Goal: Task Accomplishment & Management: Manage account settings

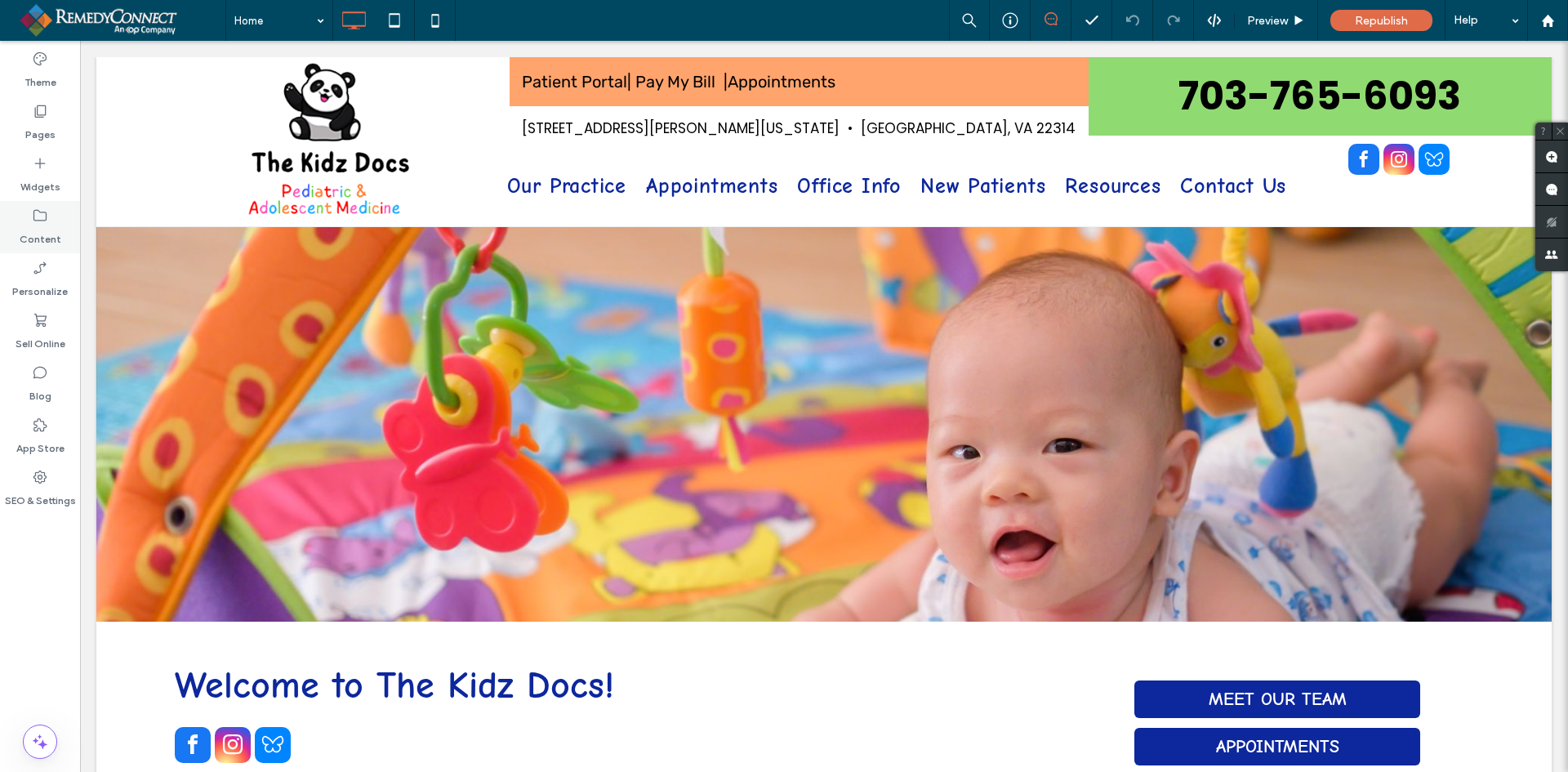
click at [39, 244] on label "Content" at bounding box center [41, 235] width 42 height 23
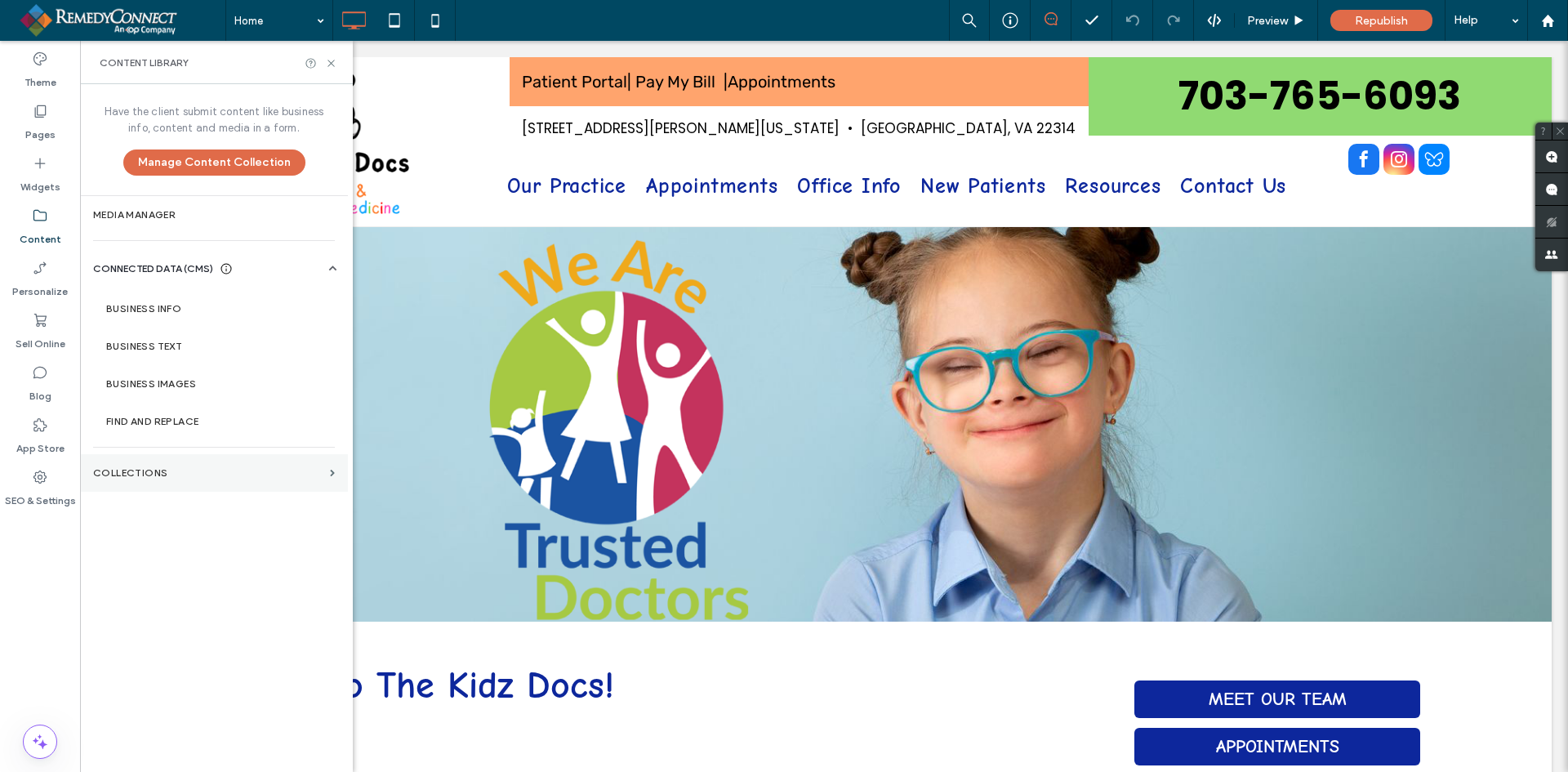
click at [108, 473] on label "Collections" at bounding box center [208, 473] width 231 height 11
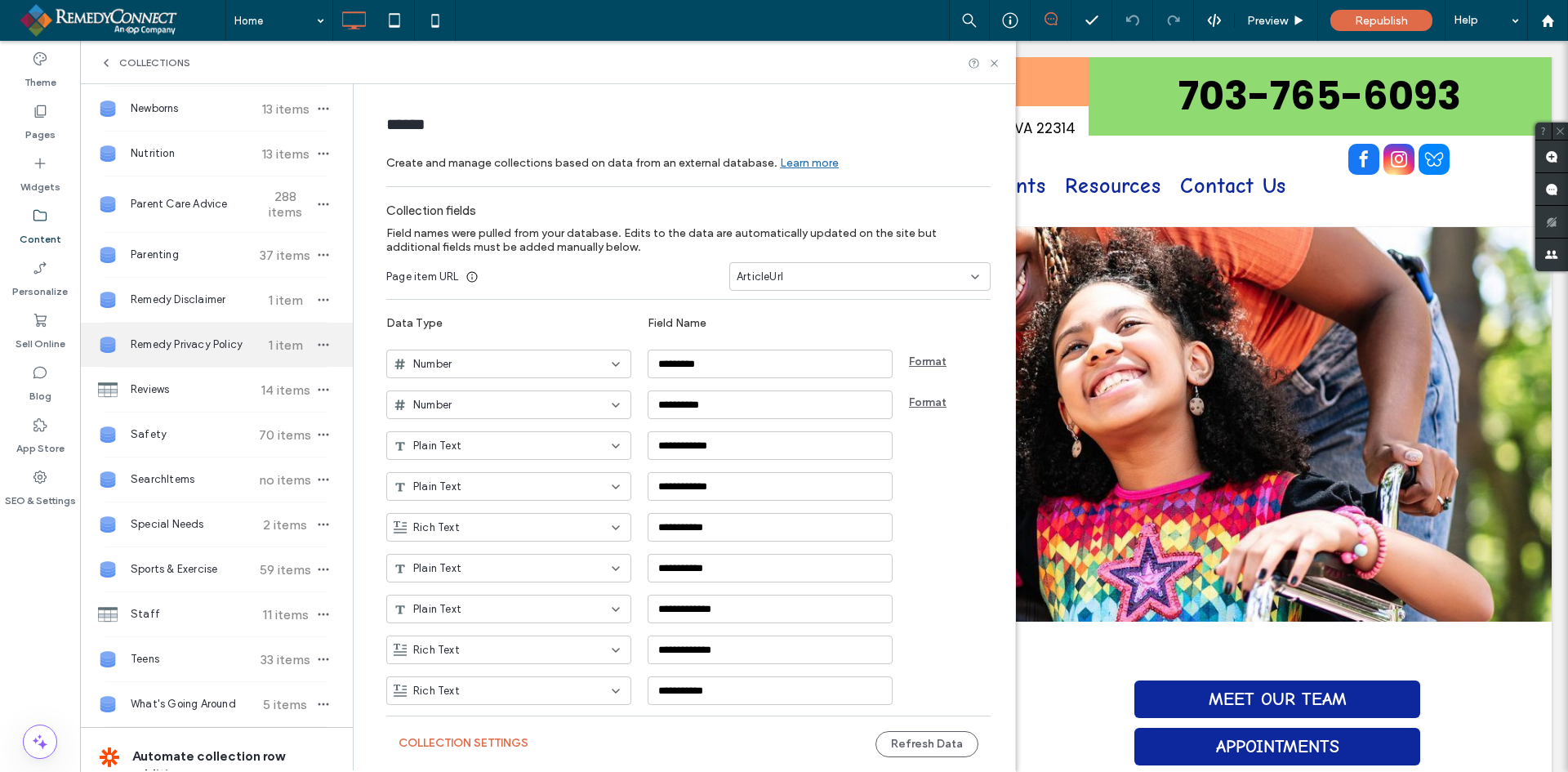
scroll to position [736, 0]
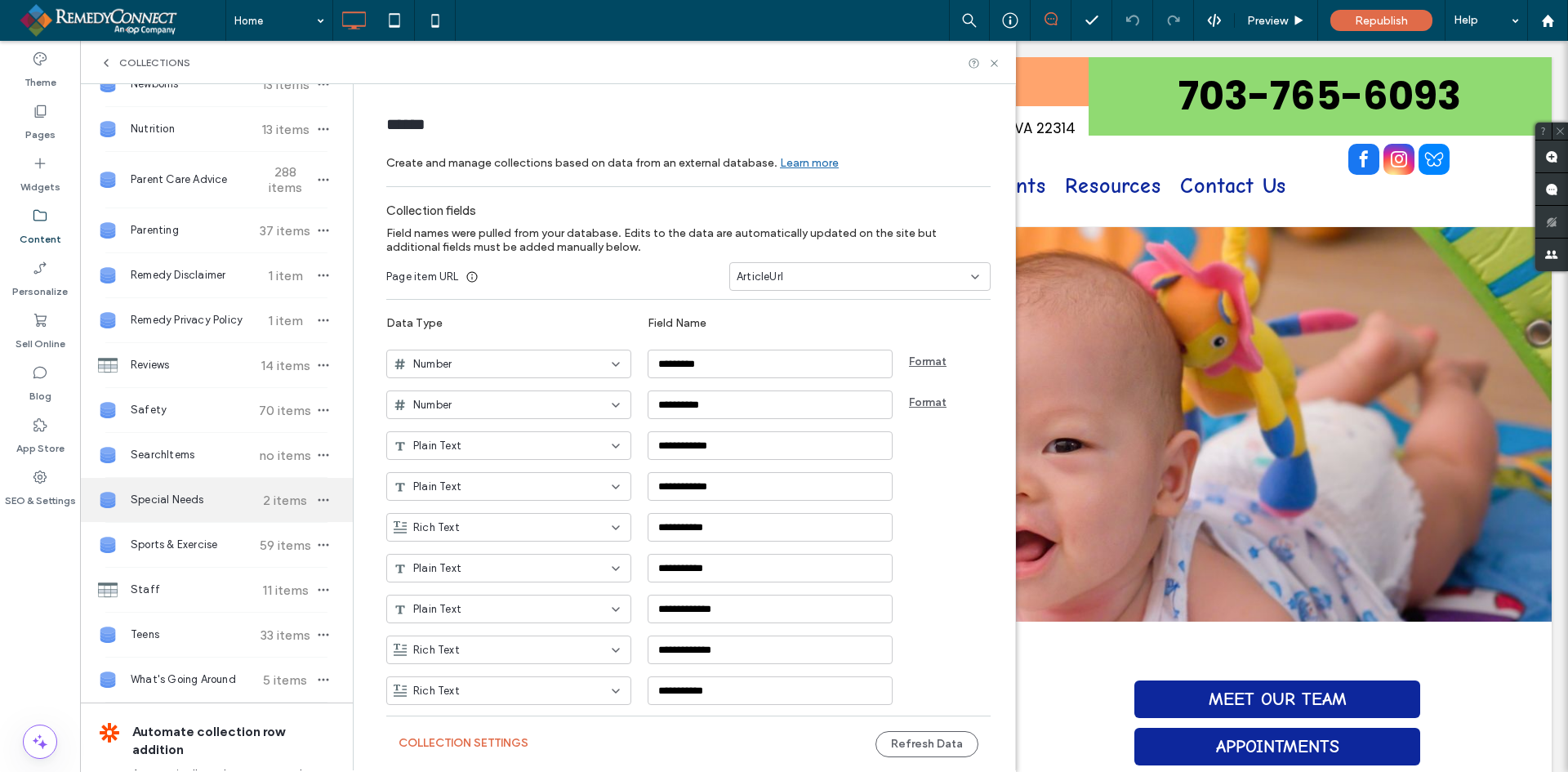
click at [273, 505] on span "2 items" at bounding box center [285, 500] width 57 height 16
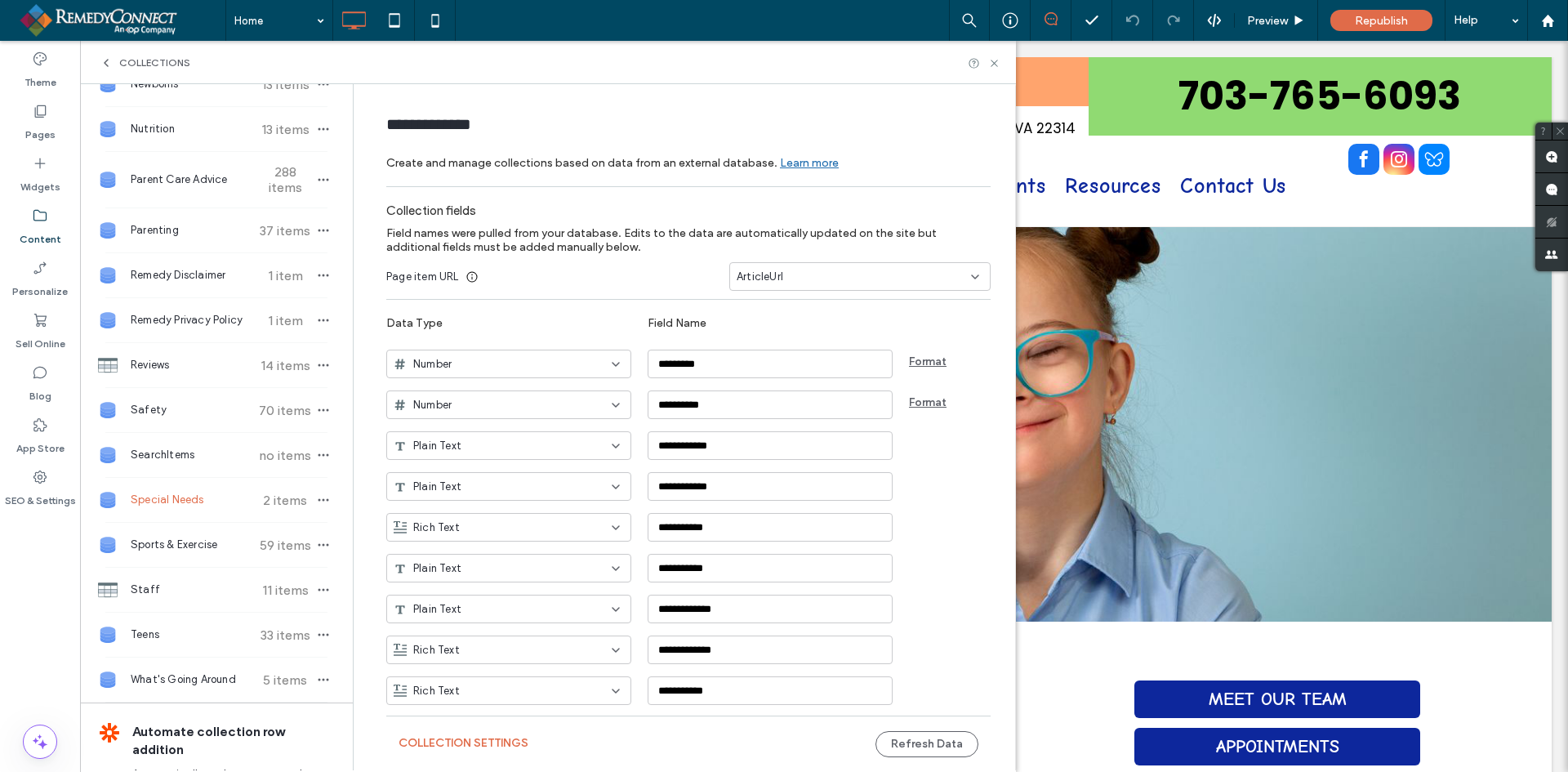
click at [277, 500] on span "2 items" at bounding box center [285, 500] width 57 height 16
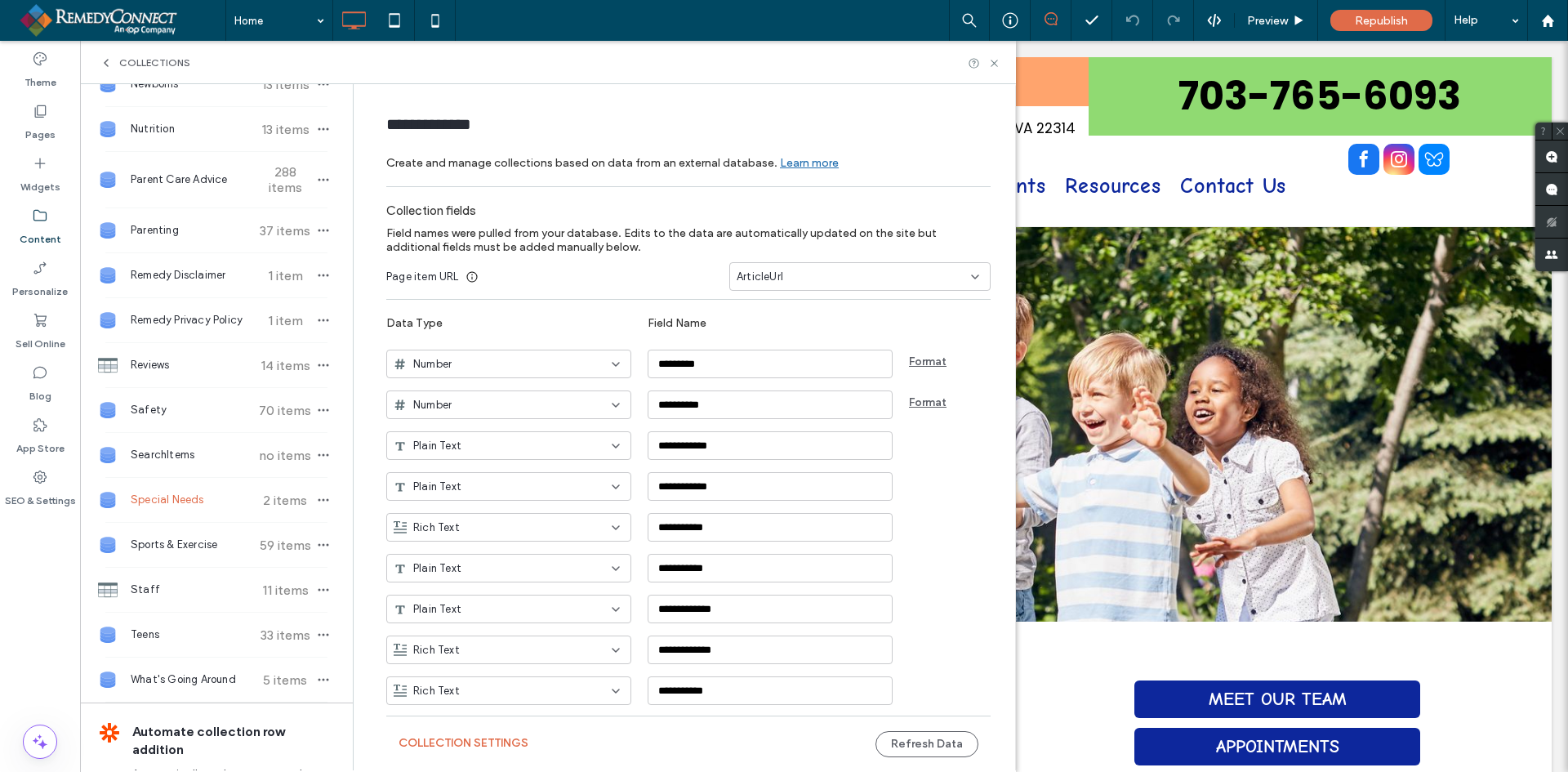
click at [160, 502] on span "Special Needs" at bounding box center [192, 500] width 121 height 16
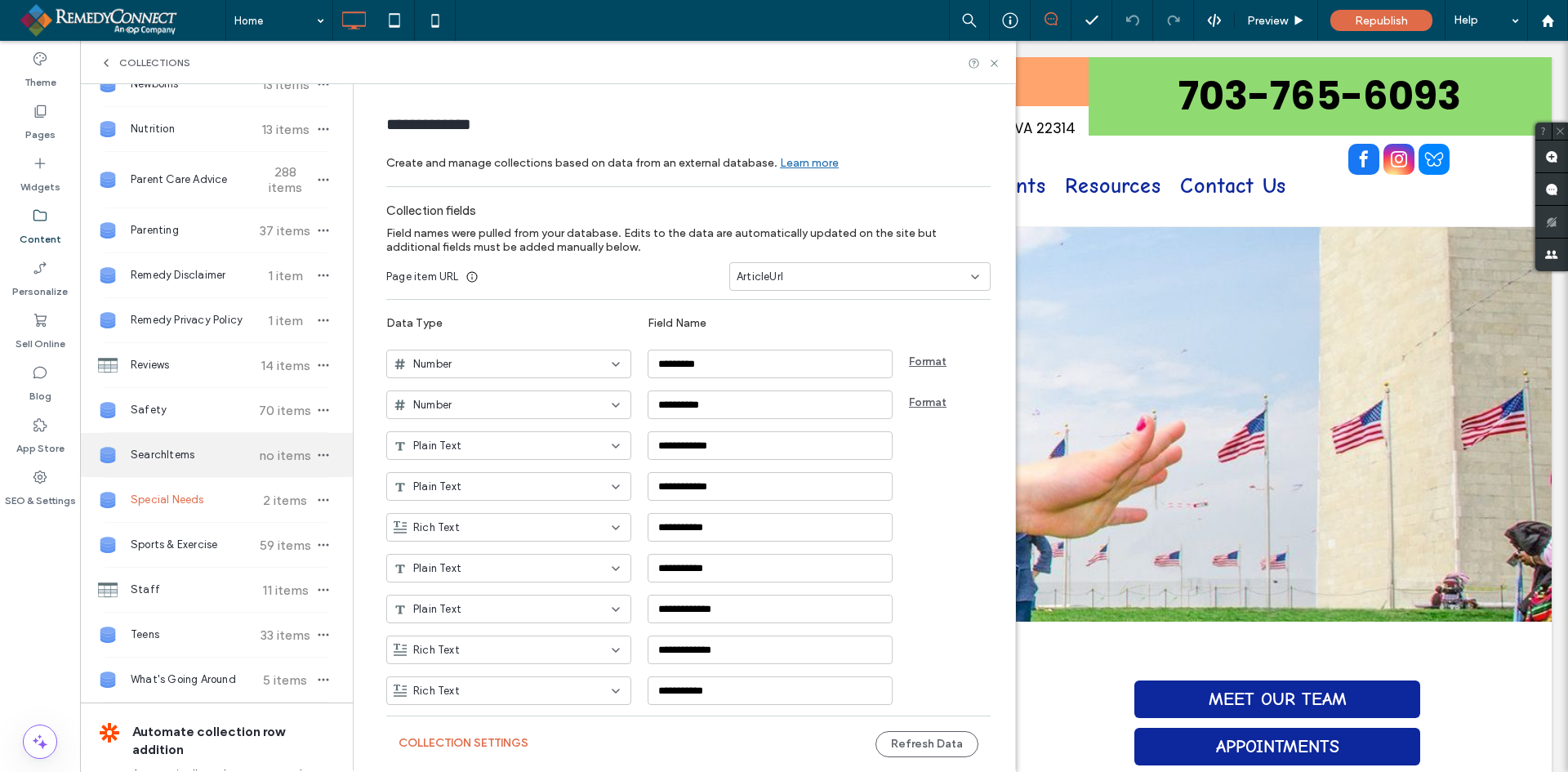
click at [204, 464] on div "SearchItems no items" at bounding box center [216, 455] width 273 height 44
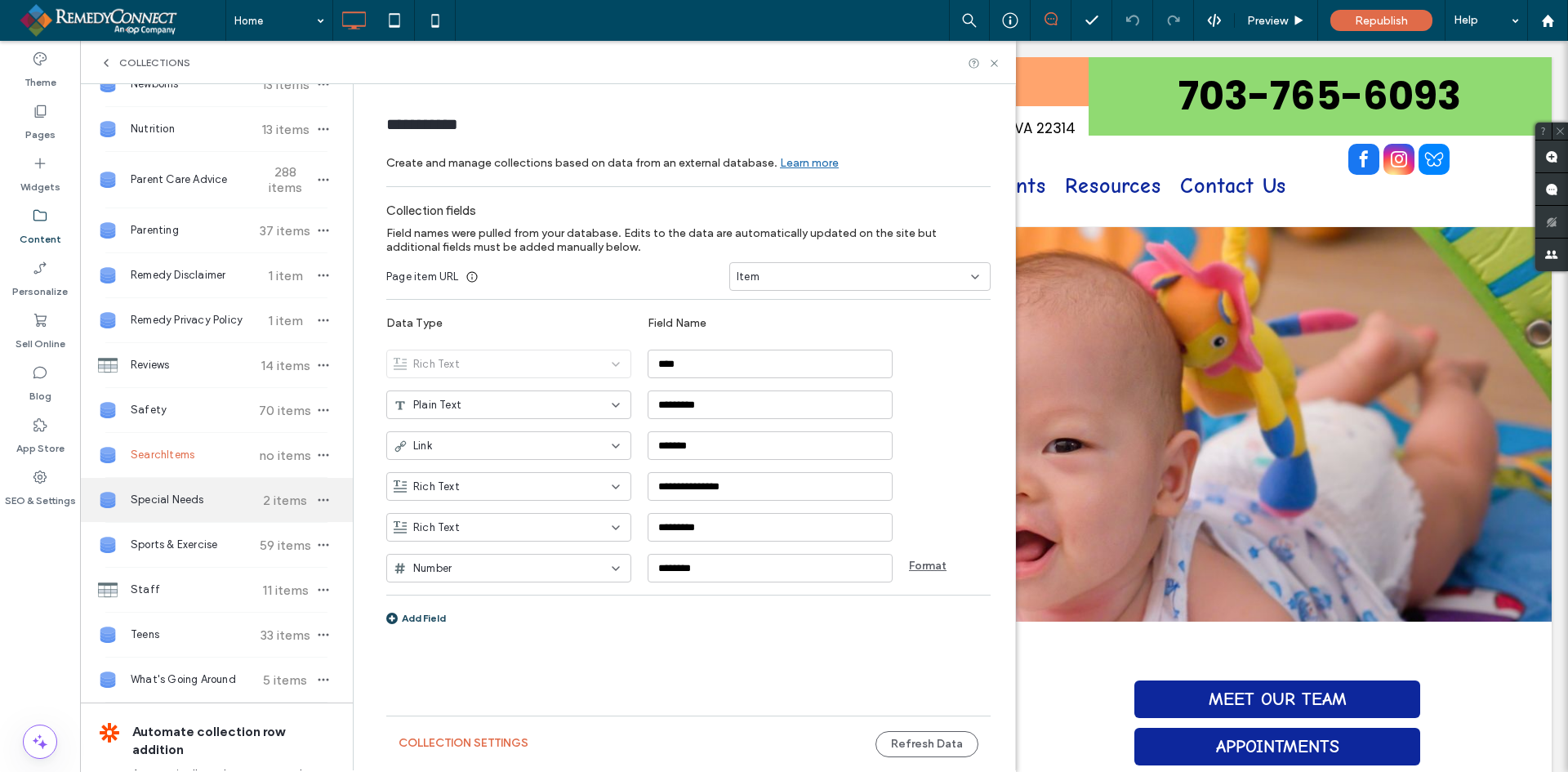
click at [191, 499] on span "Special Needs" at bounding box center [192, 500] width 121 height 16
type input "**********"
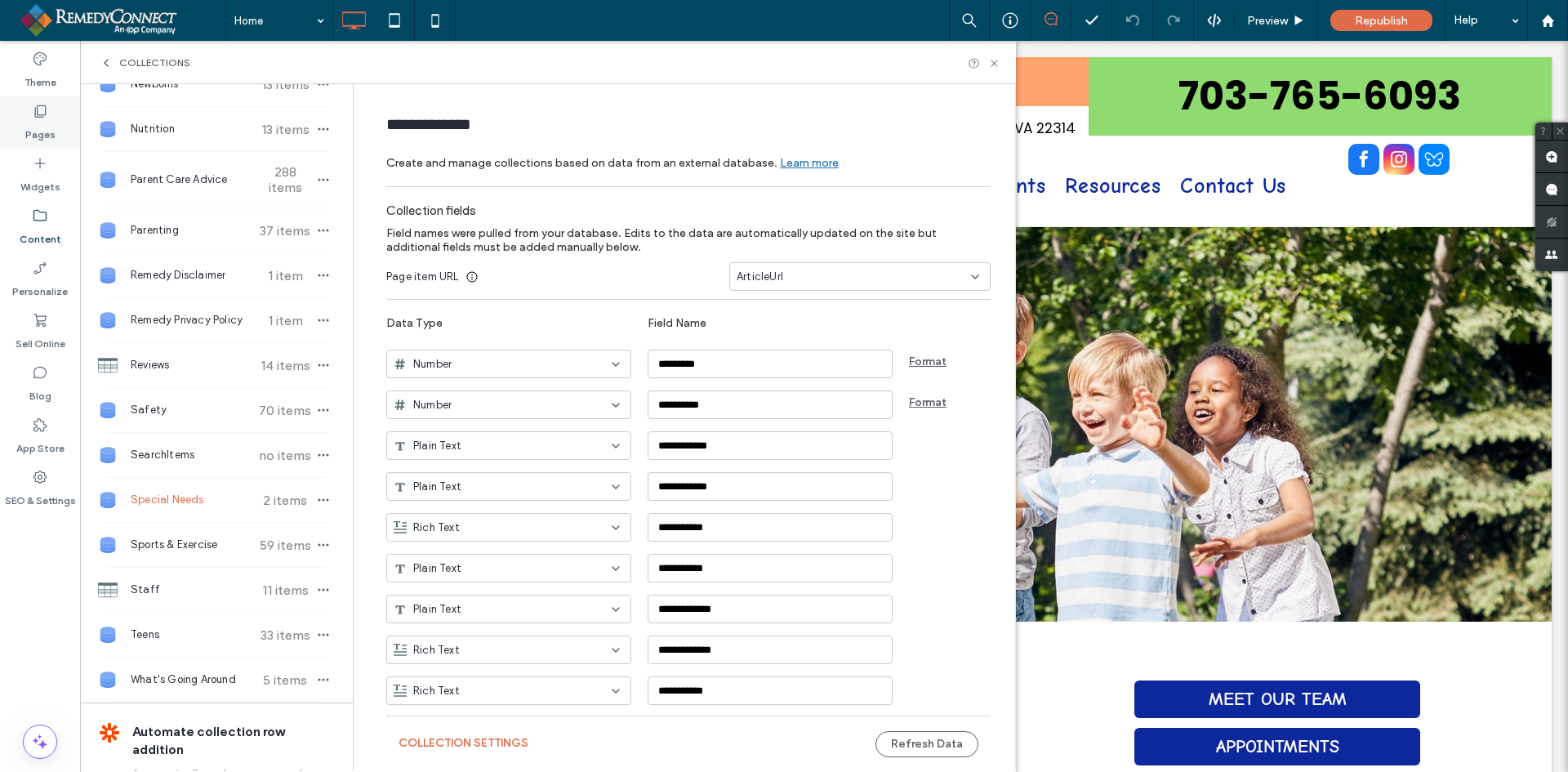
click at [56, 122] on div "Pages" at bounding box center [40, 122] width 80 height 52
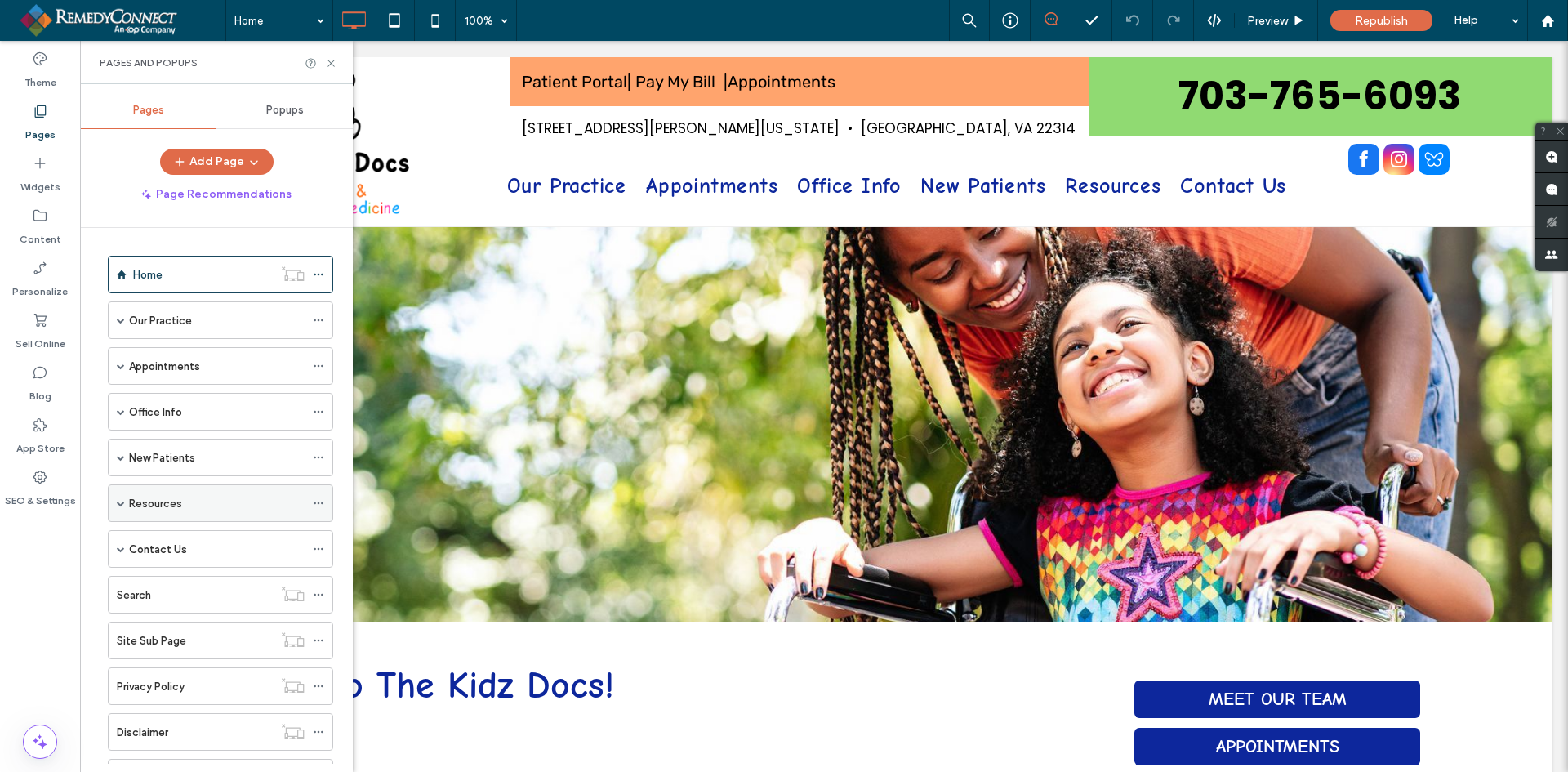
click at [121, 500] on span at bounding box center [121, 502] width 8 height 8
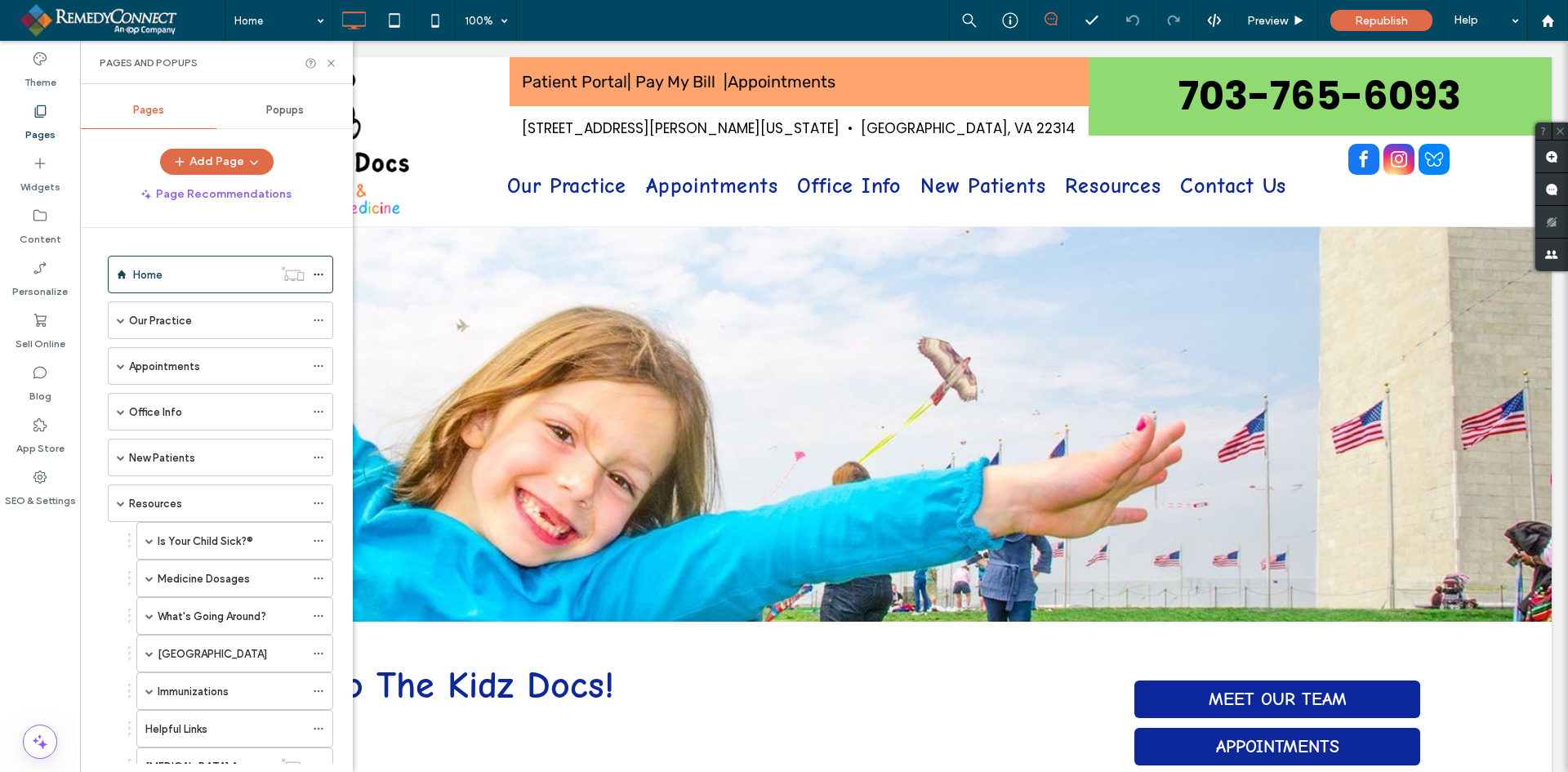
scroll to position [327, 0]
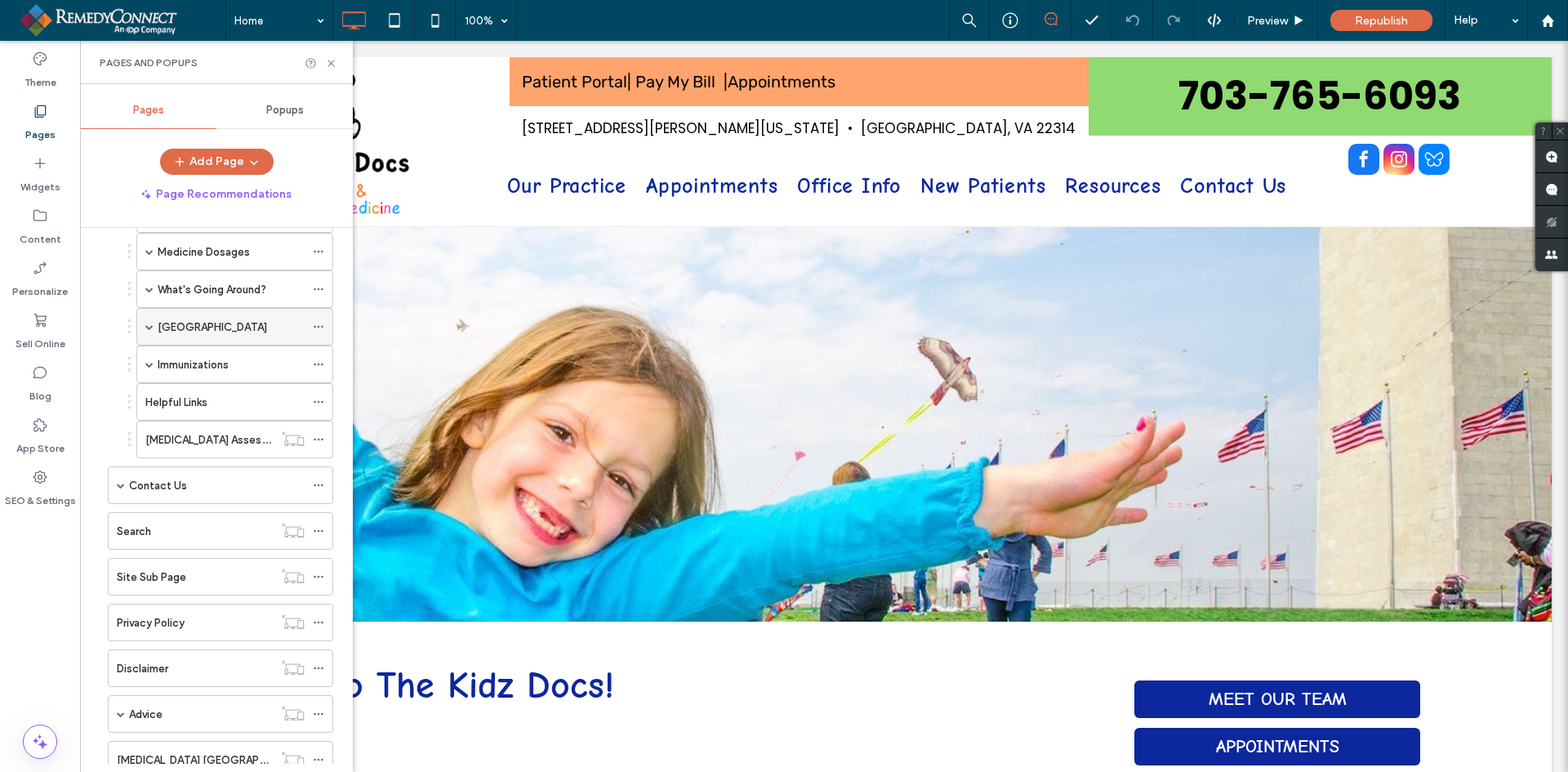
click at [152, 327] on span at bounding box center [149, 326] width 8 height 8
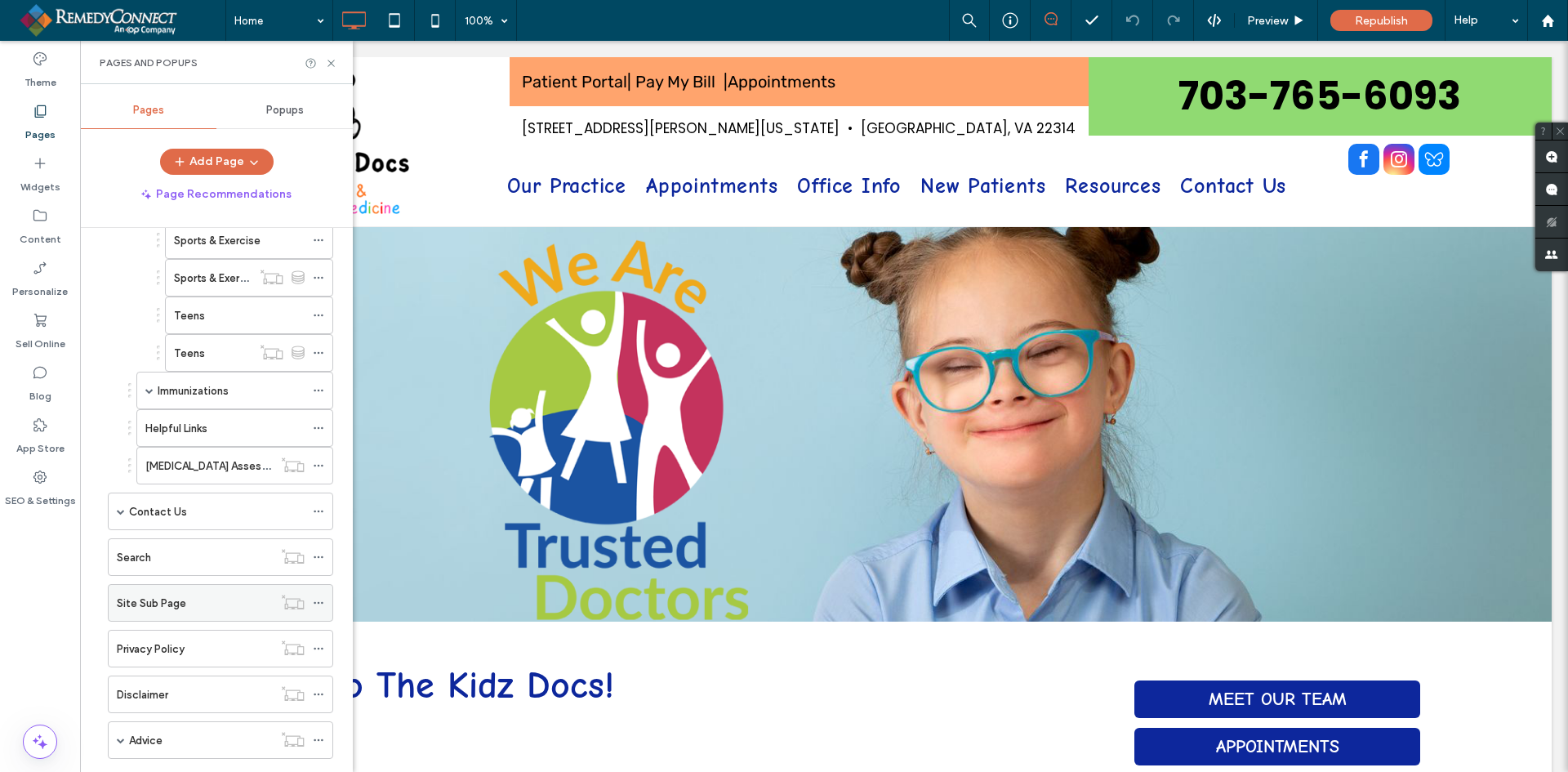
scroll to position [1422, 0]
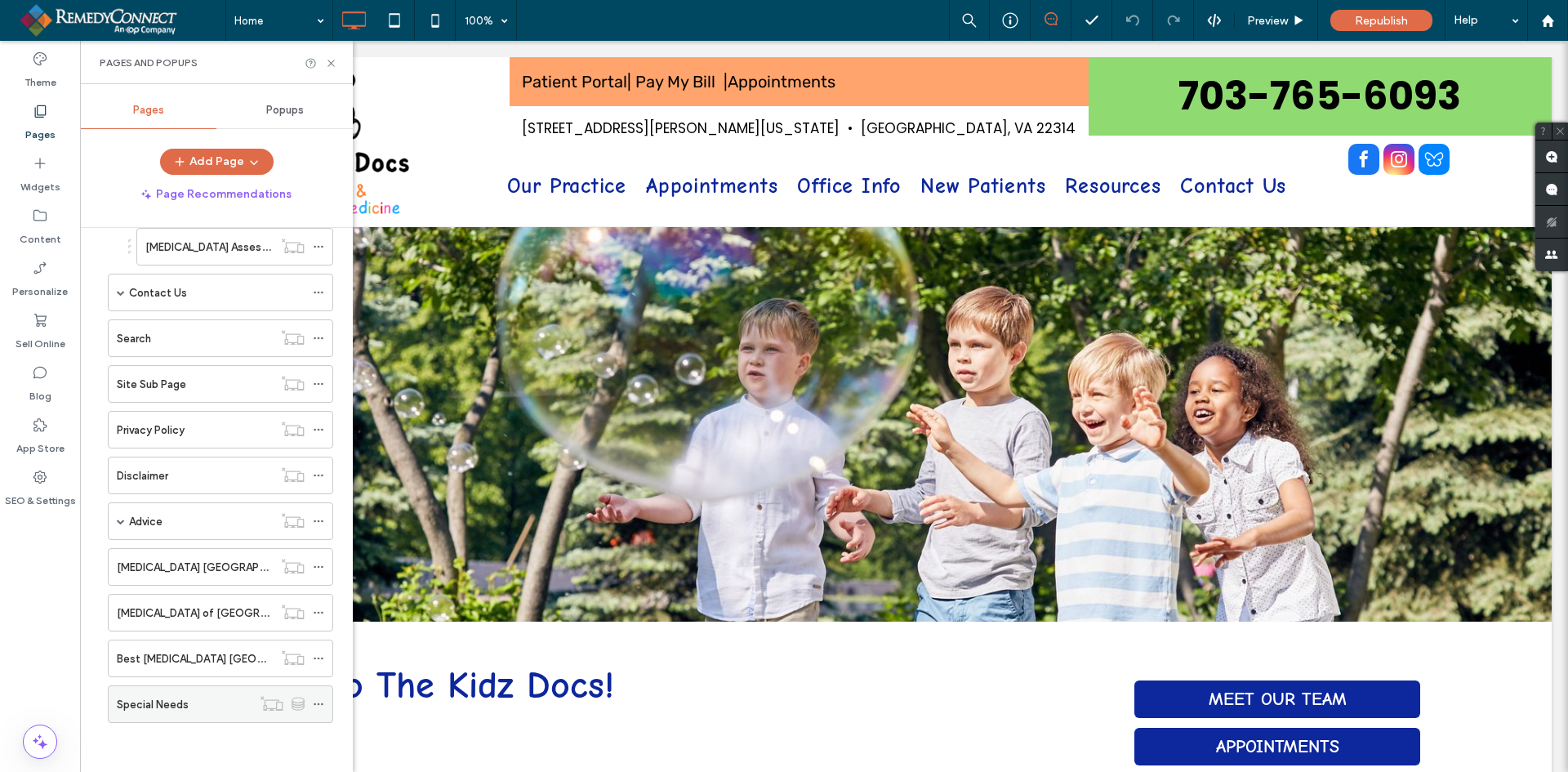
click at [209, 701] on div "Special Needs" at bounding box center [184, 704] width 134 height 17
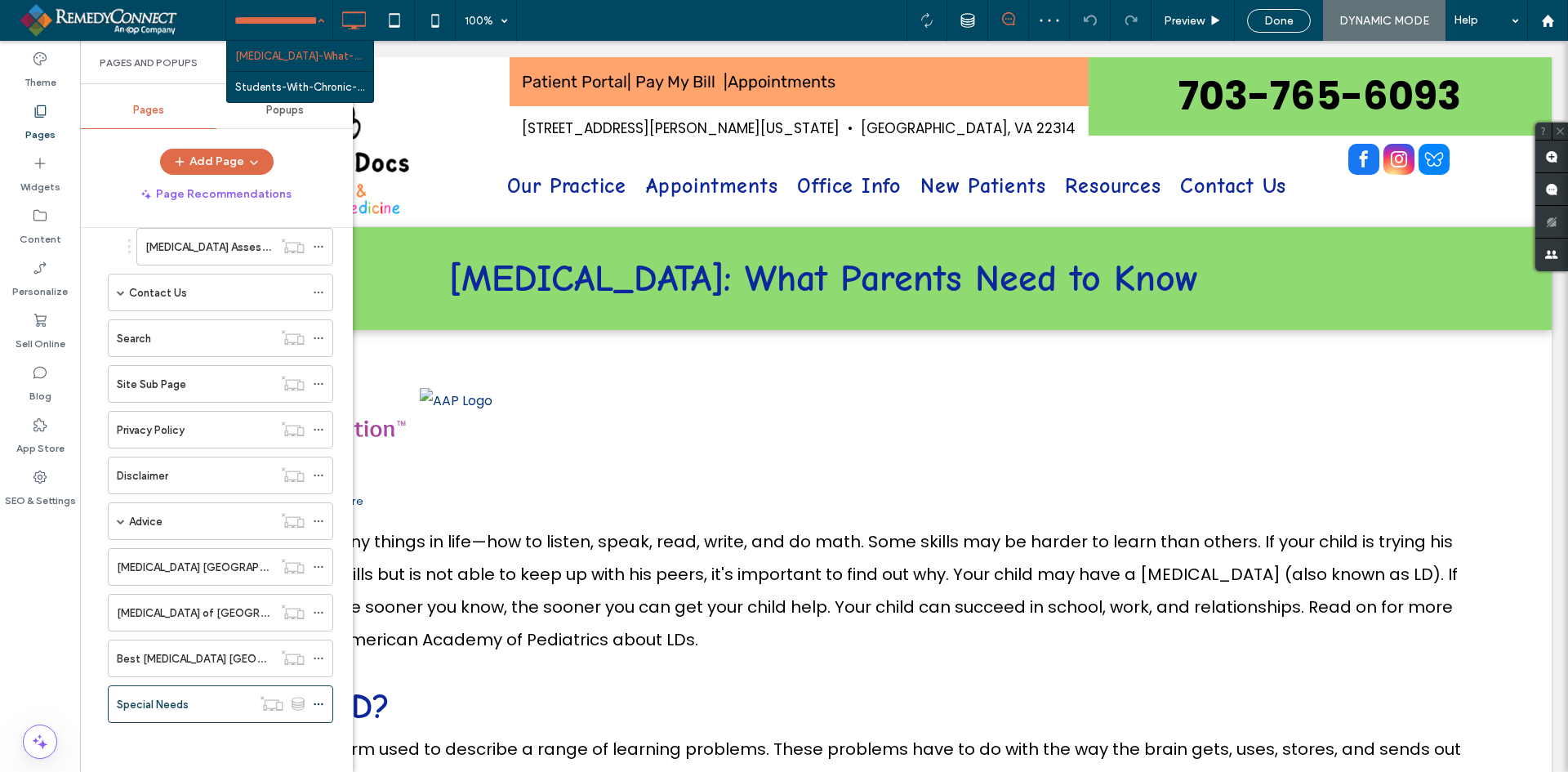
click at [291, 17] on input at bounding box center [275, 20] width 82 height 41
click at [174, 703] on label "Special Needs" at bounding box center [153, 704] width 72 height 29
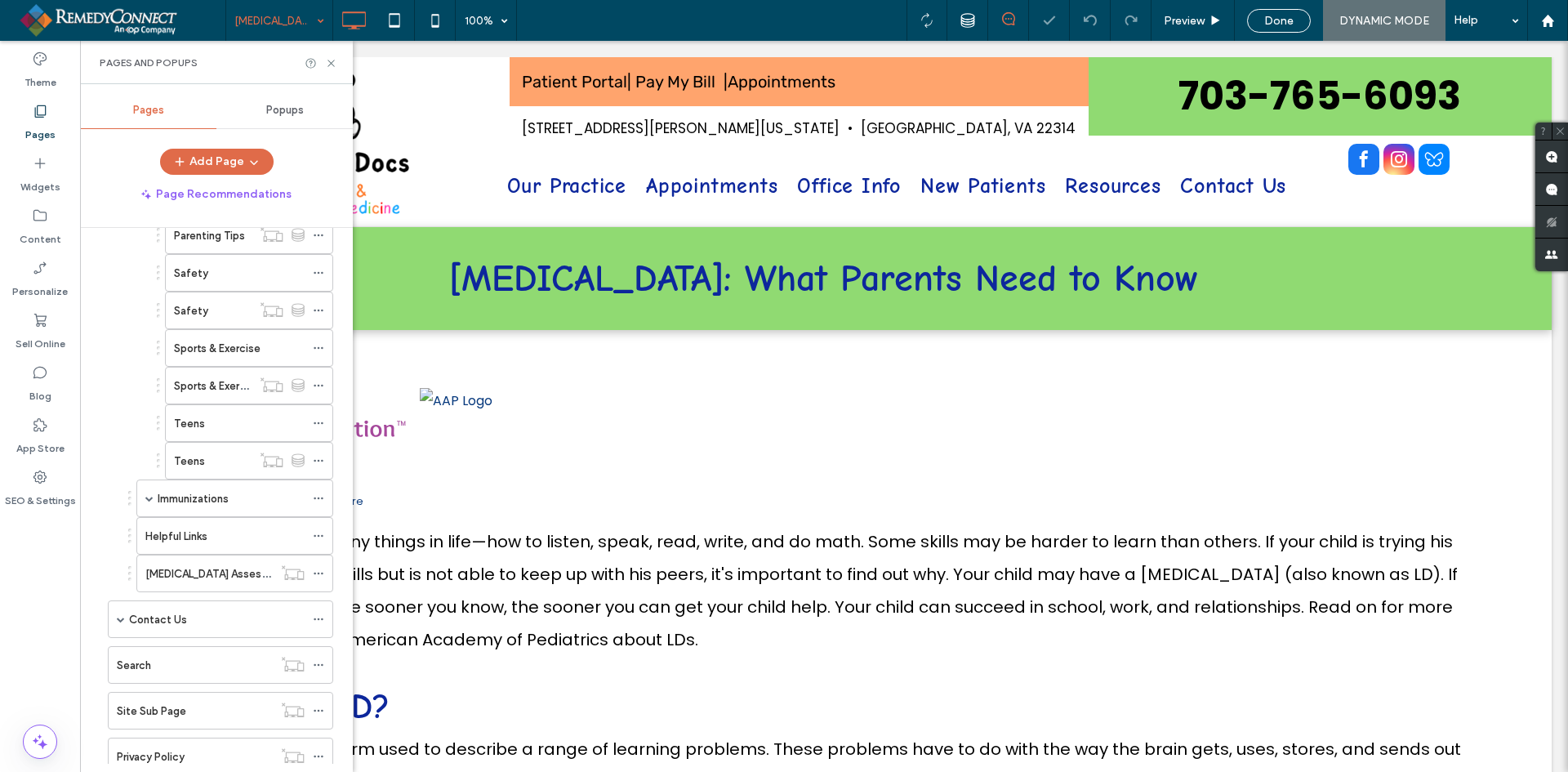
scroll to position [932, 0]
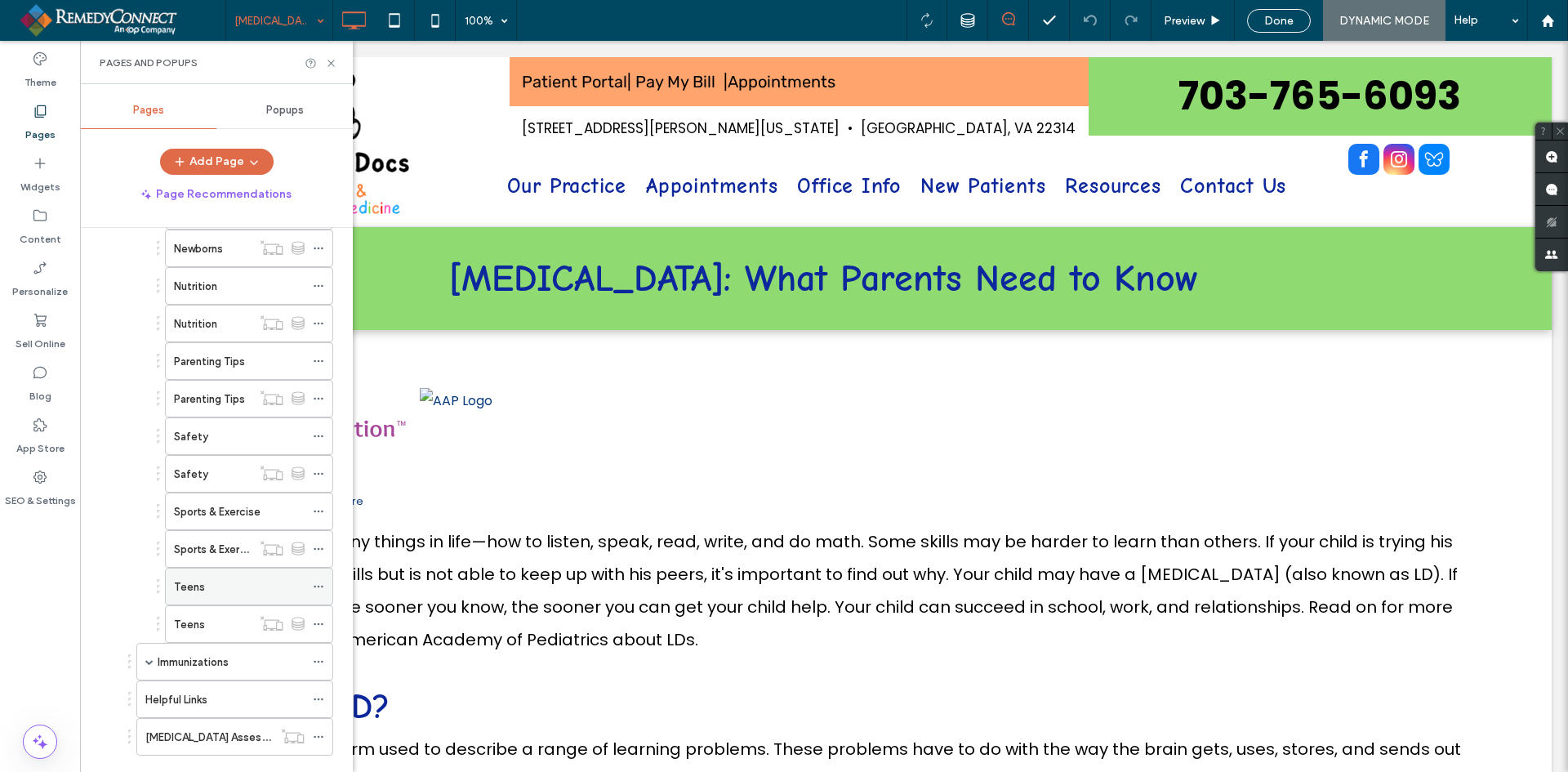
click at [318, 587] on use at bounding box center [318, 586] width 9 height 3
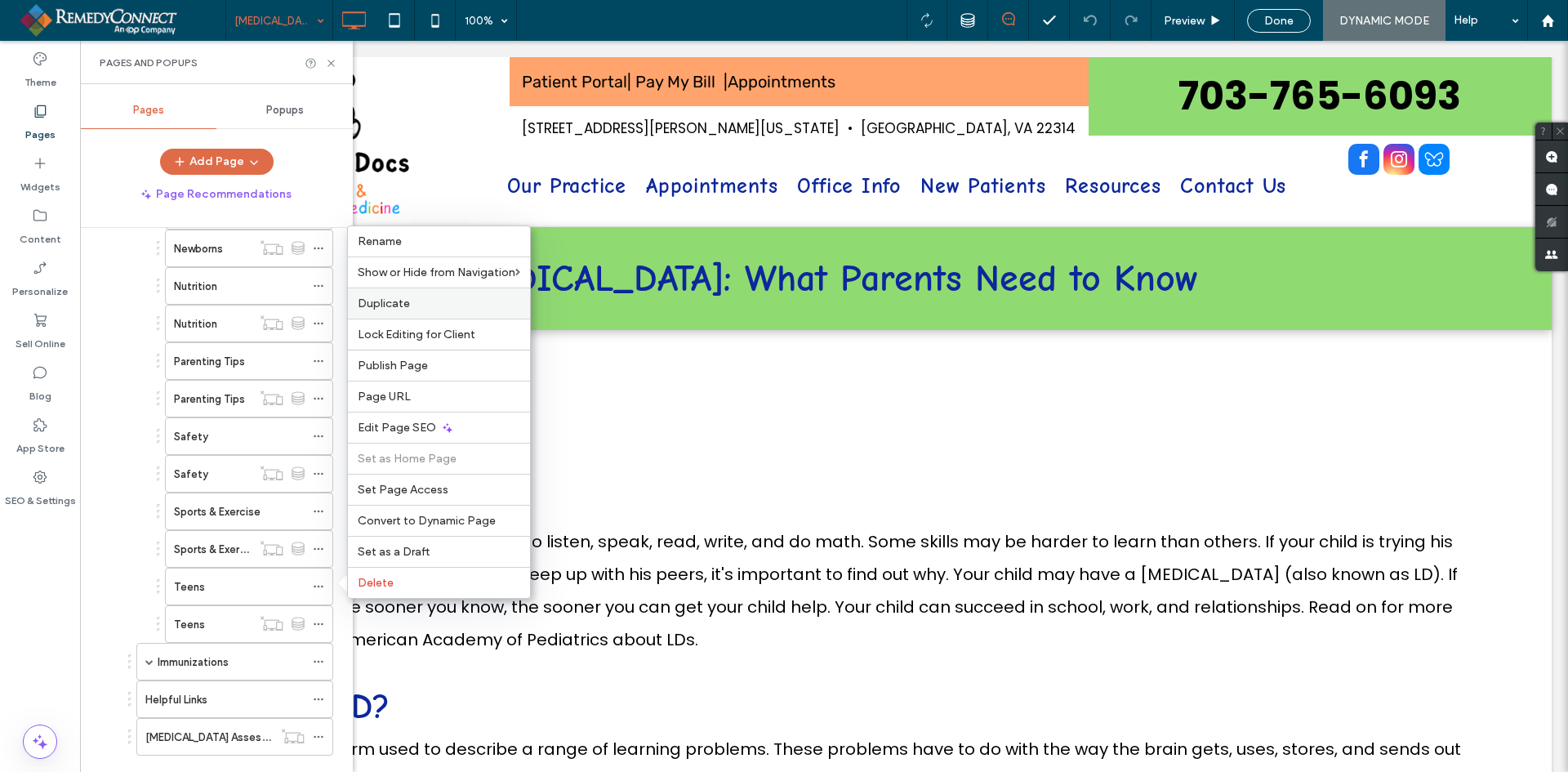
click at [404, 308] on span "Duplicate" at bounding box center [384, 304] width 52 height 14
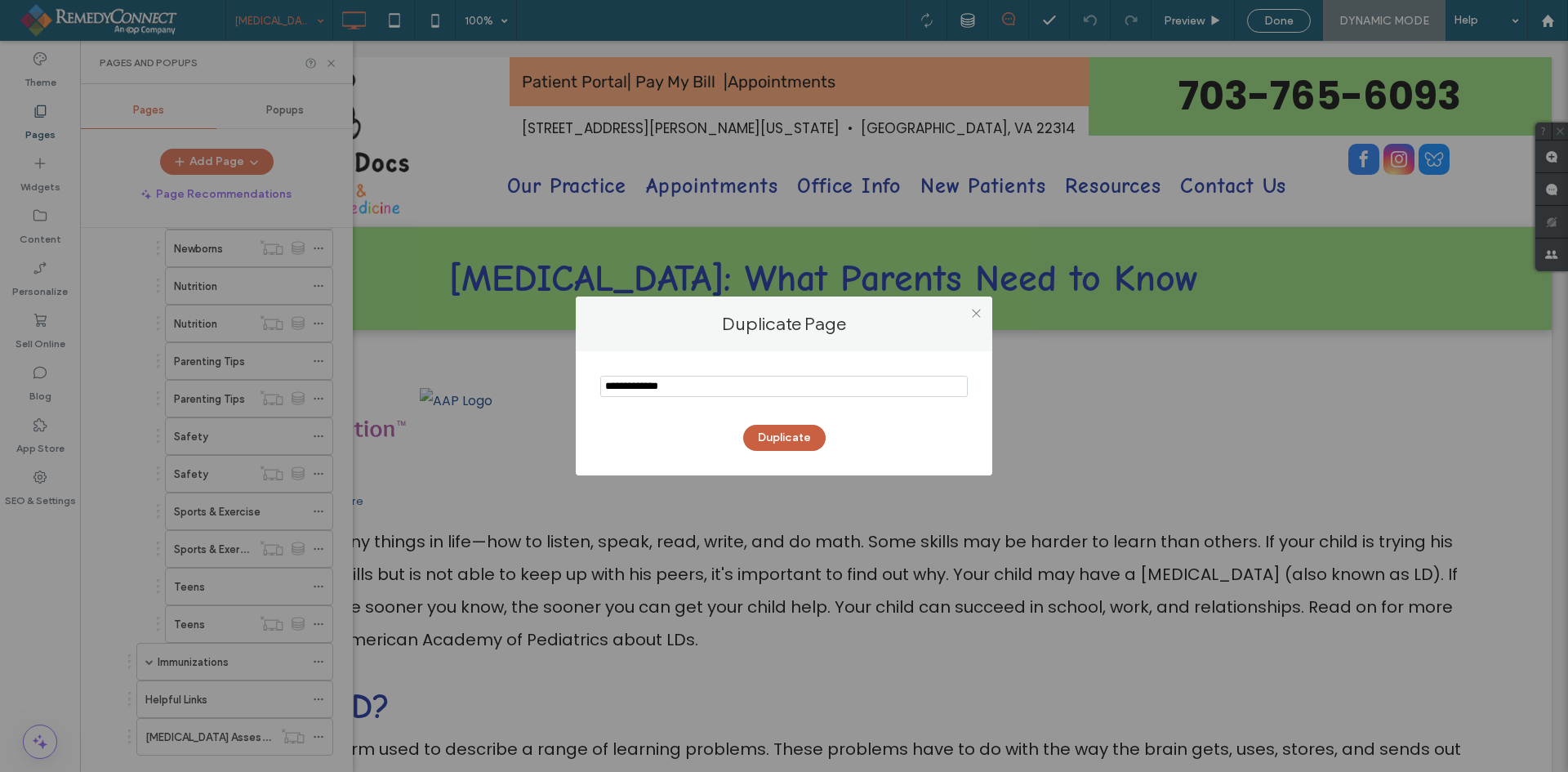
type input "**********"
click at [802, 436] on button "Duplicate" at bounding box center [784, 438] width 82 height 26
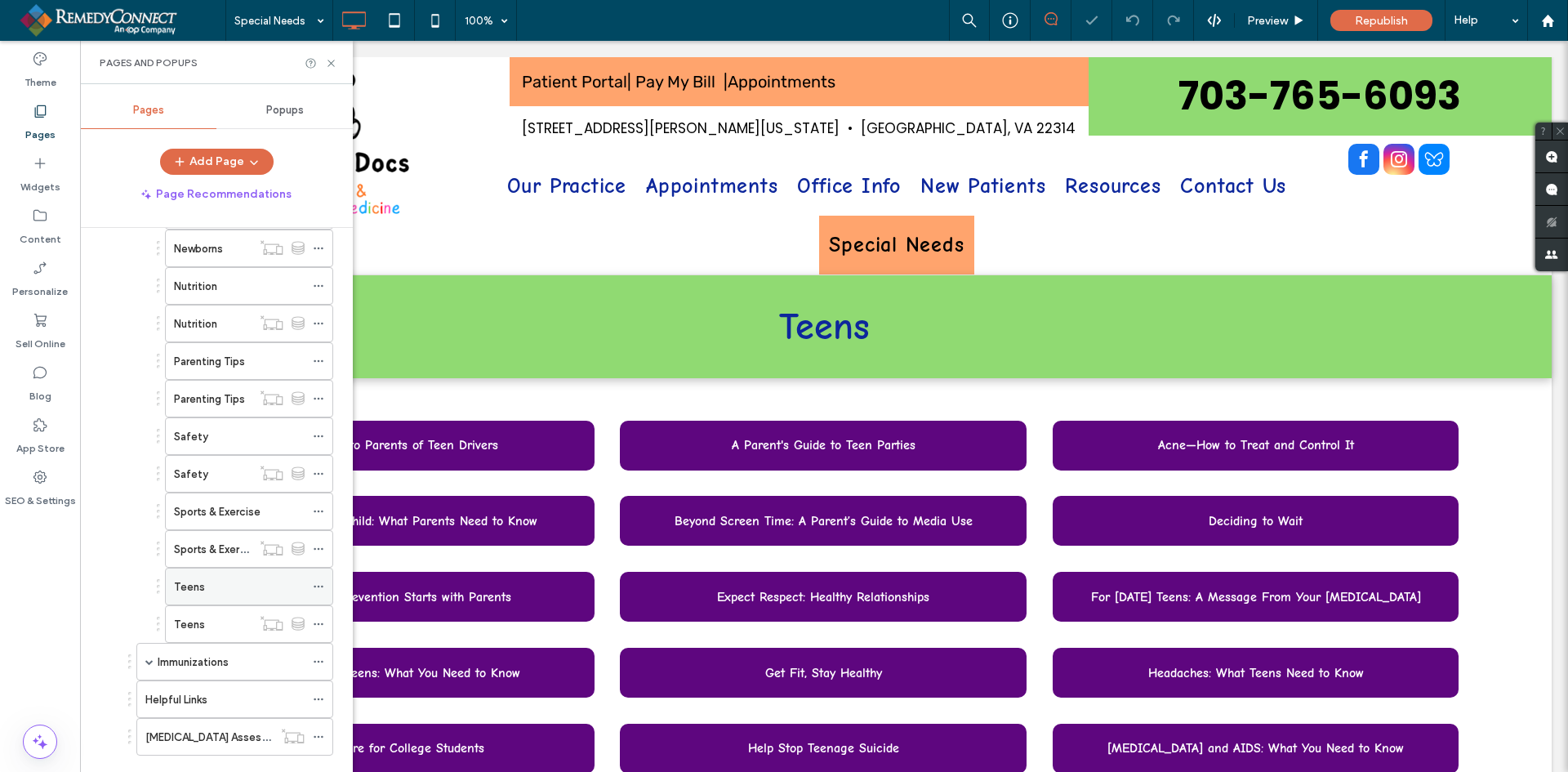
select select "Language Translate Widget"
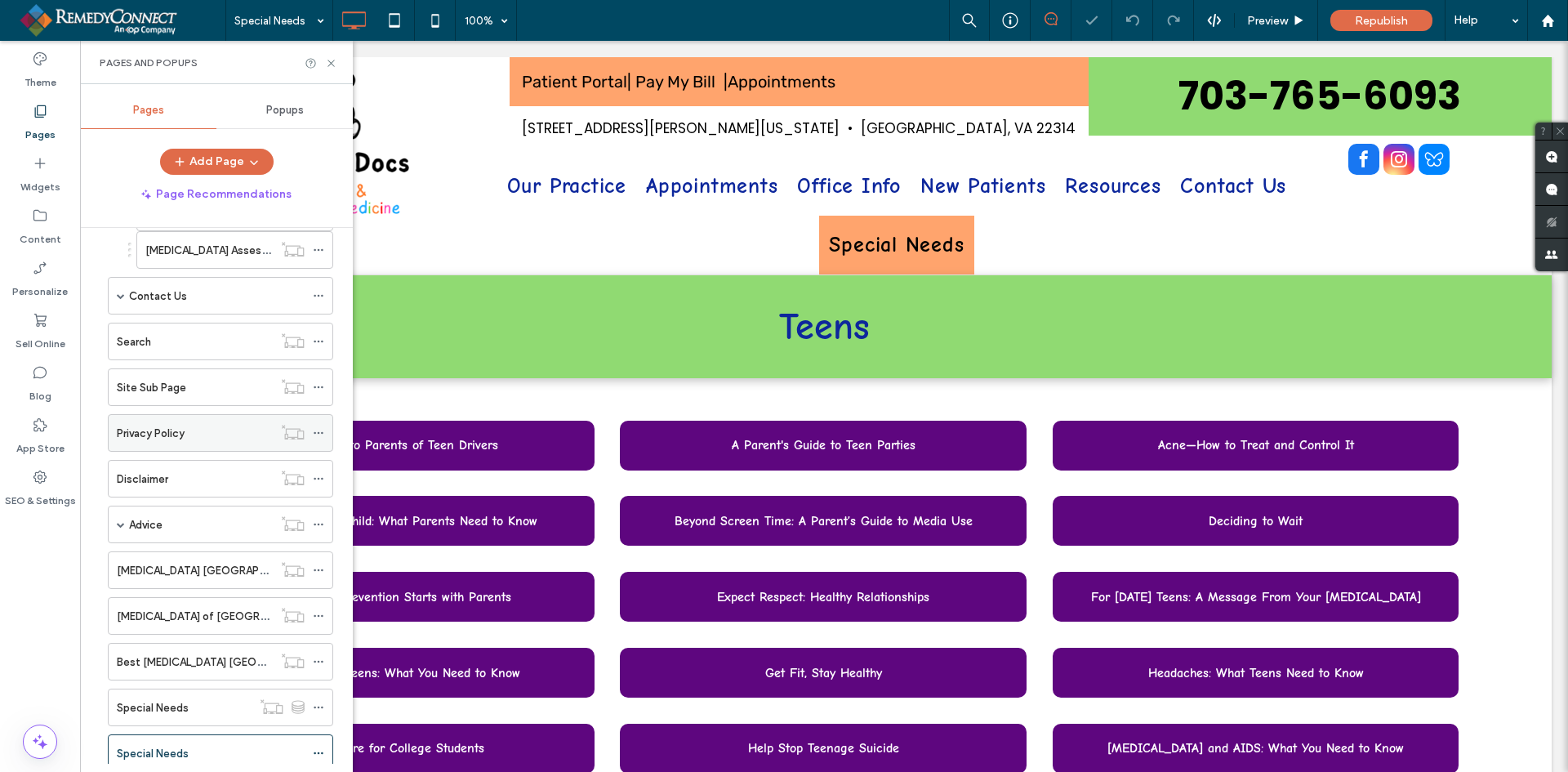
scroll to position [1467, 0]
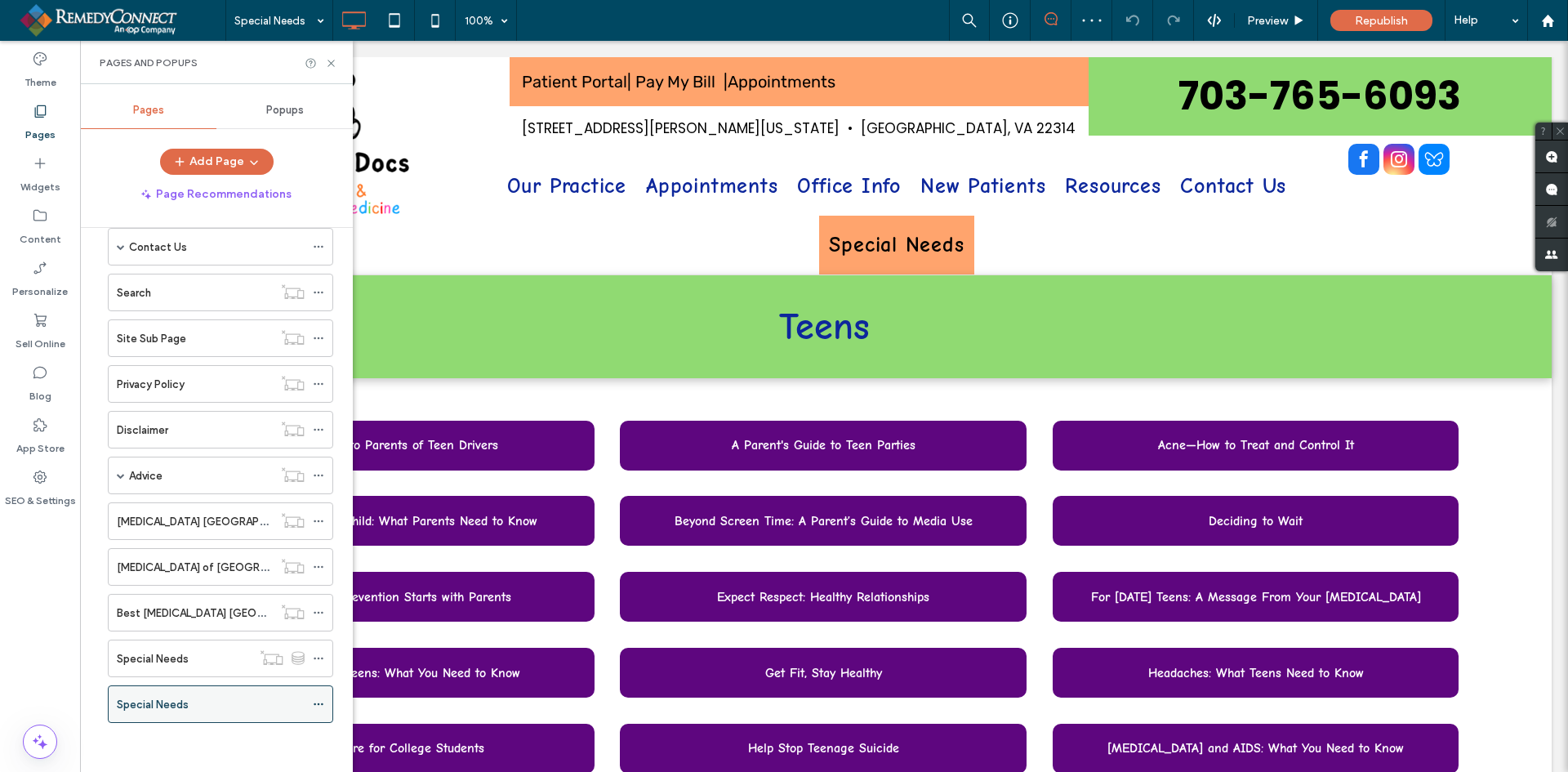
click at [322, 708] on icon at bounding box center [318, 703] width 11 height 11
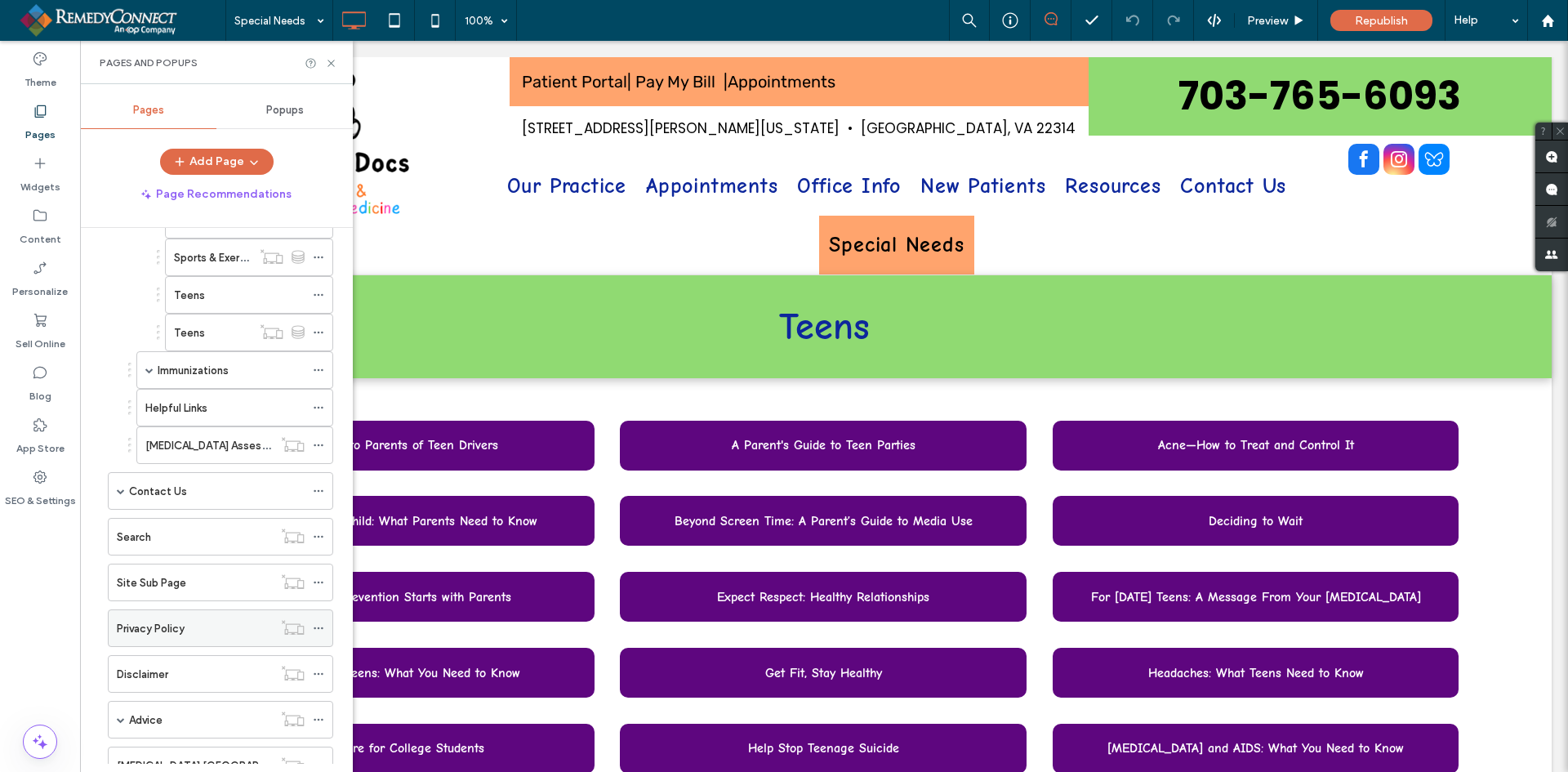
scroll to position [1222, 0]
click at [797, 325] on span "Teens" at bounding box center [824, 327] width 91 height 43
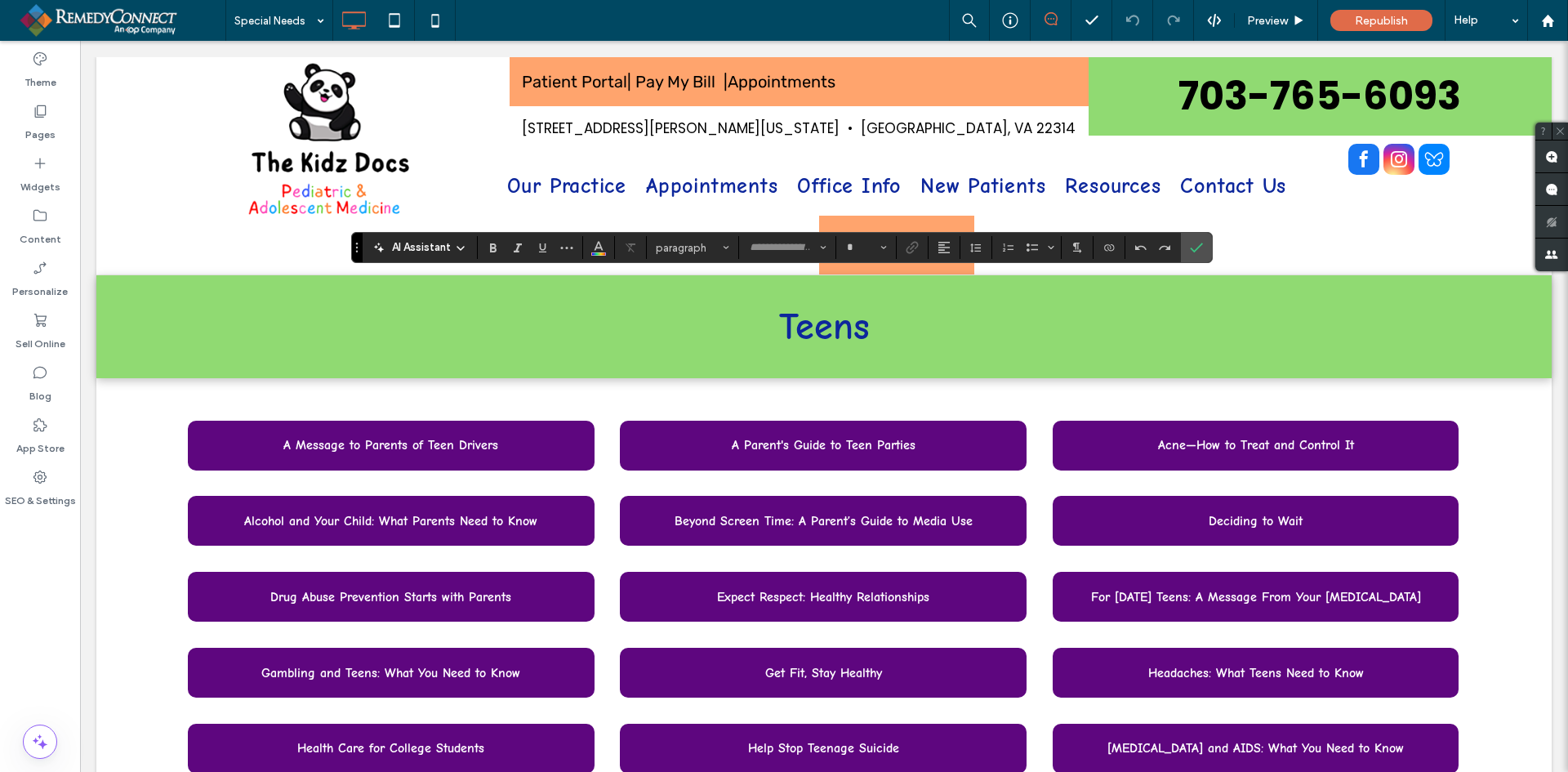
type input "**********"
type input "**"
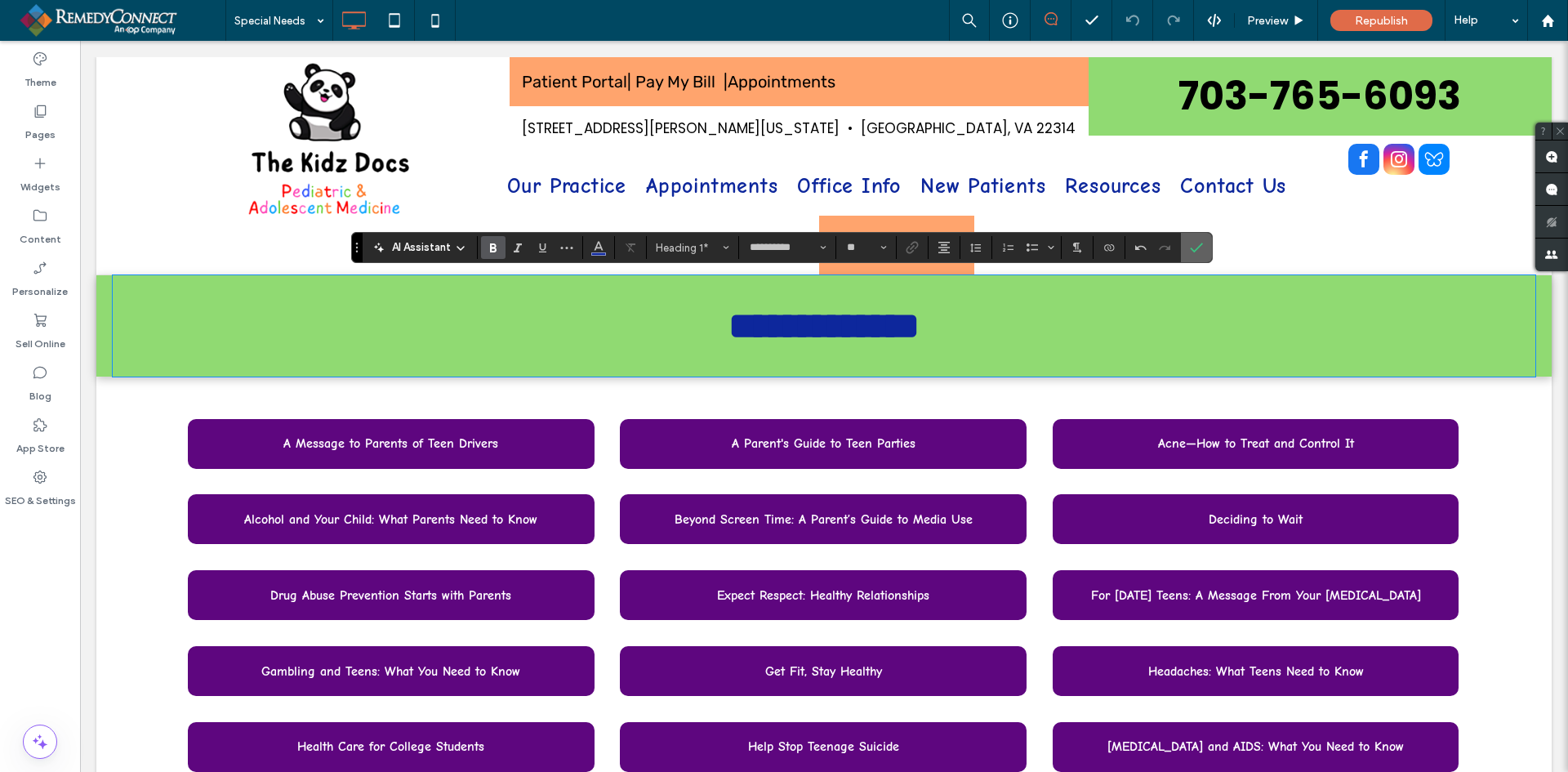
click at [1194, 243] on icon "Confirm" at bounding box center [1196, 247] width 13 height 13
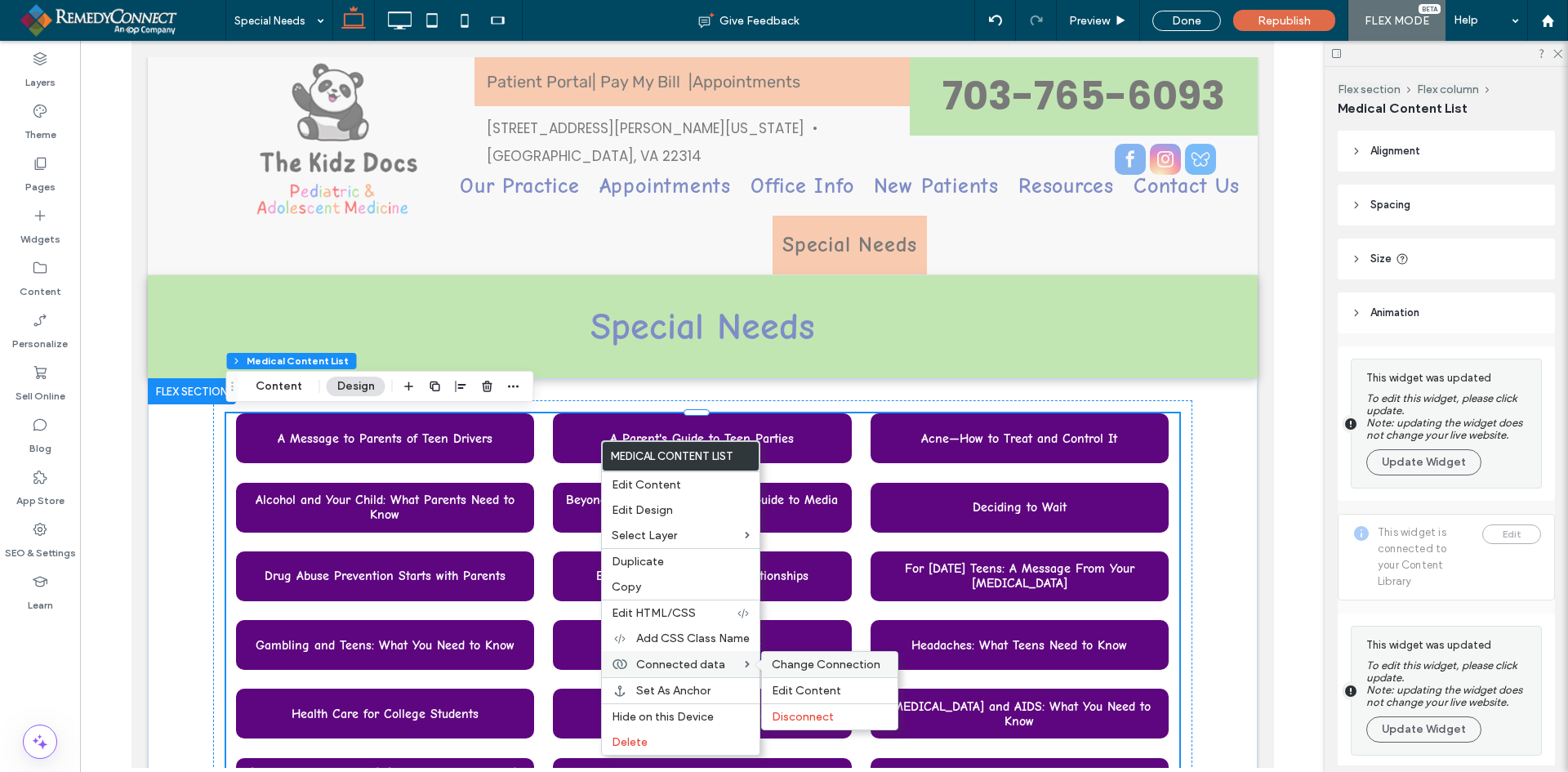
click at [796, 664] on span "Change Connection" at bounding box center [826, 664] width 108 height 14
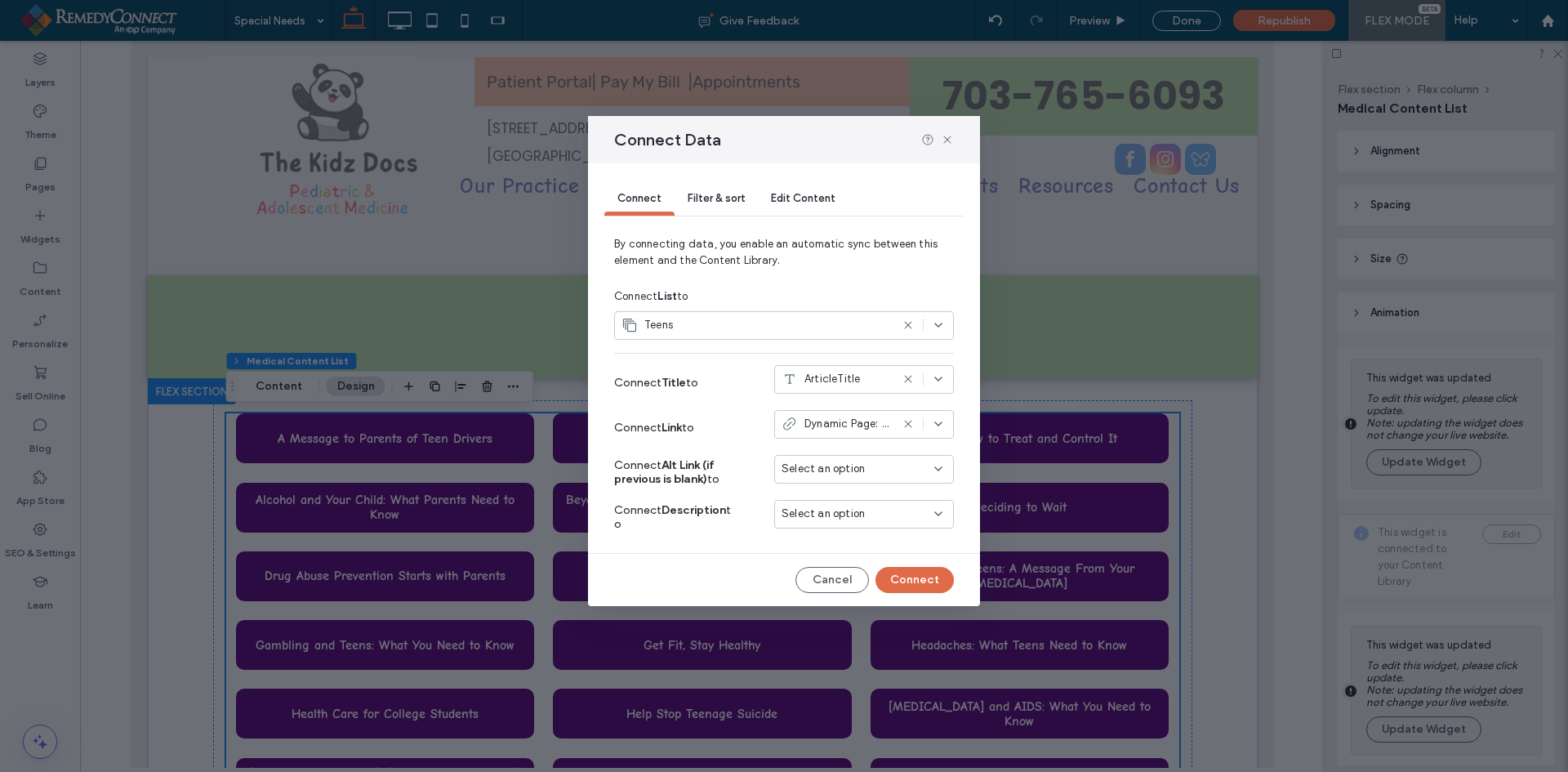
click at [905, 324] on icon at bounding box center [908, 324] width 13 height 13
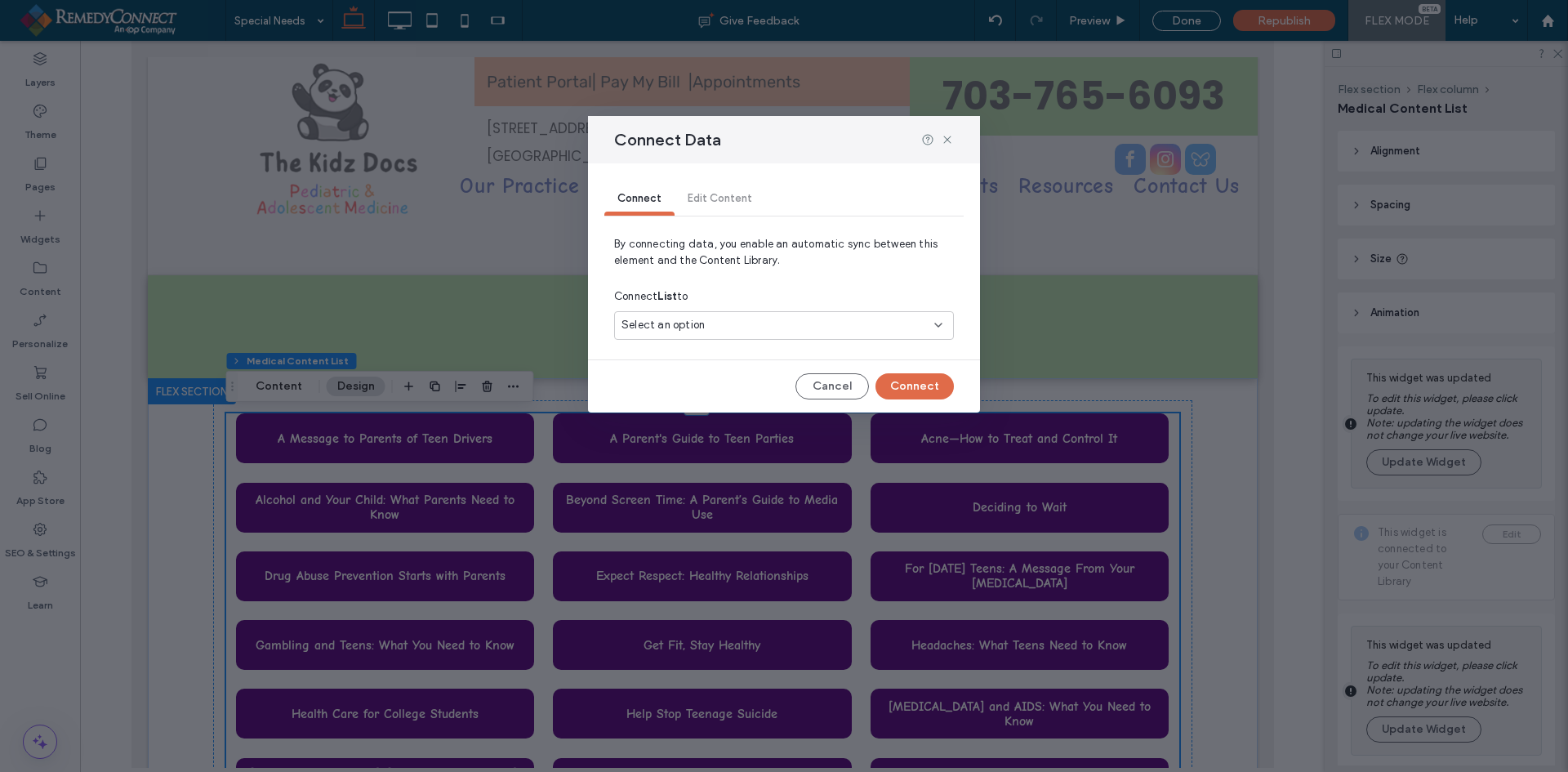
click at [738, 327] on div "Select an option" at bounding box center [774, 324] width 305 height 16
type input "****"
click at [741, 374] on div "Special Needs" at bounding box center [784, 383] width 338 height 29
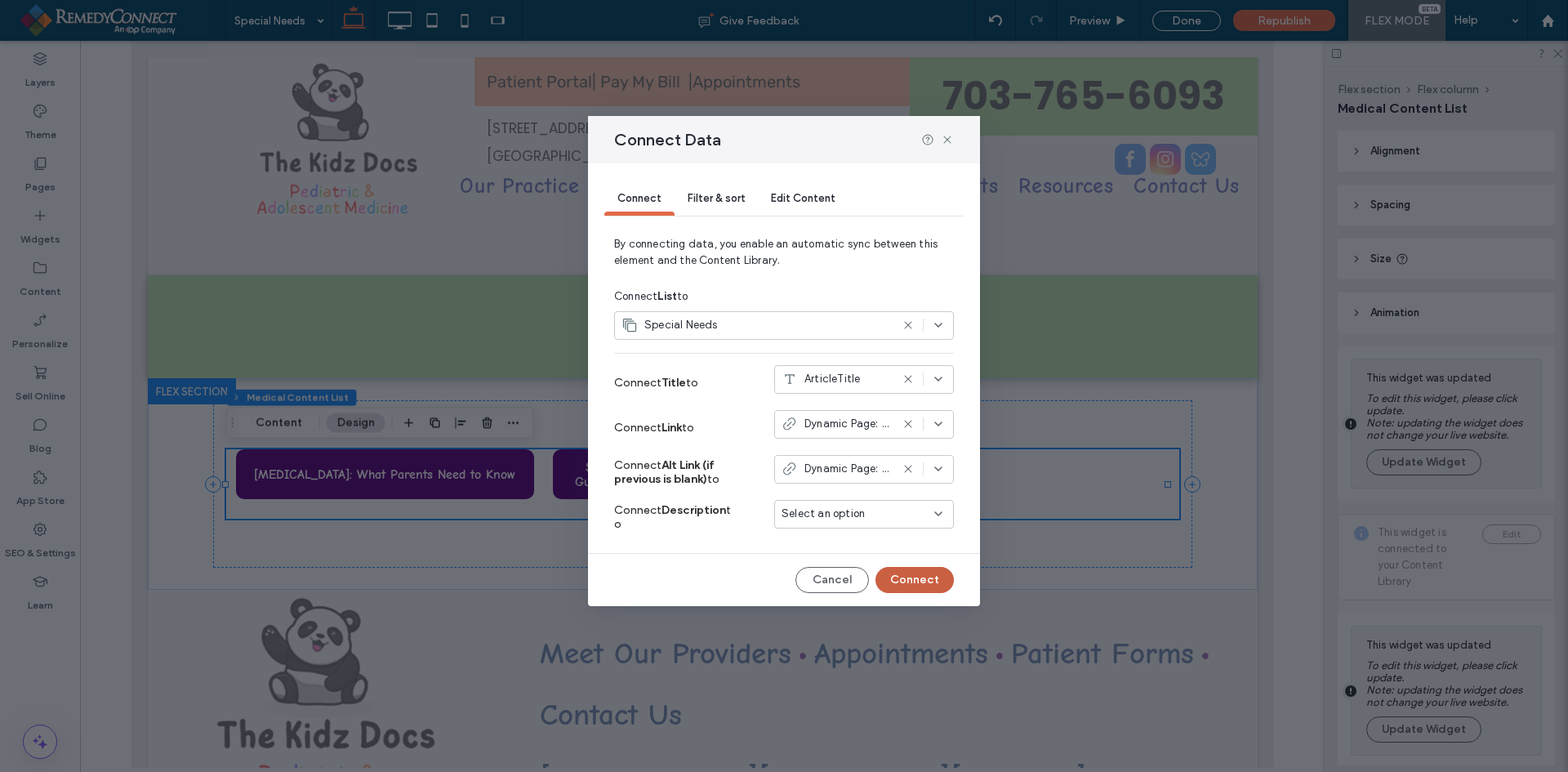
click at [913, 579] on button "Connect" at bounding box center [915, 580] width 78 height 26
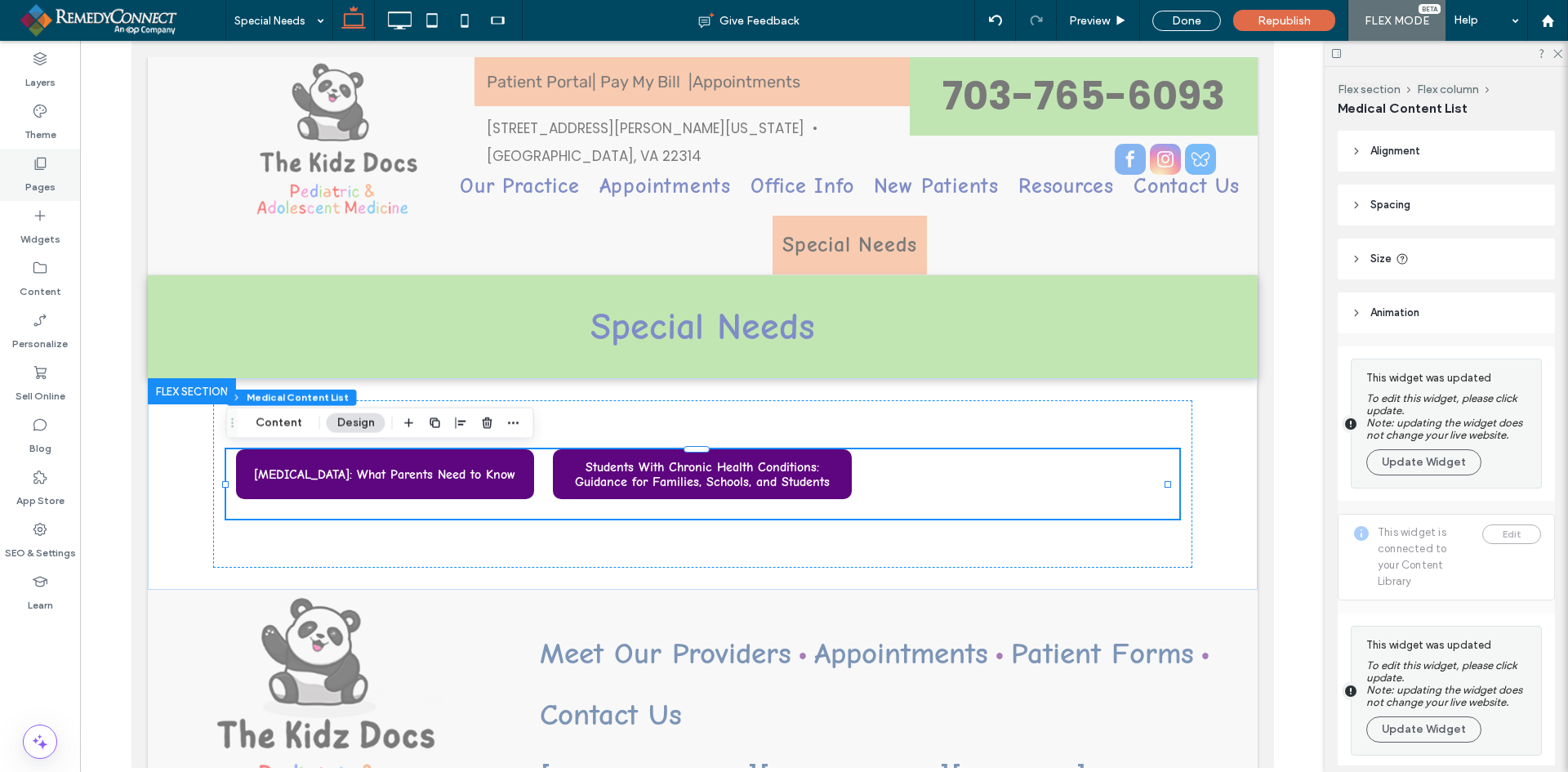
click at [35, 177] on label "Pages" at bounding box center [40, 183] width 30 height 23
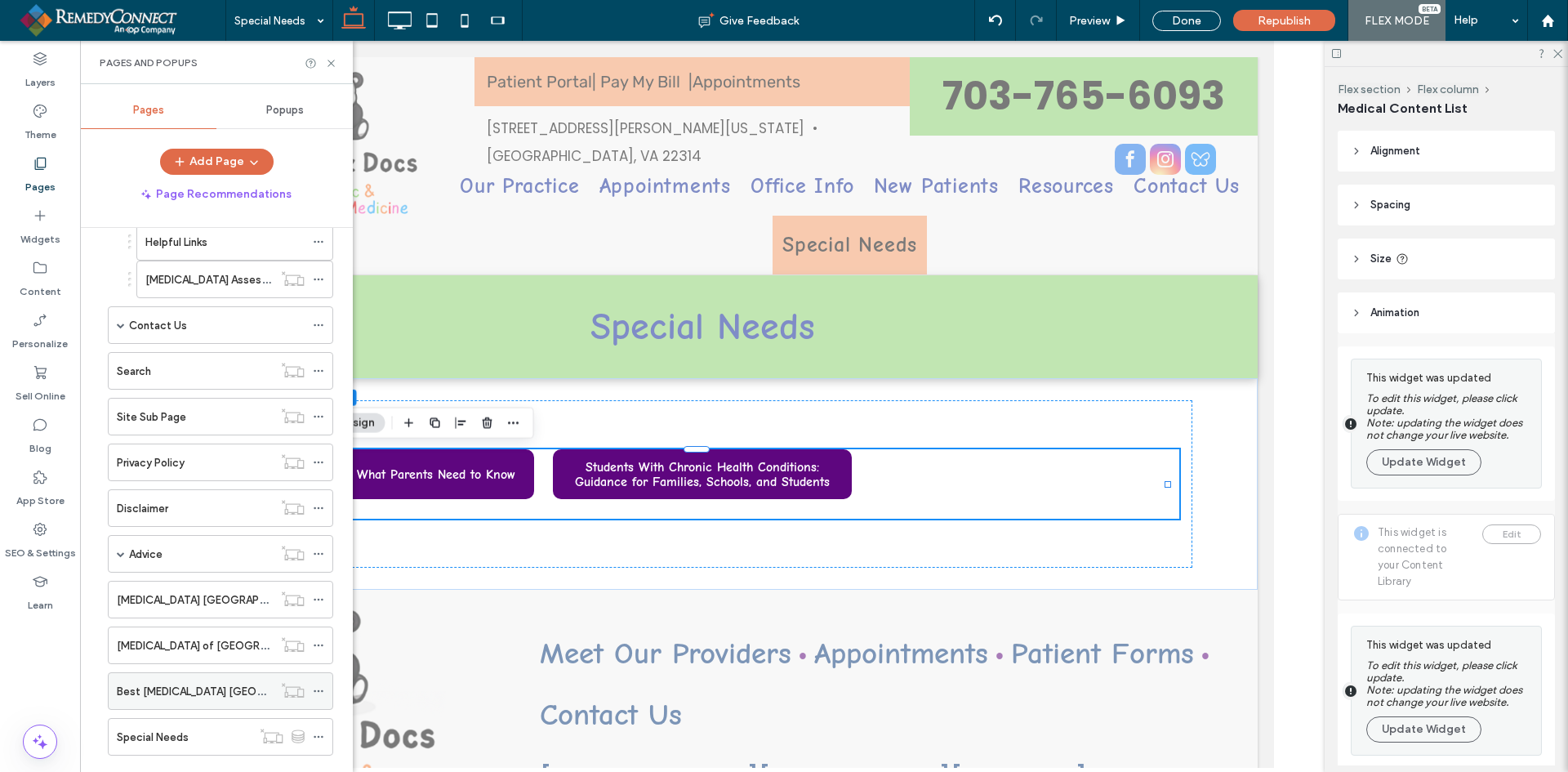
scroll to position [1467, 0]
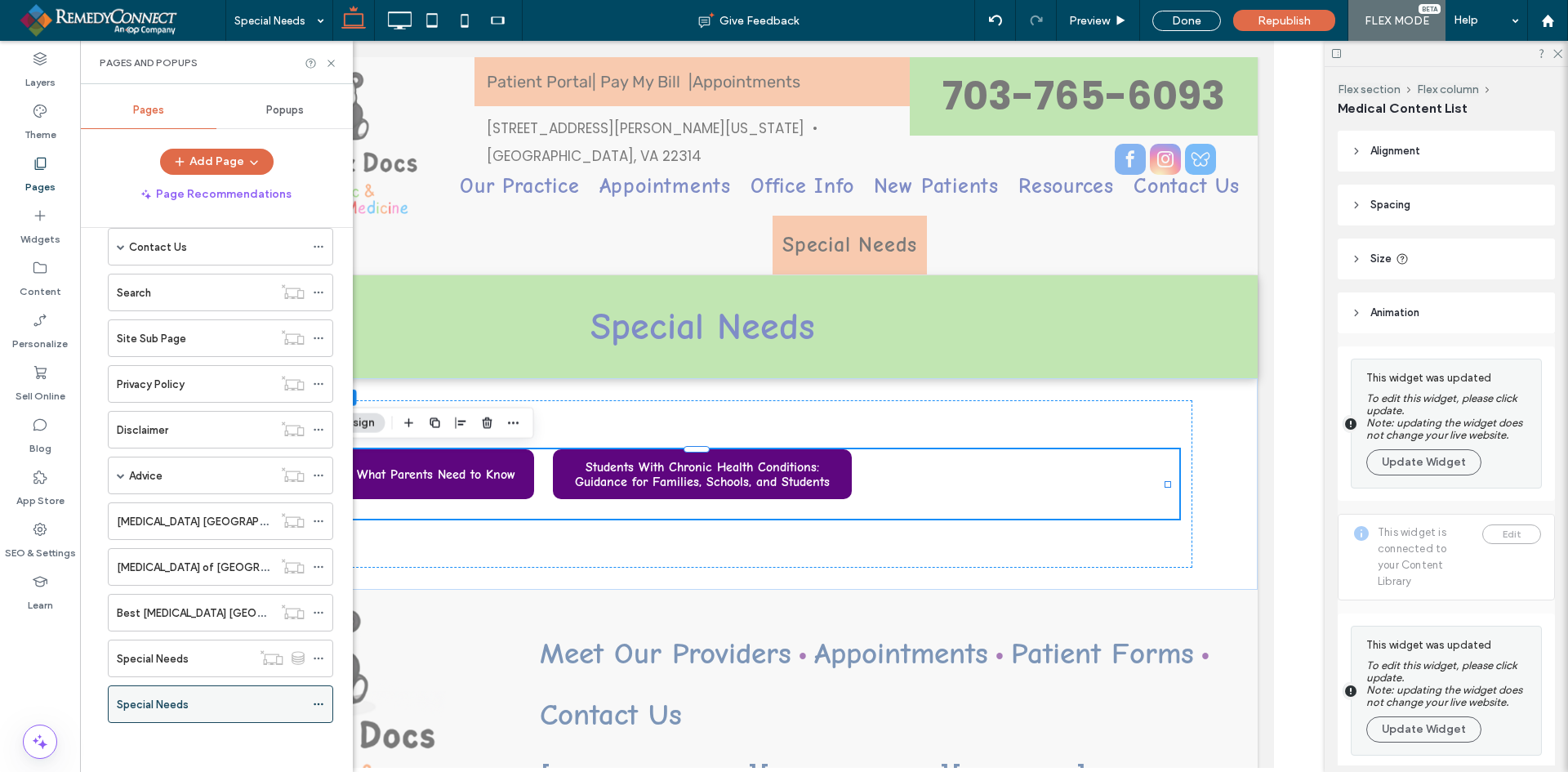
click at [207, 702] on div "Special Needs" at bounding box center [211, 704] width 188 height 17
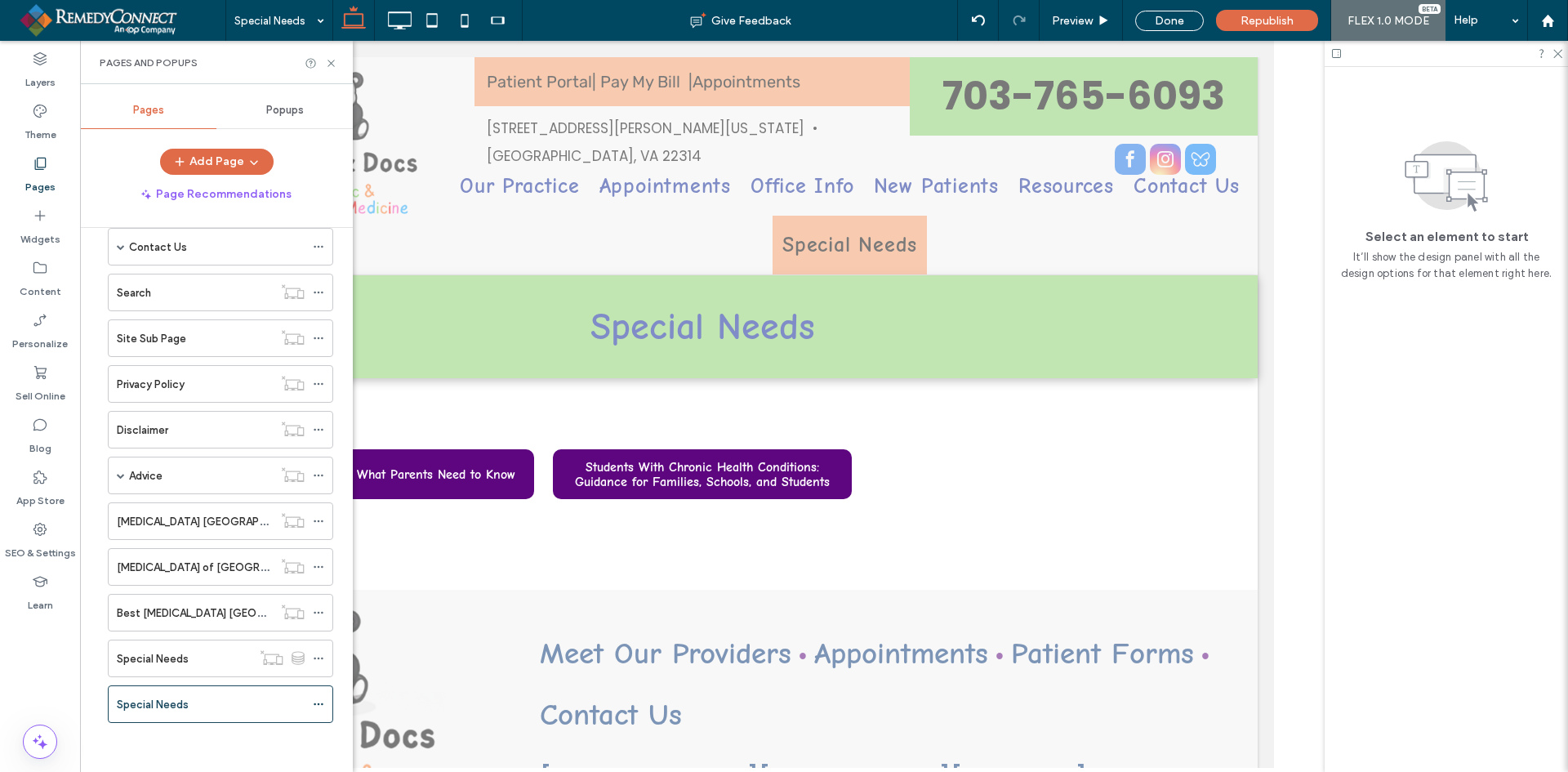
click at [207, 702] on div at bounding box center [784, 386] width 1568 height 772
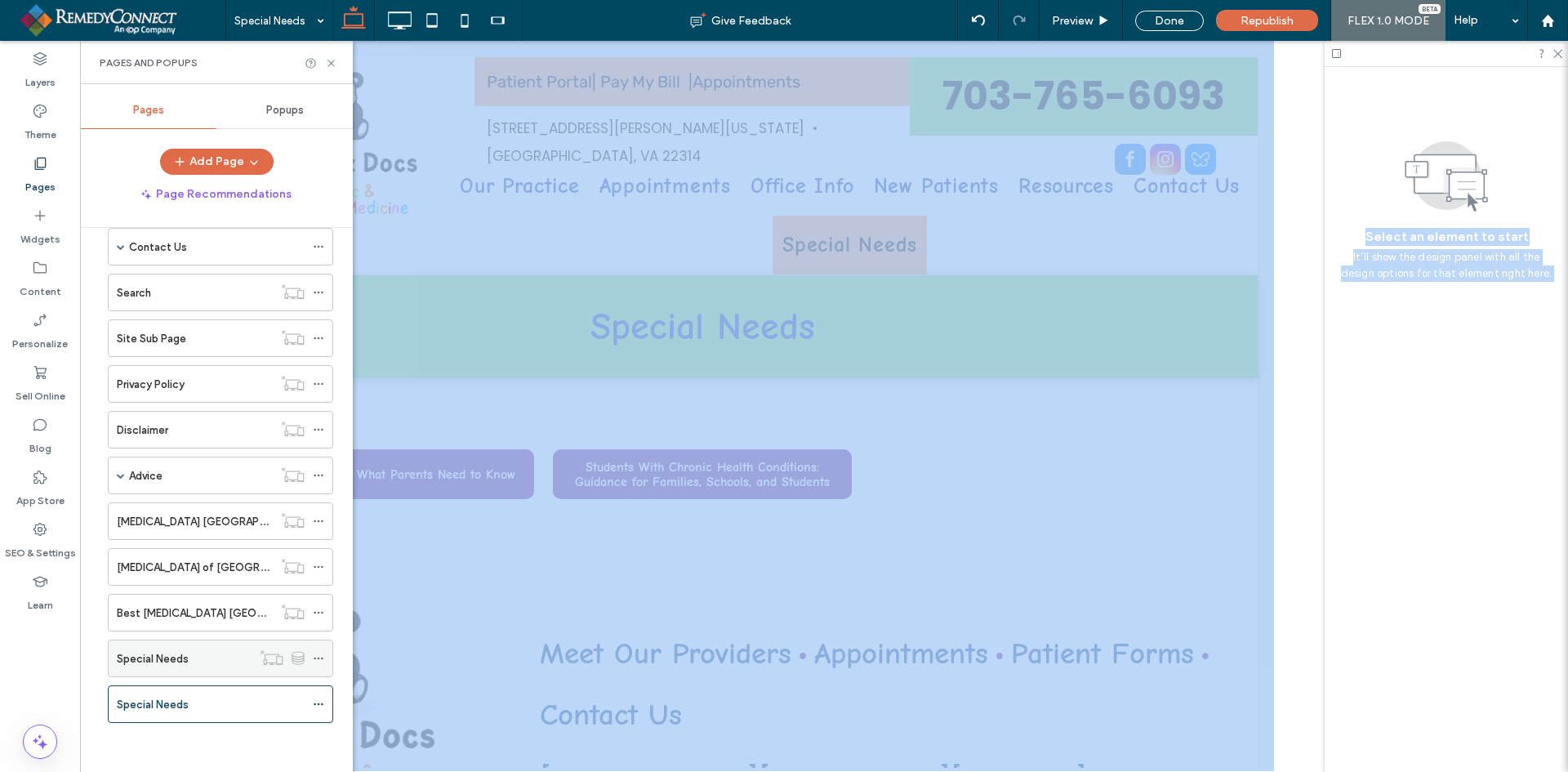
scroll to position [0, 0]
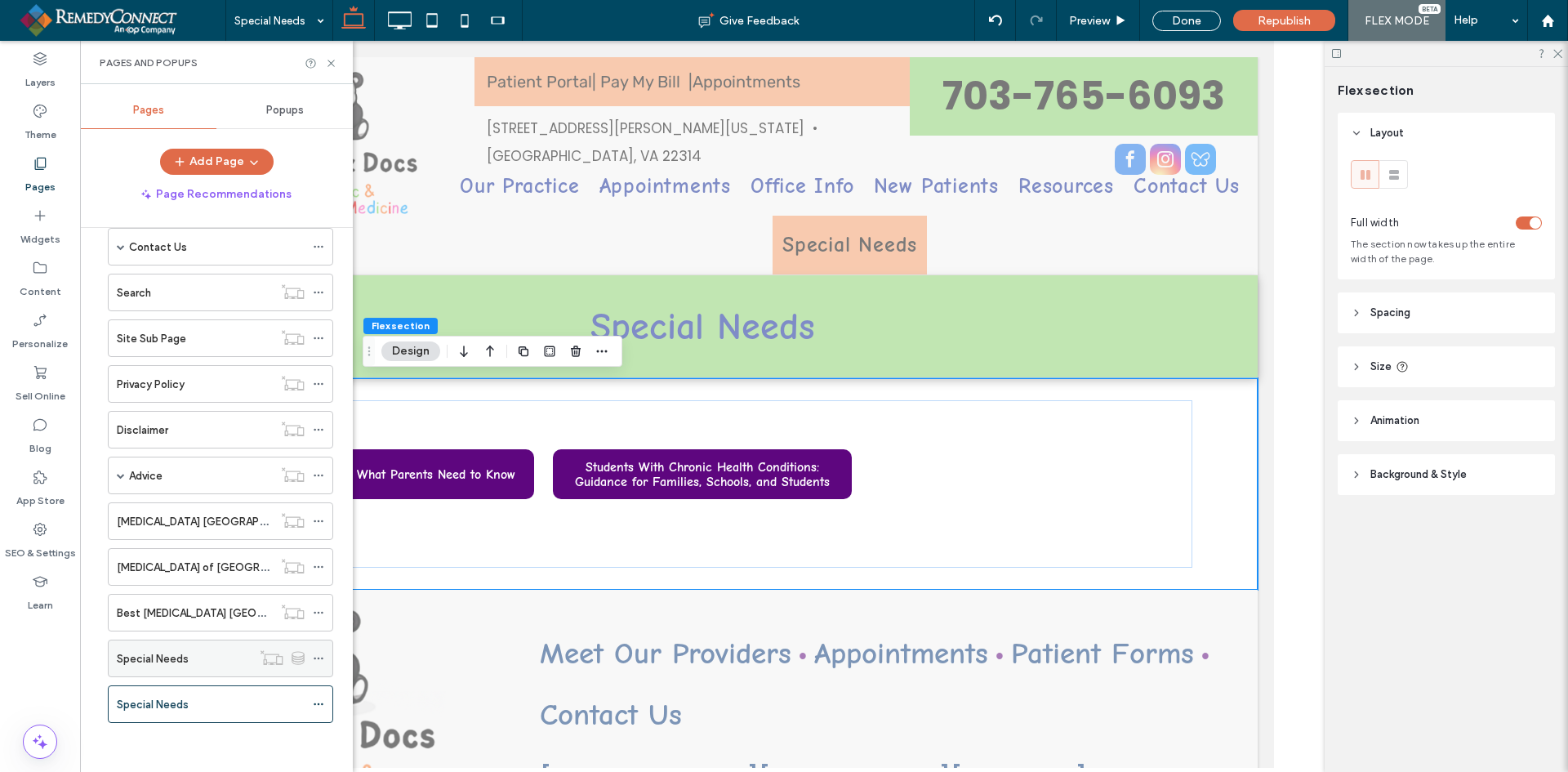
drag, startPoint x: 207, startPoint y: 702, endPoint x: 218, endPoint y: 672, distance: 32.0
click at [218, 671] on div "Special Needs Give Feedback Preview Done Republish FLEX MODE Help Site Comments…" at bounding box center [784, 386] width 1568 height 772
click at [207, 696] on div "Special Needs" at bounding box center [211, 704] width 188 height 17
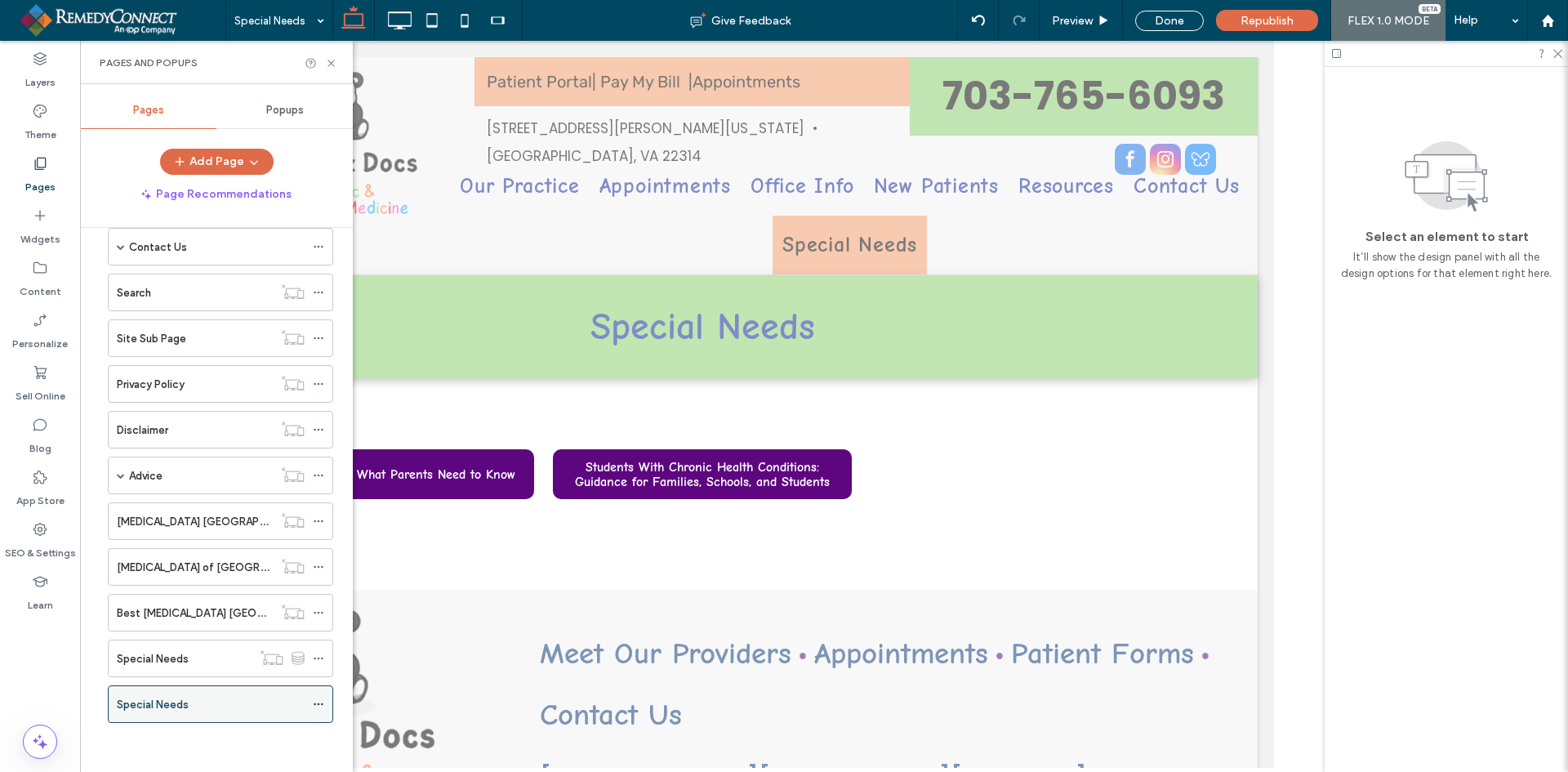
click at [207, 696] on div at bounding box center [784, 386] width 1568 height 772
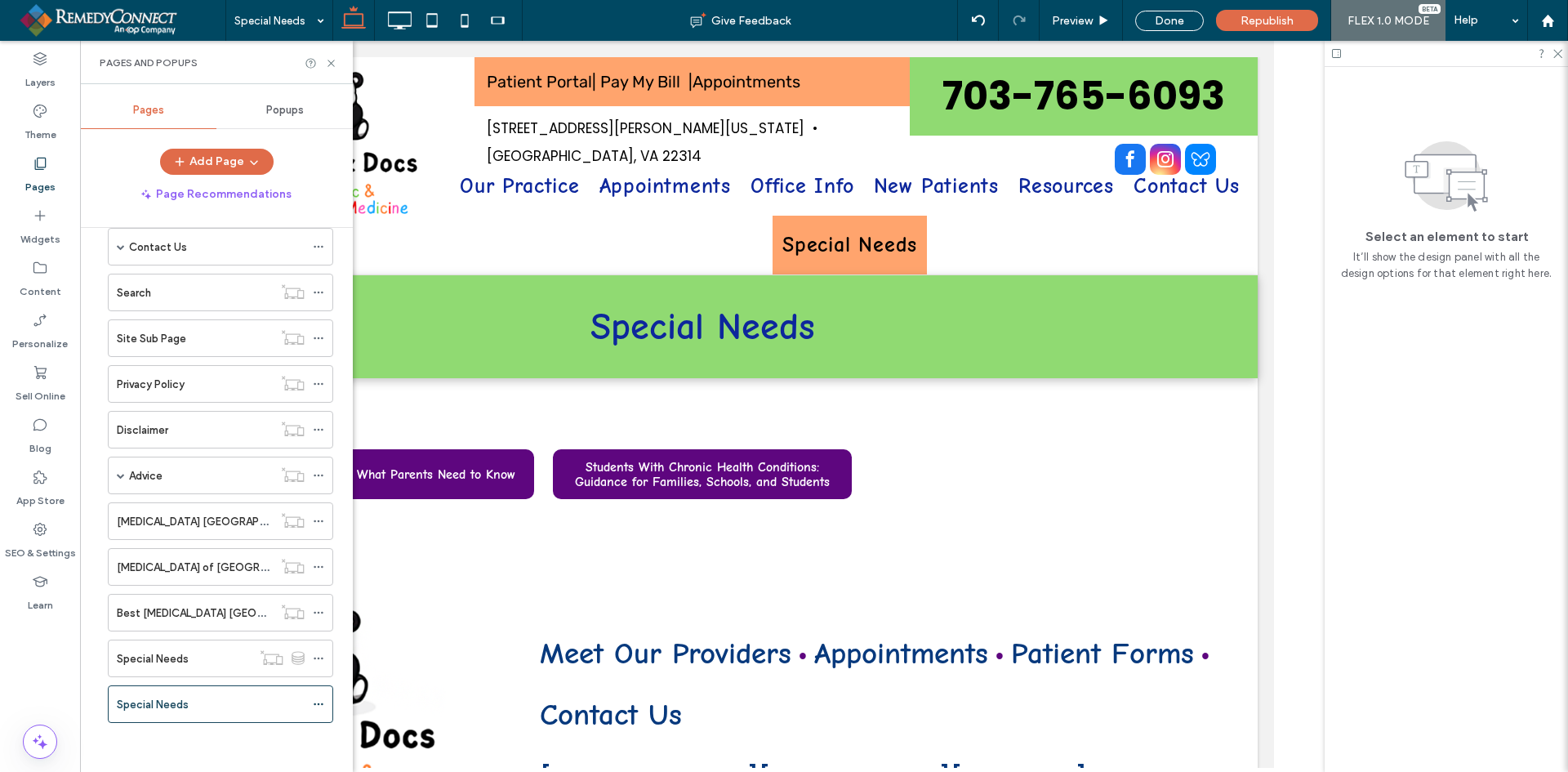
drag, startPoint x: 208, startPoint y: 696, endPoint x: 228, endPoint y: 633, distance: 66.1
click at [228, 633] on div "Special Needs Give Feedback Preview Done Republish FLEX 1.0 MODE Help Site Comm…" at bounding box center [784, 386] width 1568 height 772
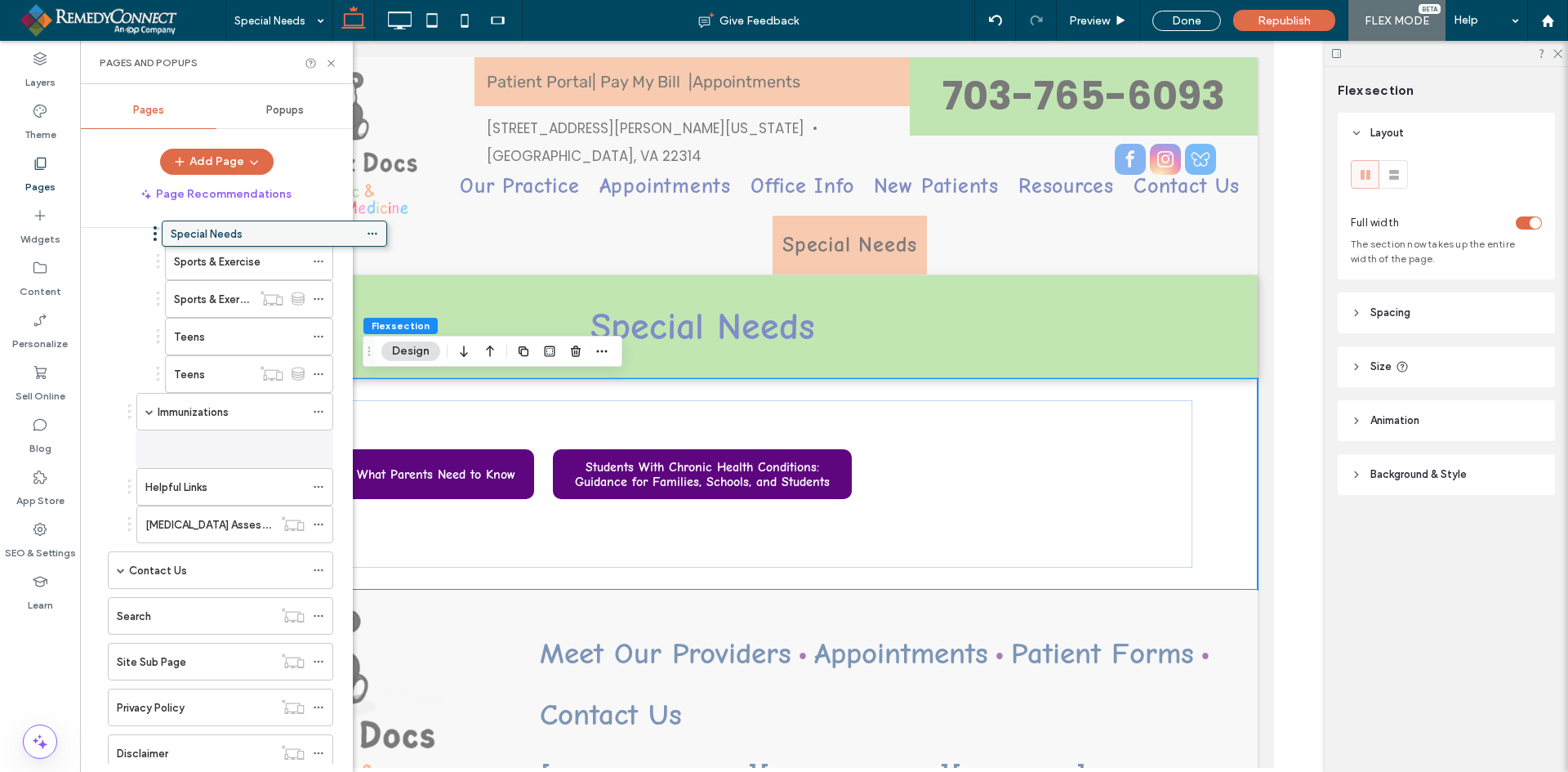
scroll to position [1116, 0]
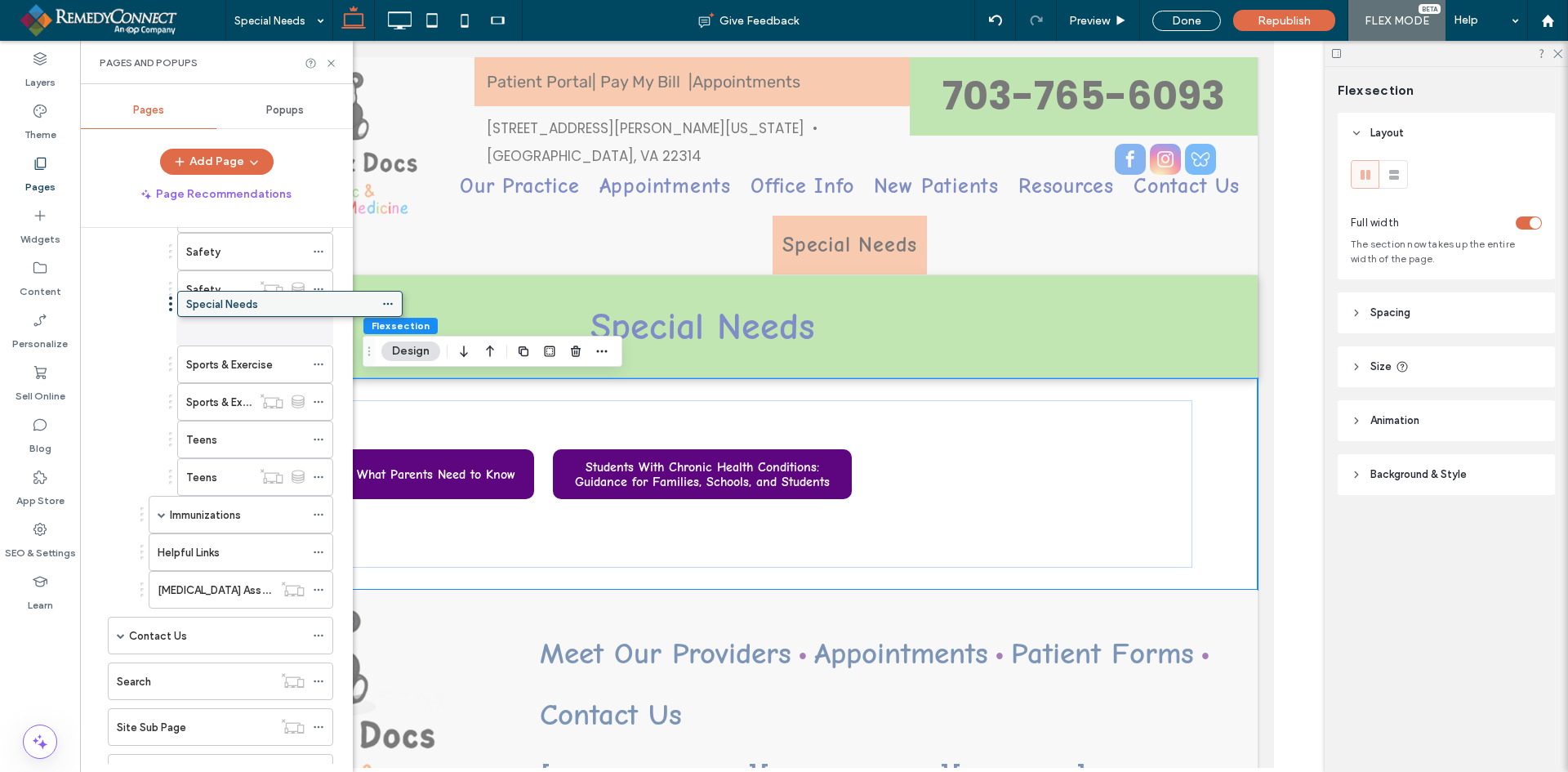
drag, startPoint x: 200, startPoint y: 700, endPoint x: 270, endPoint y: 305, distance: 401.2
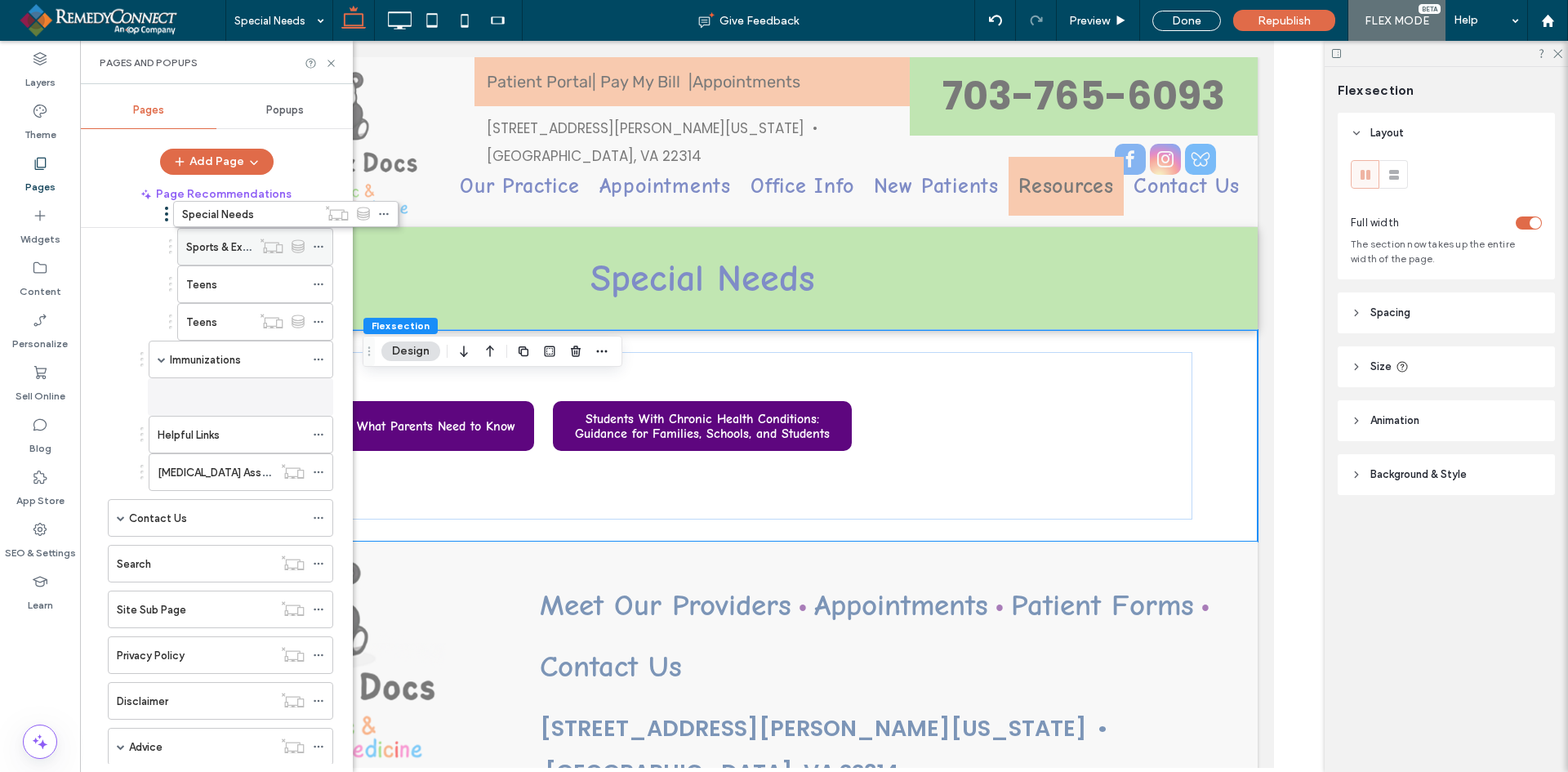
scroll to position [1206, 0]
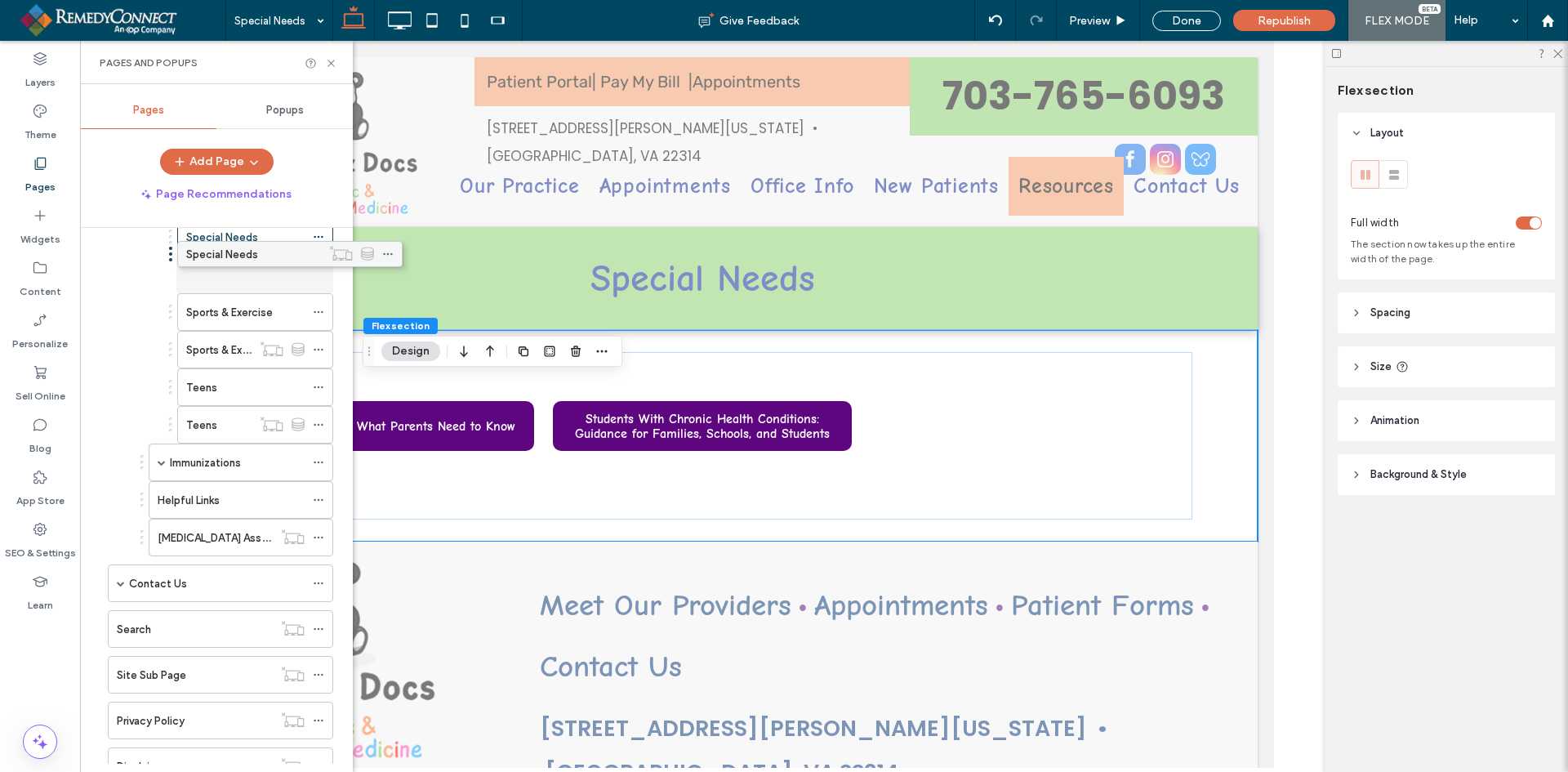
drag, startPoint x: 224, startPoint y: 709, endPoint x: 293, endPoint y: 265, distance: 449.3
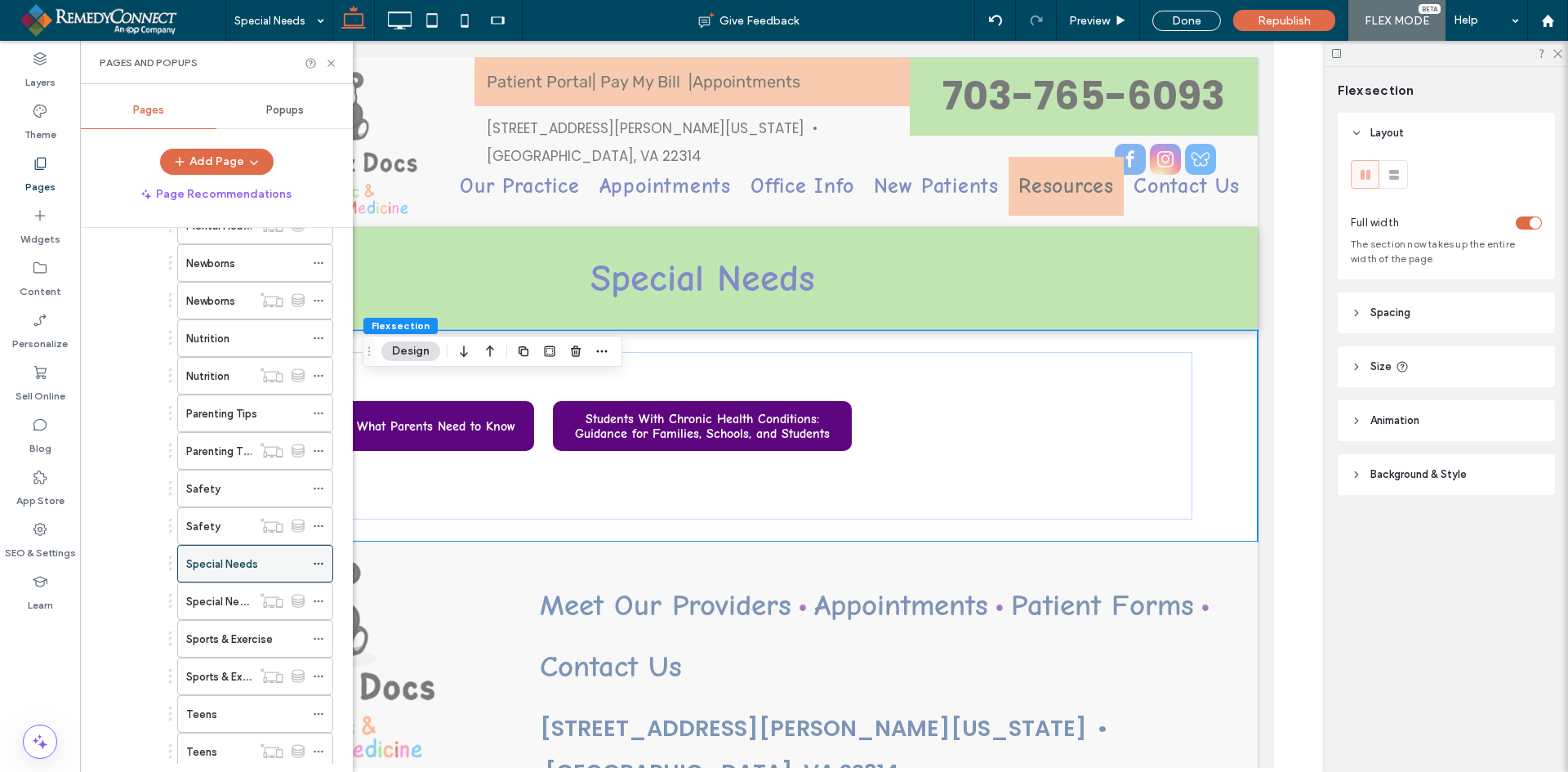
click at [320, 563] on icon at bounding box center [318, 563] width 11 height 11
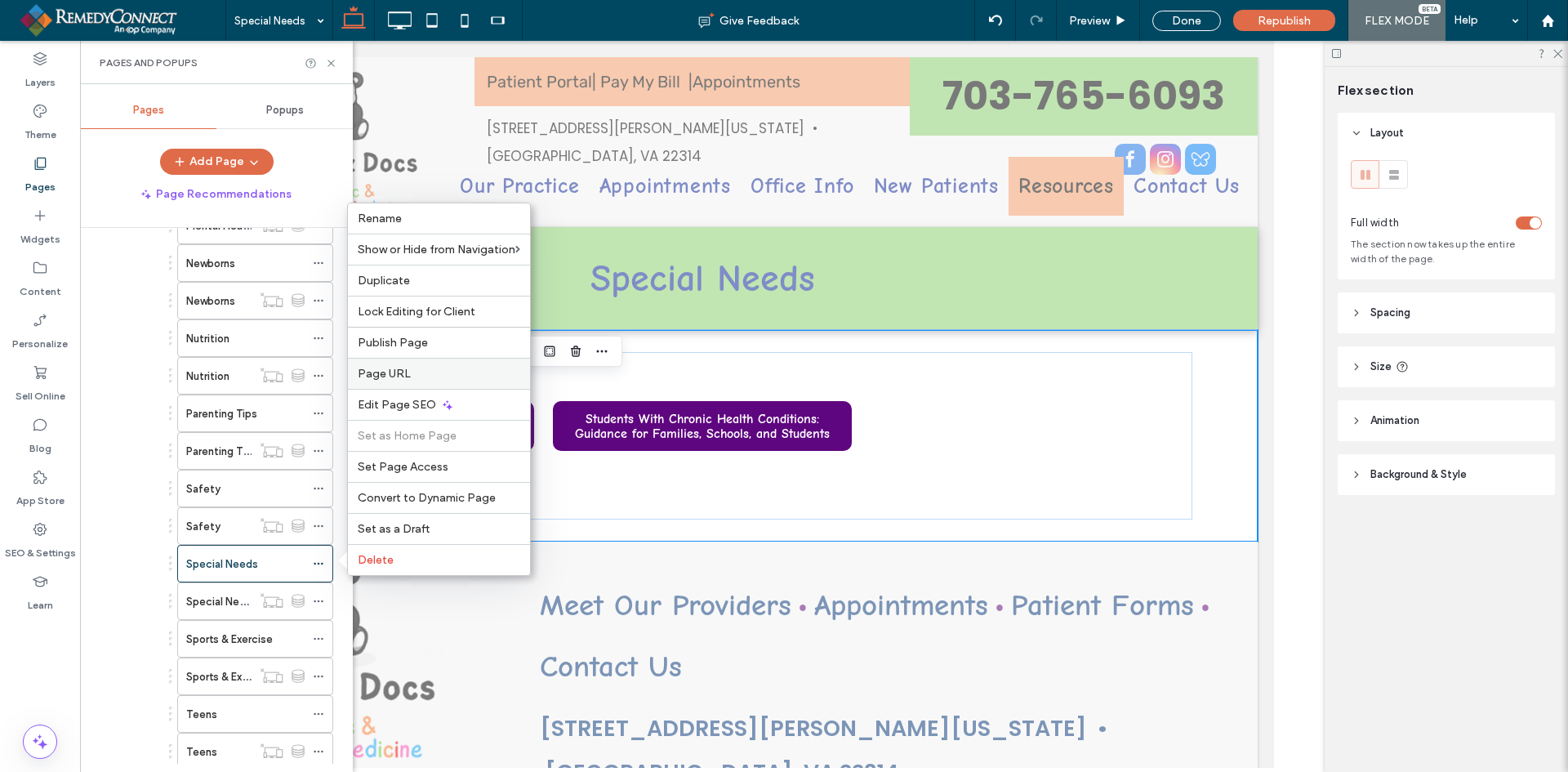
click at [419, 378] on label "Page URL" at bounding box center [439, 374] width 162 height 14
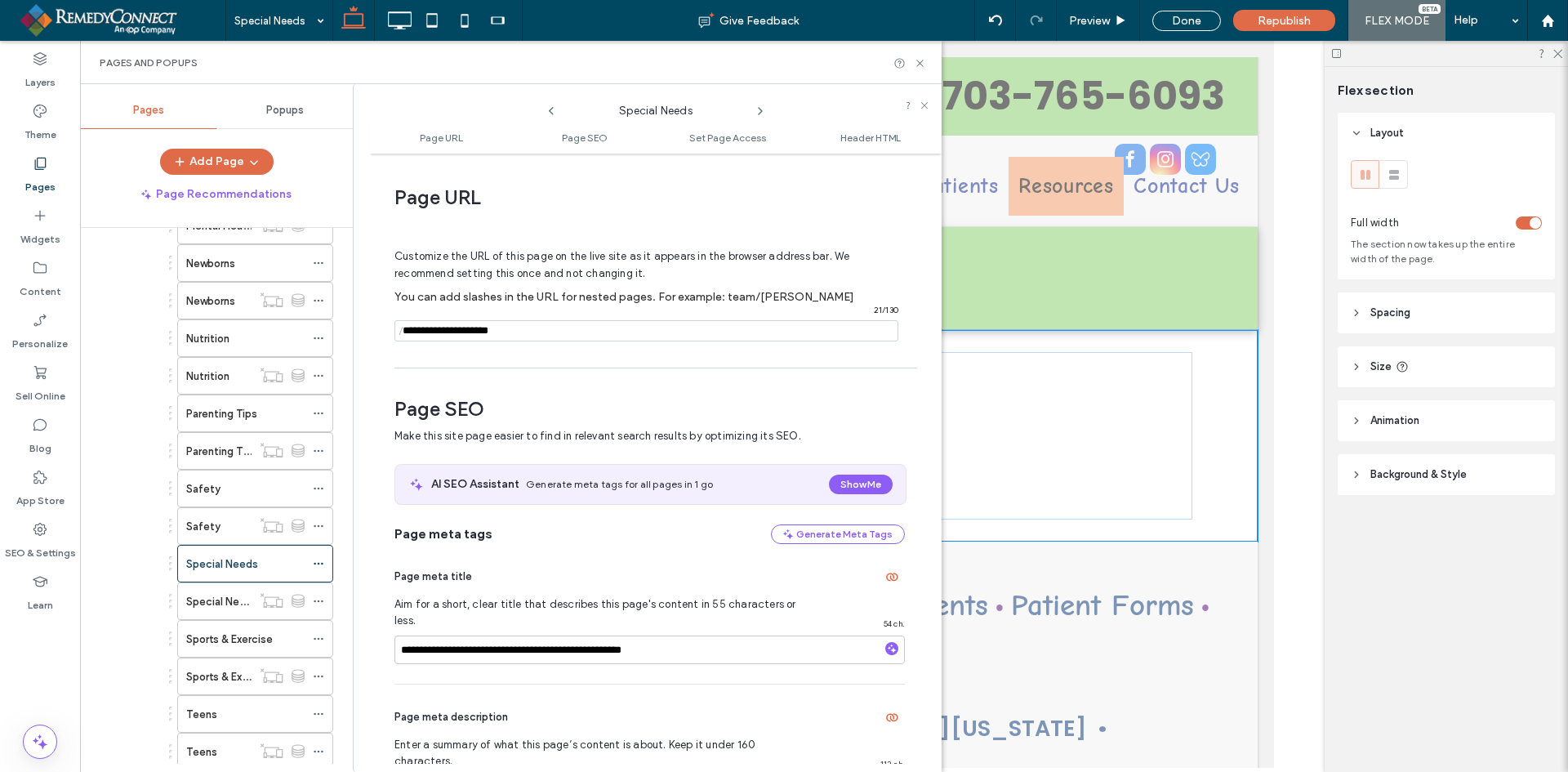
click at [526, 336] on input "notEmpty" at bounding box center [646, 330] width 504 height 21
type input "**********"
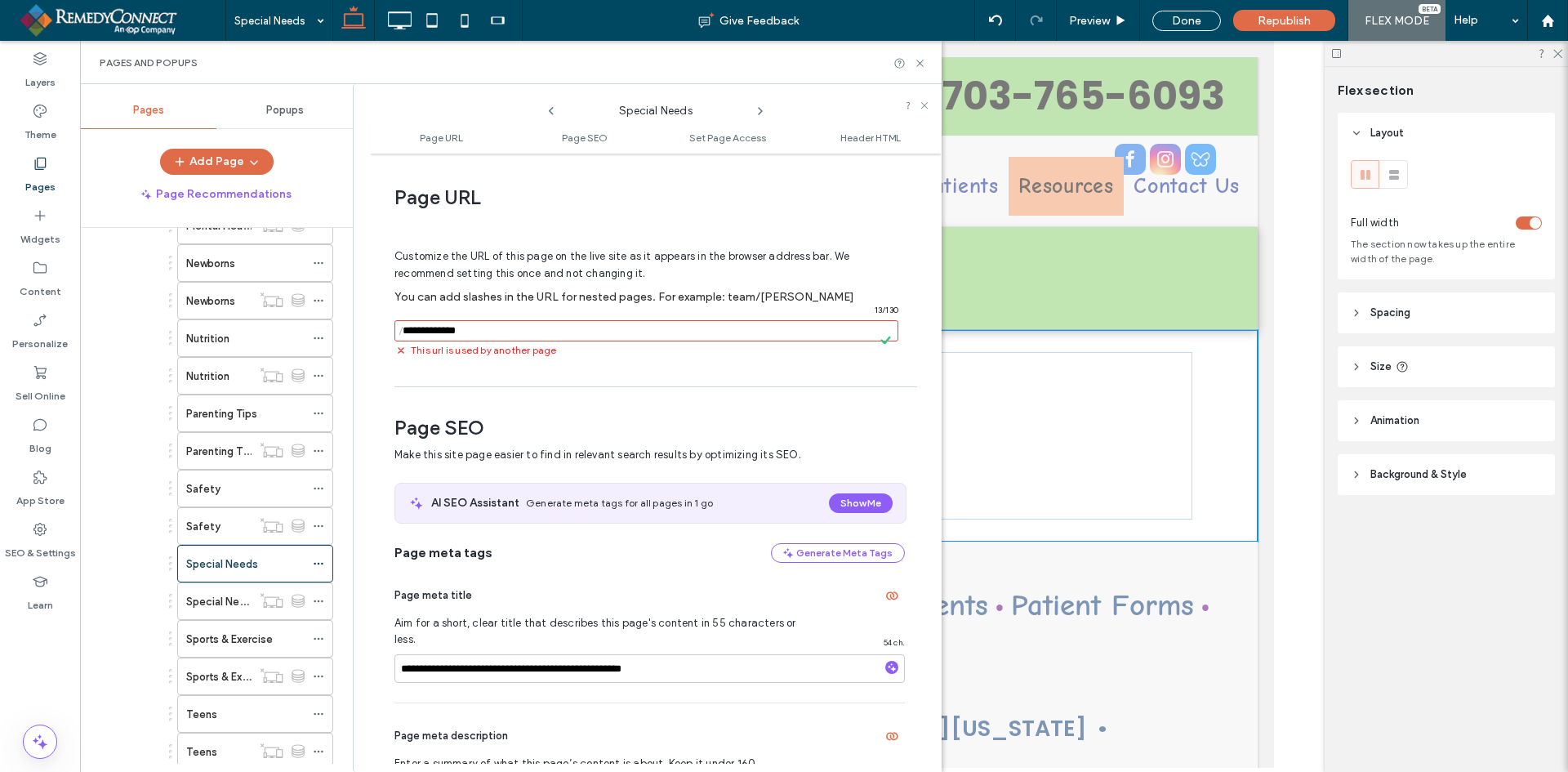
click at [575, 333] on input "notEmpty" at bounding box center [646, 330] width 504 height 21
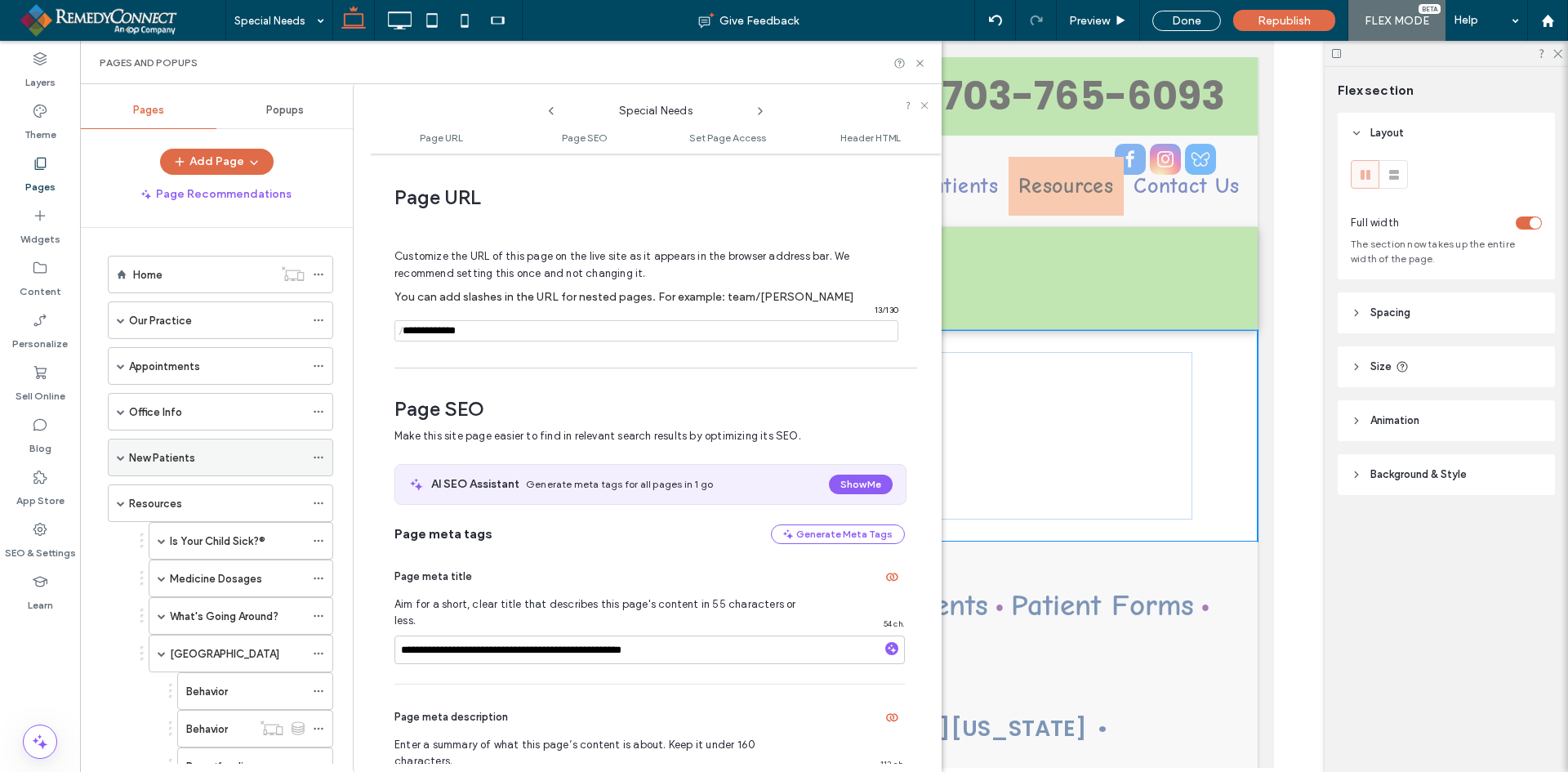
scroll to position [245, 0]
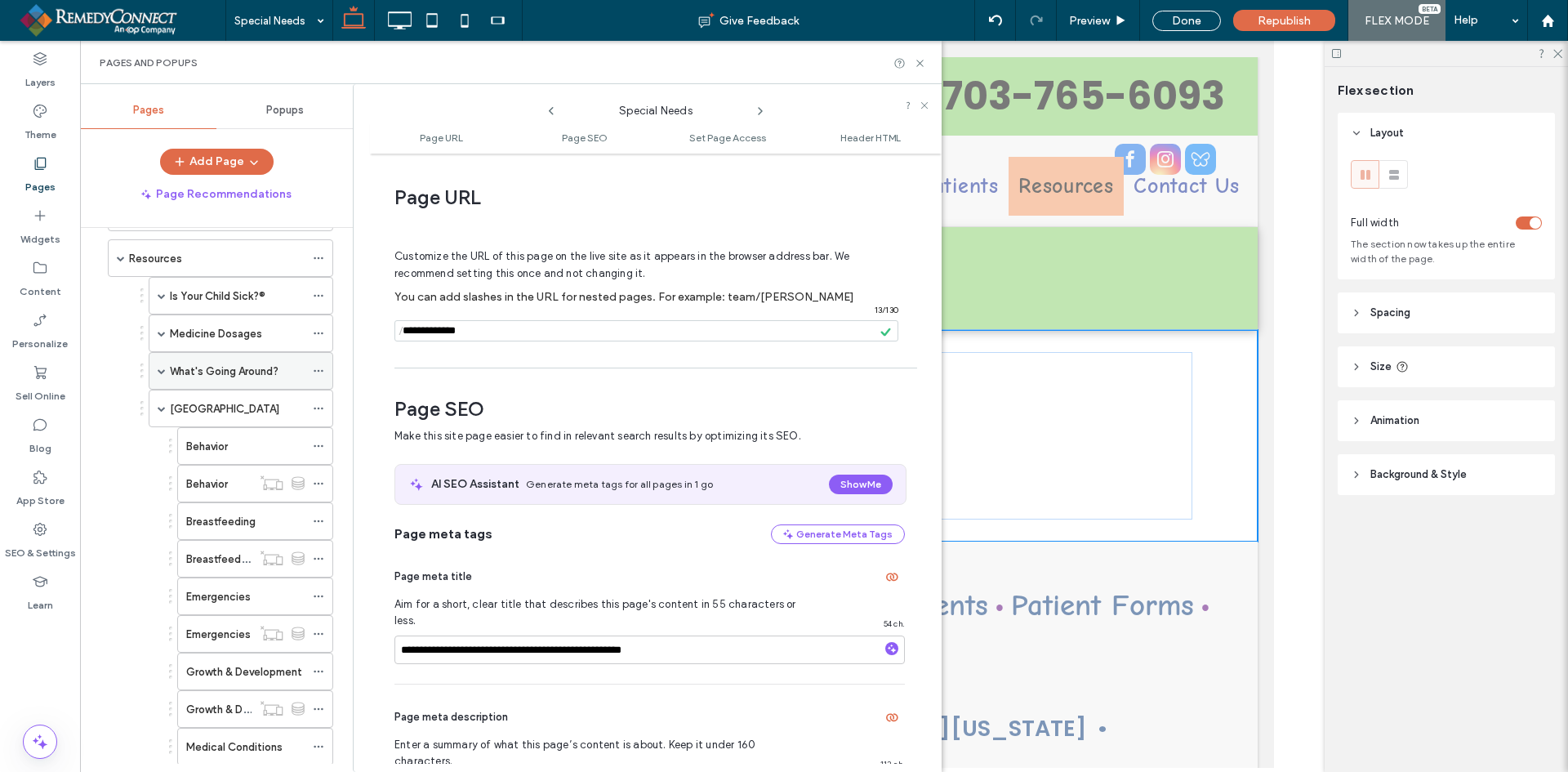
click at [161, 373] on span at bounding box center [161, 370] width 8 height 8
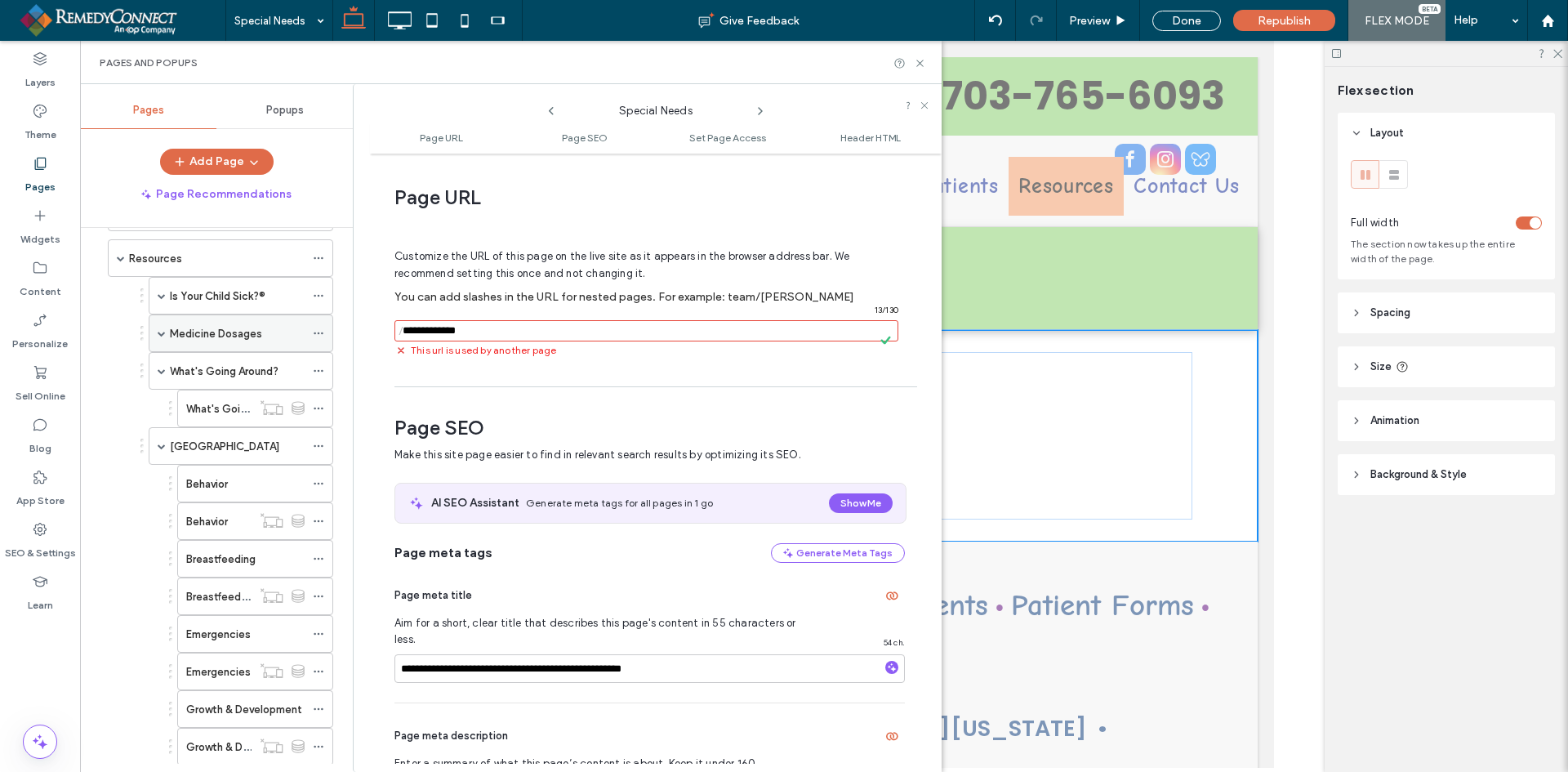
click at [160, 332] on span at bounding box center [161, 333] width 8 height 8
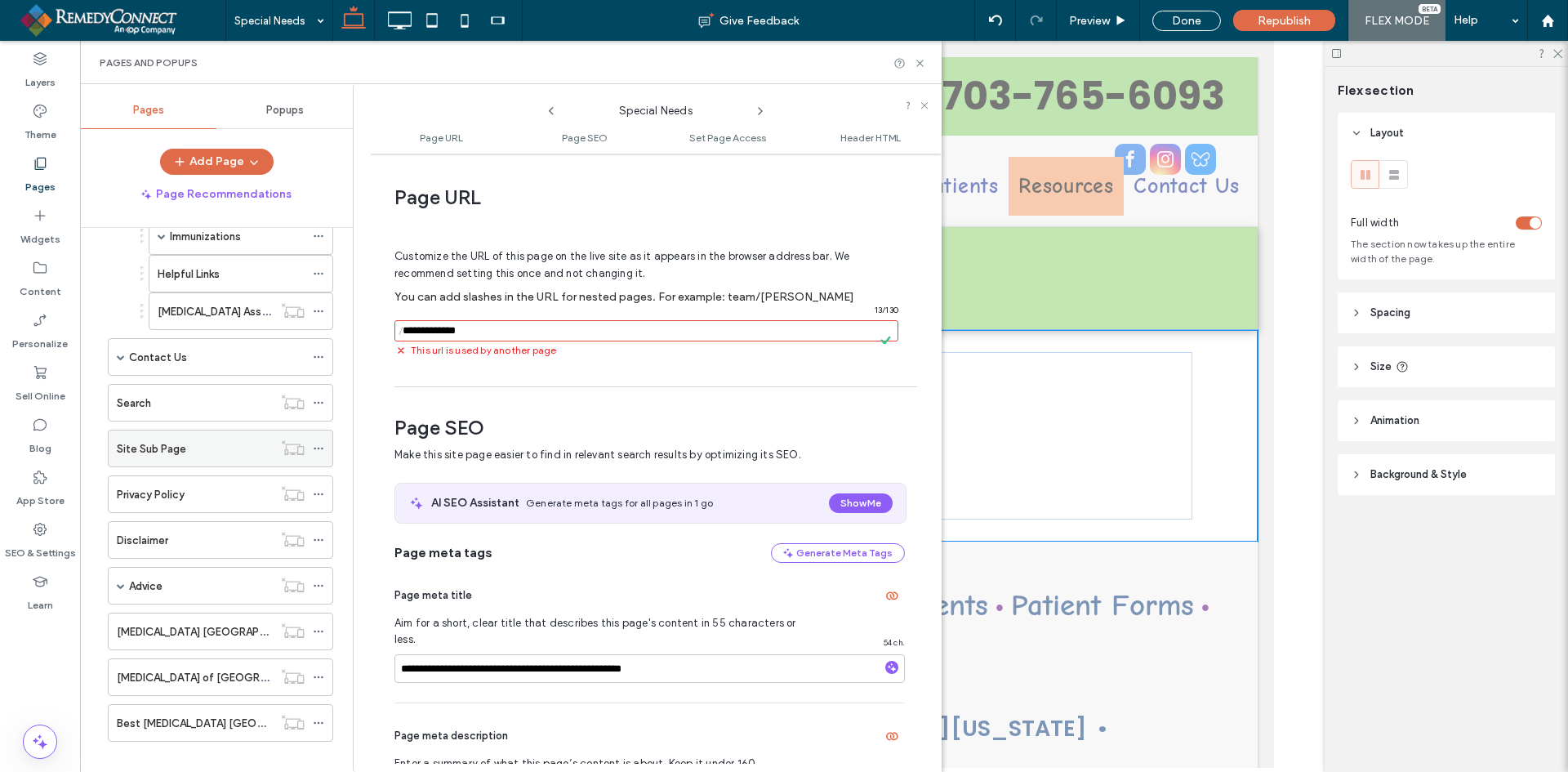
scroll to position [1526, 0]
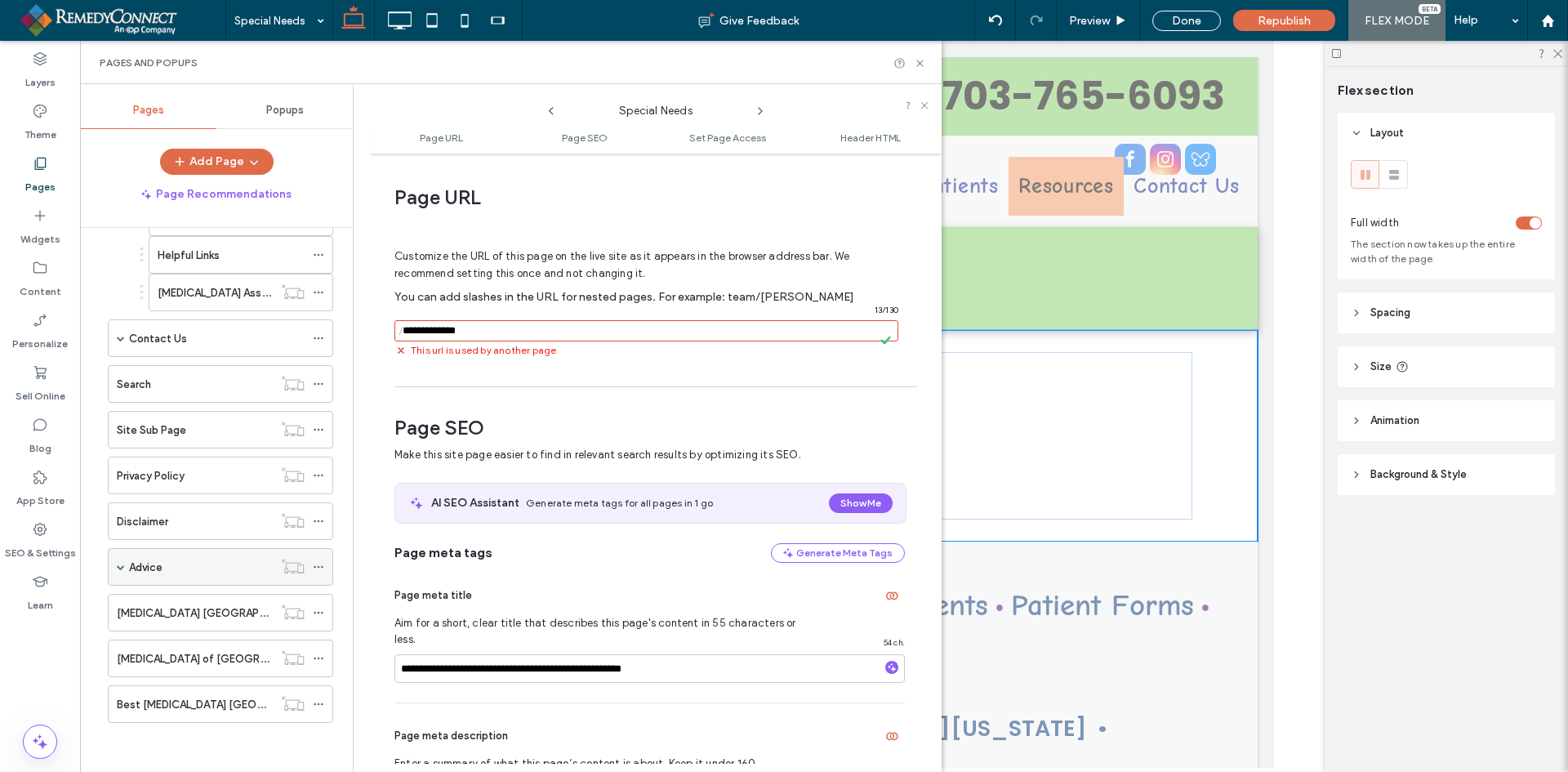
click at [125, 567] on div "Advice" at bounding box center [220, 566] width 225 height 37
click at [121, 570] on span at bounding box center [121, 566] width 8 height 8
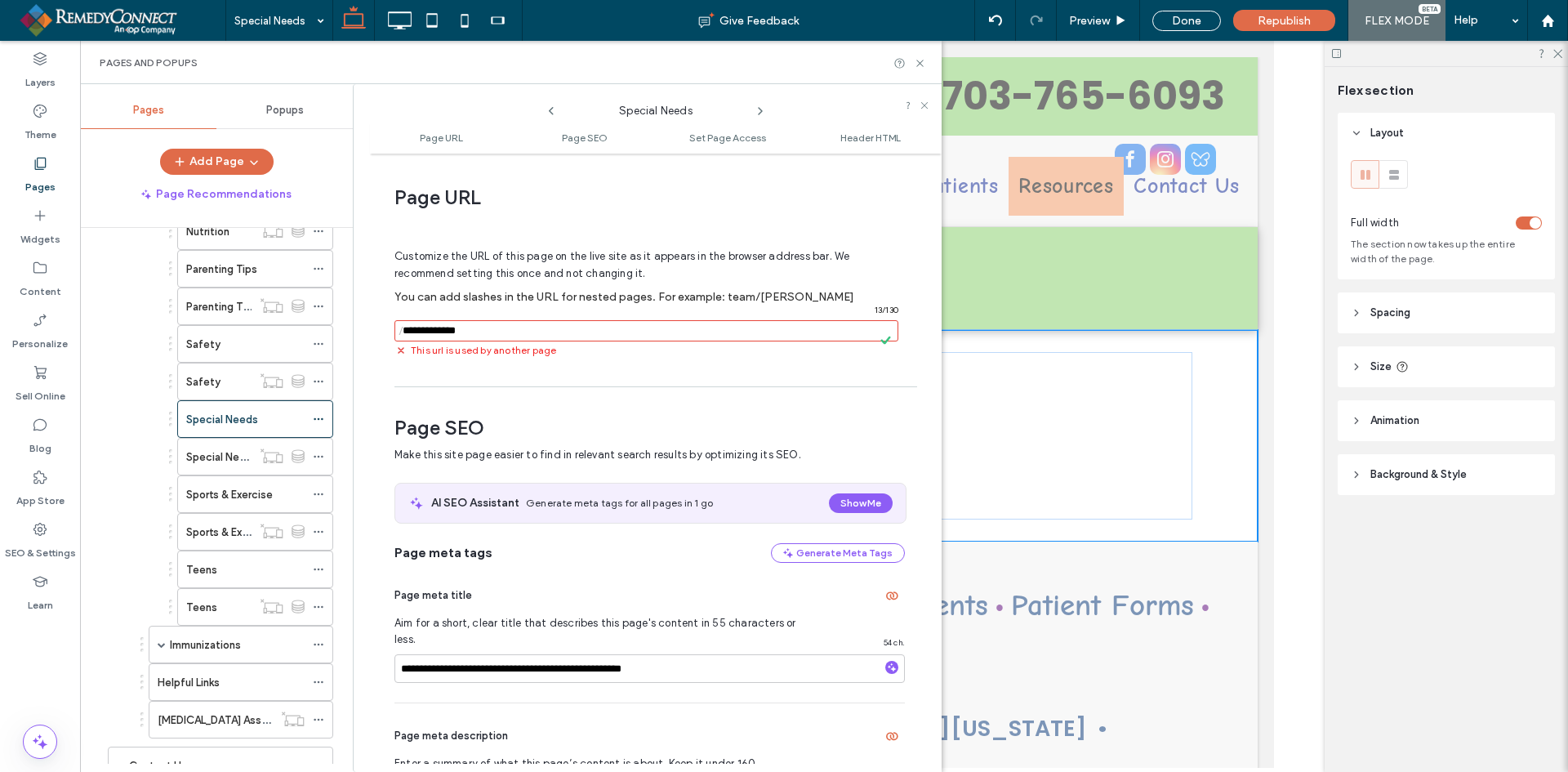
scroll to position [1074, 0]
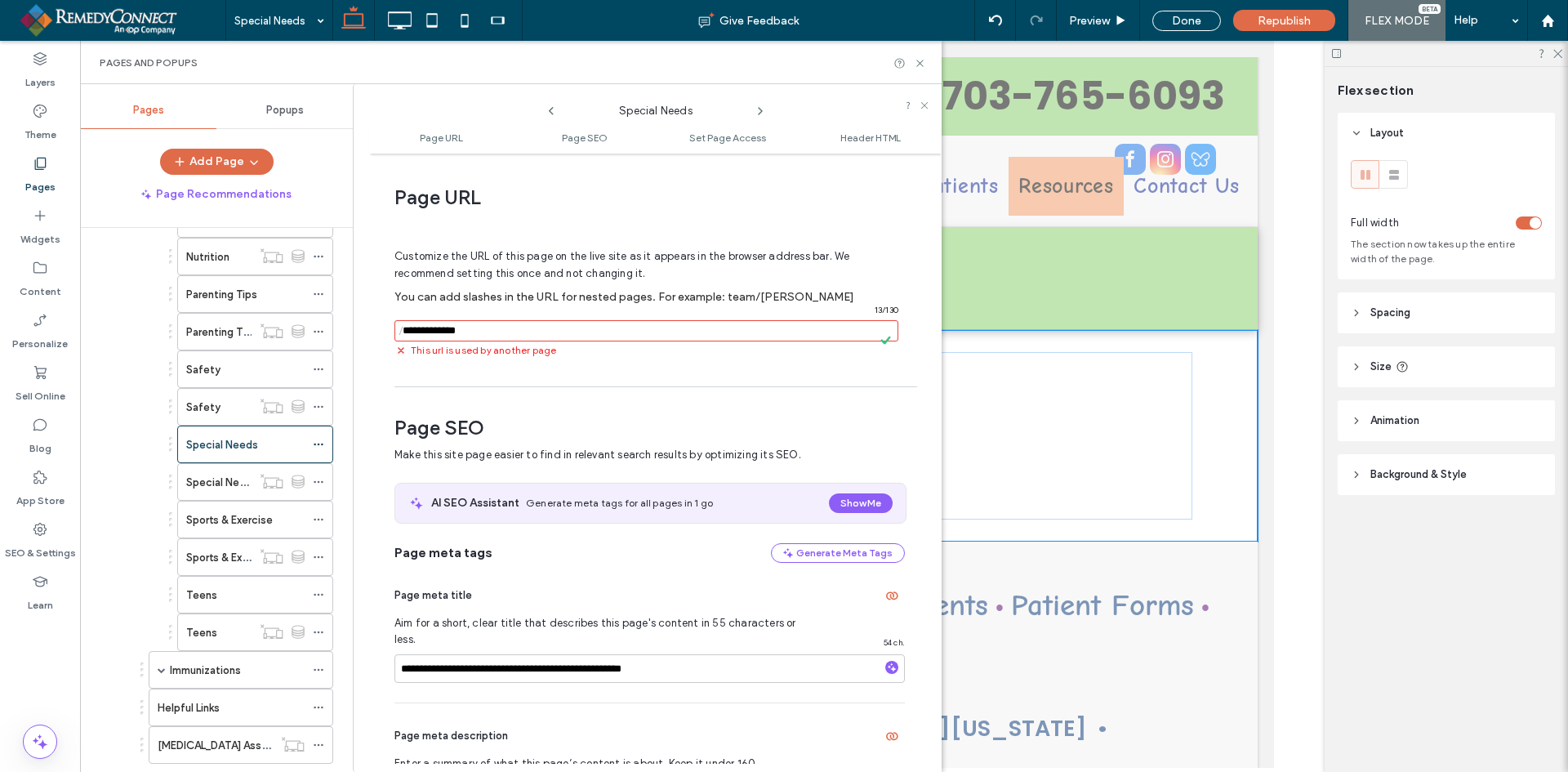
click at [494, 330] on input "notEmpty" at bounding box center [646, 330] width 504 height 21
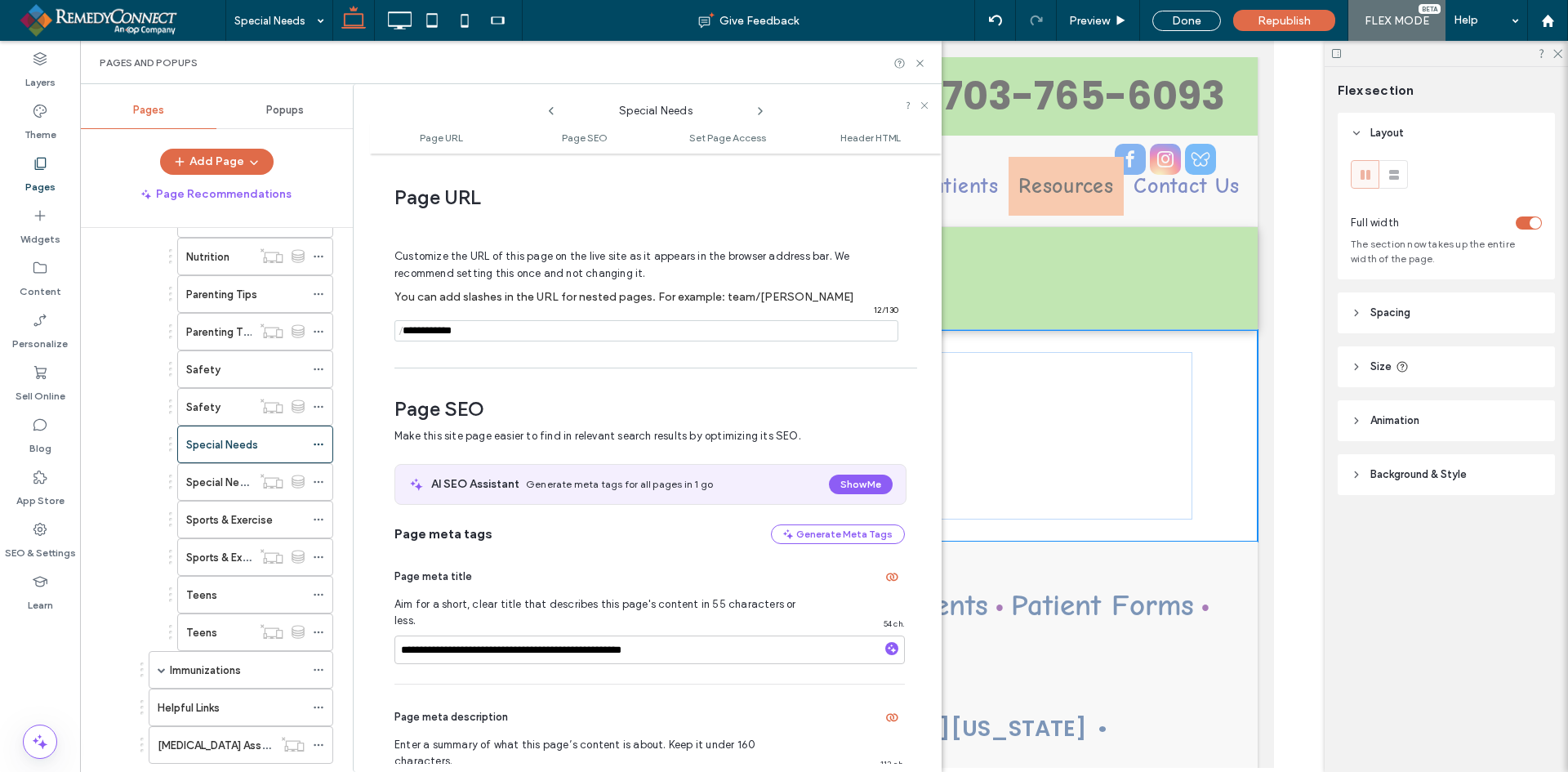
type input "**********"
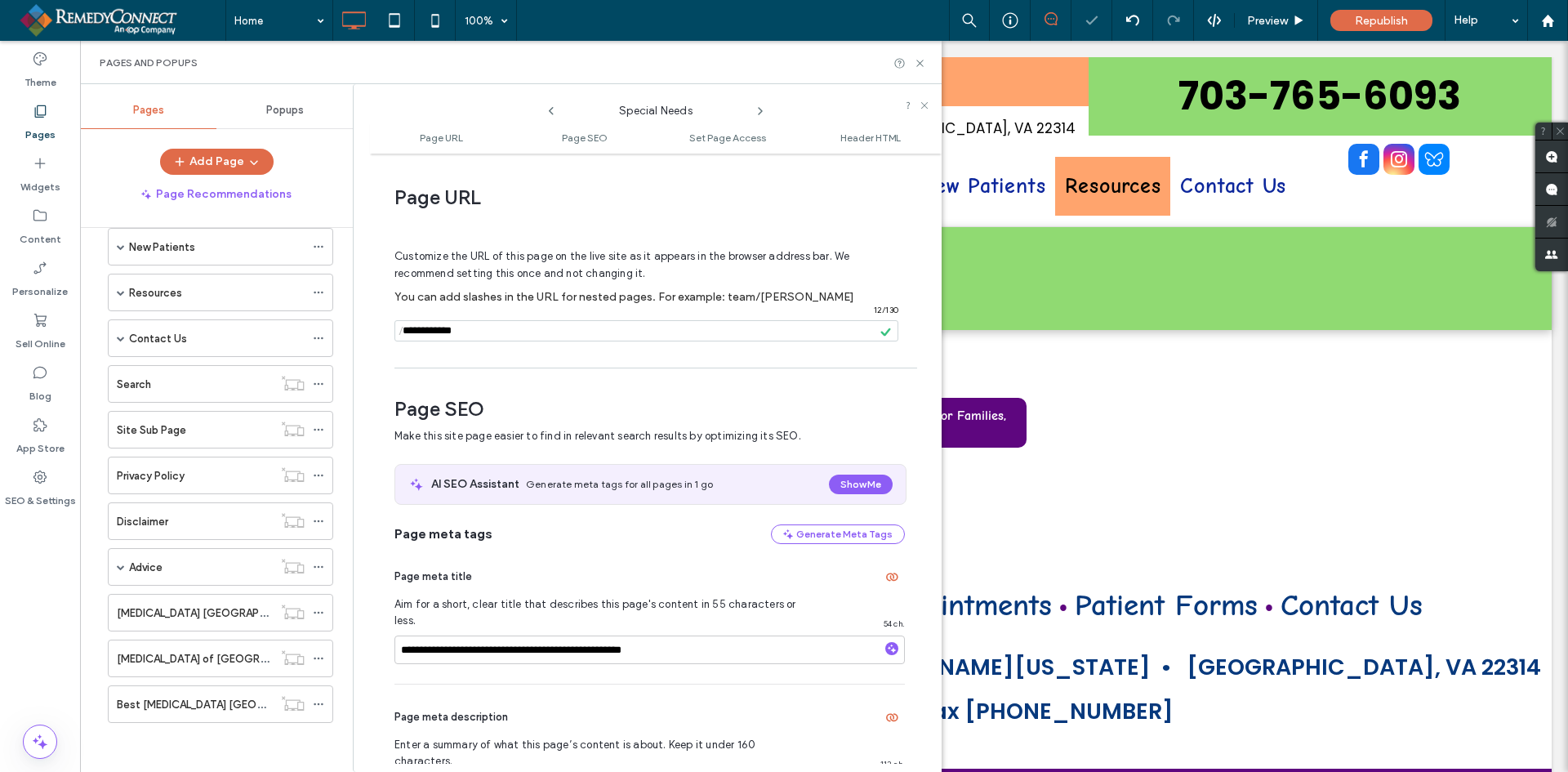
scroll to position [211, 0]
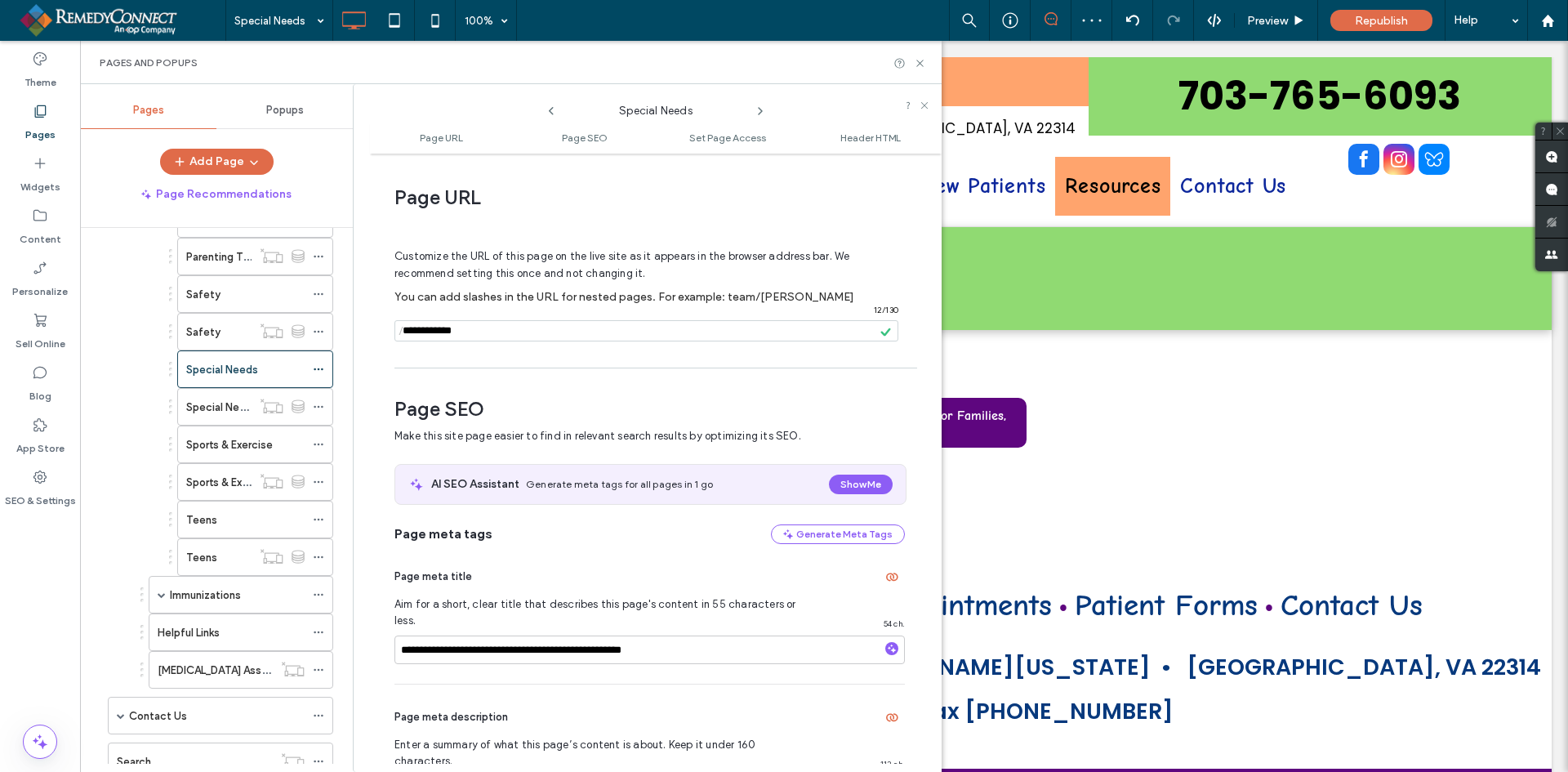
select select "Language Translate Widget"
click at [916, 65] on icon at bounding box center [920, 63] width 12 height 12
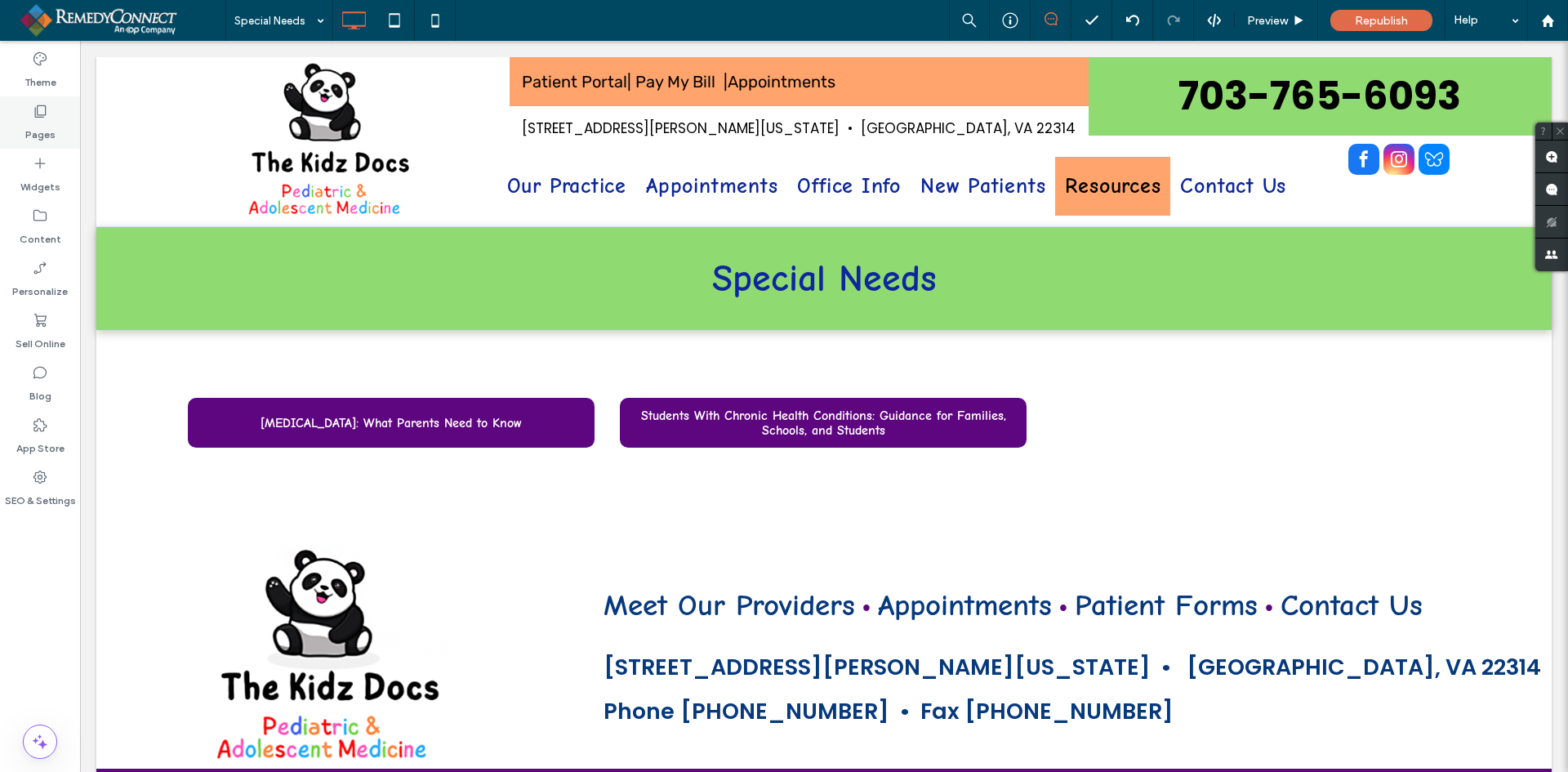
click at [42, 133] on label "Pages" at bounding box center [40, 131] width 30 height 23
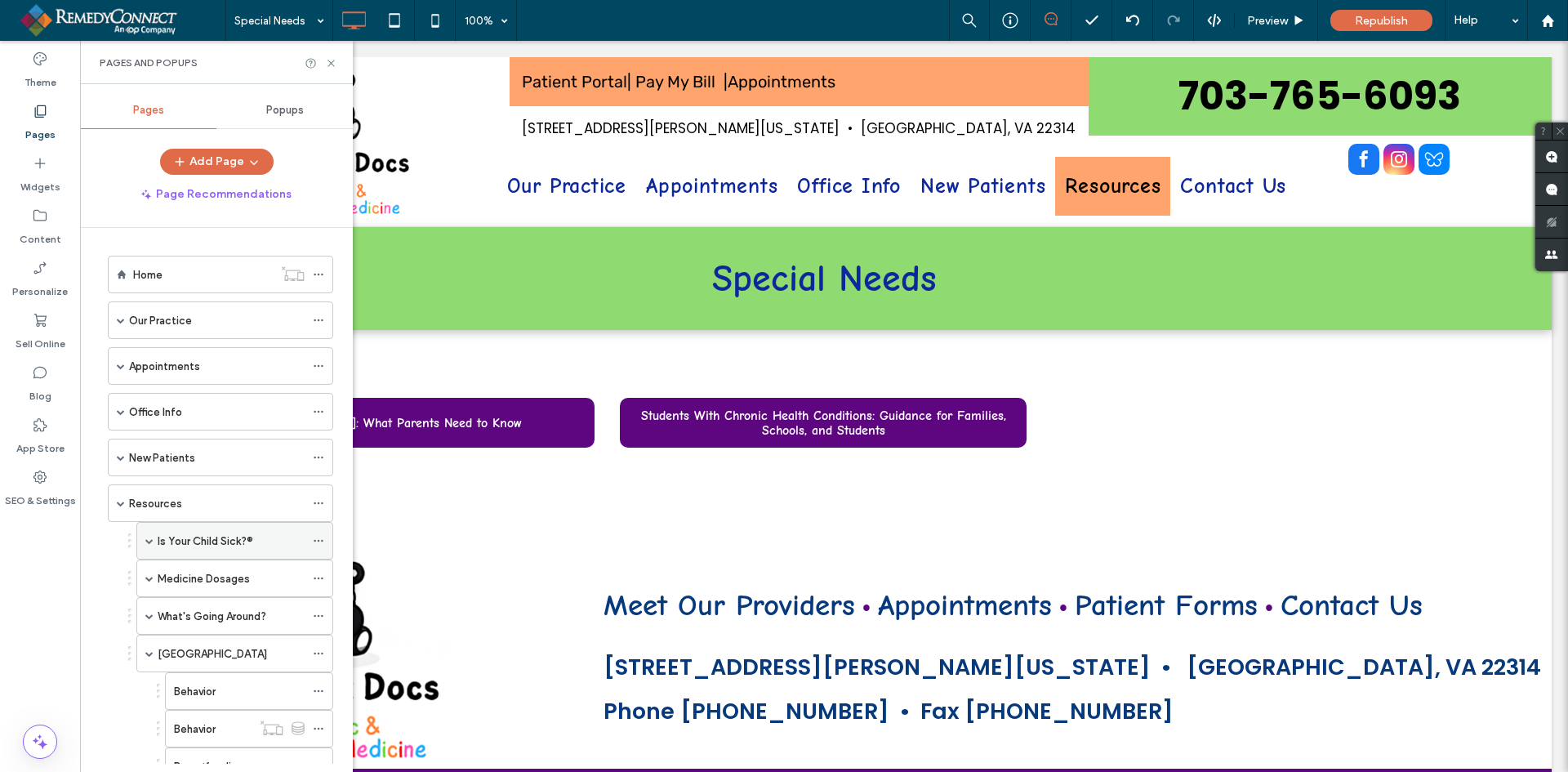
scroll to position [163, 0]
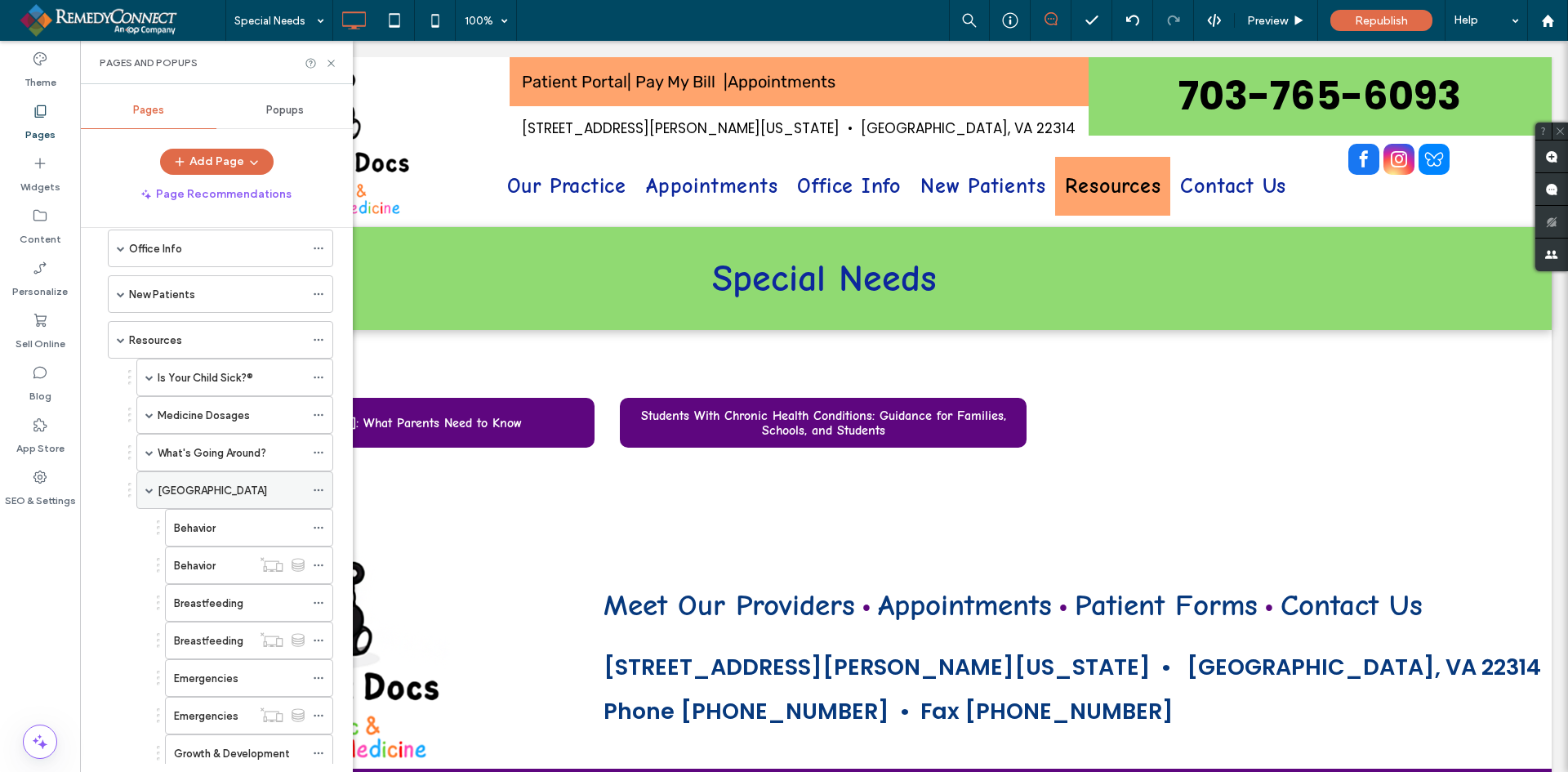
click at [185, 488] on label "[GEOGRAPHIC_DATA]" at bounding box center [212, 490] width 109 height 29
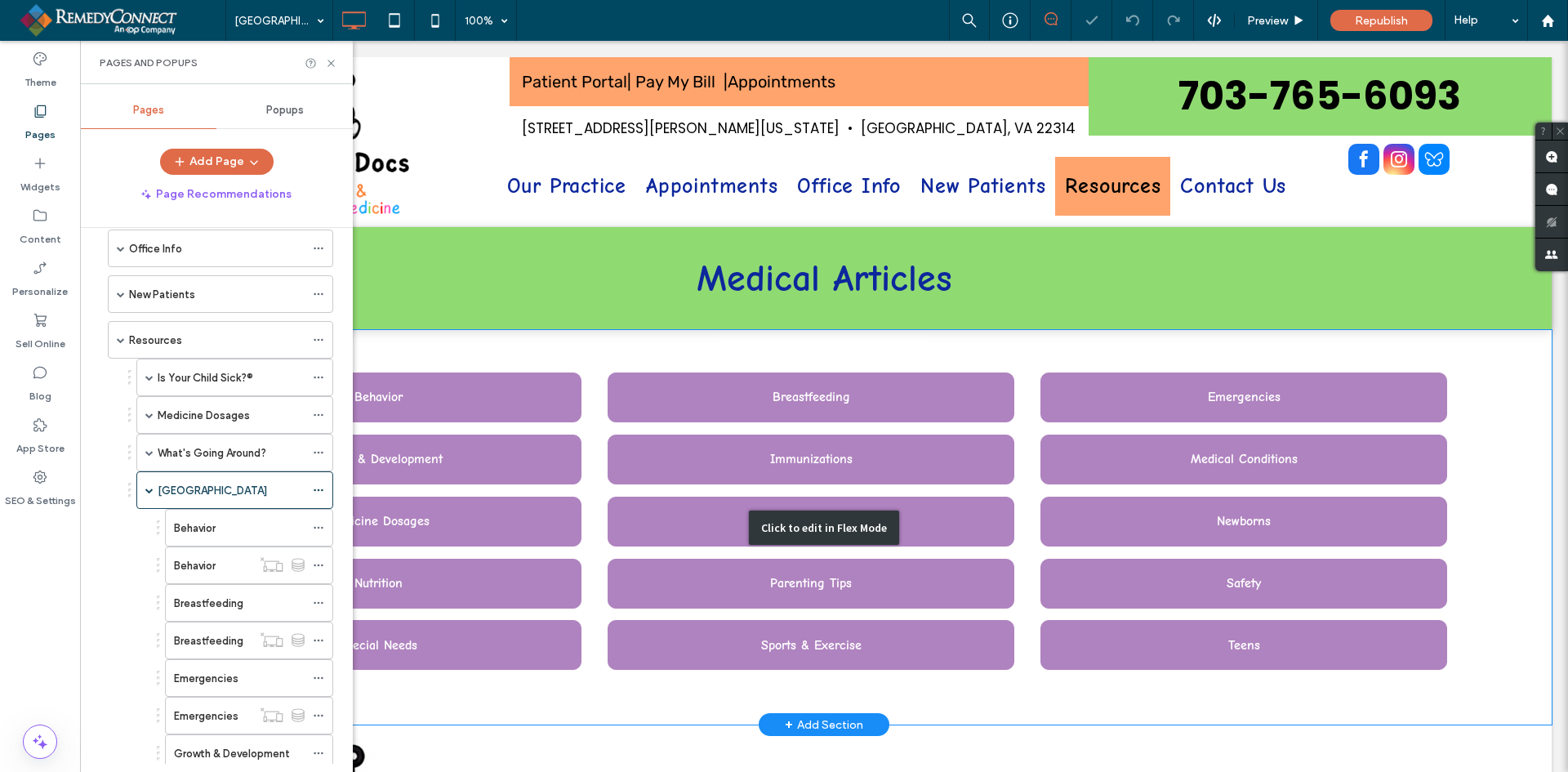
click at [575, 484] on div "Click to edit in Flex Mode" at bounding box center [824, 527] width 1455 height 395
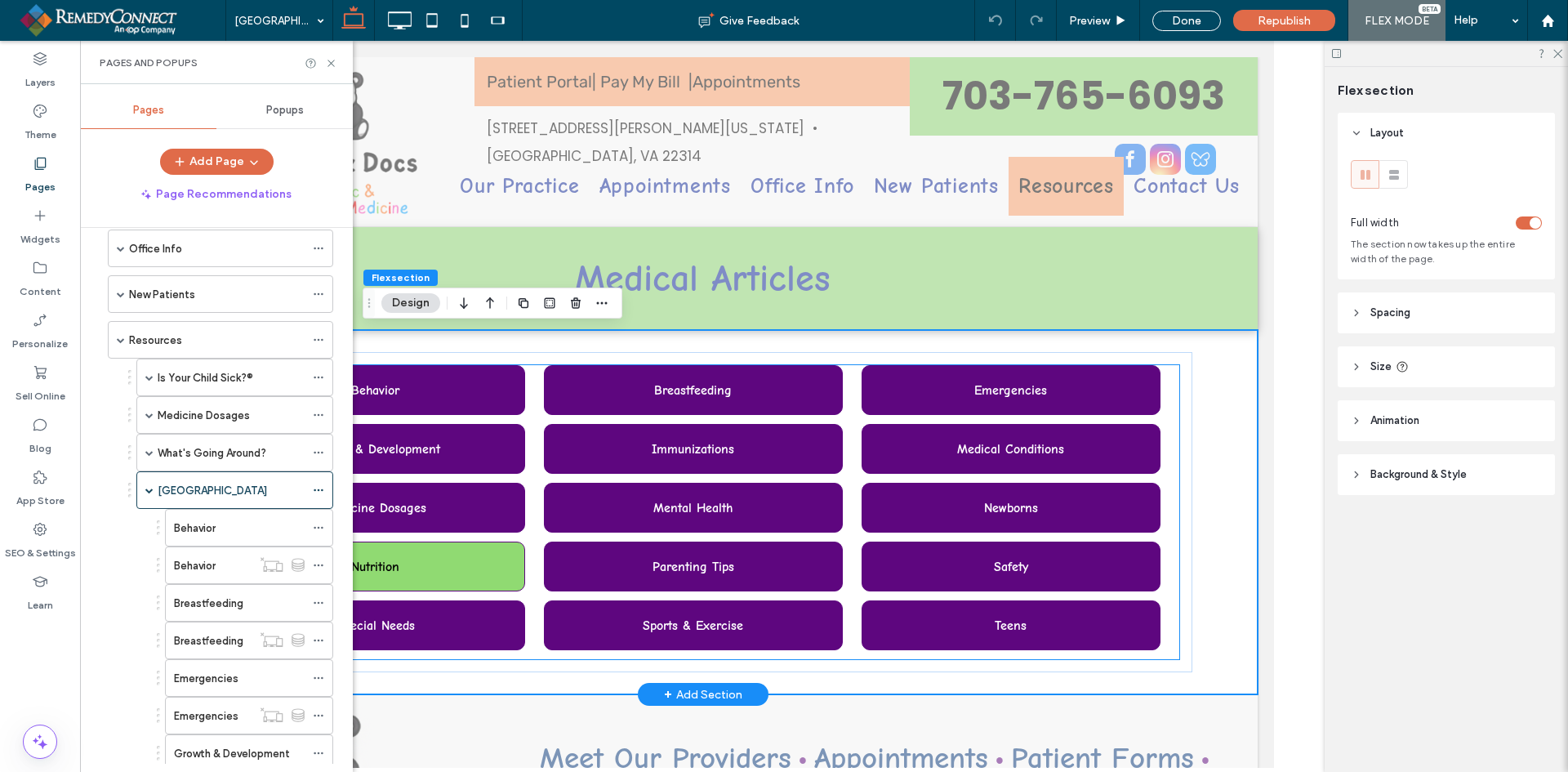
click at [465, 561] on div "Nutrition" at bounding box center [375, 566] width 299 height 49
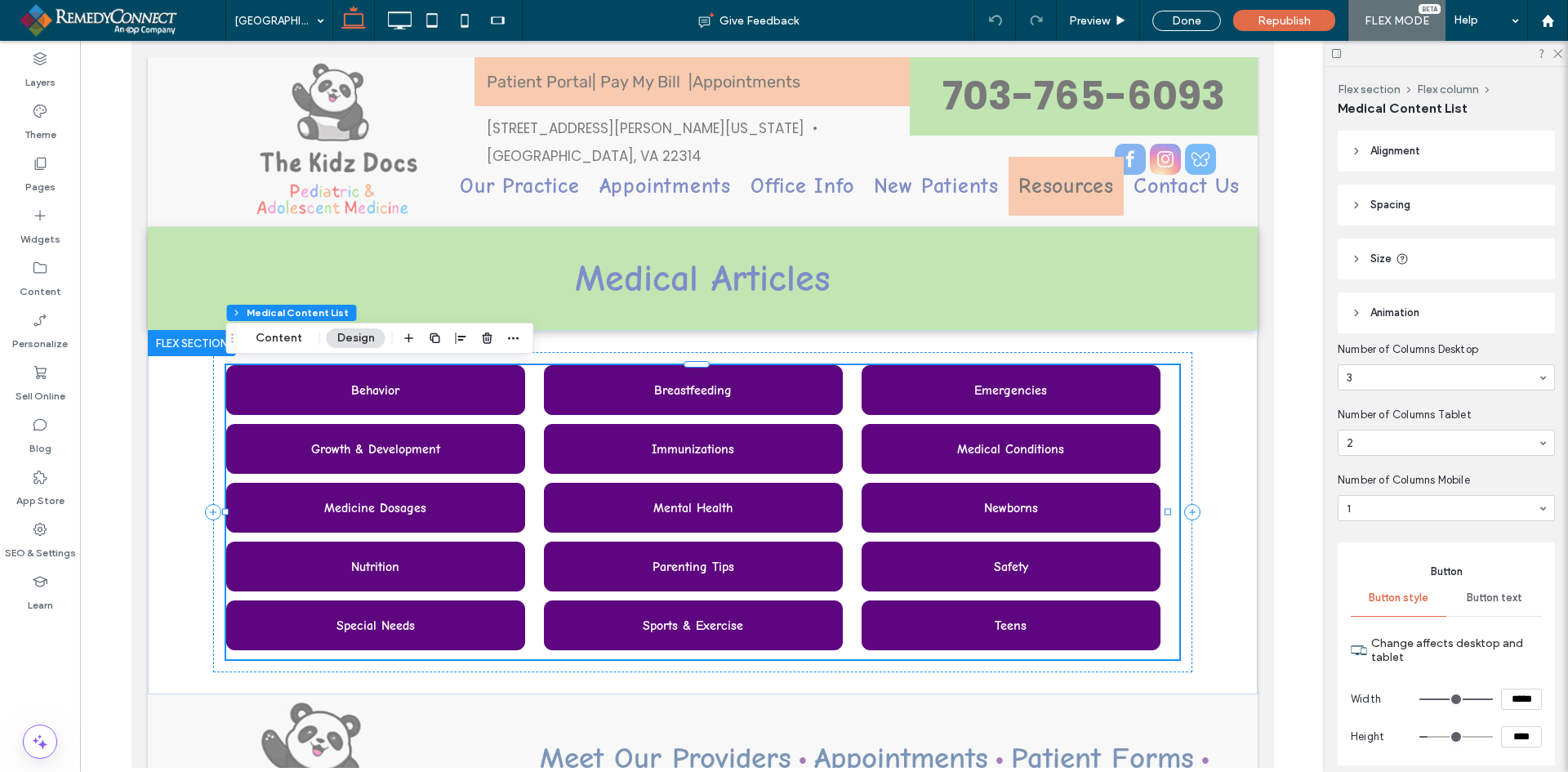
click at [287, 330] on button "Content" at bounding box center [279, 338] width 68 height 20
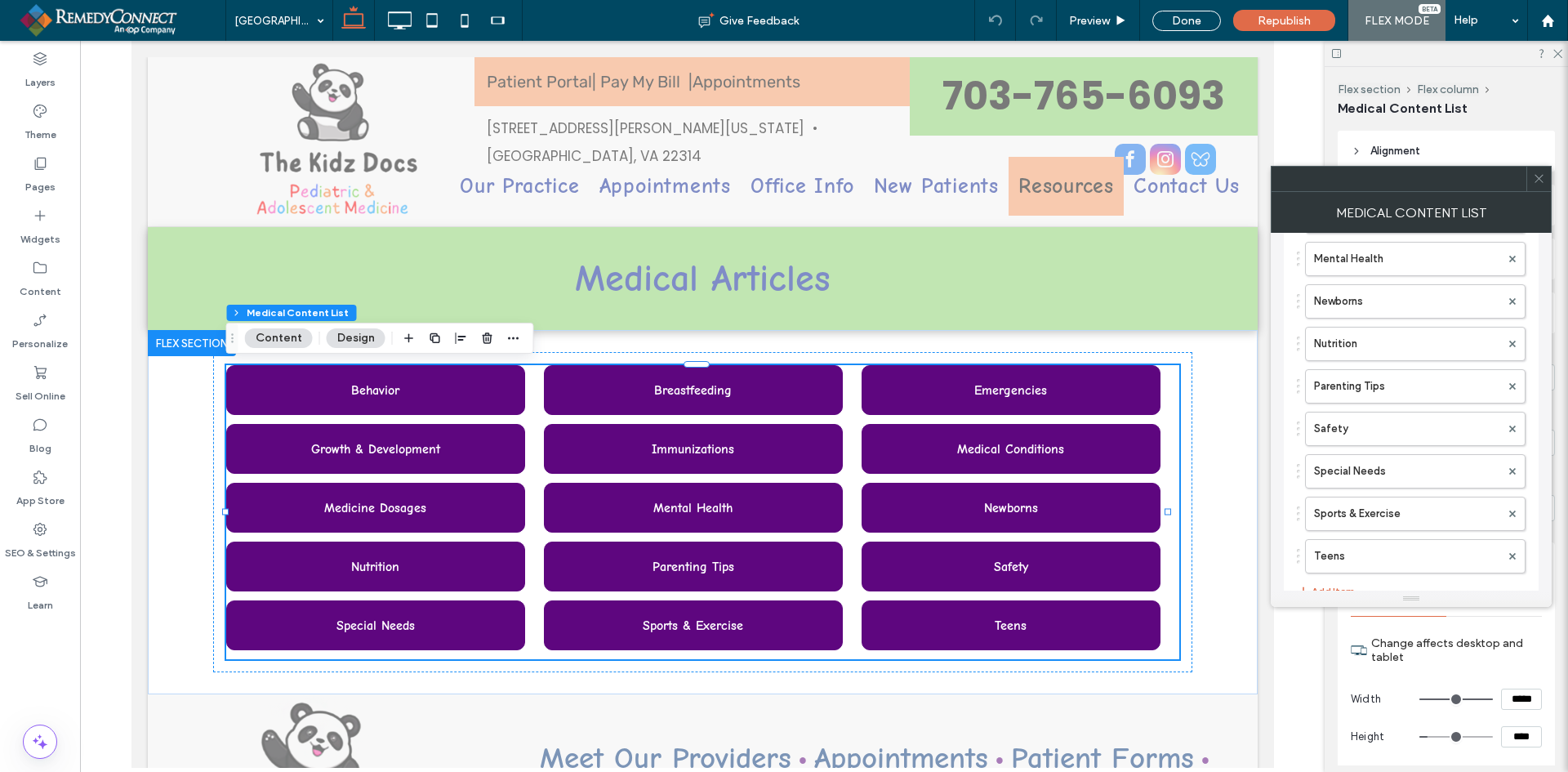
scroll to position [409, 0]
click at [1437, 470] on label "Special Needs" at bounding box center [1407, 468] width 186 height 33
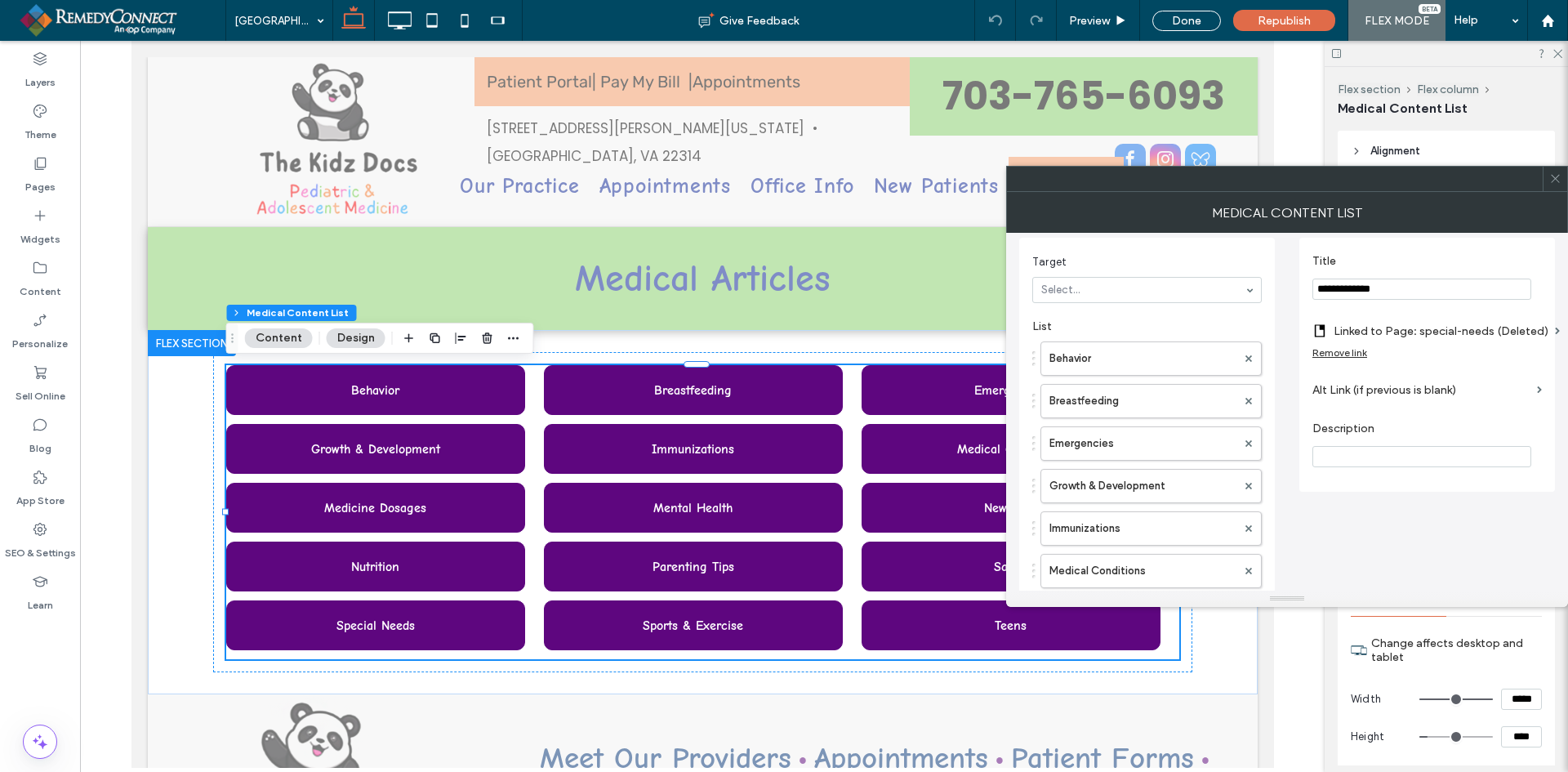
scroll to position [0, 0]
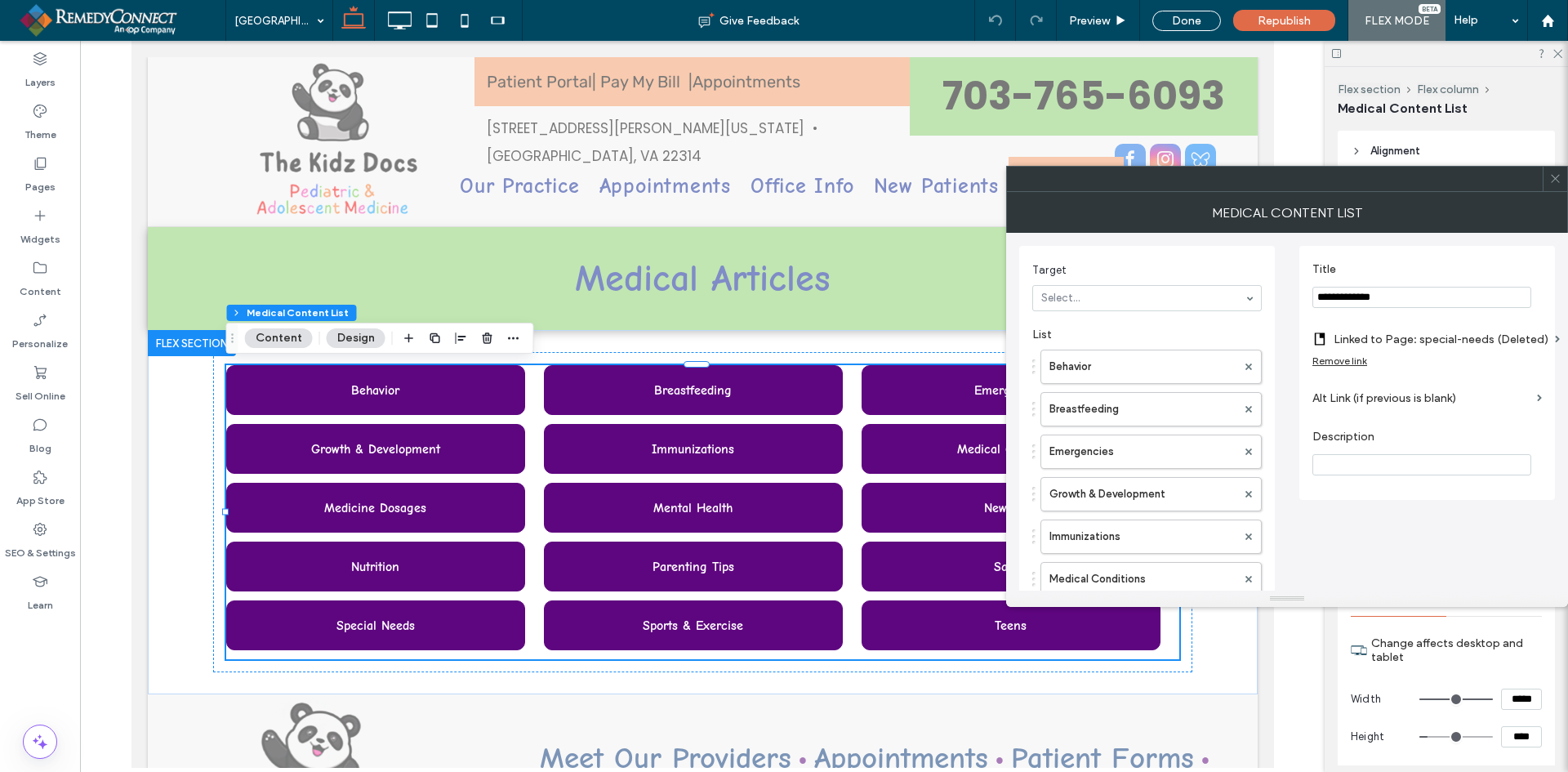
click at [1407, 340] on label "Linked to Page: special-needs (Deleted)" at bounding box center [1441, 339] width 215 height 30
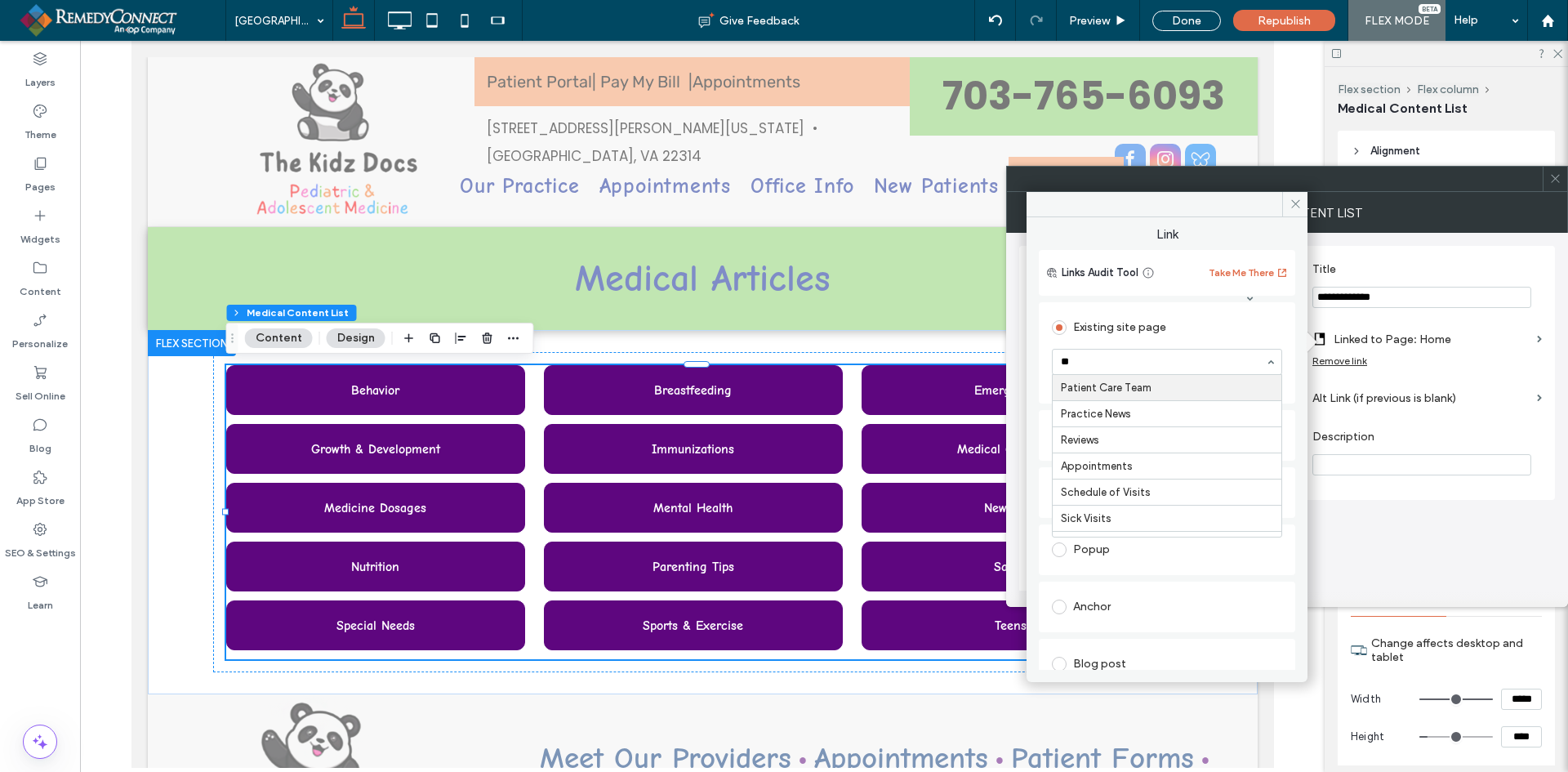
type input "***"
click at [1292, 204] on icon at bounding box center [1296, 204] width 12 height 12
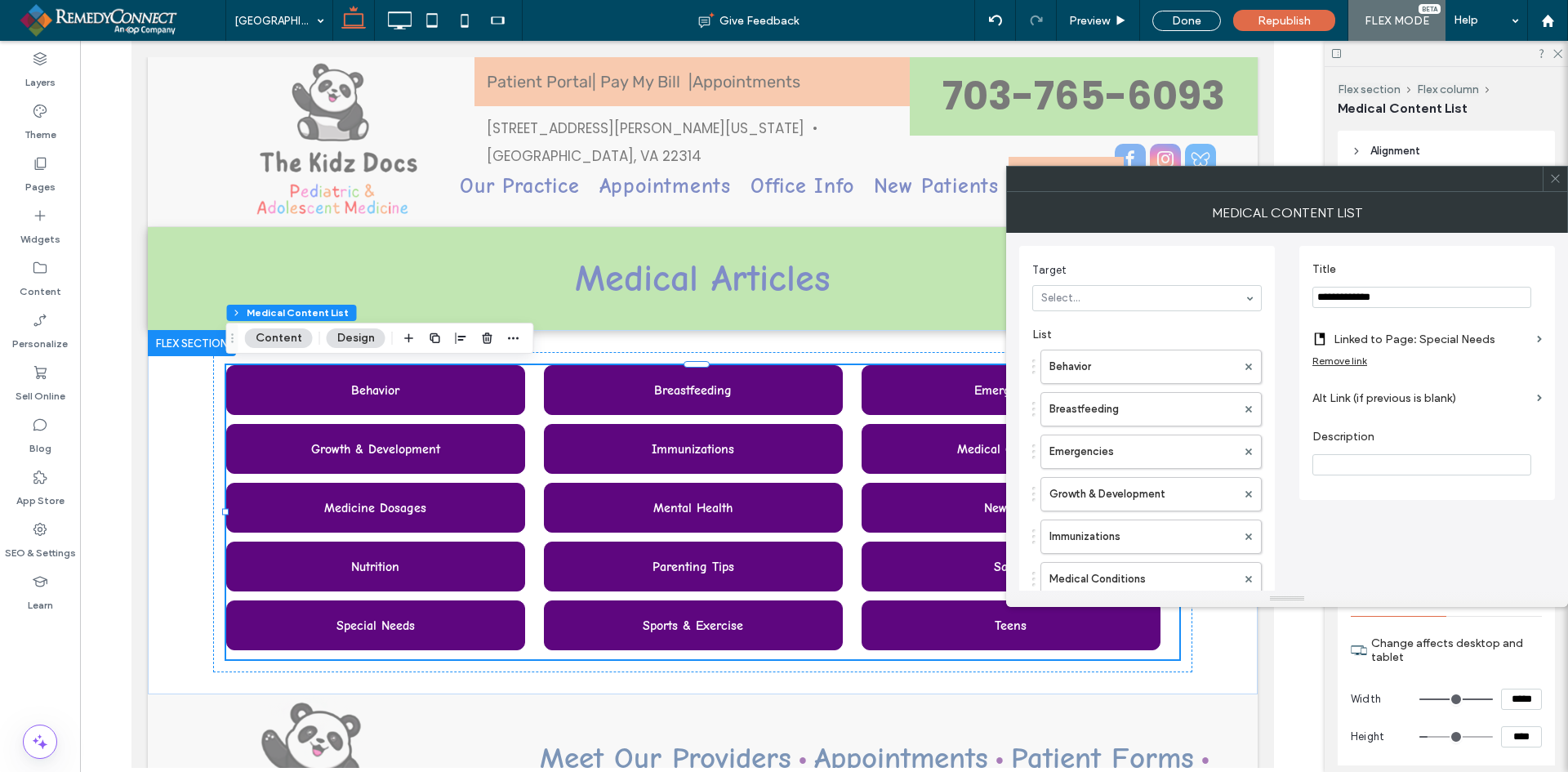
click at [1555, 180] on icon at bounding box center [1556, 179] width 12 height 12
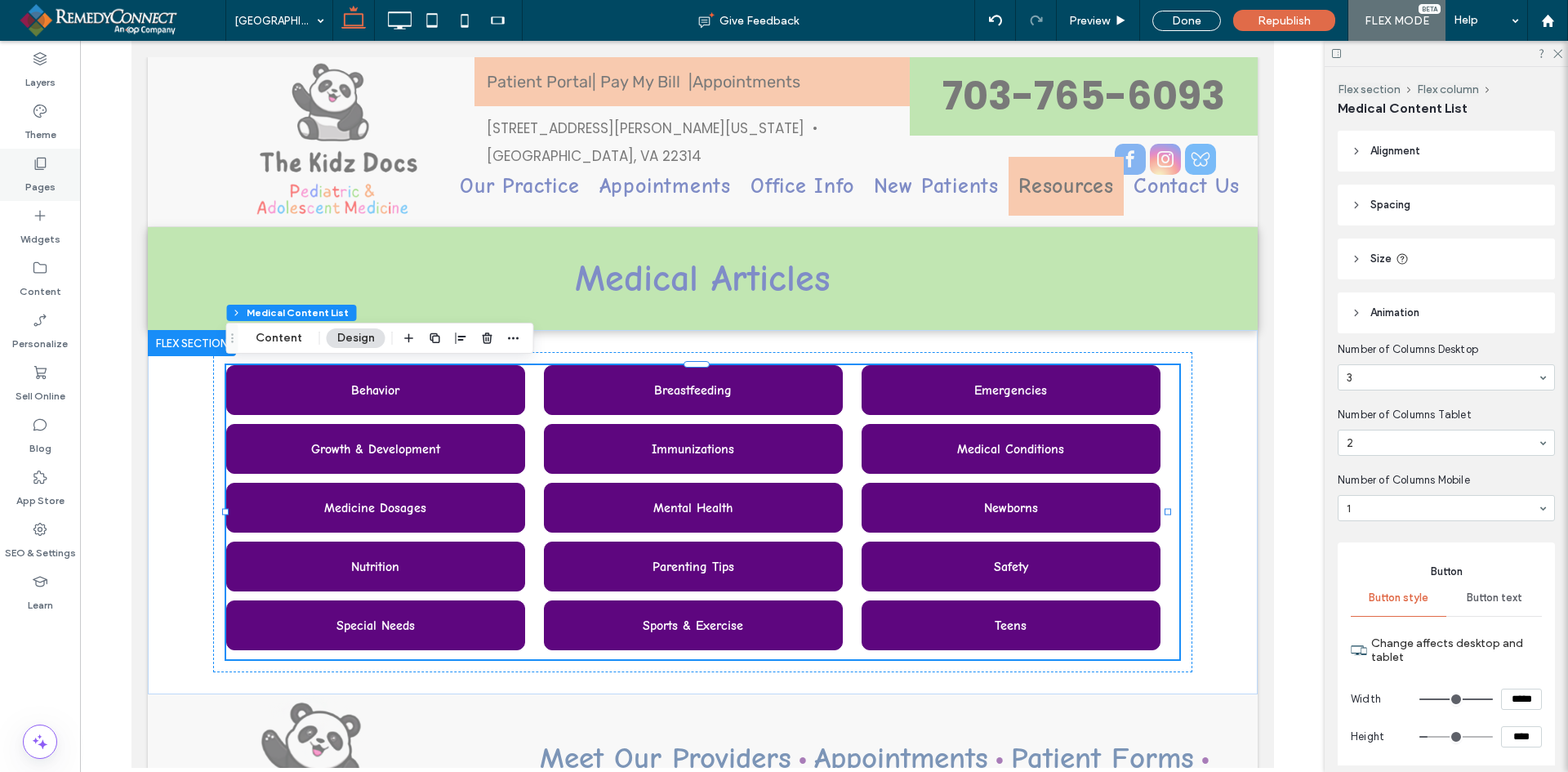
click at [22, 175] on div "Pages" at bounding box center [40, 174] width 80 height 52
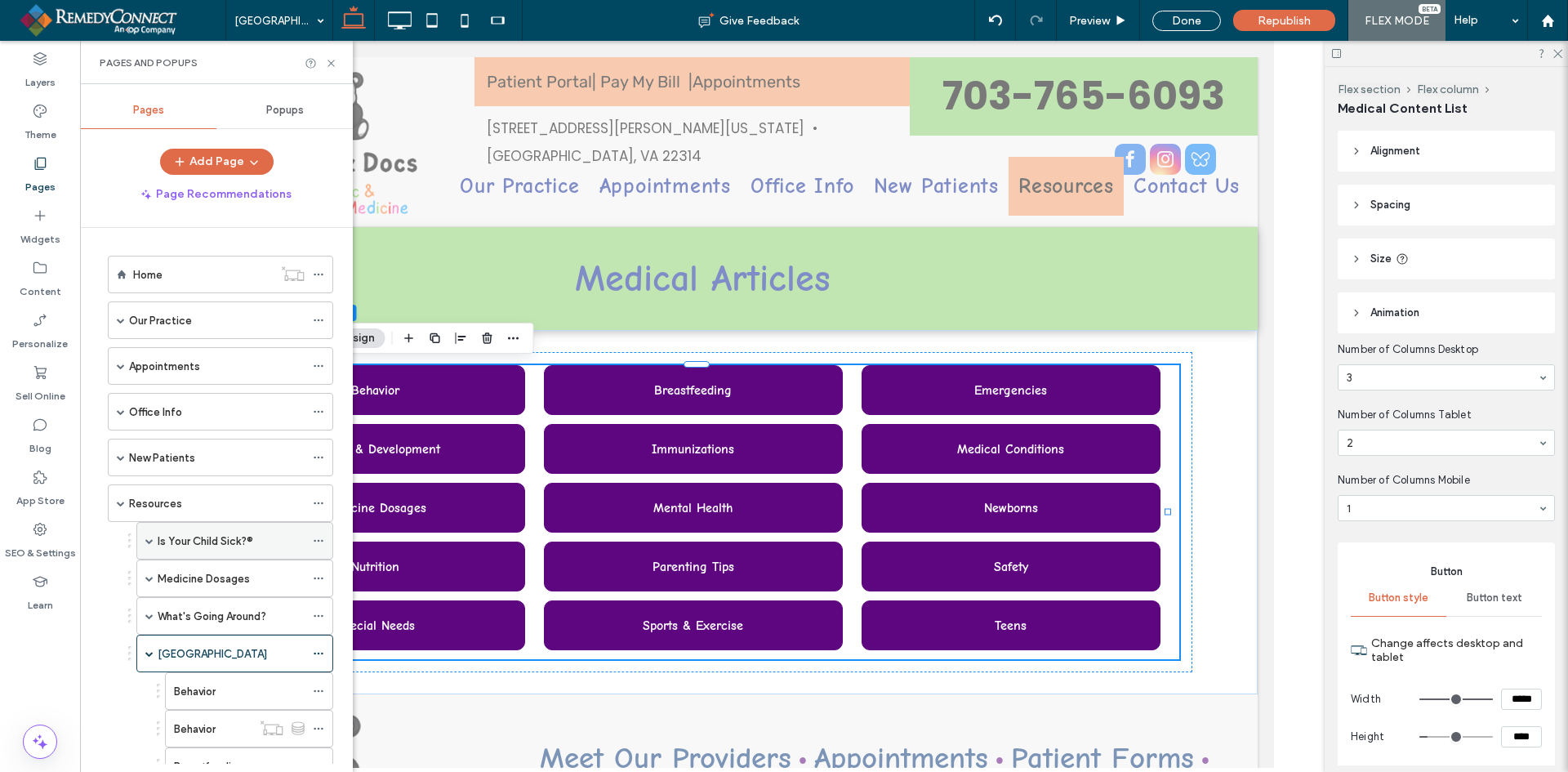
click at [196, 533] on label "Is Your Child Sick?®" at bounding box center [206, 540] width 95 height 29
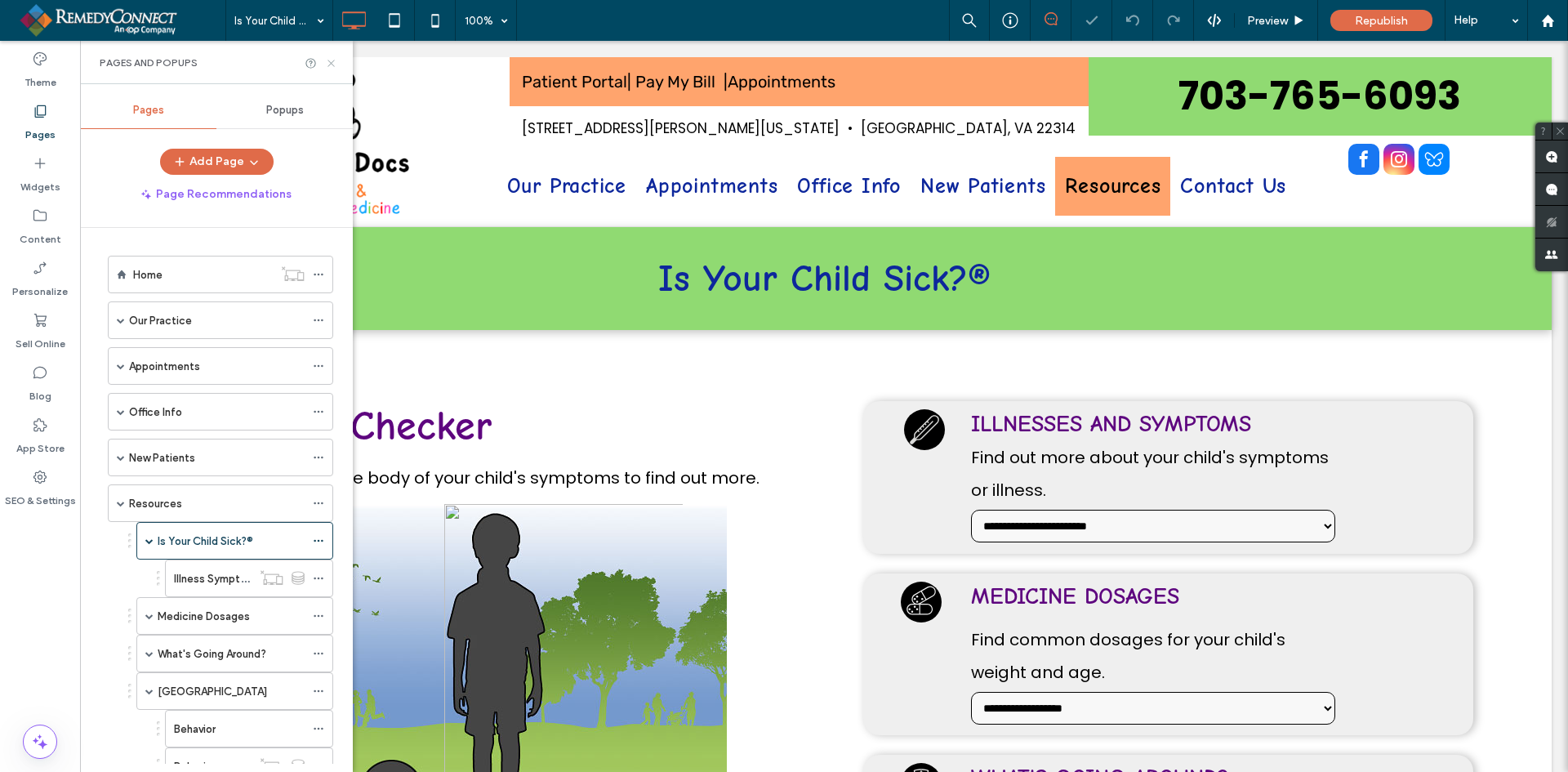
click at [330, 62] on icon at bounding box center [331, 63] width 12 height 12
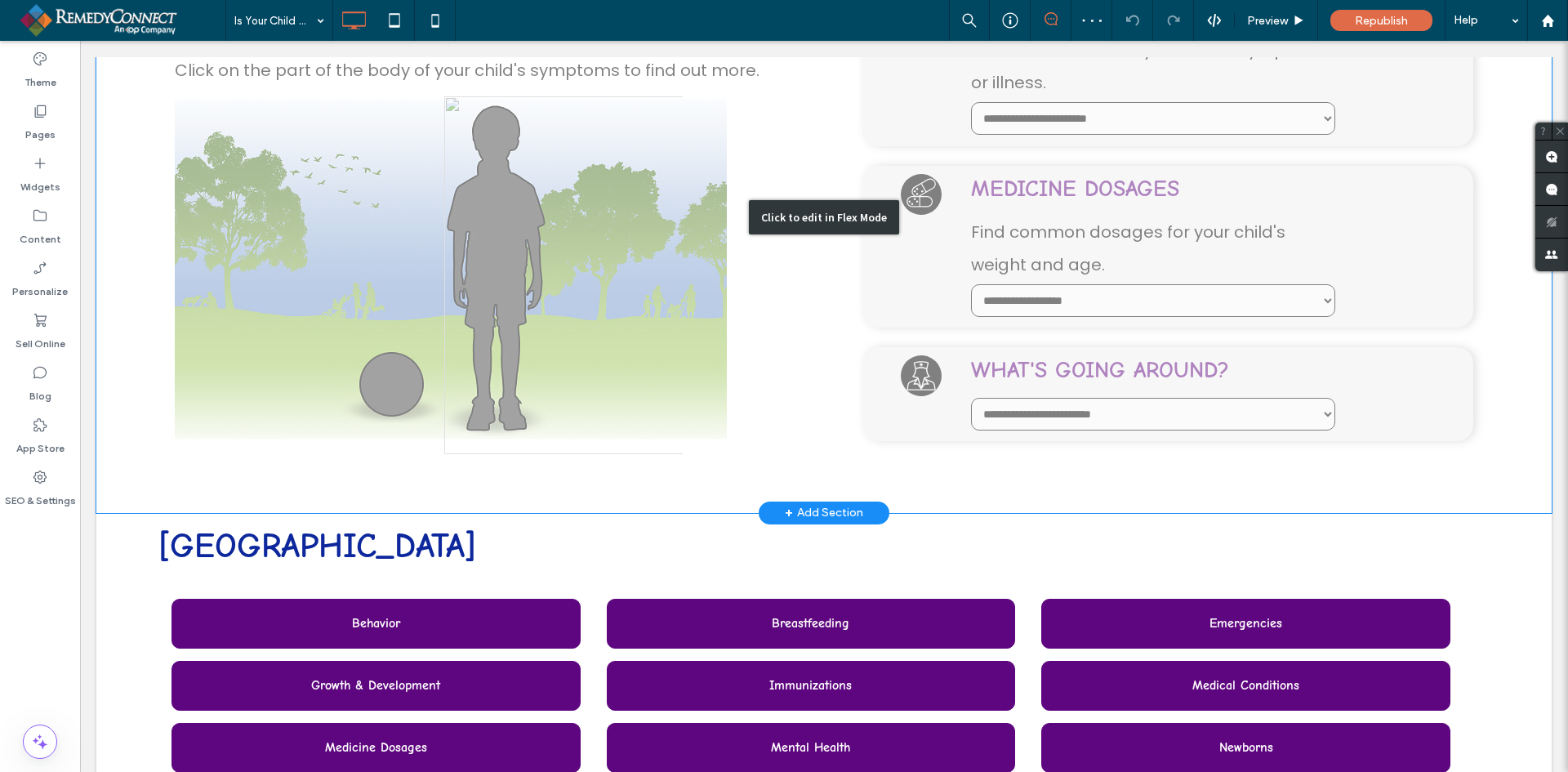
scroll to position [409, 0]
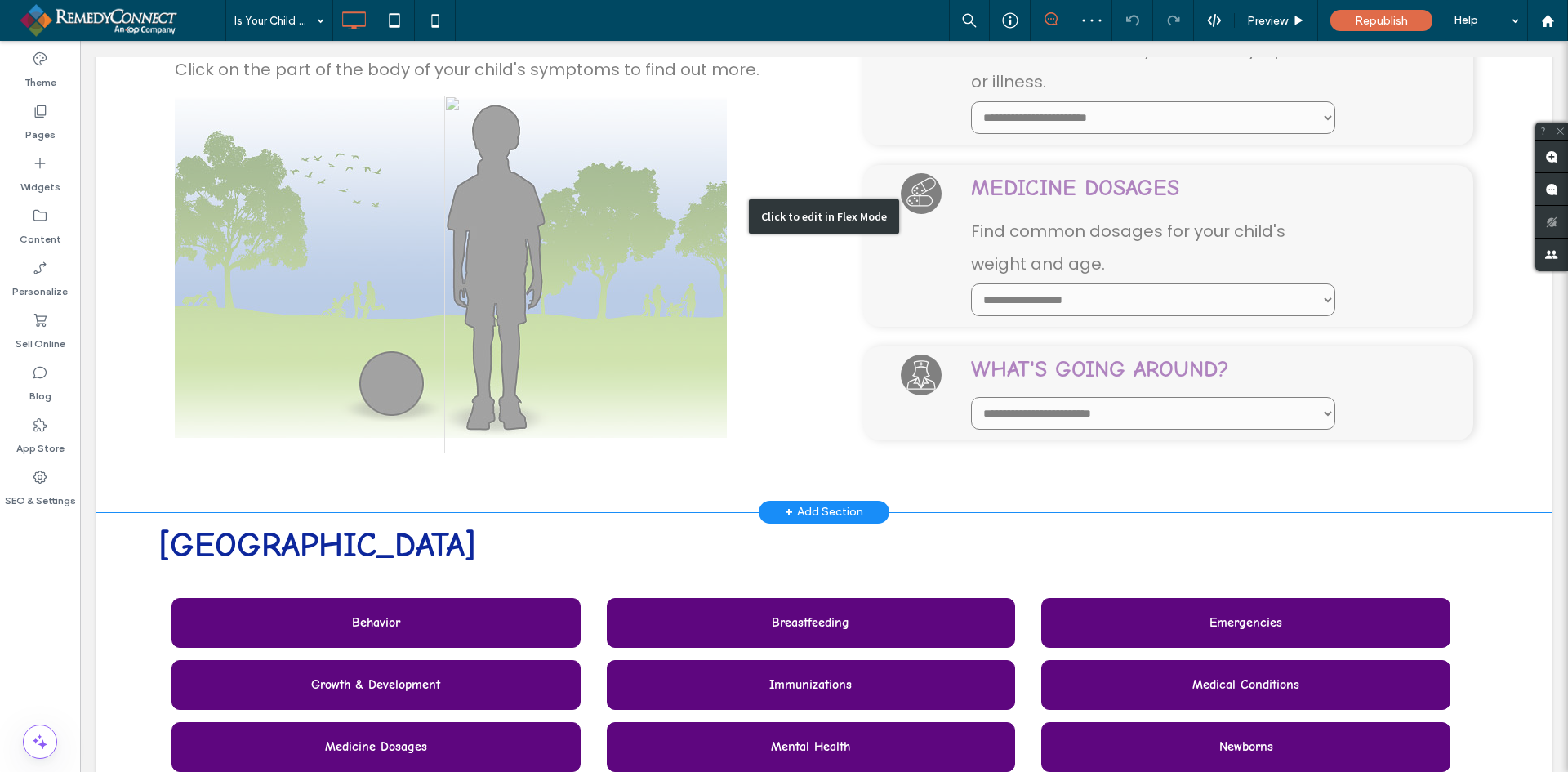
click at [485, 284] on div "Click to edit in Flex Mode" at bounding box center [824, 217] width 1455 height 591
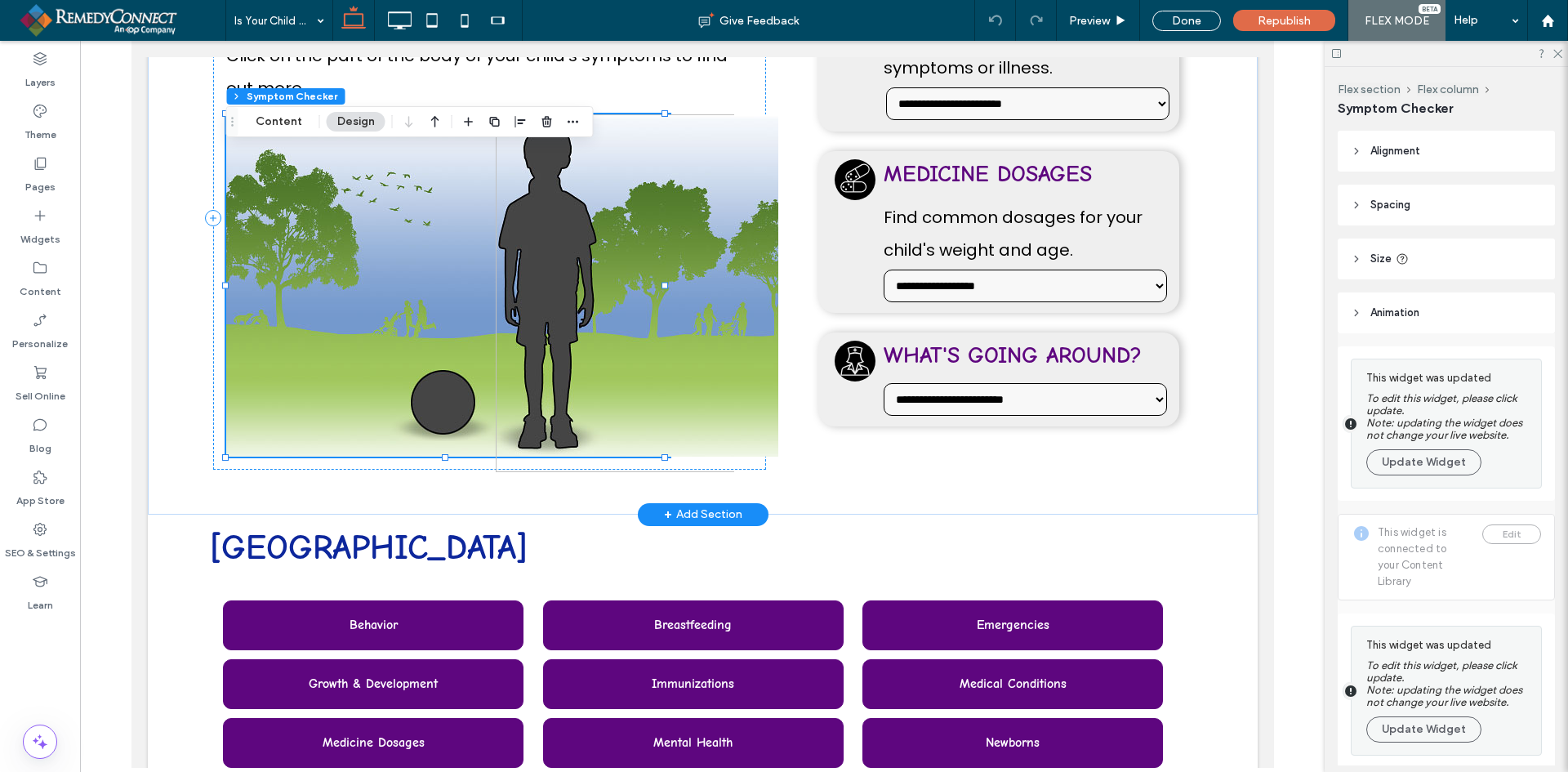
click at [394, 251] on div at bounding box center [360, 285] width 270 height 343
click at [1408, 460] on button "Update Widget" at bounding box center [1424, 462] width 115 height 26
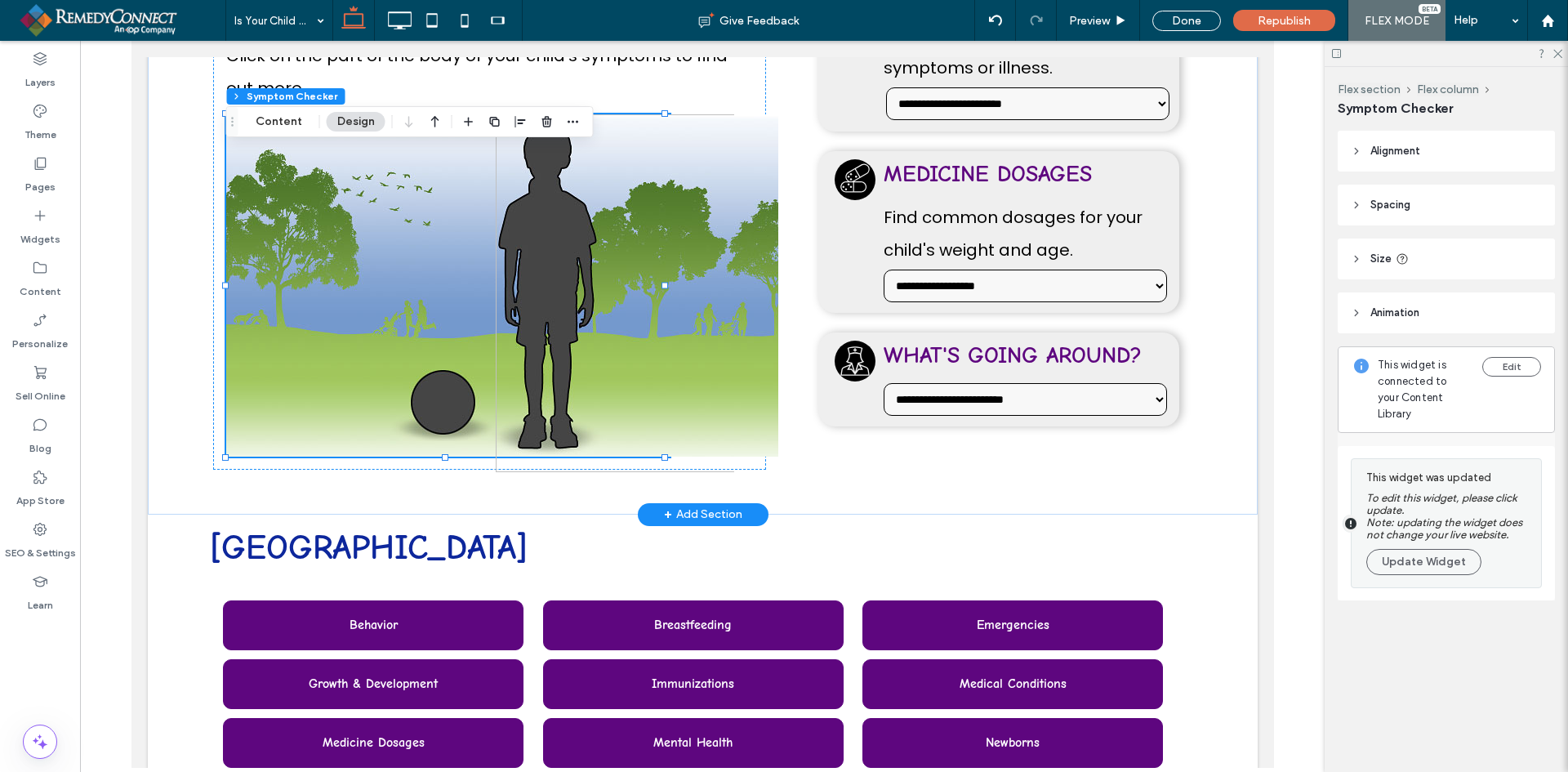
drag, startPoint x: 1409, startPoint y: 540, endPoint x: 1401, endPoint y: 542, distance: 8.2
click at [1410, 549] on button "Update Widget" at bounding box center [1424, 562] width 115 height 26
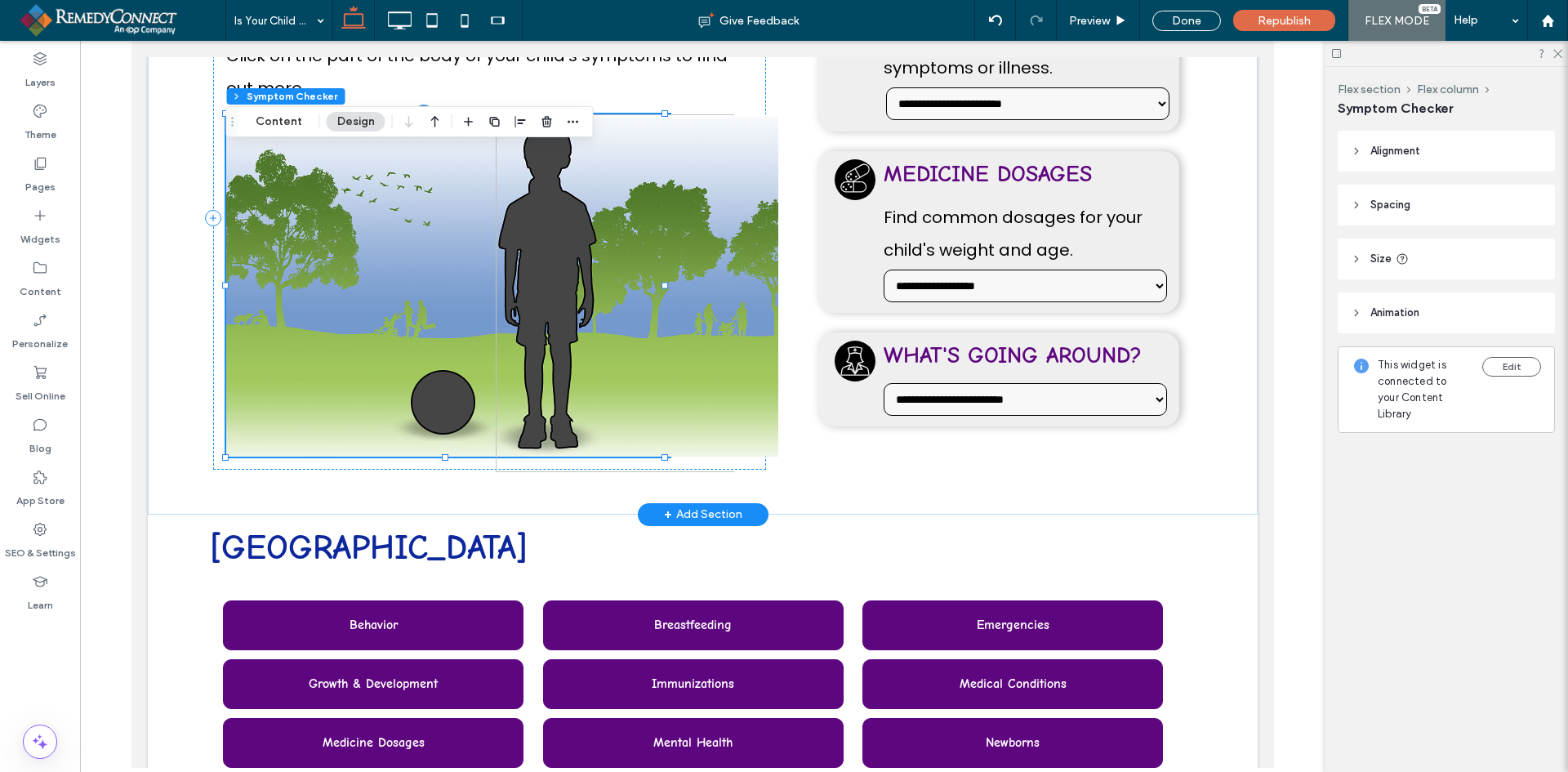
click at [450, 289] on div at bounding box center [360, 285] width 270 height 343
click at [348, 226] on div at bounding box center [360, 285] width 270 height 343
click at [1430, 261] on header "Size" at bounding box center [1447, 258] width 218 height 41
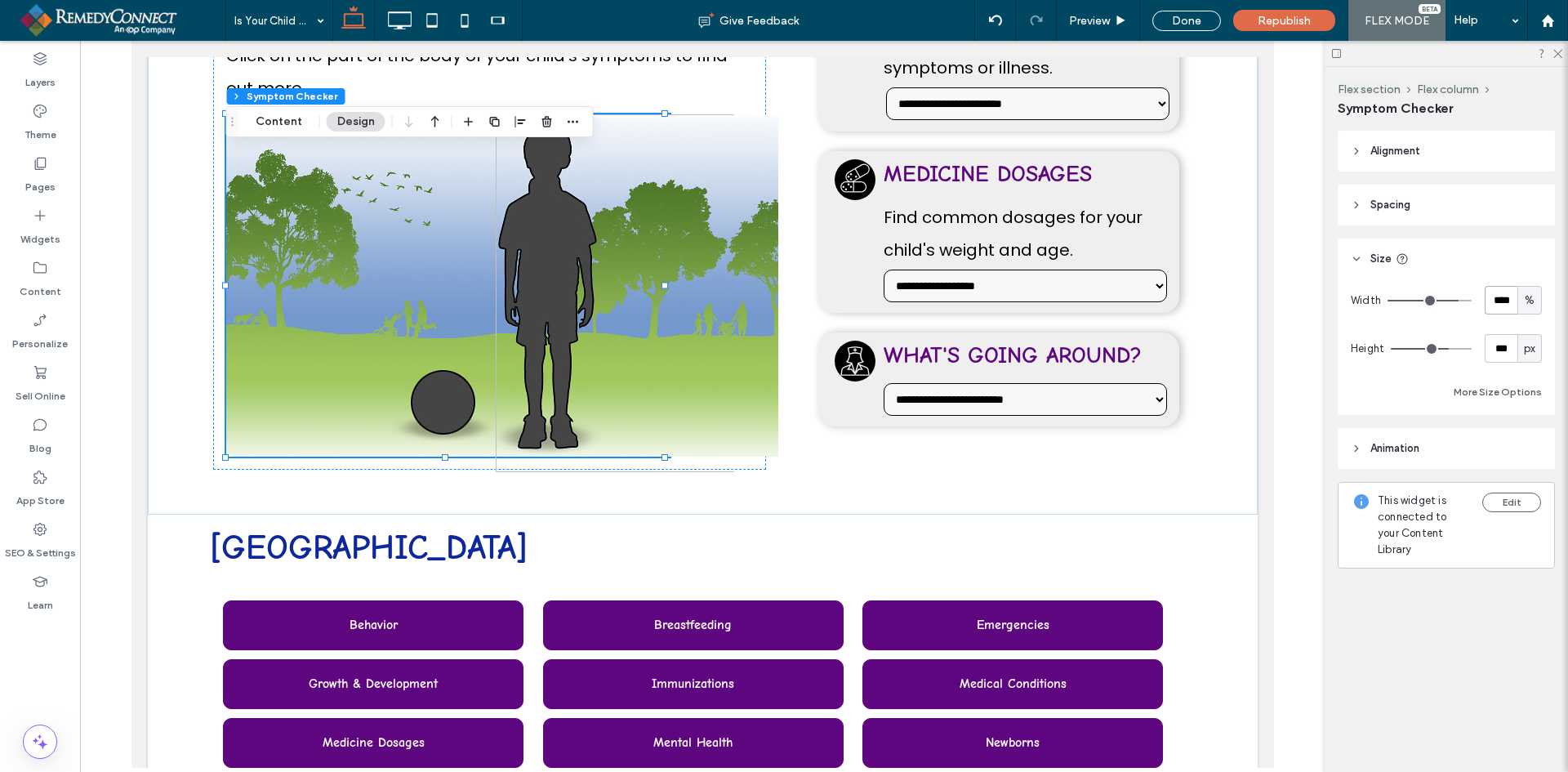
click at [1503, 299] on input "****" at bounding box center [1501, 300] width 33 height 29
type input "***"
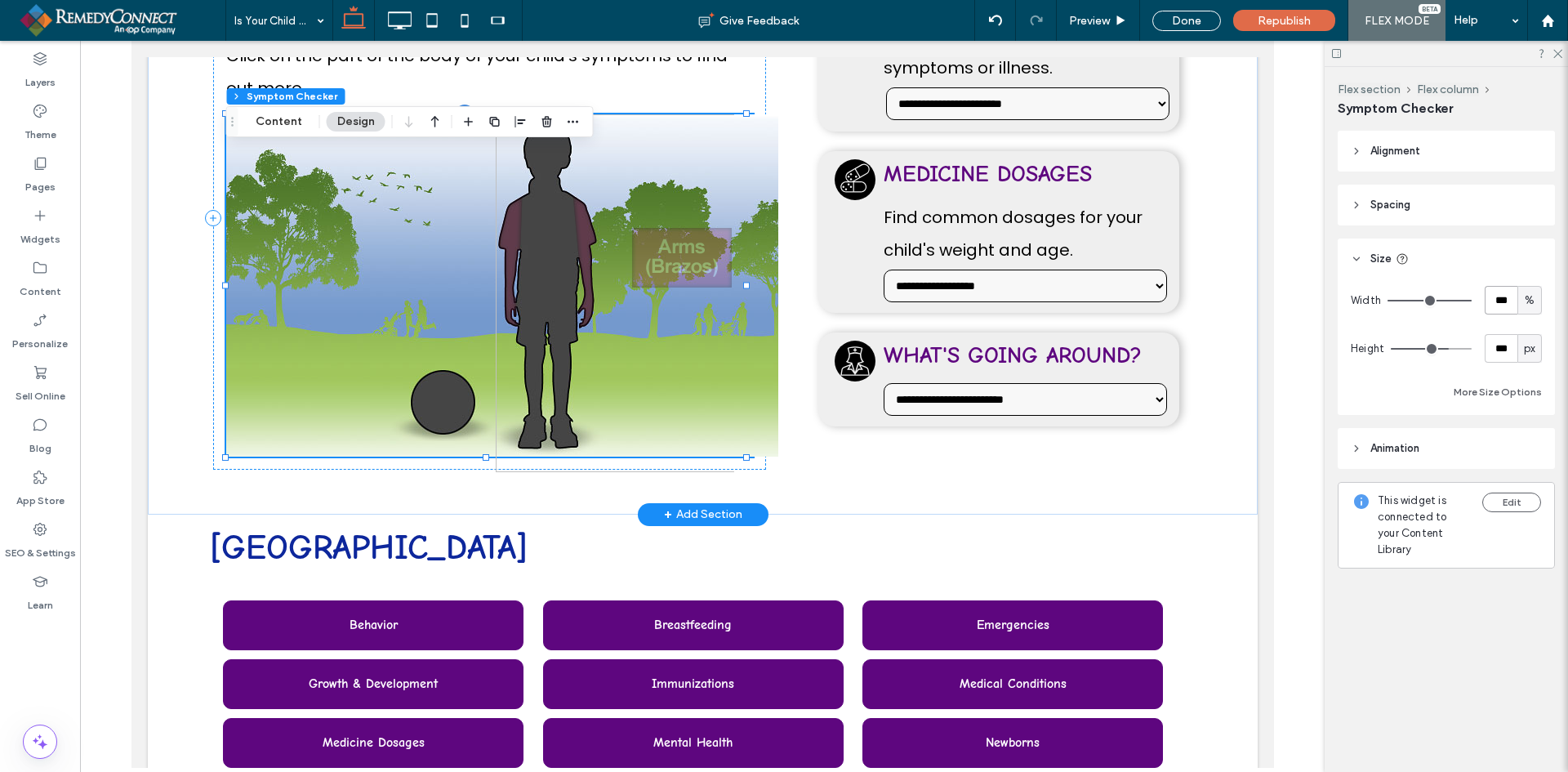
click at [434, 308] on div at bounding box center [360, 285] width 270 height 343
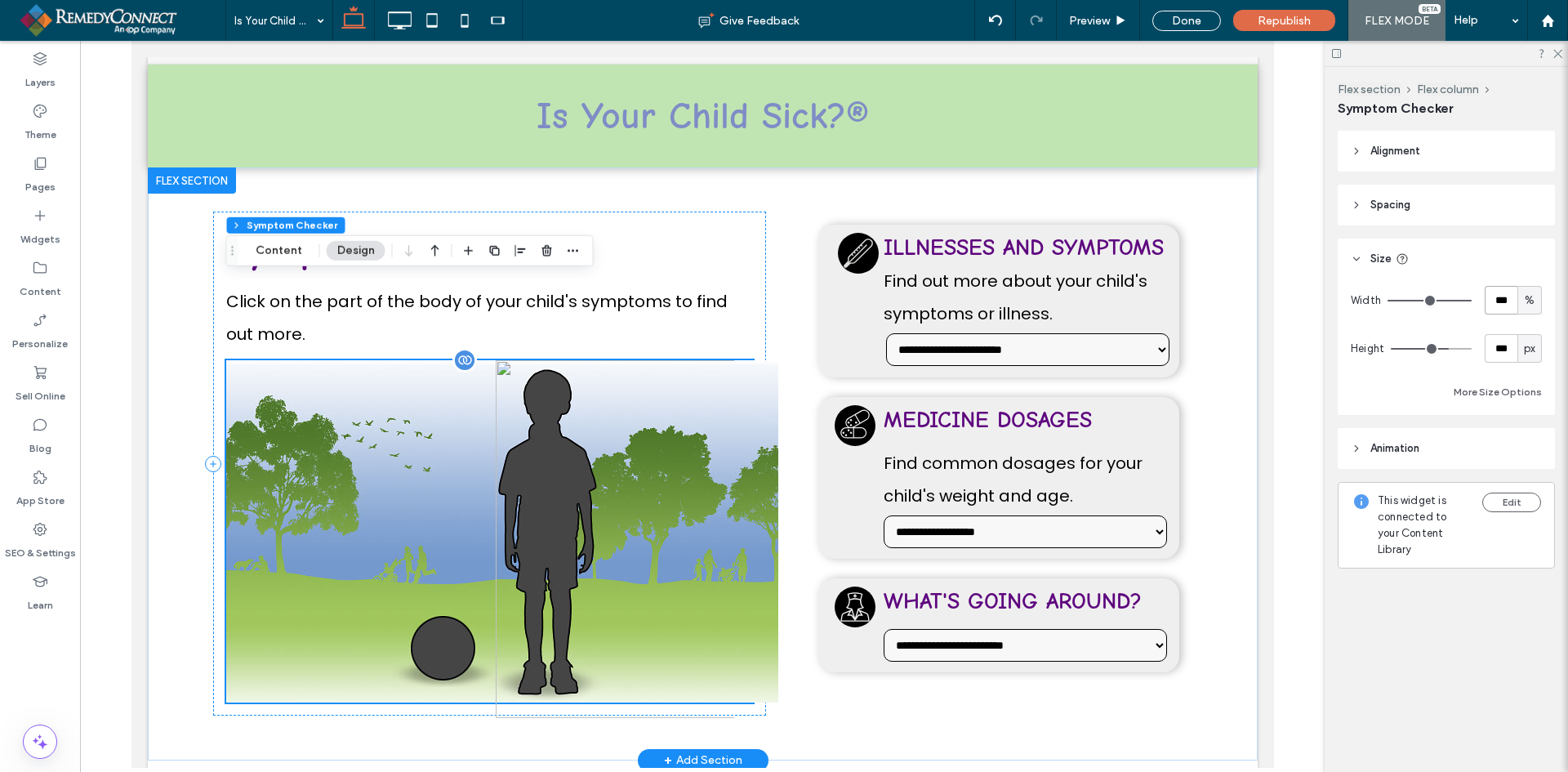
scroll to position [0, 0]
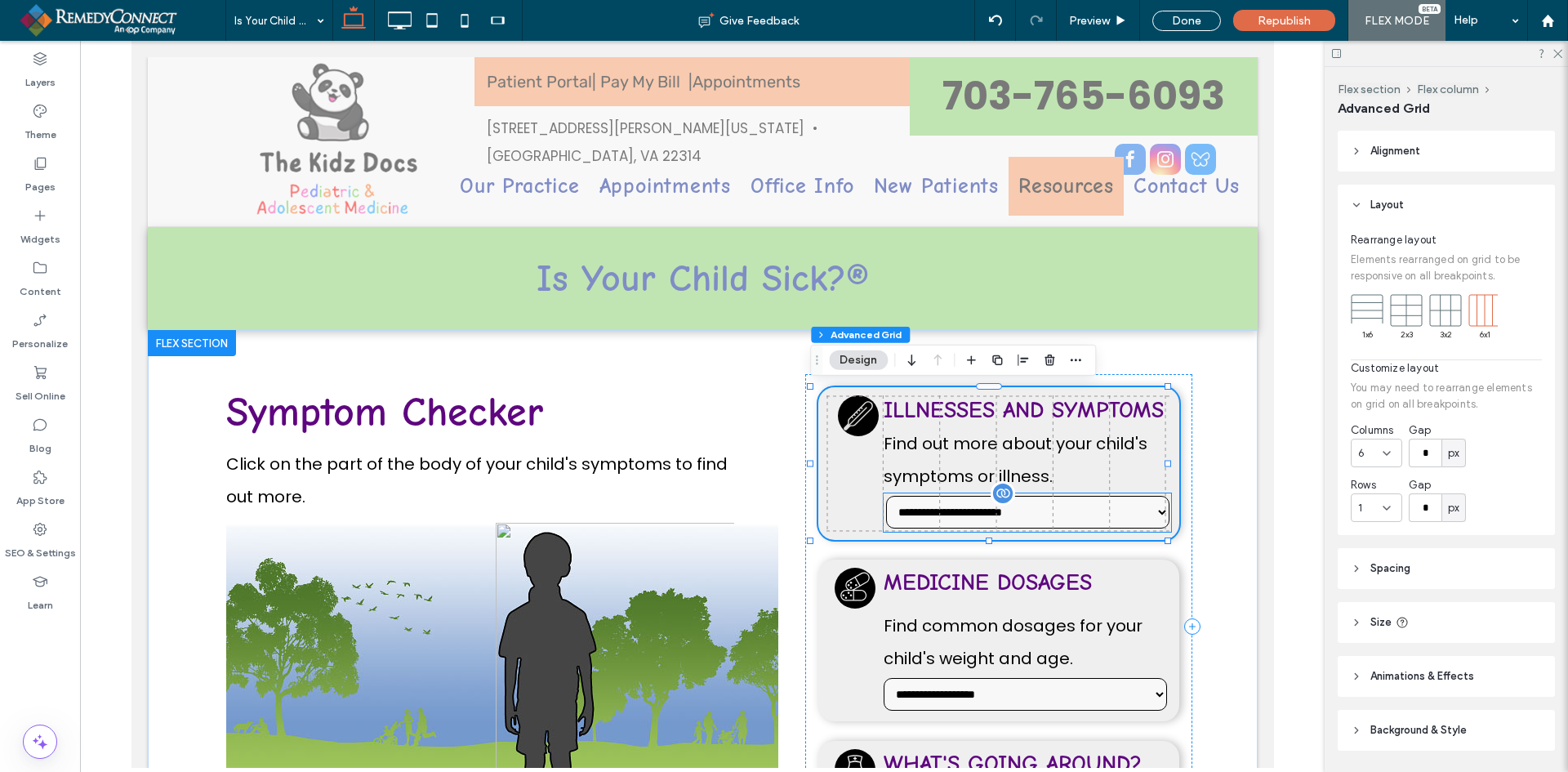
click at [937, 513] on select "**********" at bounding box center [1027, 513] width 284 height 33
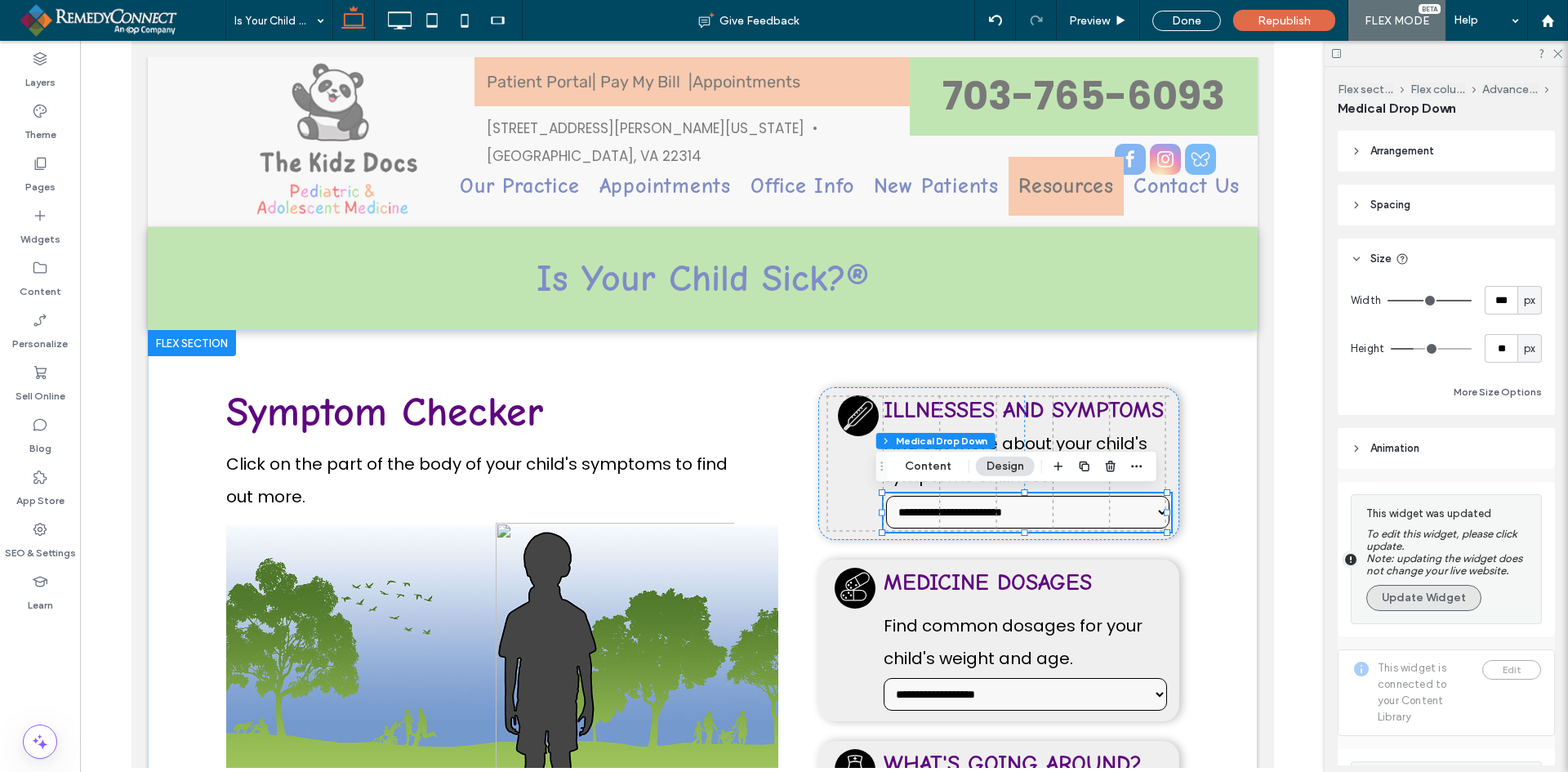
click at [1401, 595] on button "Update Widget" at bounding box center [1424, 598] width 115 height 26
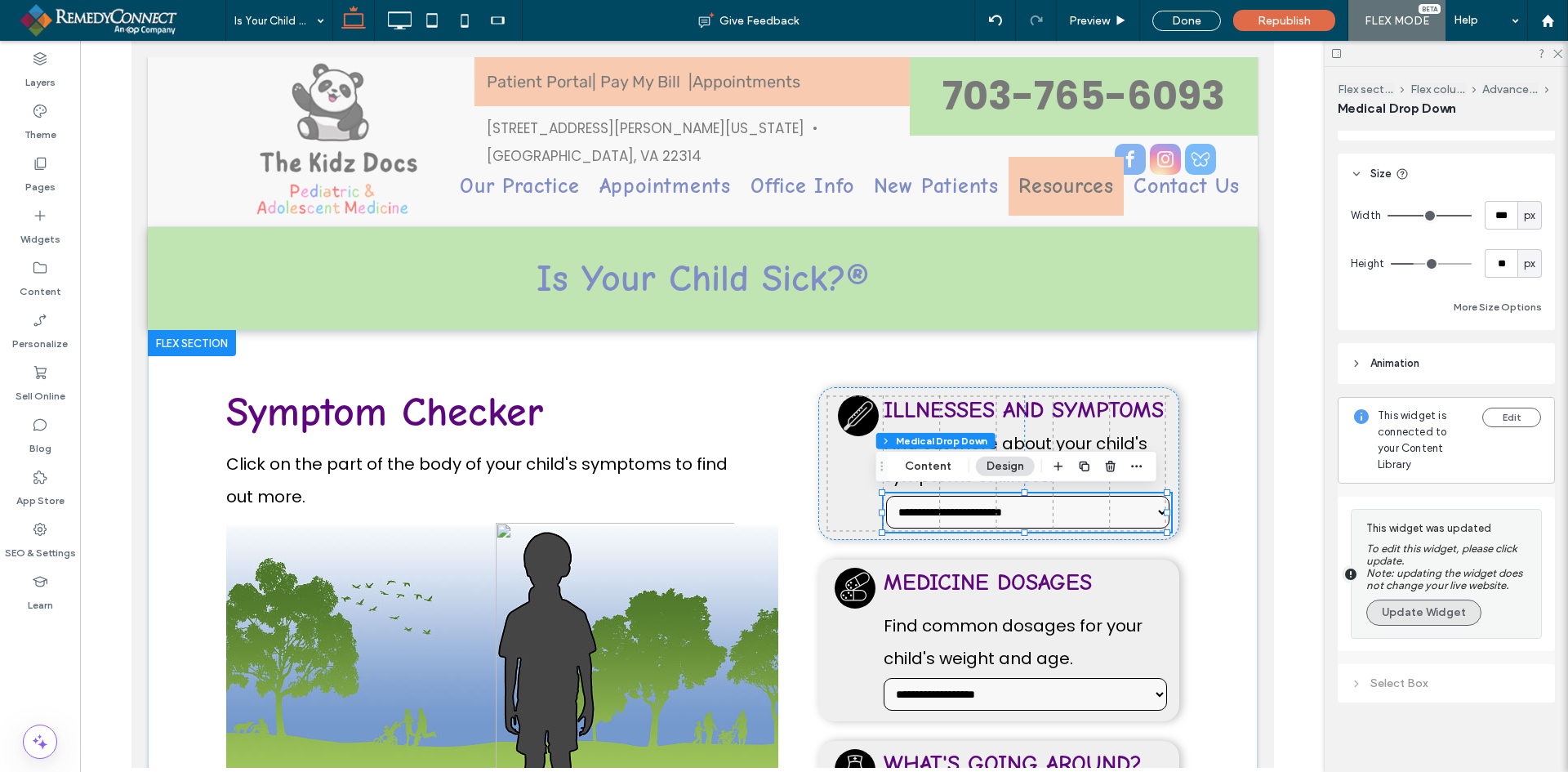
scroll to position [88, 0]
click at [1411, 599] on button "Update Widget" at bounding box center [1424, 610] width 115 height 26
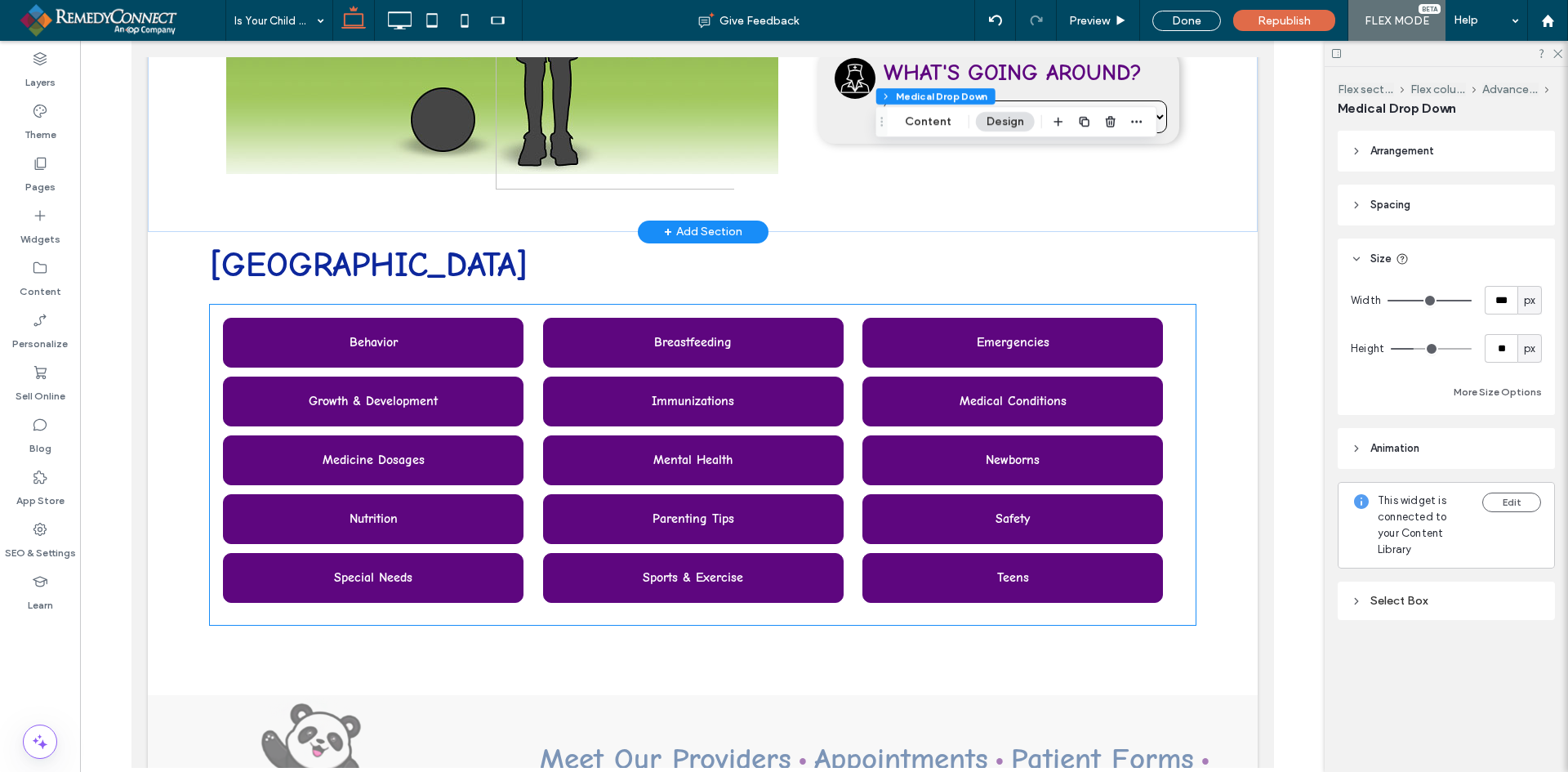
scroll to position [736, 0]
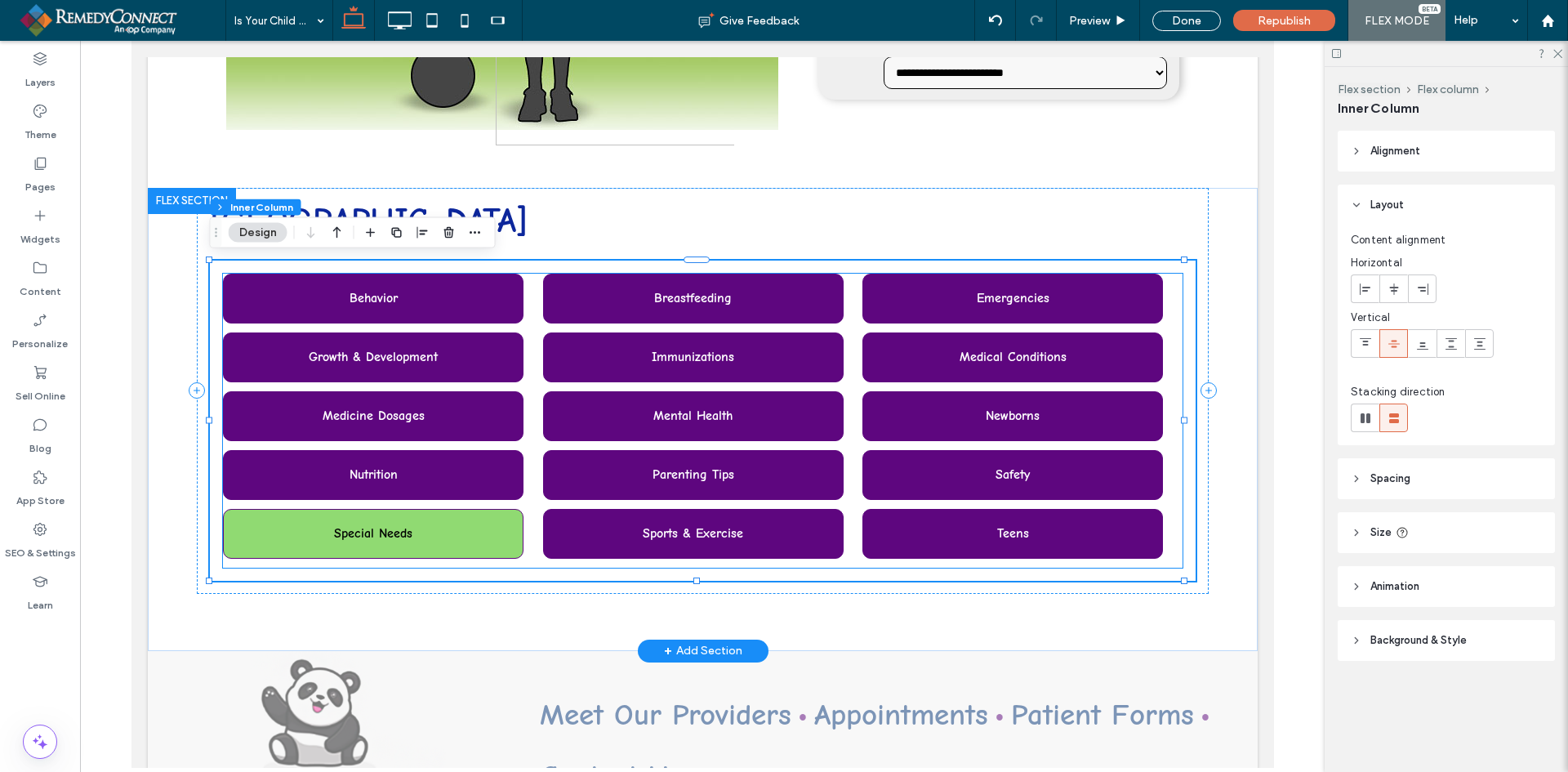
click at [321, 513] on div "Special Needs" at bounding box center [372, 533] width 301 height 49
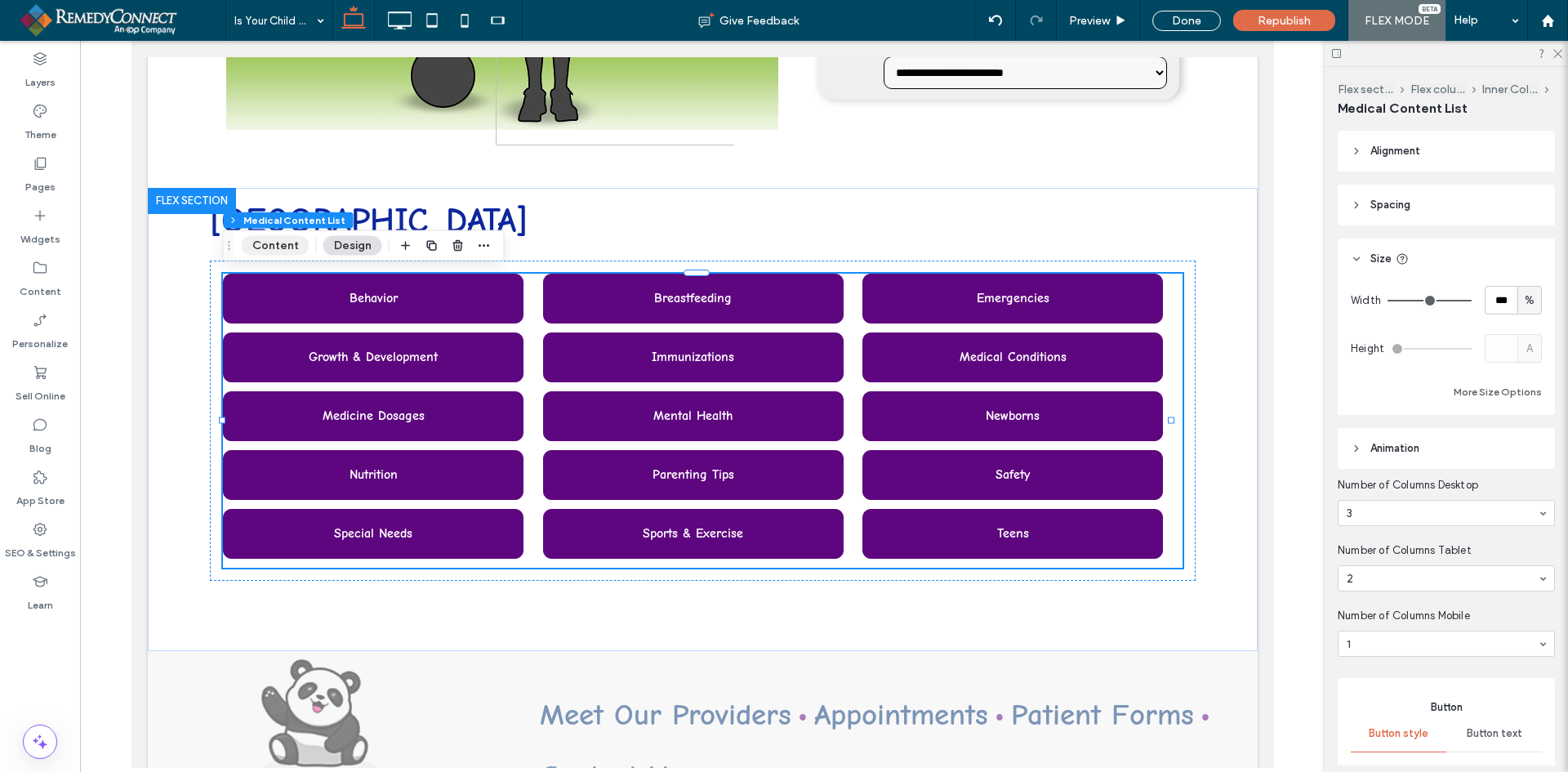
click at [271, 245] on button "Content" at bounding box center [276, 245] width 68 height 20
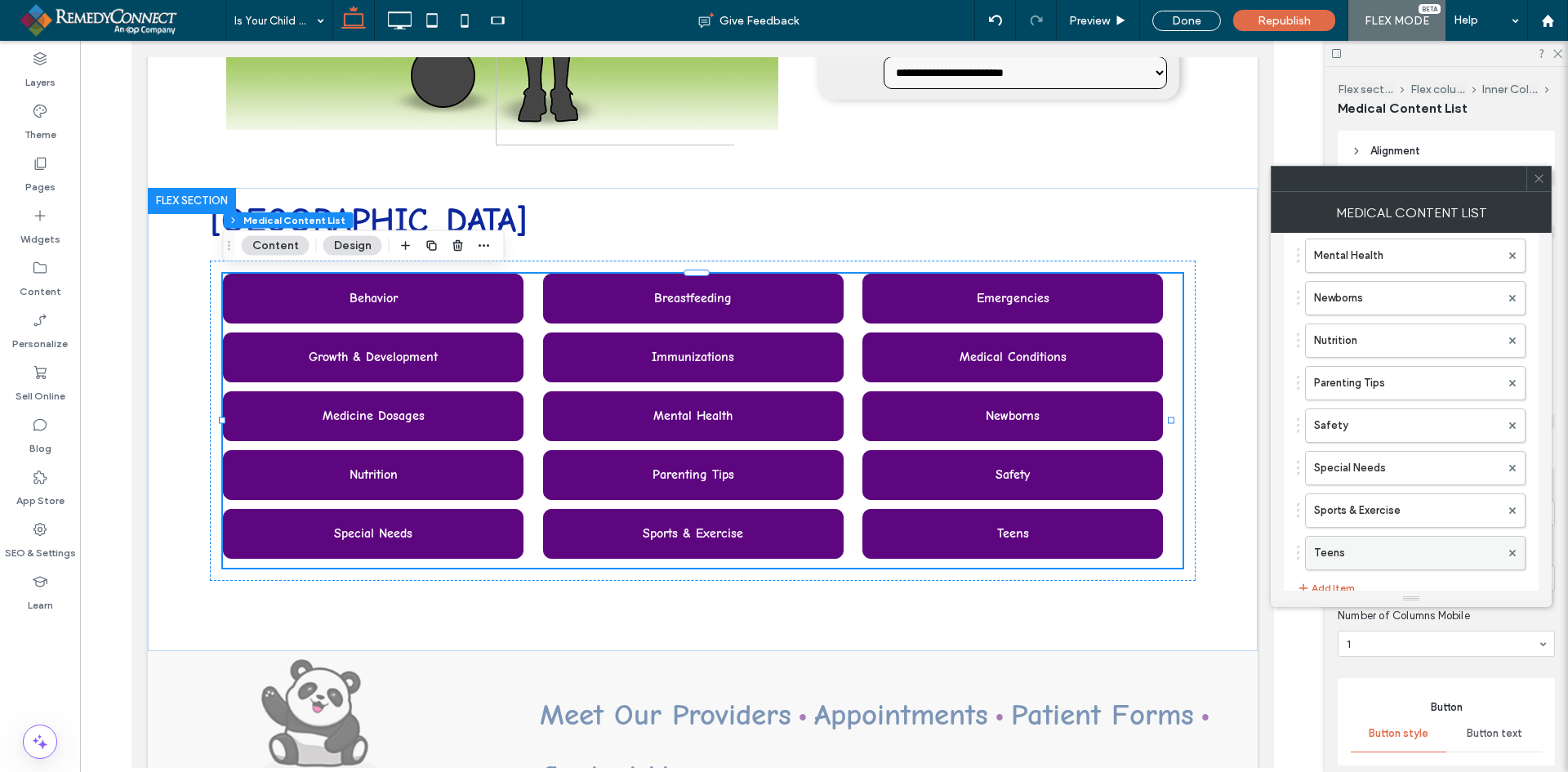
scroll to position [441, 0]
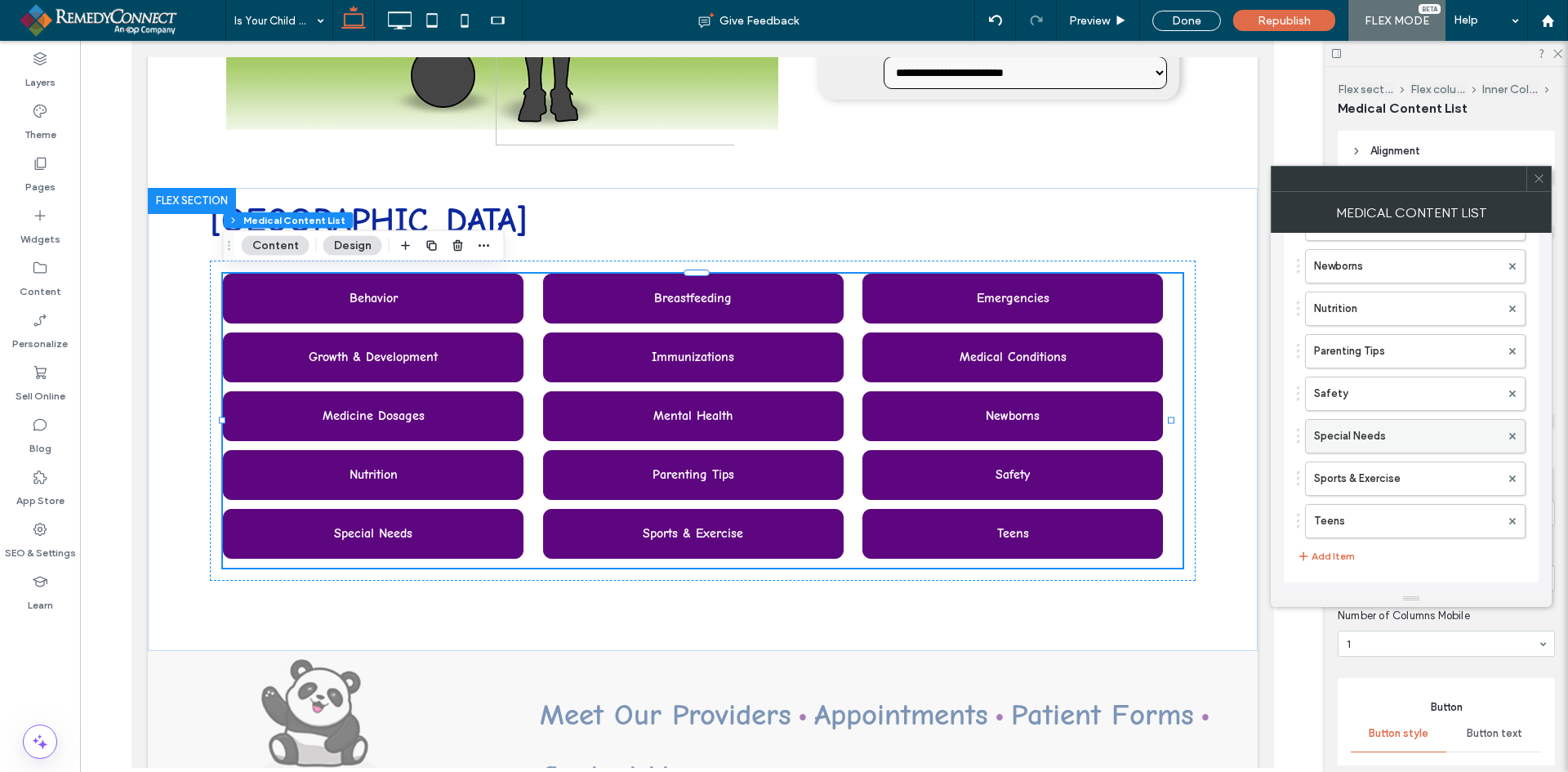
click at [1383, 435] on label "Special Needs" at bounding box center [1407, 436] width 186 height 33
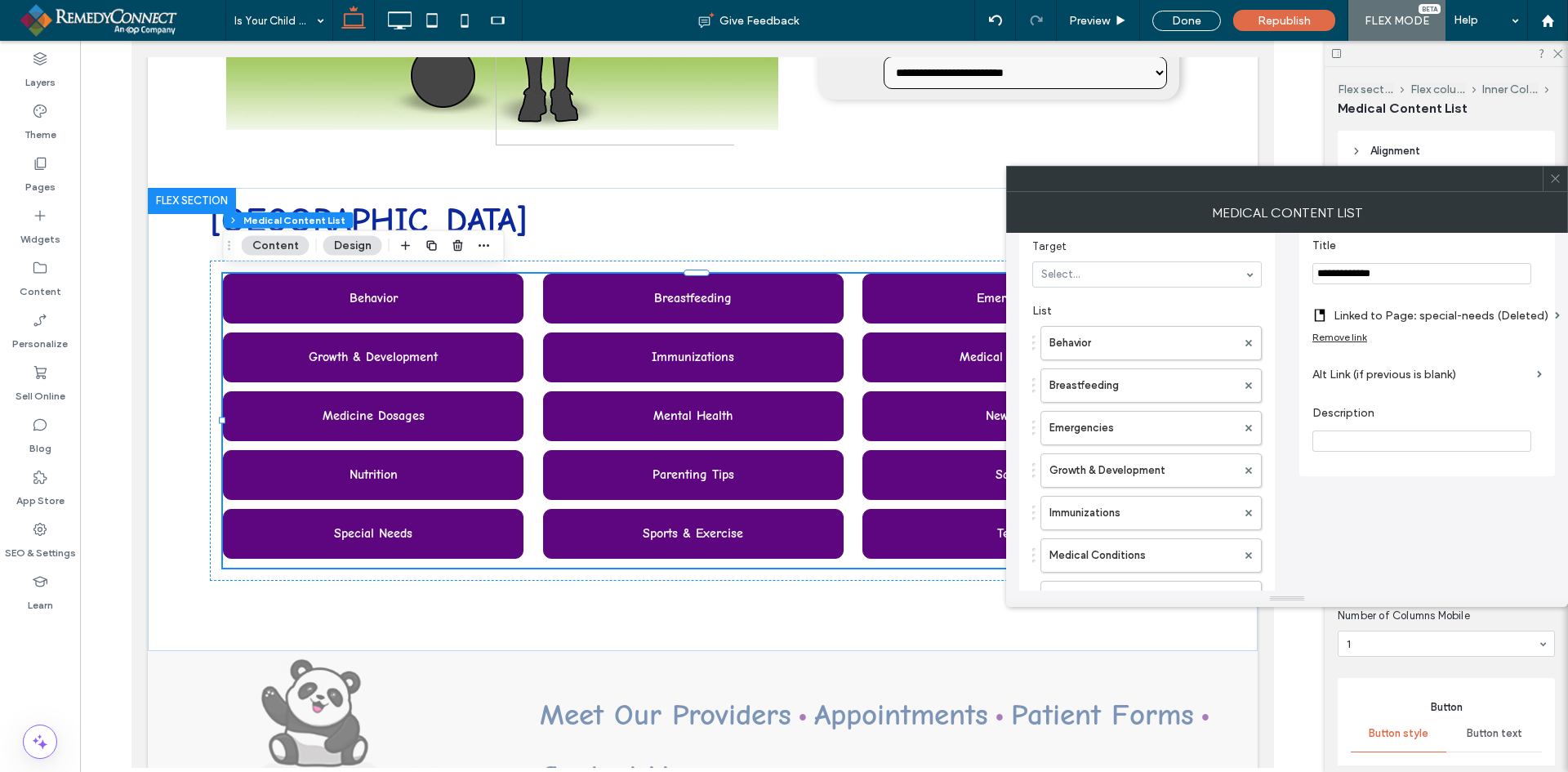
scroll to position [0, 0]
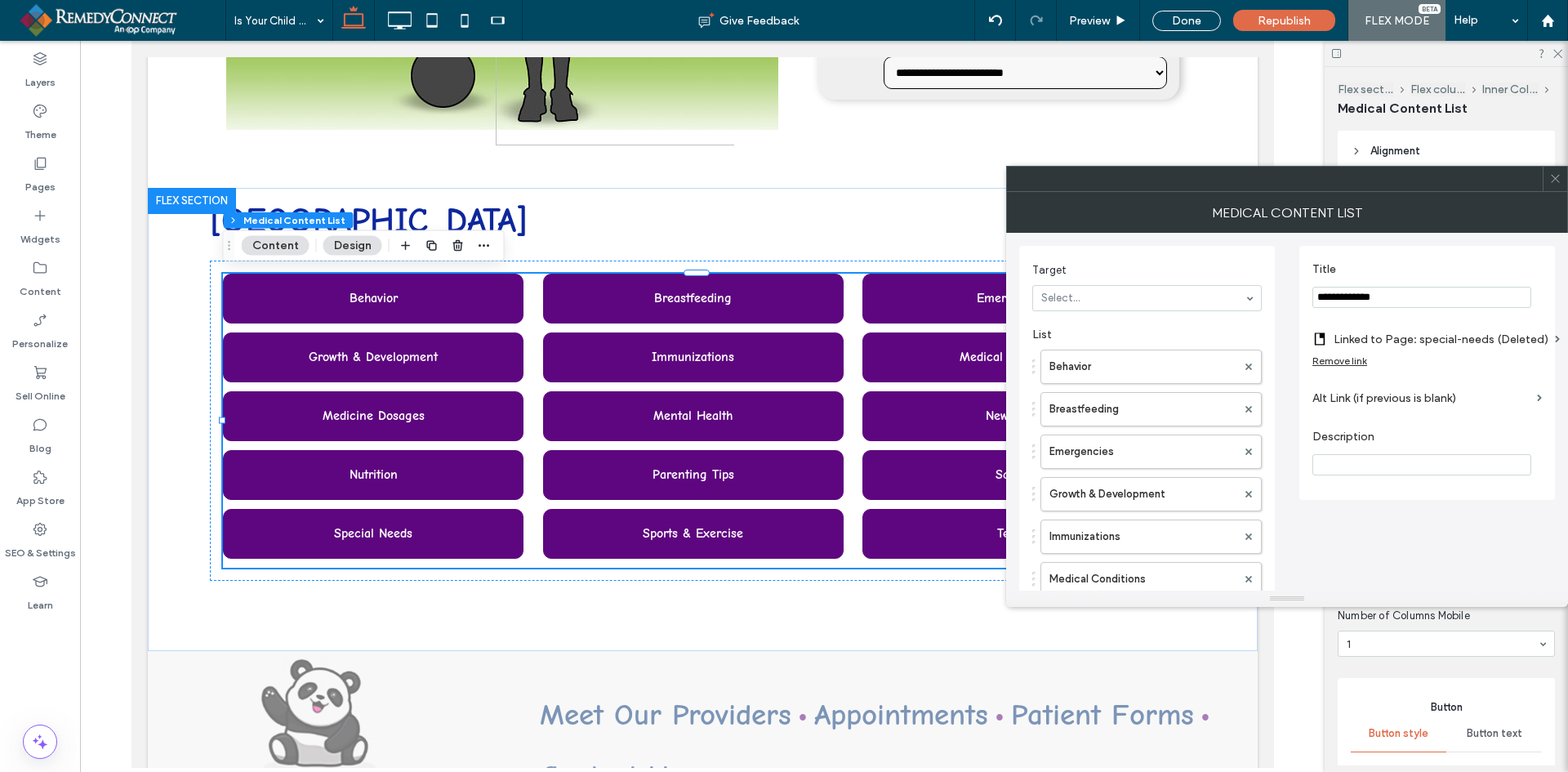
click at [1432, 338] on label "Linked to Page: special-needs (Deleted)" at bounding box center [1441, 339] width 215 height 30
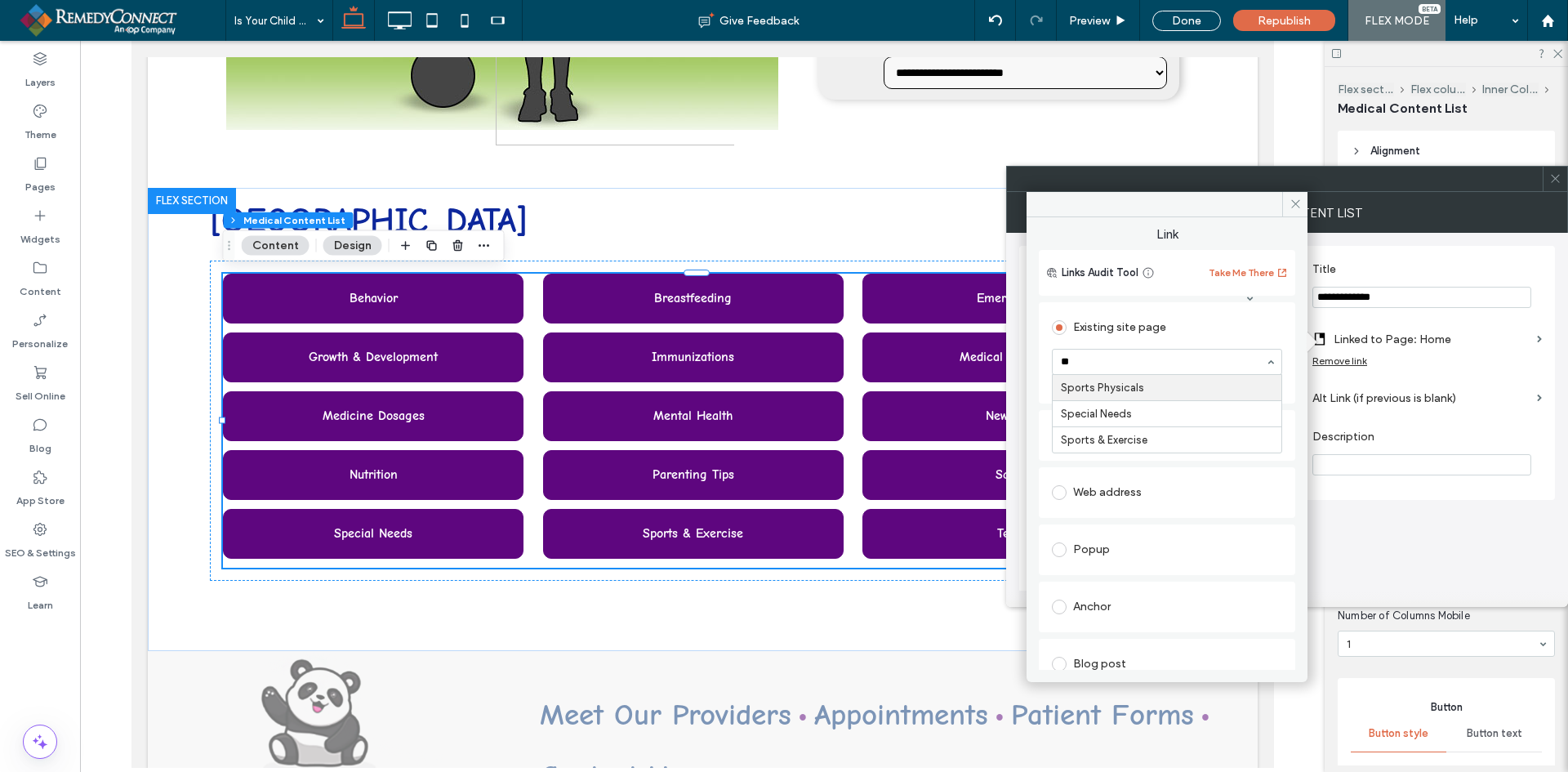
type input "***"
click at [1288, 201] on span at bounding box center [1295, 204] width 25 height 24
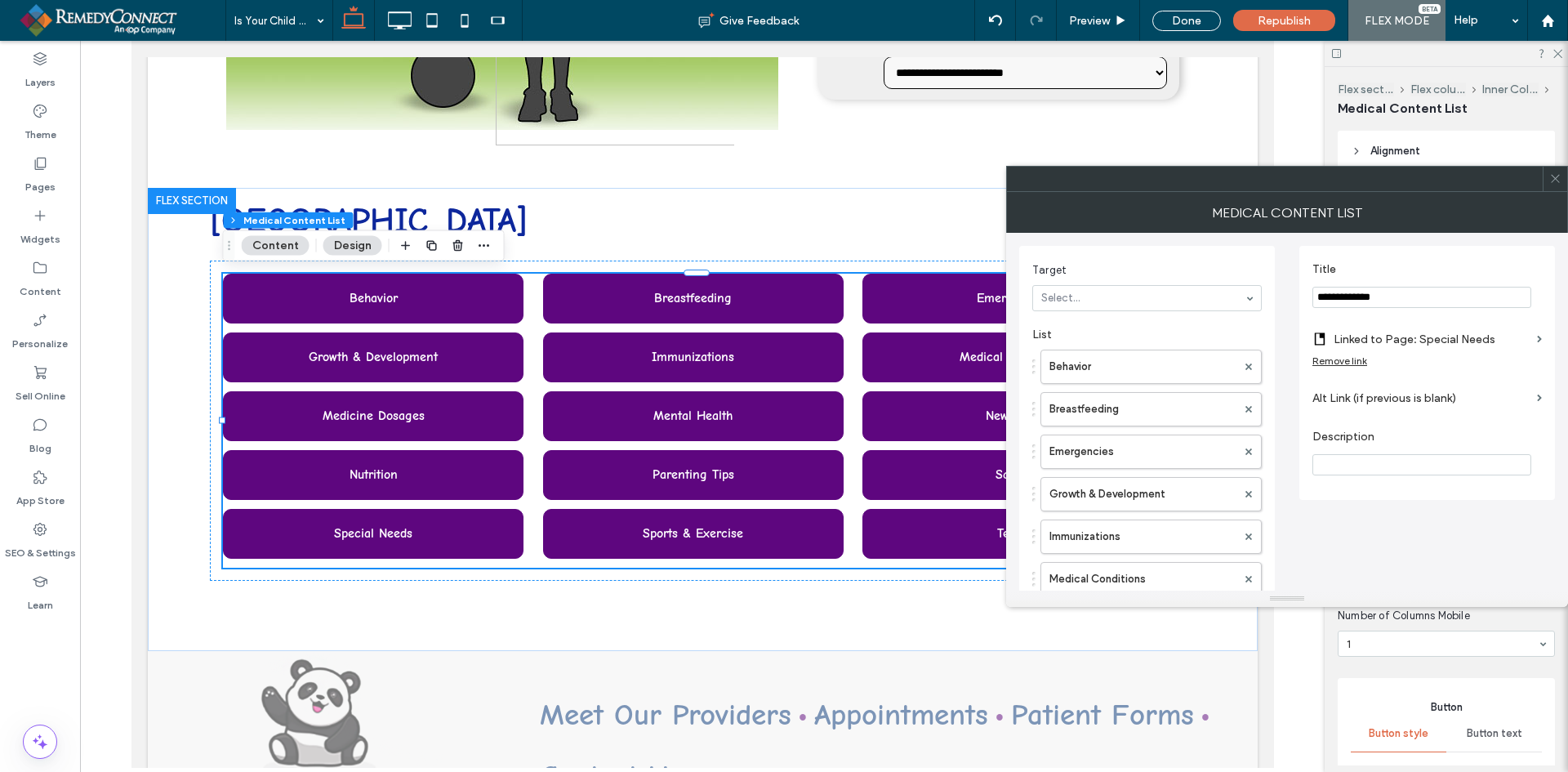
click at [1557, 181] on icon at bounding box center [1556, 179] width 12 height 12
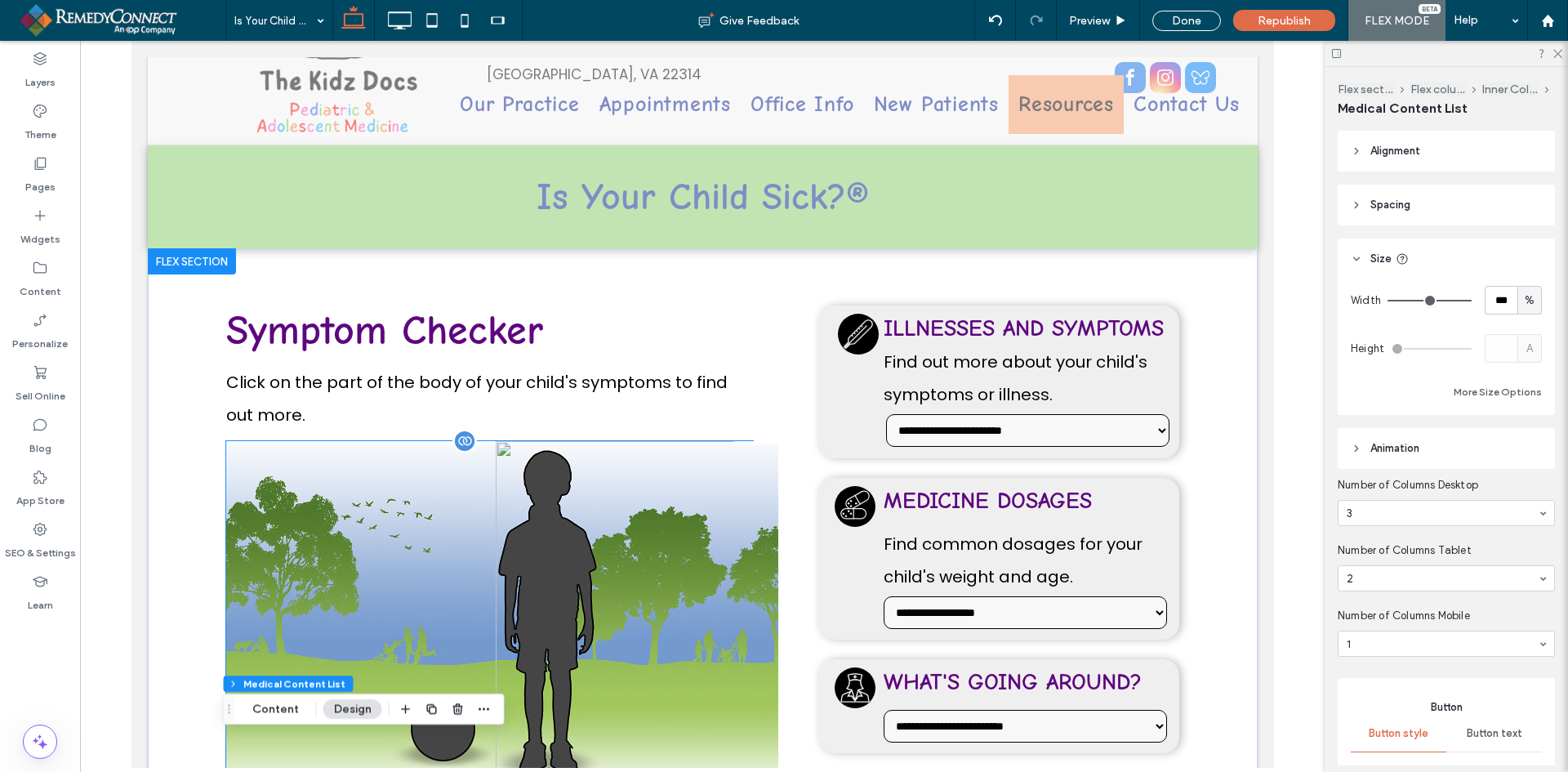
click at [358, 458] on div at bounding box center [360, 612] width 270 height 343
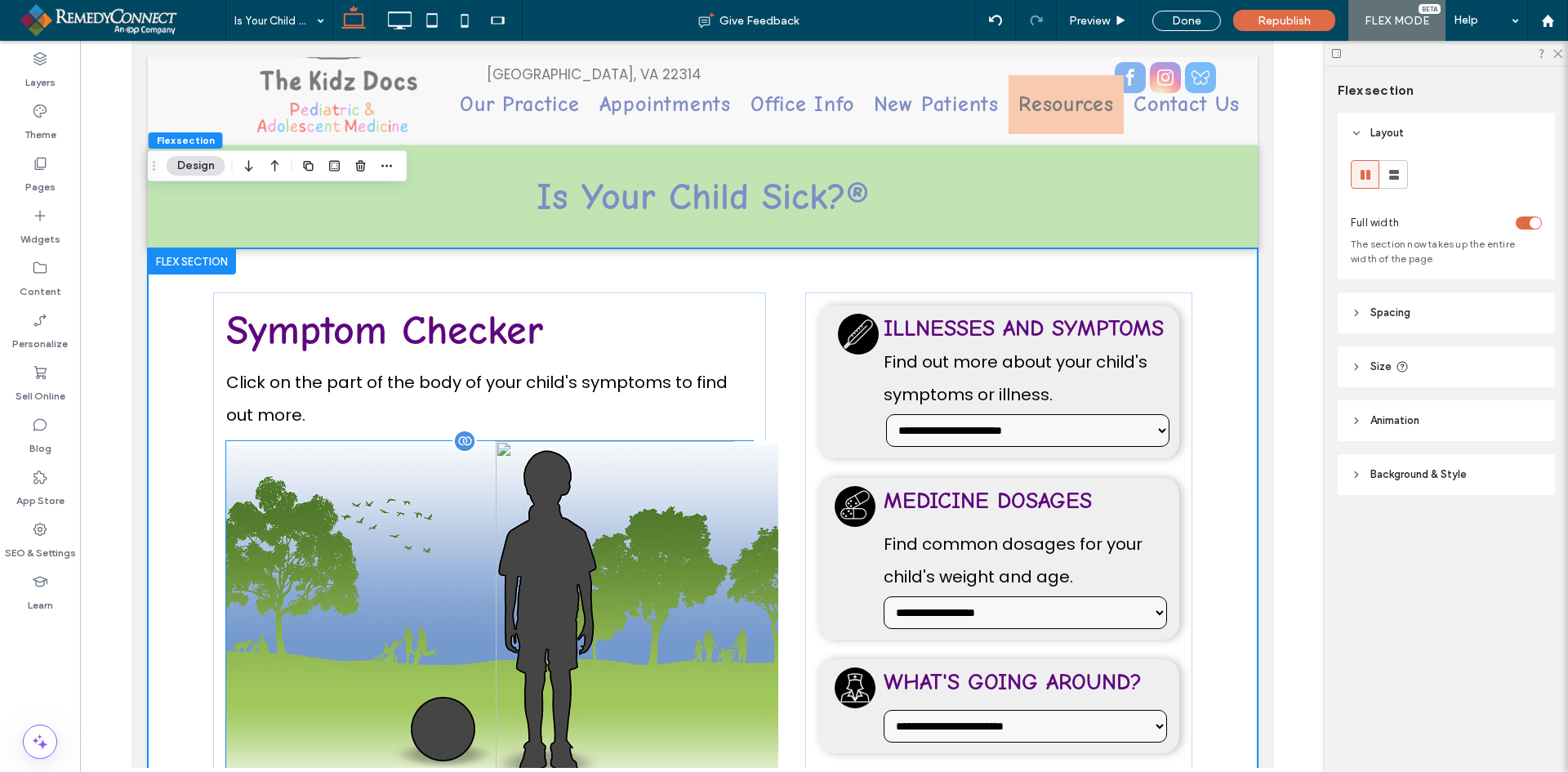
scroll to position [167, 0]
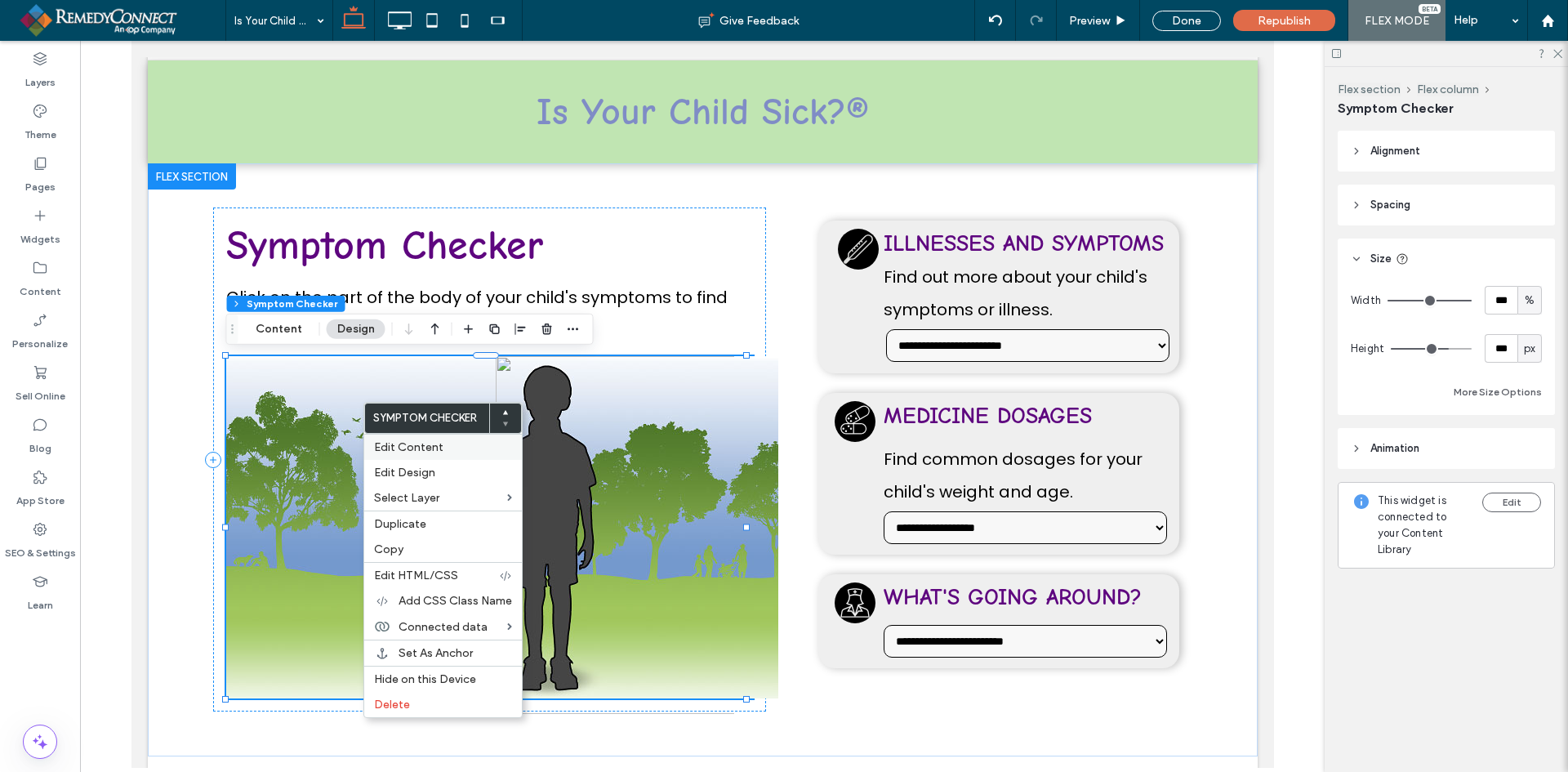
click at [393, 456] on div "Edit Content" at bounding box center [443, 447] width 158 height 26
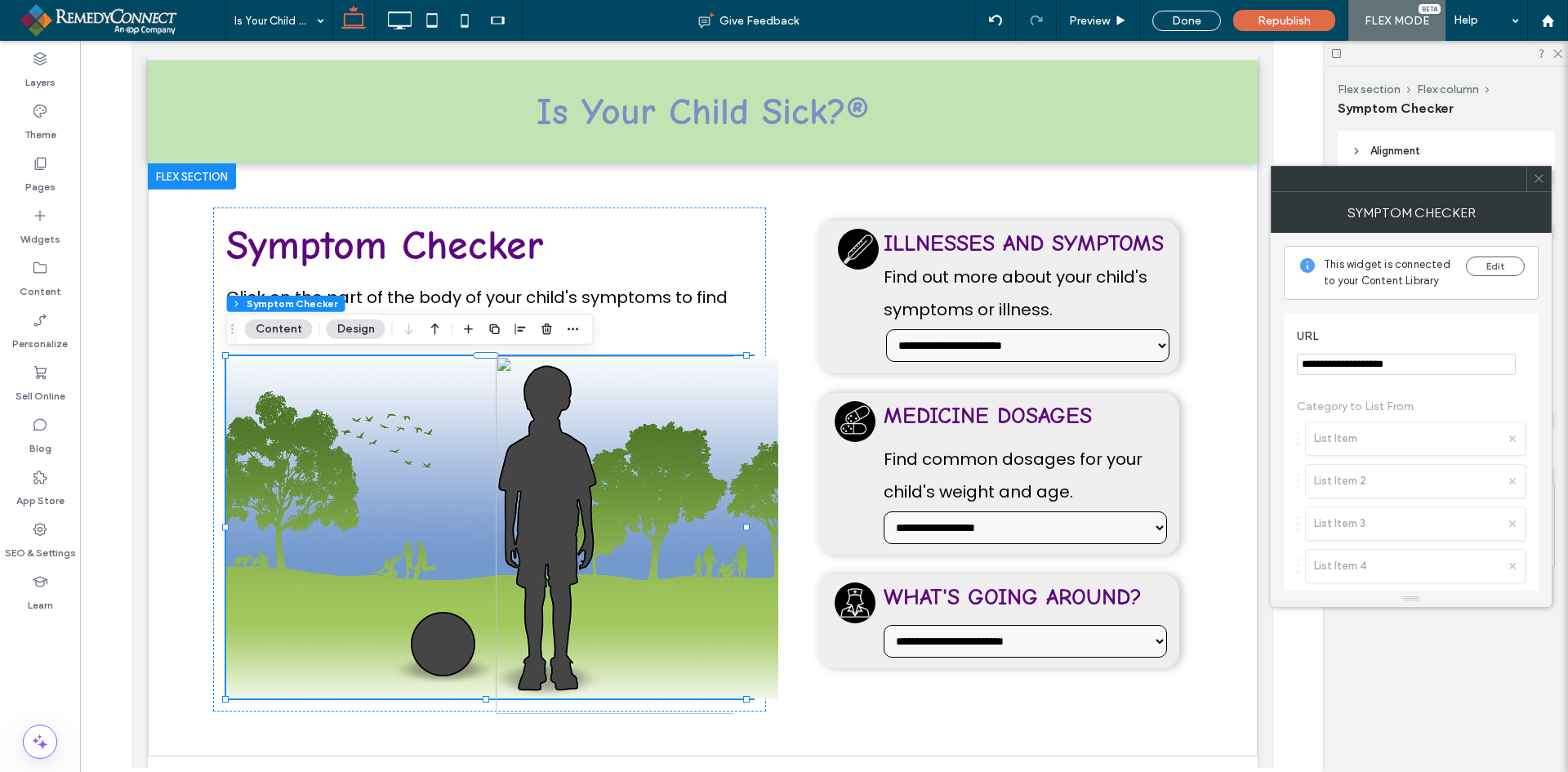
click at [1545, 175] on div at bounding box center [1539, 179] width 24 height 24
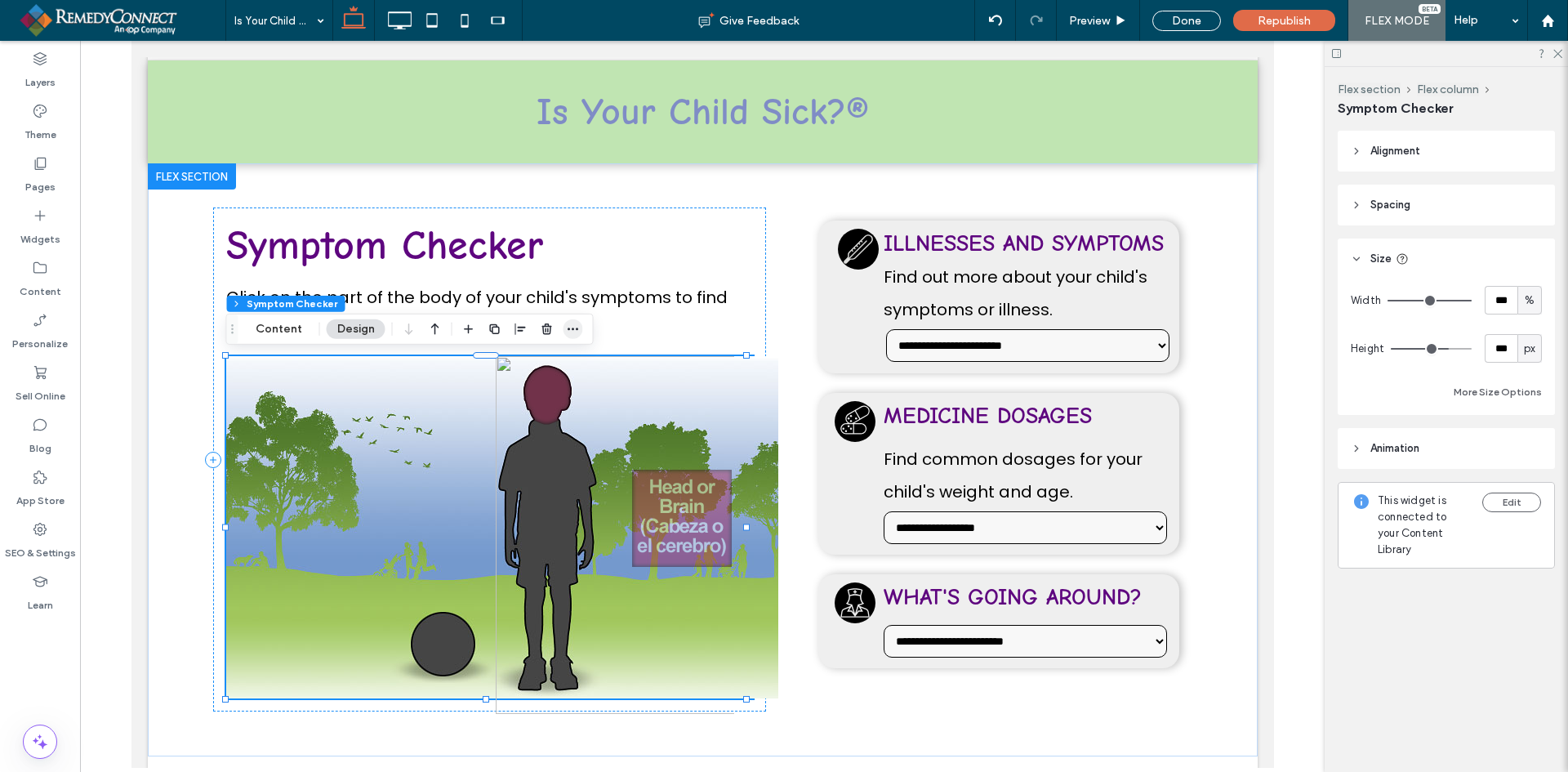
click at [573, 334] on icon "button" at bounding box center [573, 329] width 13 height 13
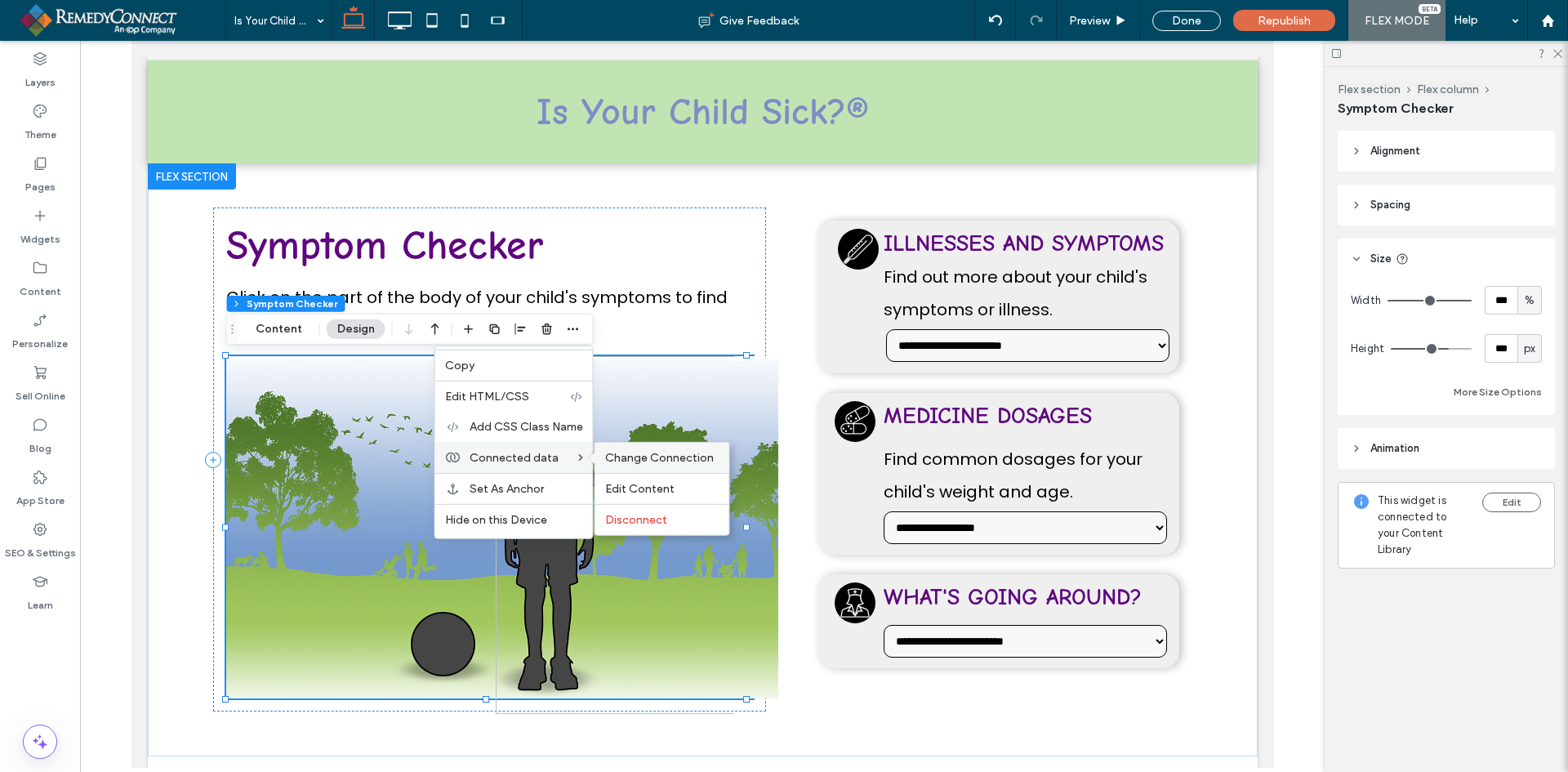
click at [607, 454] on span "Change Connection" at bounding box center [659, 458] width 108 height 14
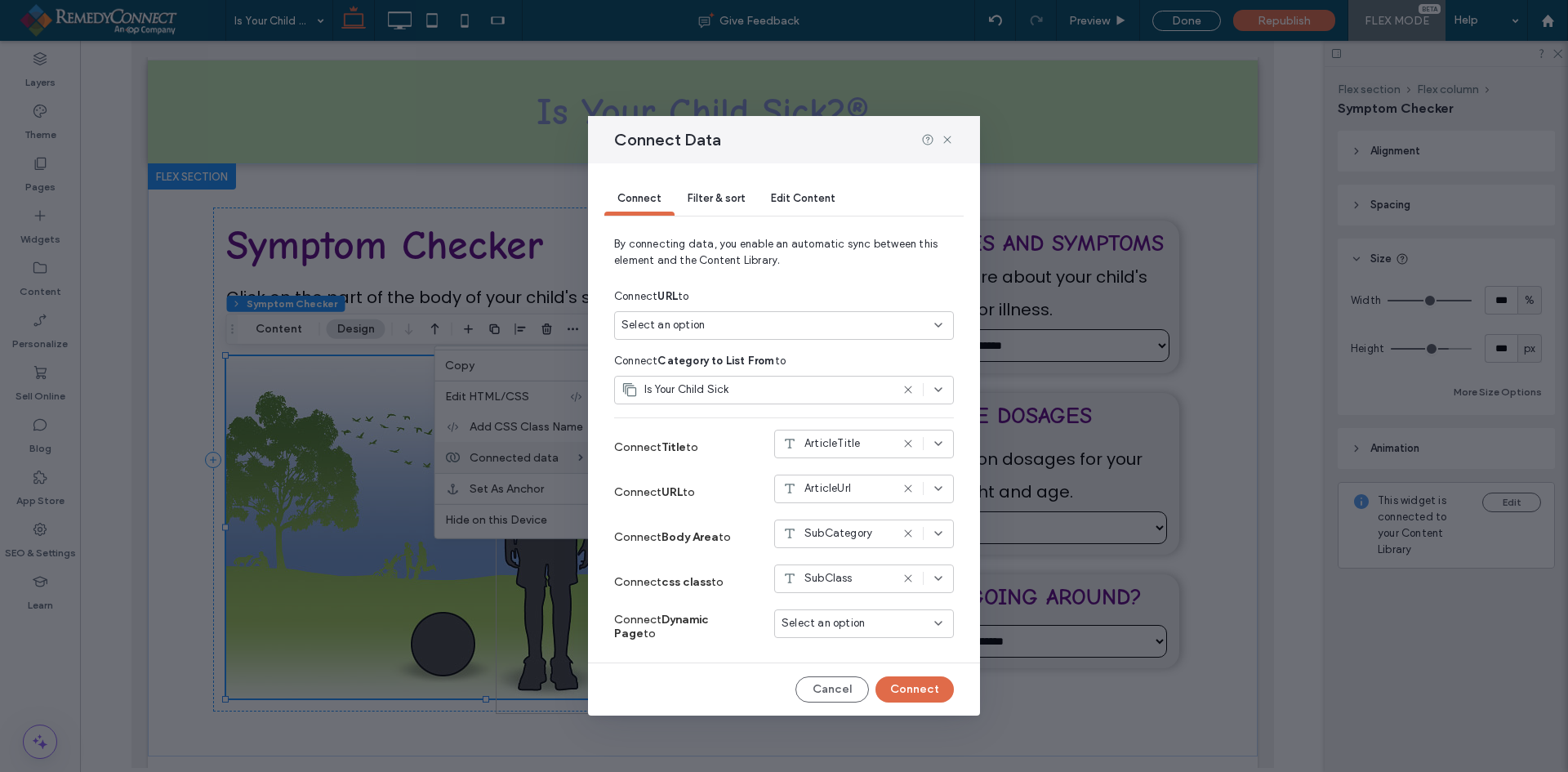
click at [908, 386] on icon at bounding box center [908, 389] width 13 height 13
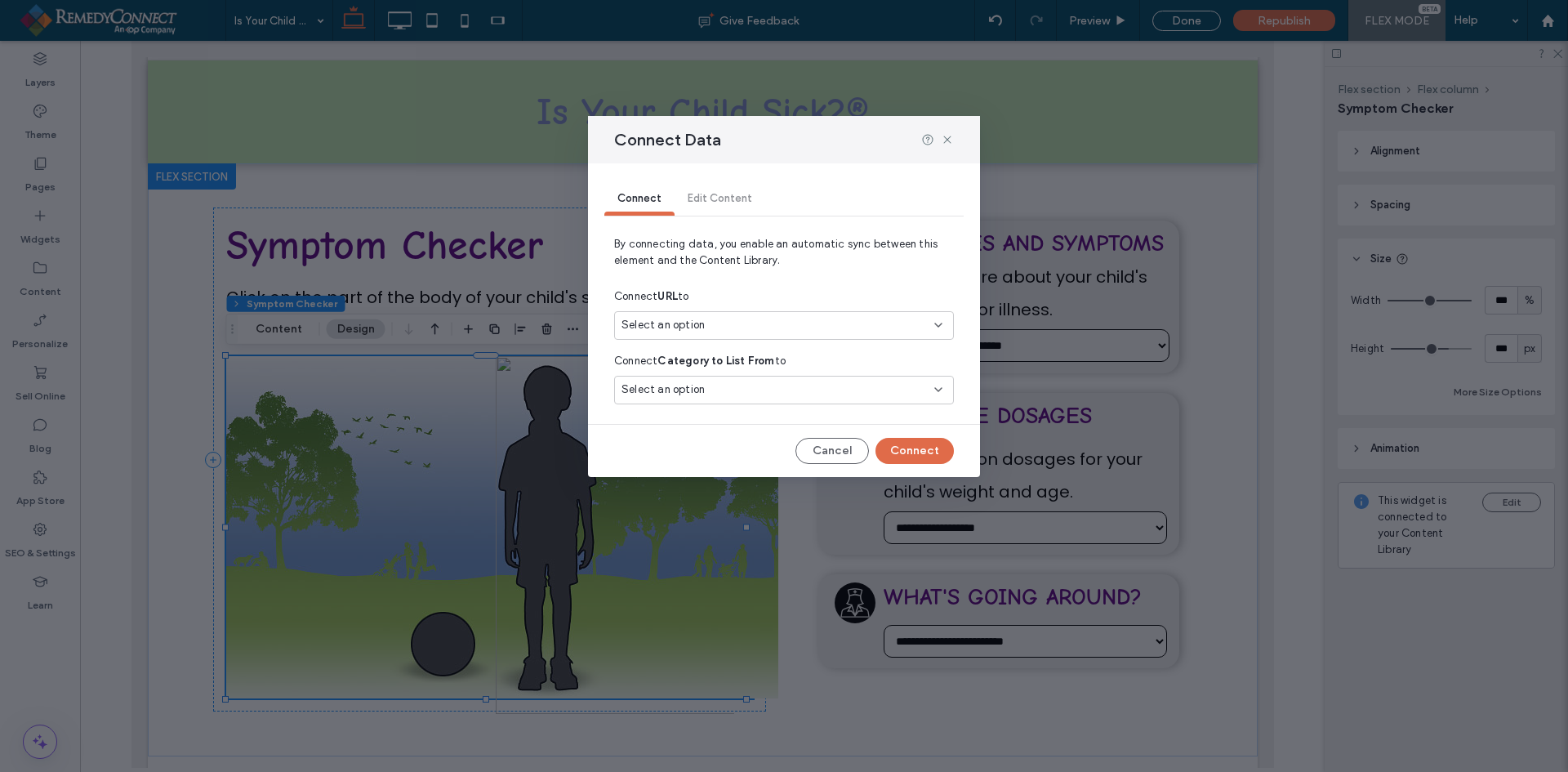
click at [677, 389] on span "Select an option" at bounding box center [663, 389] width 83 height 16
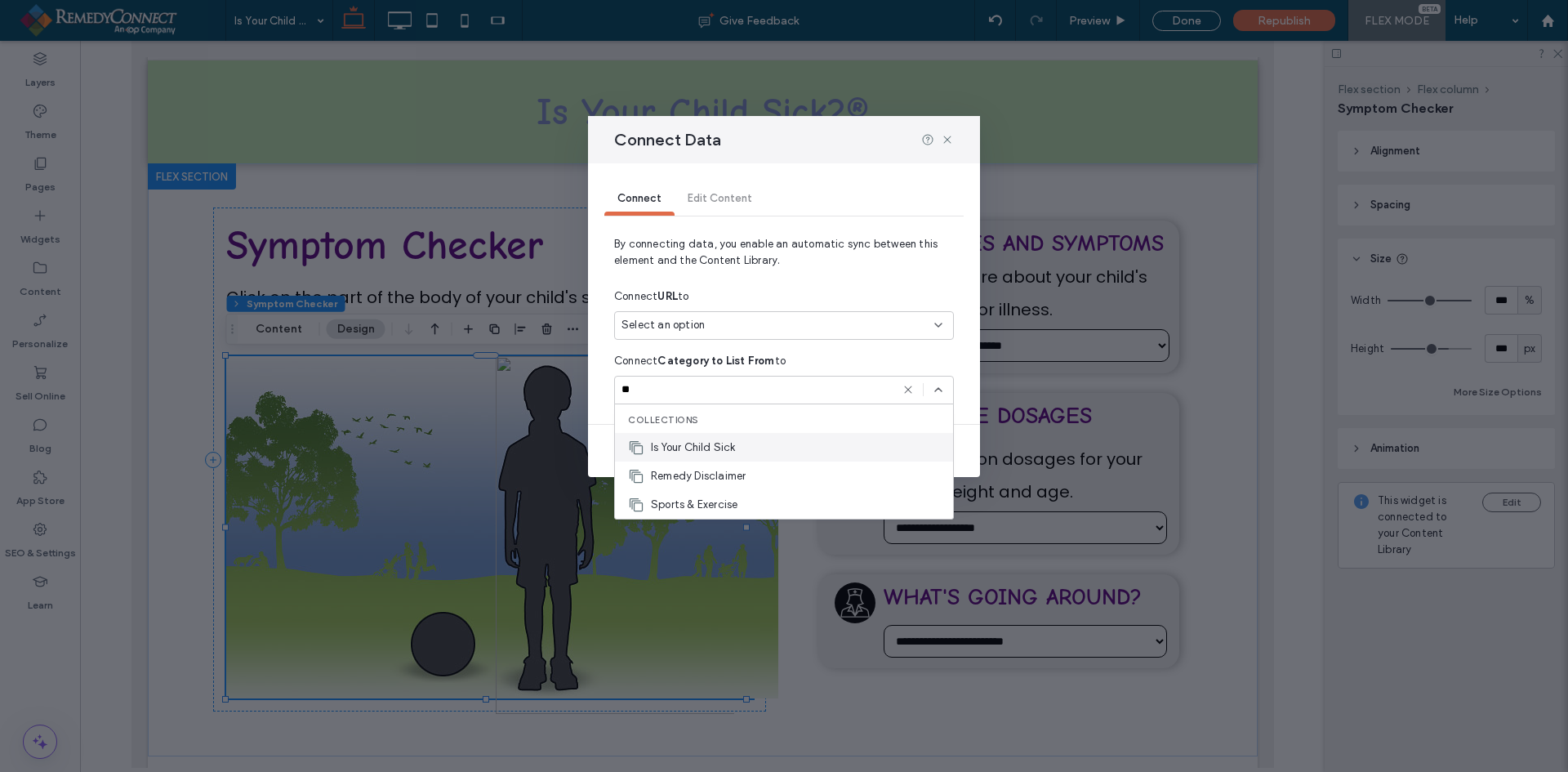
type input "**"
click at [689, 451] on span "Is Your Child Sick" at bounding box center [694, 448] width 85 height 16
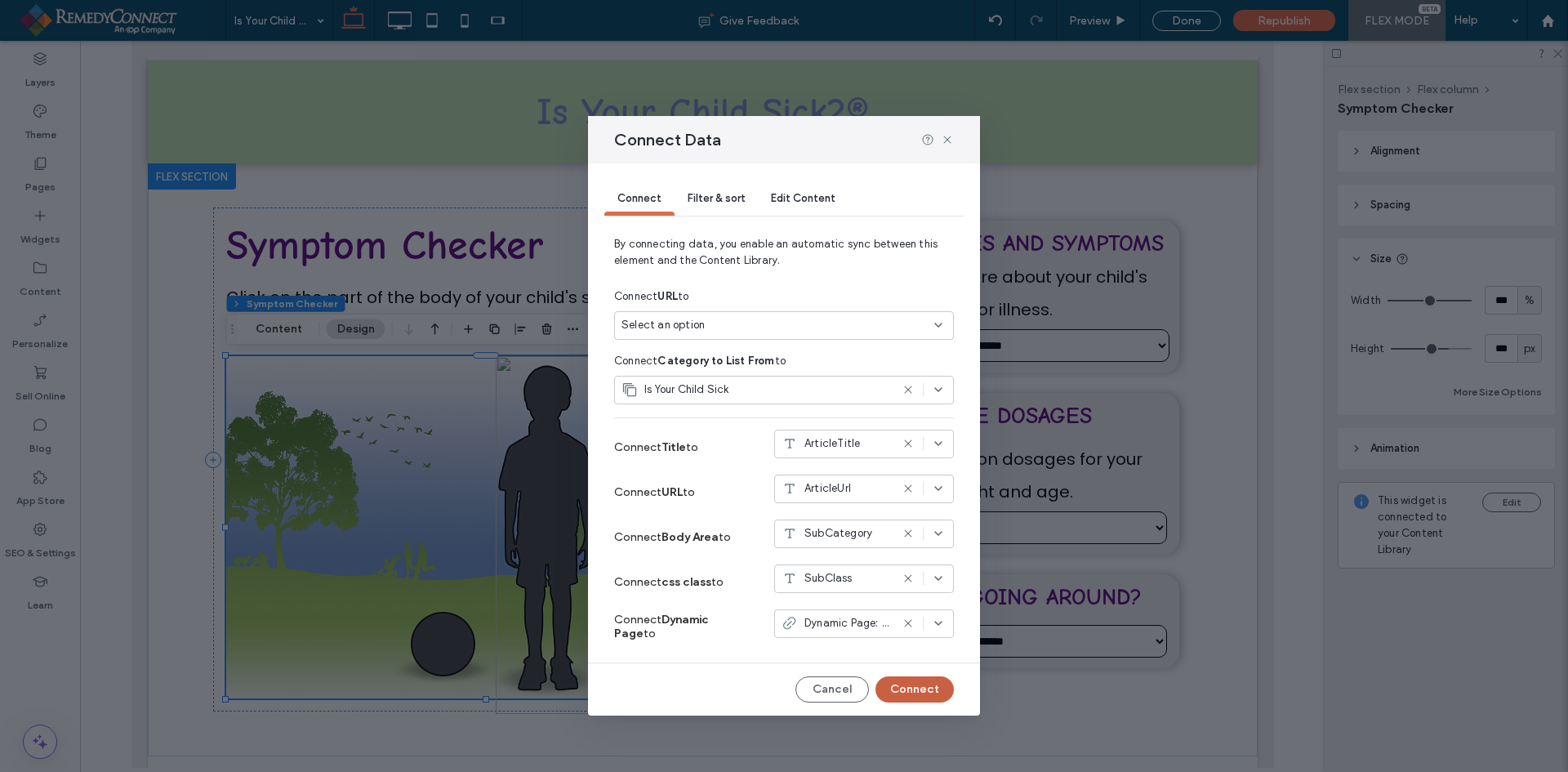
drag, startPoint x: 905, startPoint y: 682, endPoint x: 770, endPoint y: 638, distance: 142.0
click at [905, 682] on button "Connect" at bounding box center [915, 690] width 78 height 26
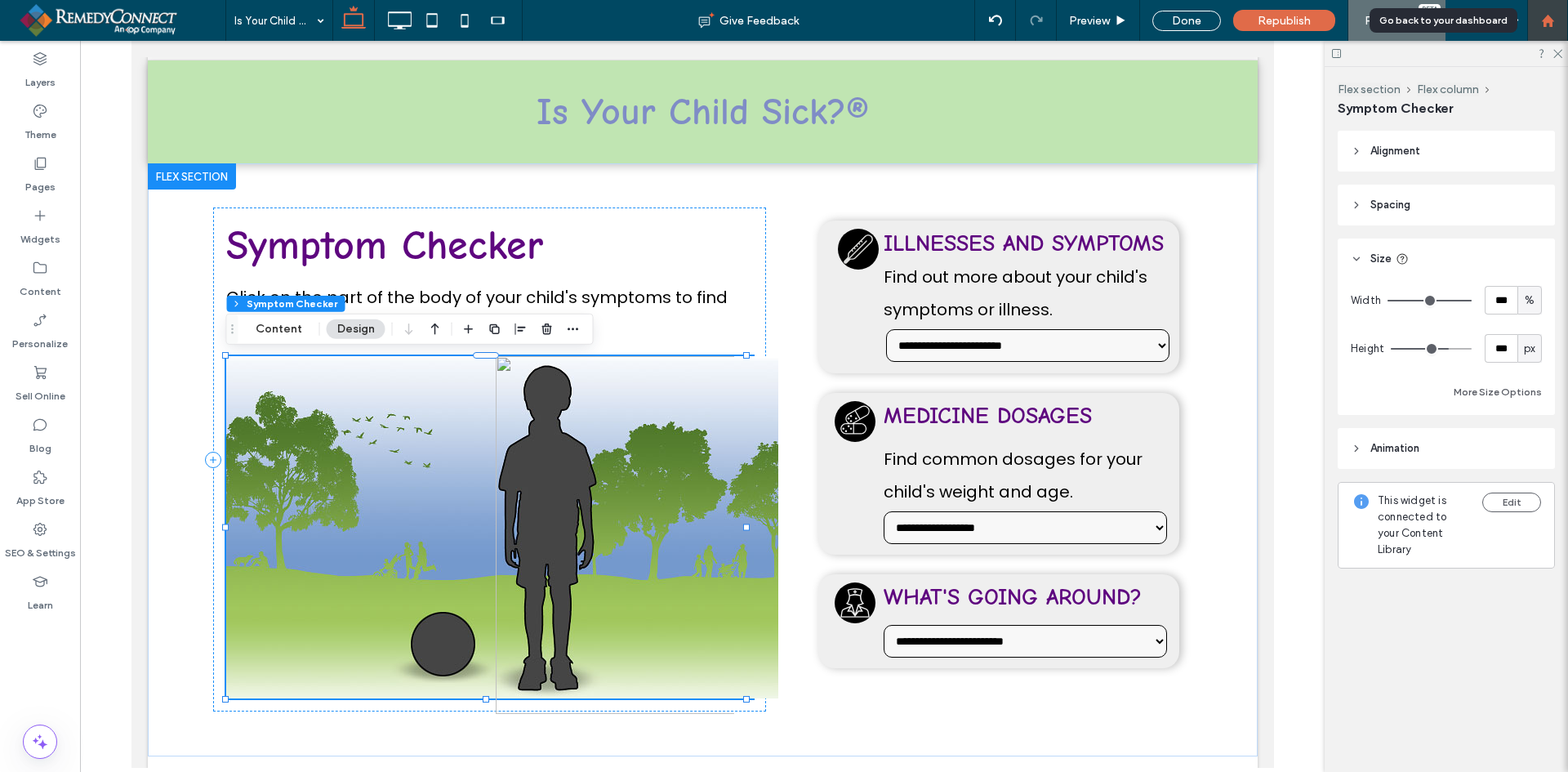
click at [1551, 24] on use at bounding box center [1547, 20] width 12 height 12
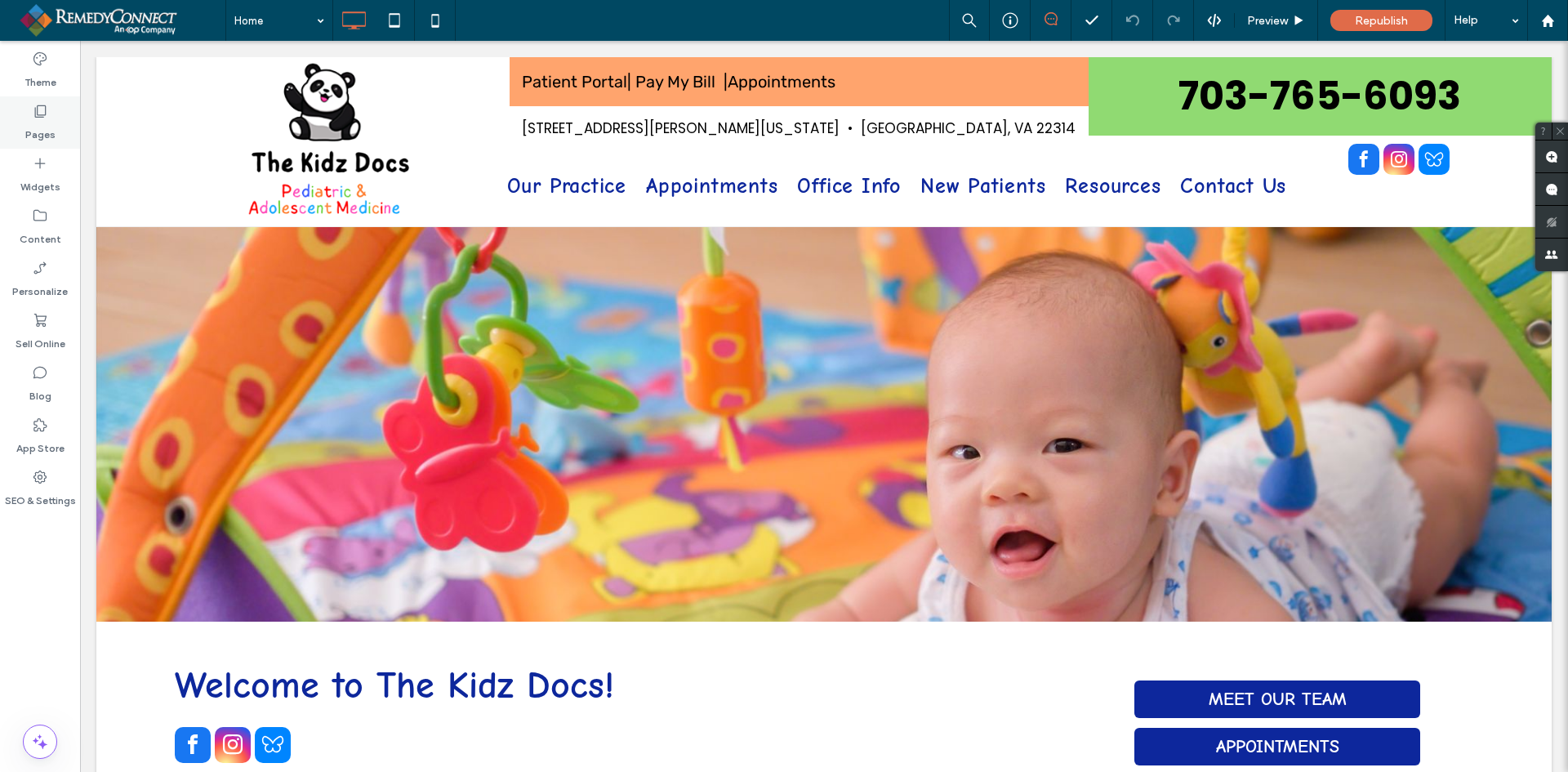
click at [39, 130] on label "Pages" at bounding box center [40, 131] width 30 height 23
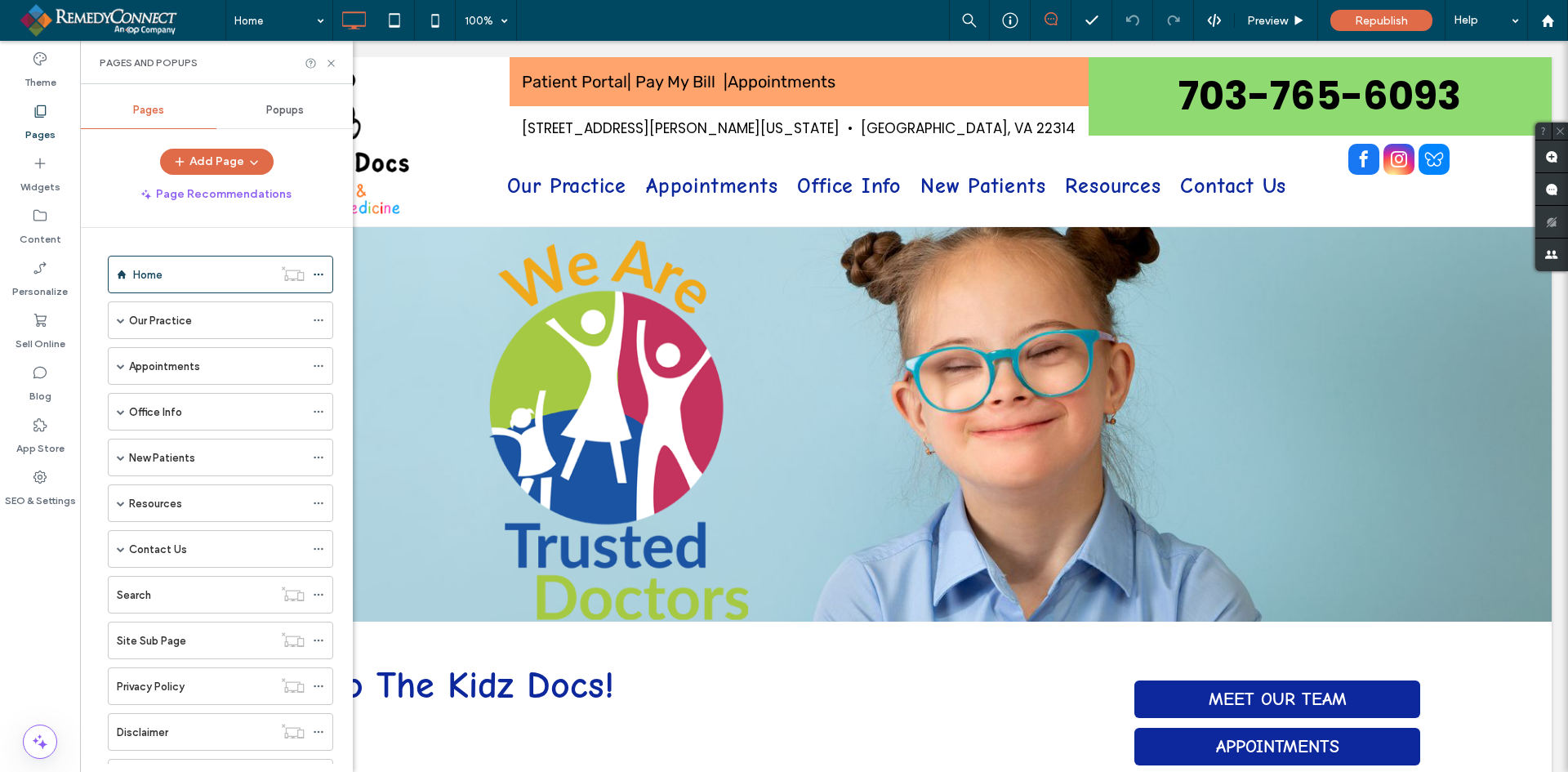
drag, startPoint x: 131, startPoint y: 503, endPoint x: 143, endPoint y: 504, distance: 12.0
click at [132, 504] on label "Resources" at bounding box center [155, 503] width 53 height 29
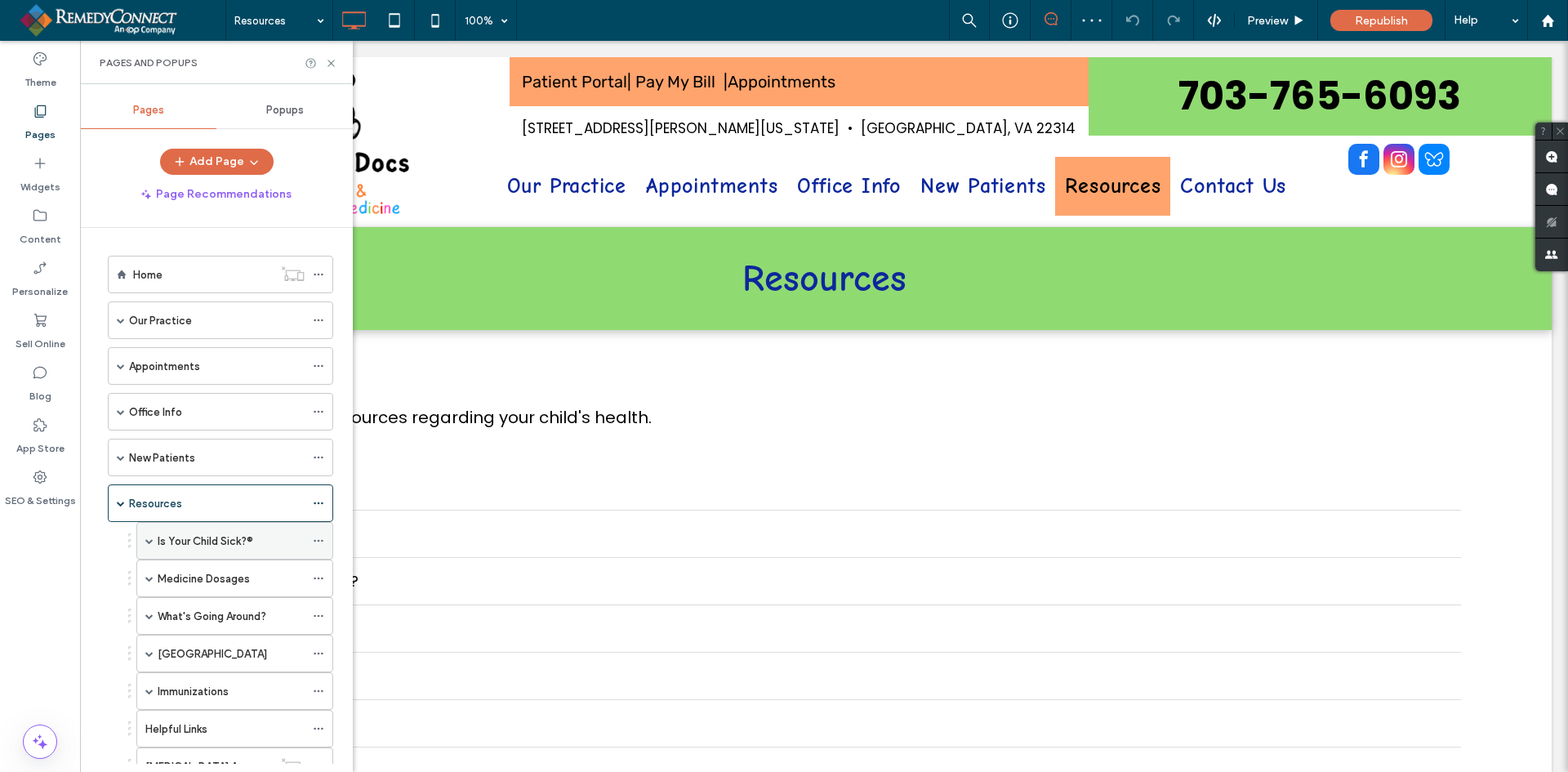
click at [219, 532] on label "Is Your Child Sick?®" at bounding box center [206, 540] width 95 height 29
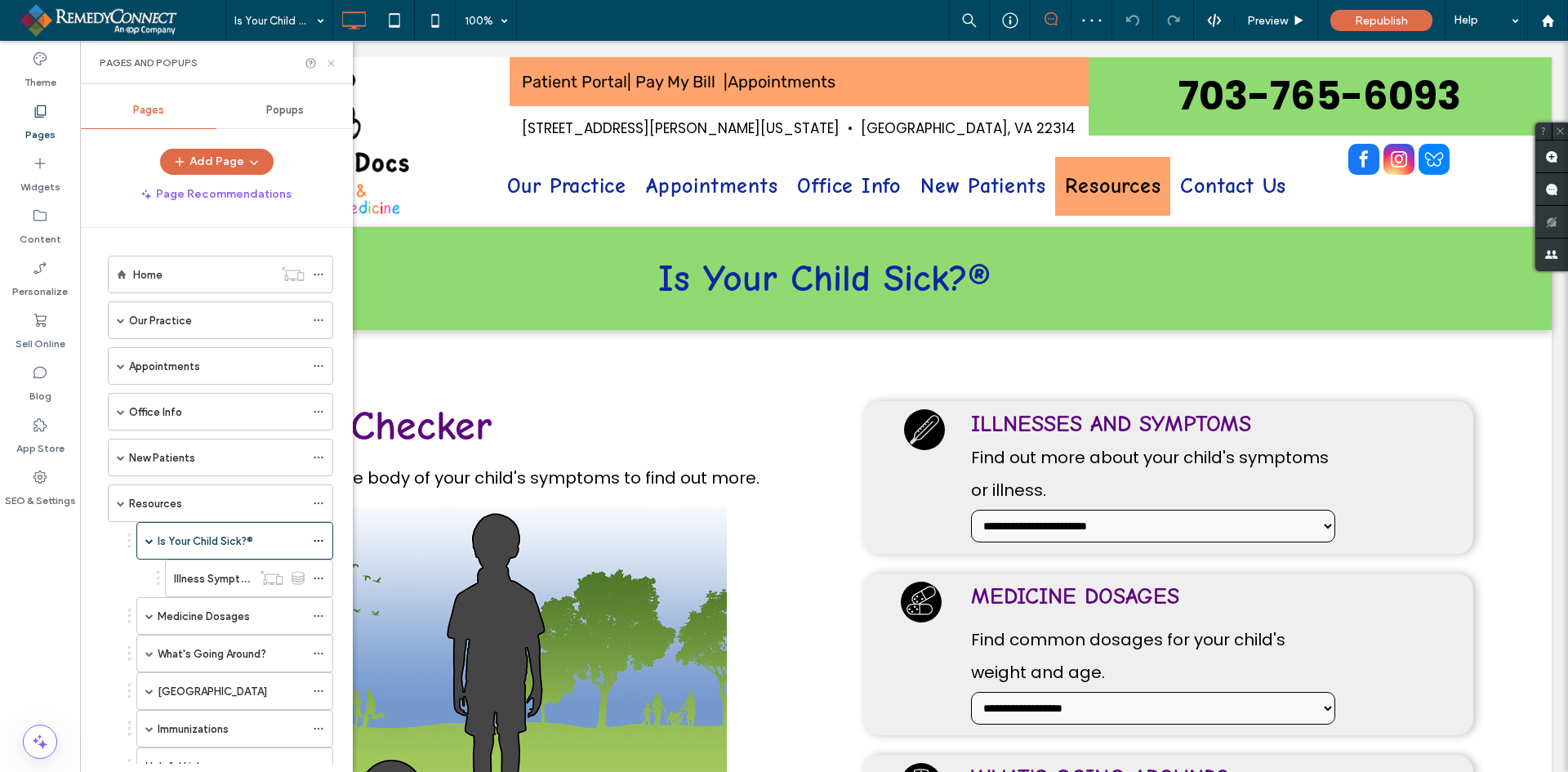
click at [330, 61] on use at bounding box center [331, 63] width 7 height 7
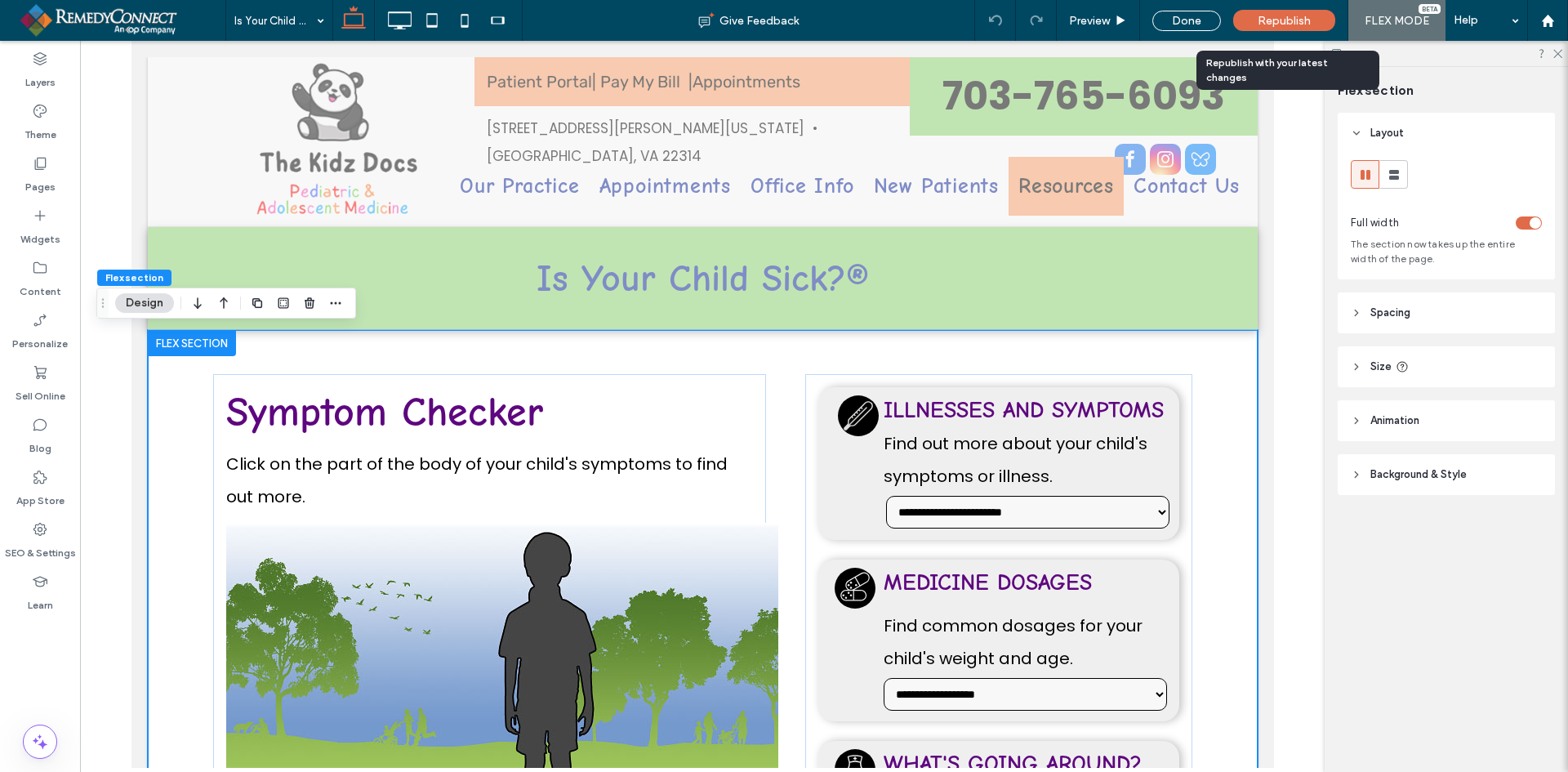
click at [1285, 21] on span "Republish" at bounding box center [1284, 21] width 53 height 14
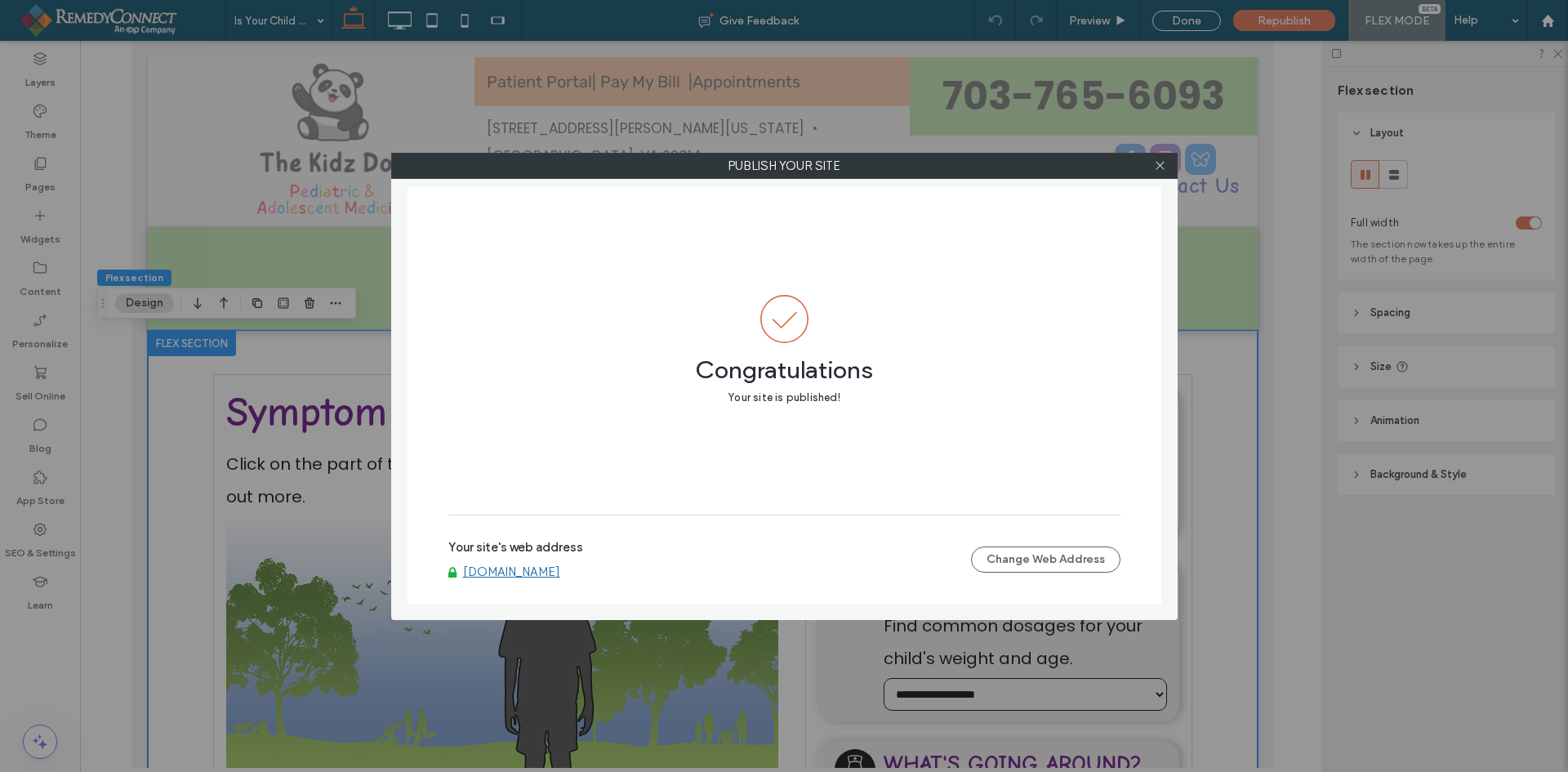
click at [508, 566] on link "www.thekidzdocs.com" at bounding box center [512, 572] width 97 height 15
click at [1165, 168] on icon at bounding box center [1160, 166] width 12 height 12
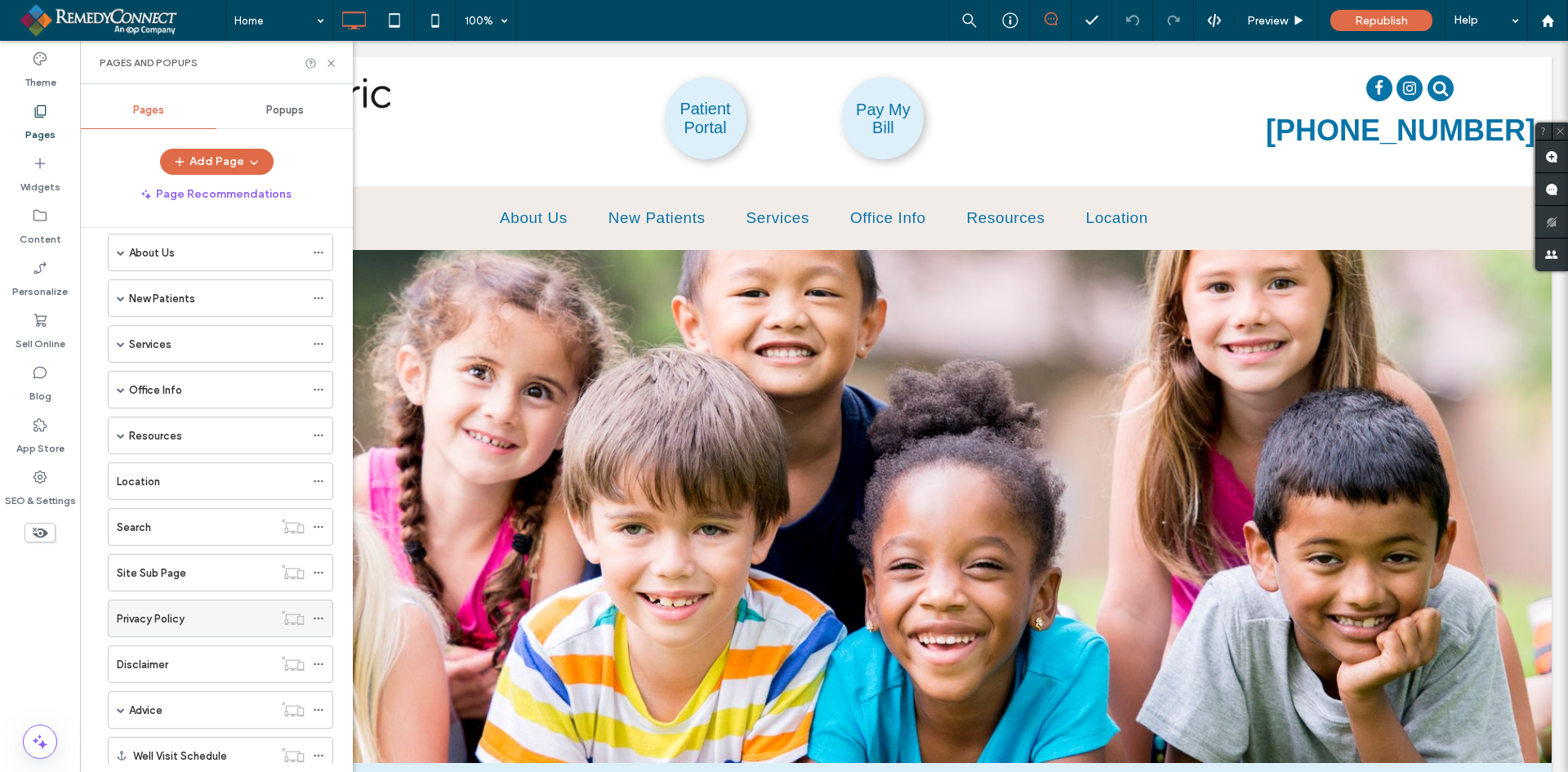
scroll to position [67, 0]
click at [121, 435] on span at bounding box center [121, 435] width 8 height 8
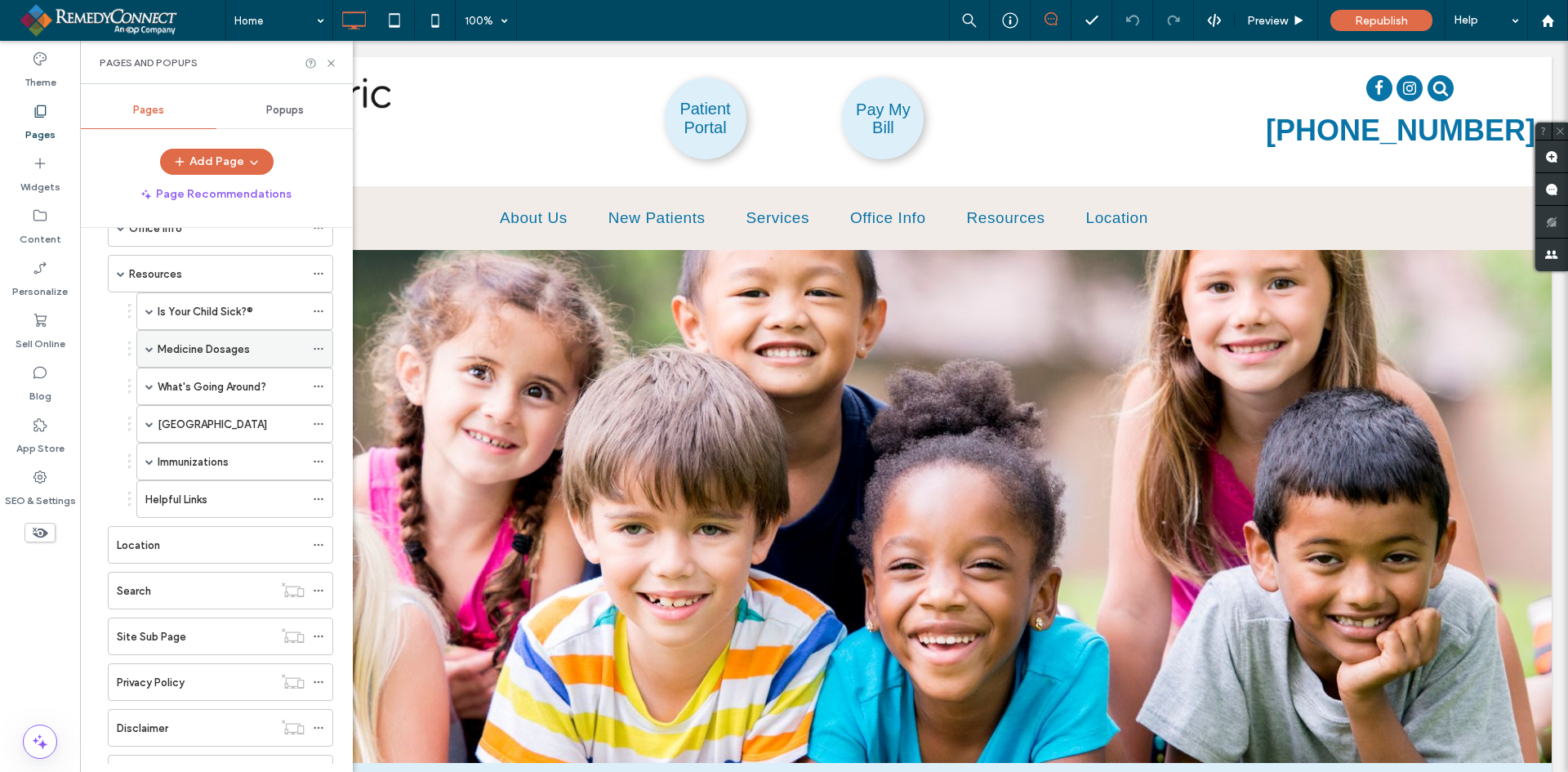
scroll to position [231, 0]
click at [147, 422] on span at bounding box center [149, 422] width 8 height 8
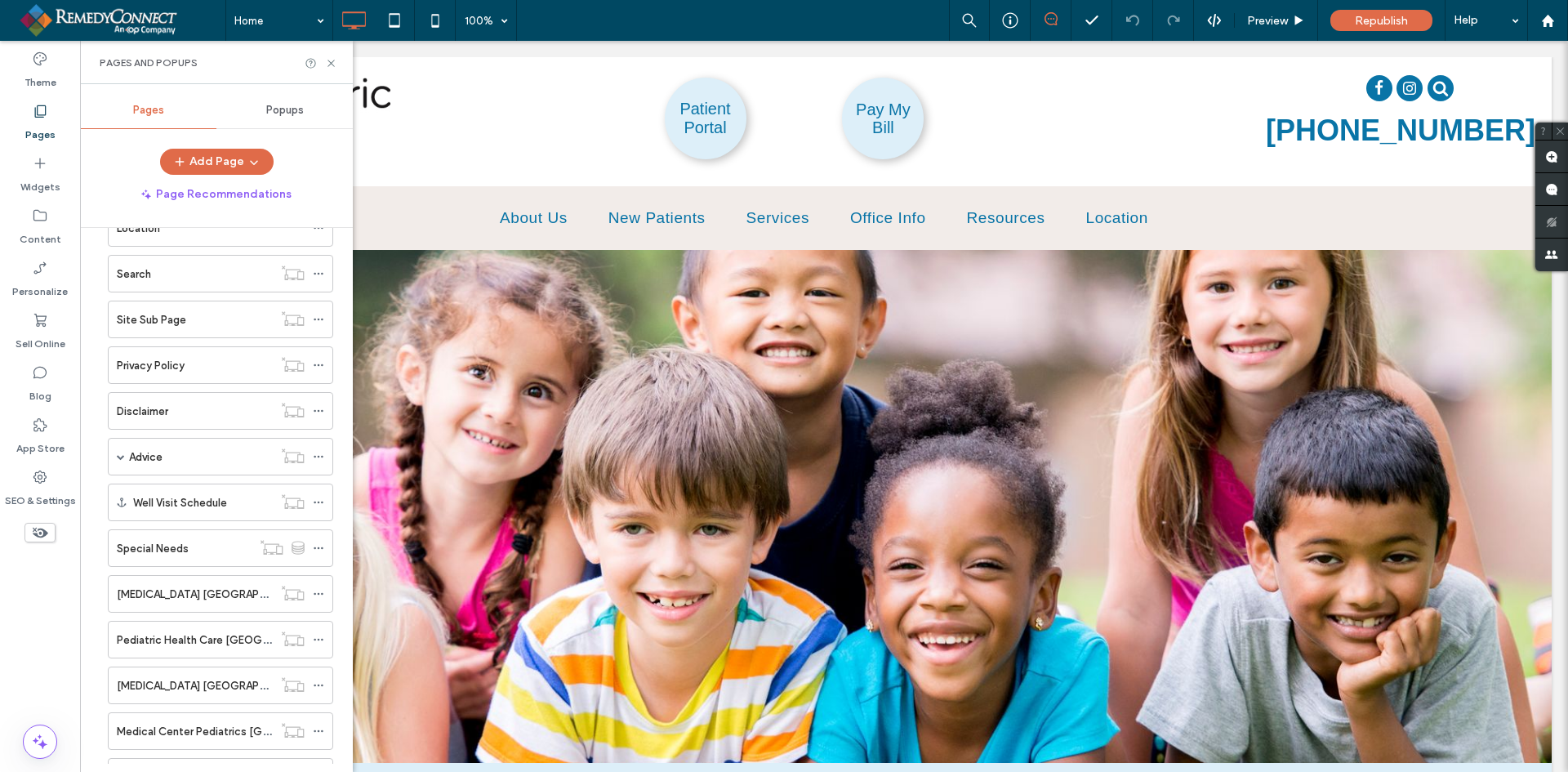
scroll to position [1521, 0]
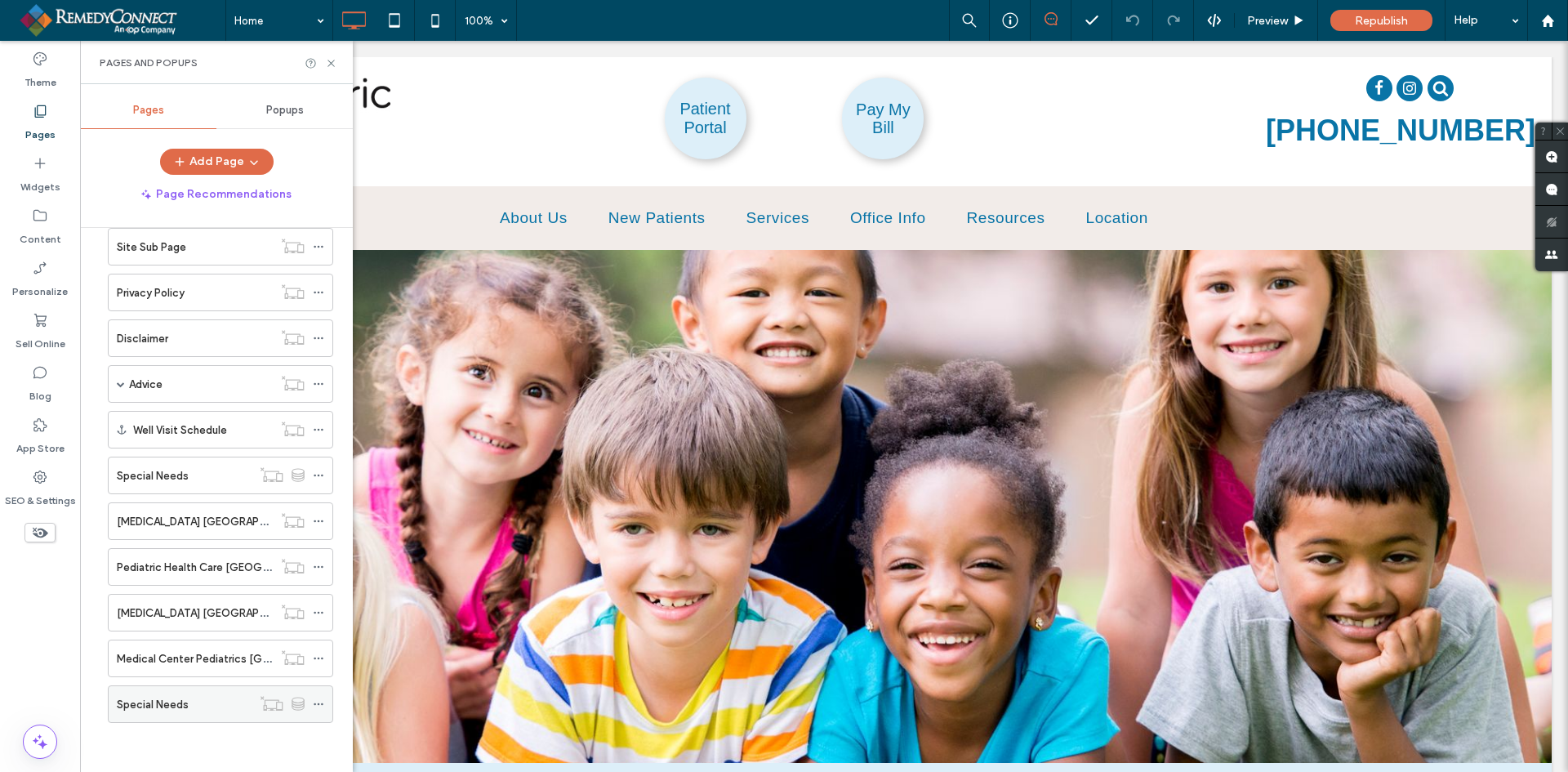
click at [151, 698] on label "Special Needs" at bounding box center [153, 704] width 72 height 29
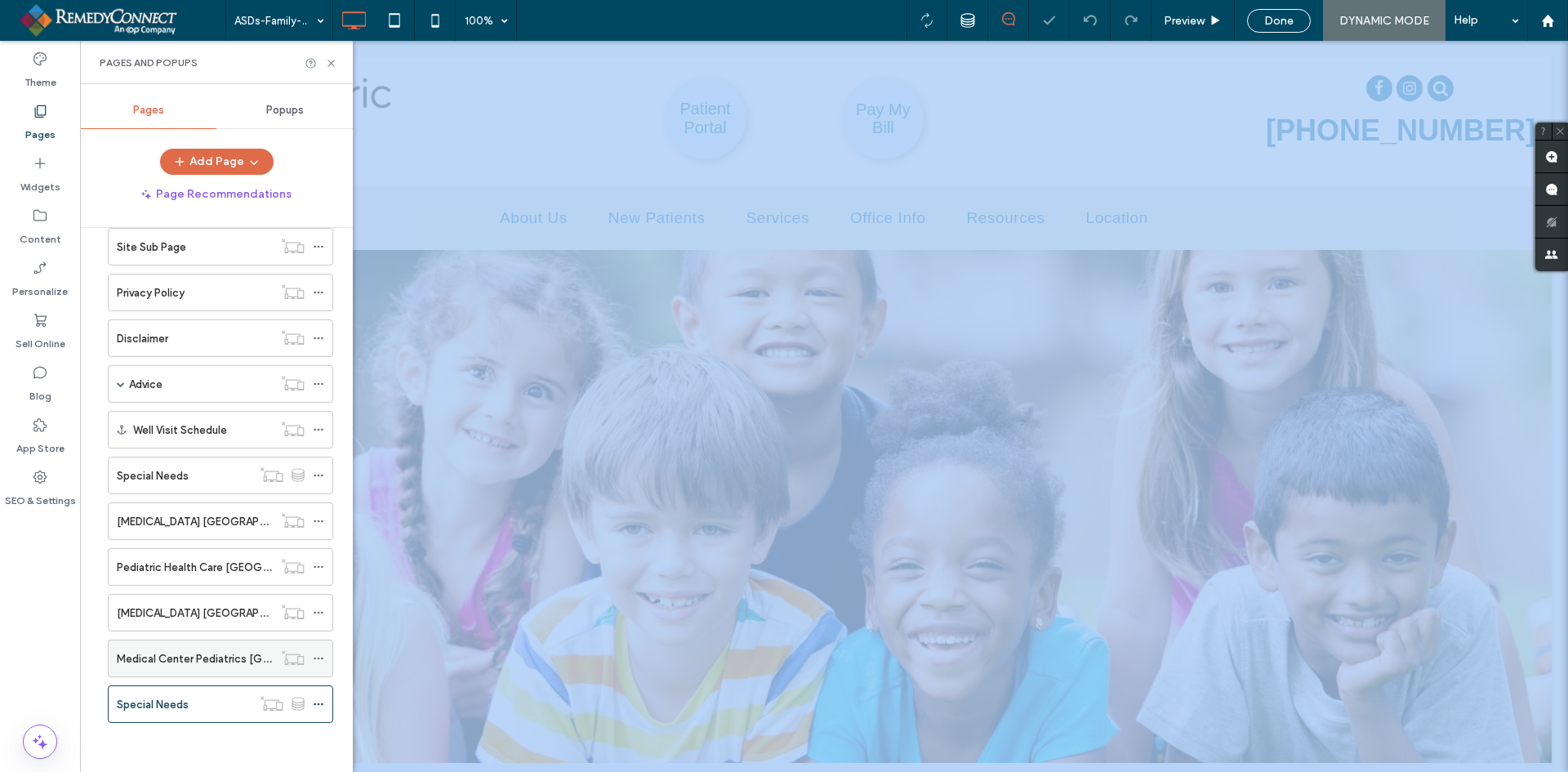
drag, startPoint x: 153, startPoint y: 697, endPoint x: 153, endPoint y: 644, distance: 53.0
click at [153, 643] on div "ASDs-Family-Handout-Introduction-to-Complementary 100% Preview Done DYNAMIC MOD…" at bounding box center [784, 386] width 1568 height 772
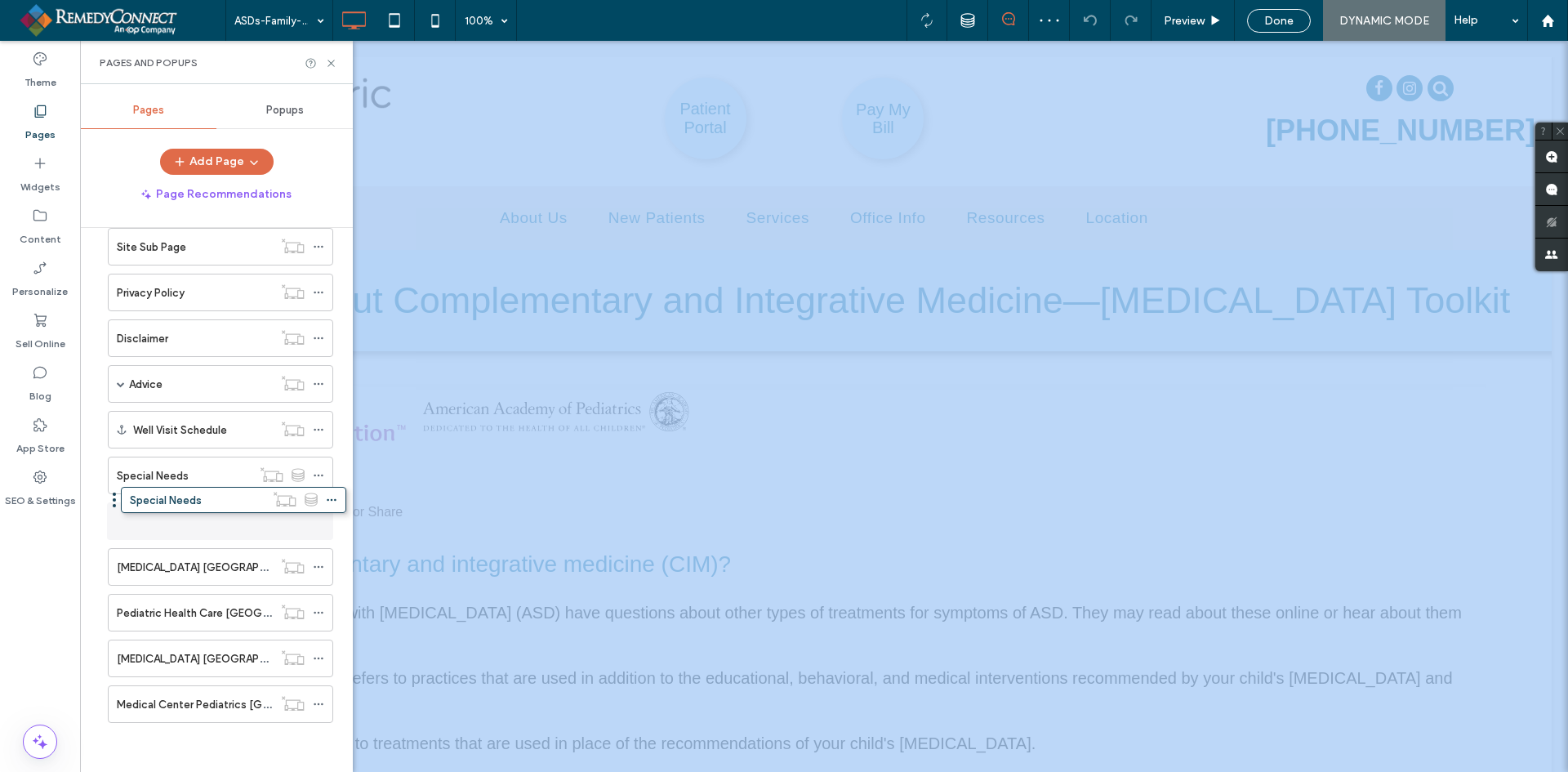
drag, startPoint x: 140, startPoint y: 696, endPoint x: 152, endPoint y: 499, distance: 197.4
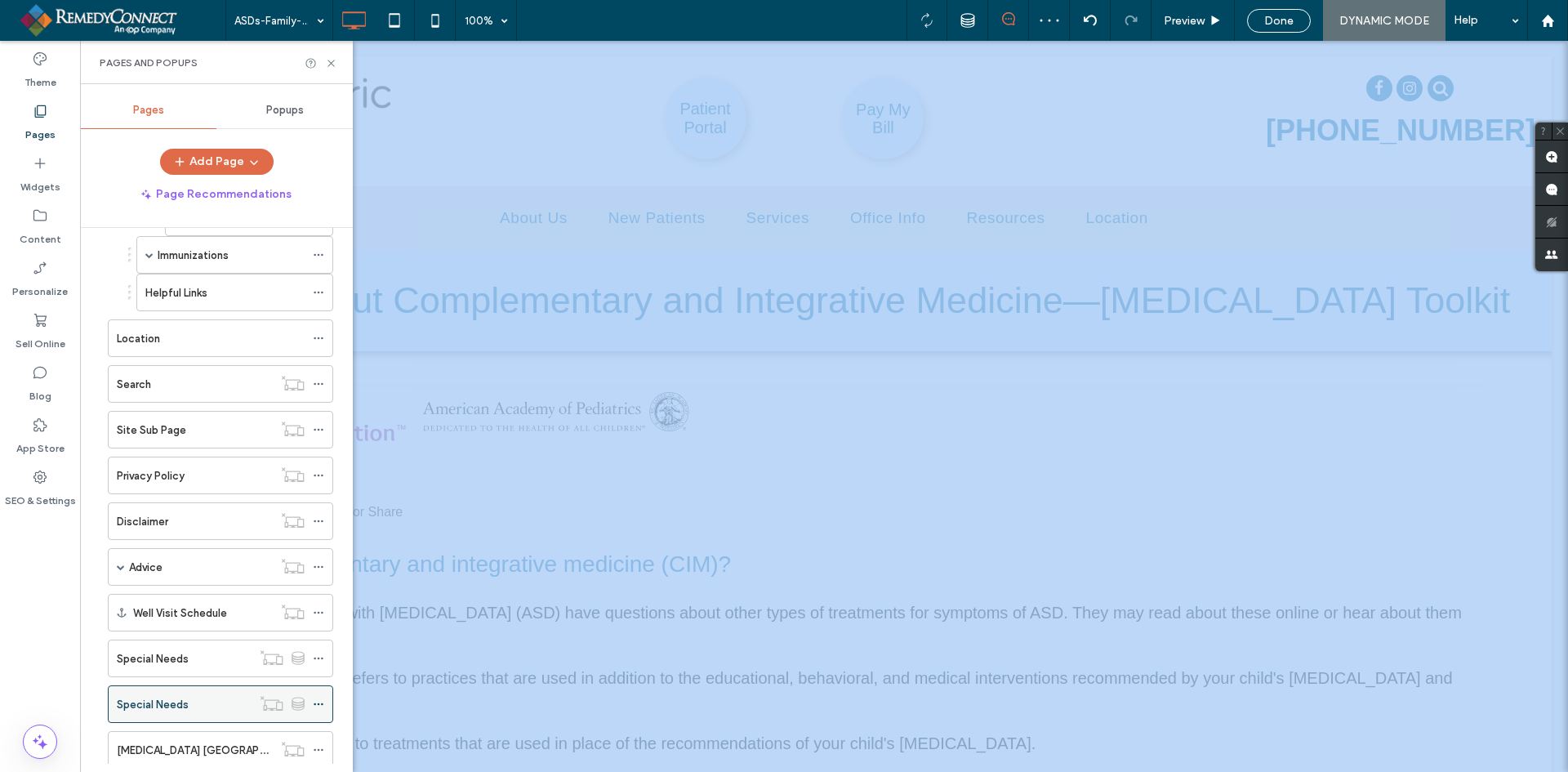
scroll to position [1276, 0]
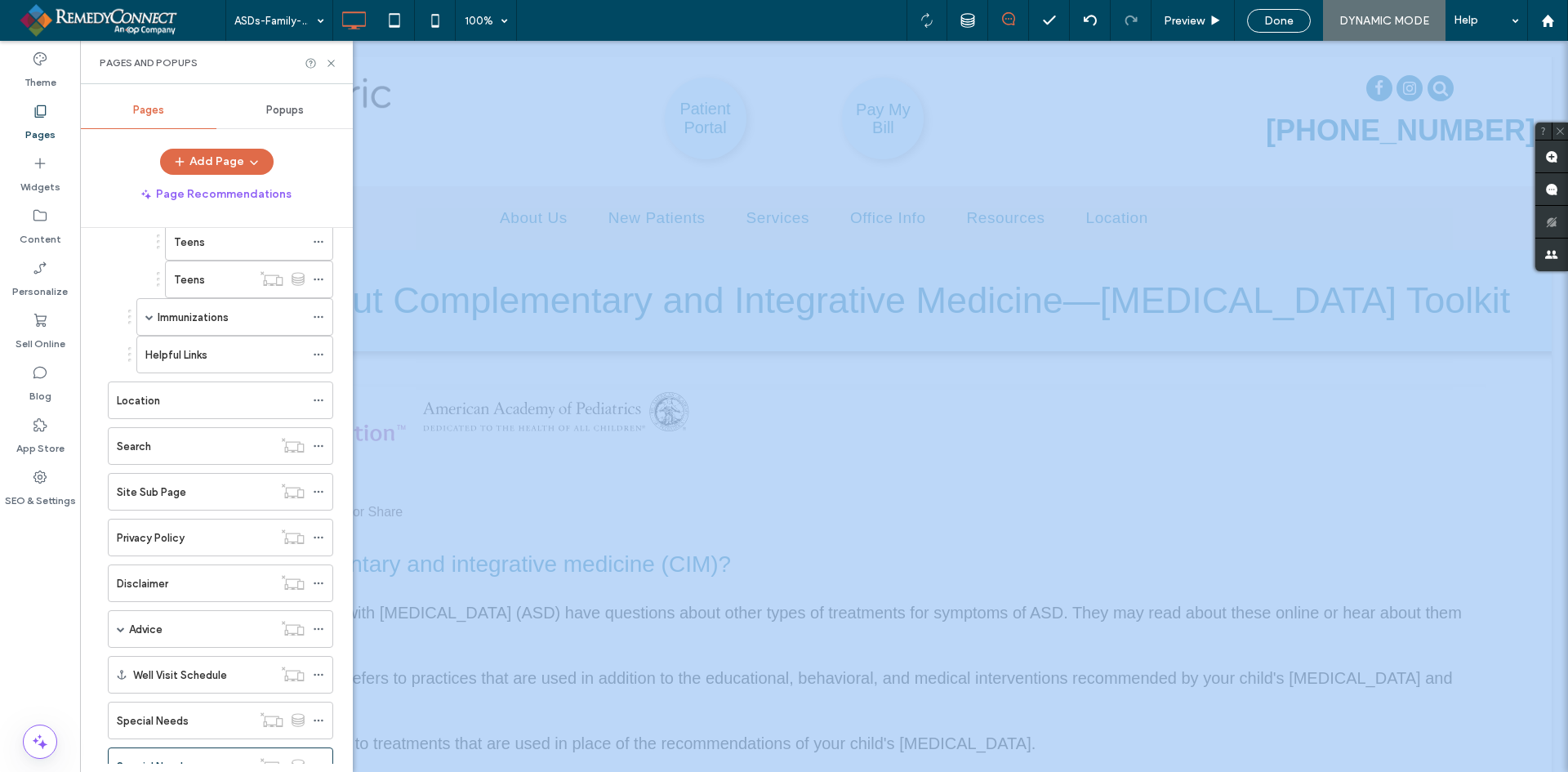
click at [152, 711] on label "Special Needs" at bounding box center [153, 721] width 72 height 29
drag, startPoint x: 152, startPoint y: 711, endPoint x: 165, endPoint y: 556, distance: 155.5
click at [166, 553] on div "ASDs-Family-Handout-Introduction-to-Complementary 100% Preview Done DYNAMIC MOD…" at bounding box center [784, 386] width 1568 height 772
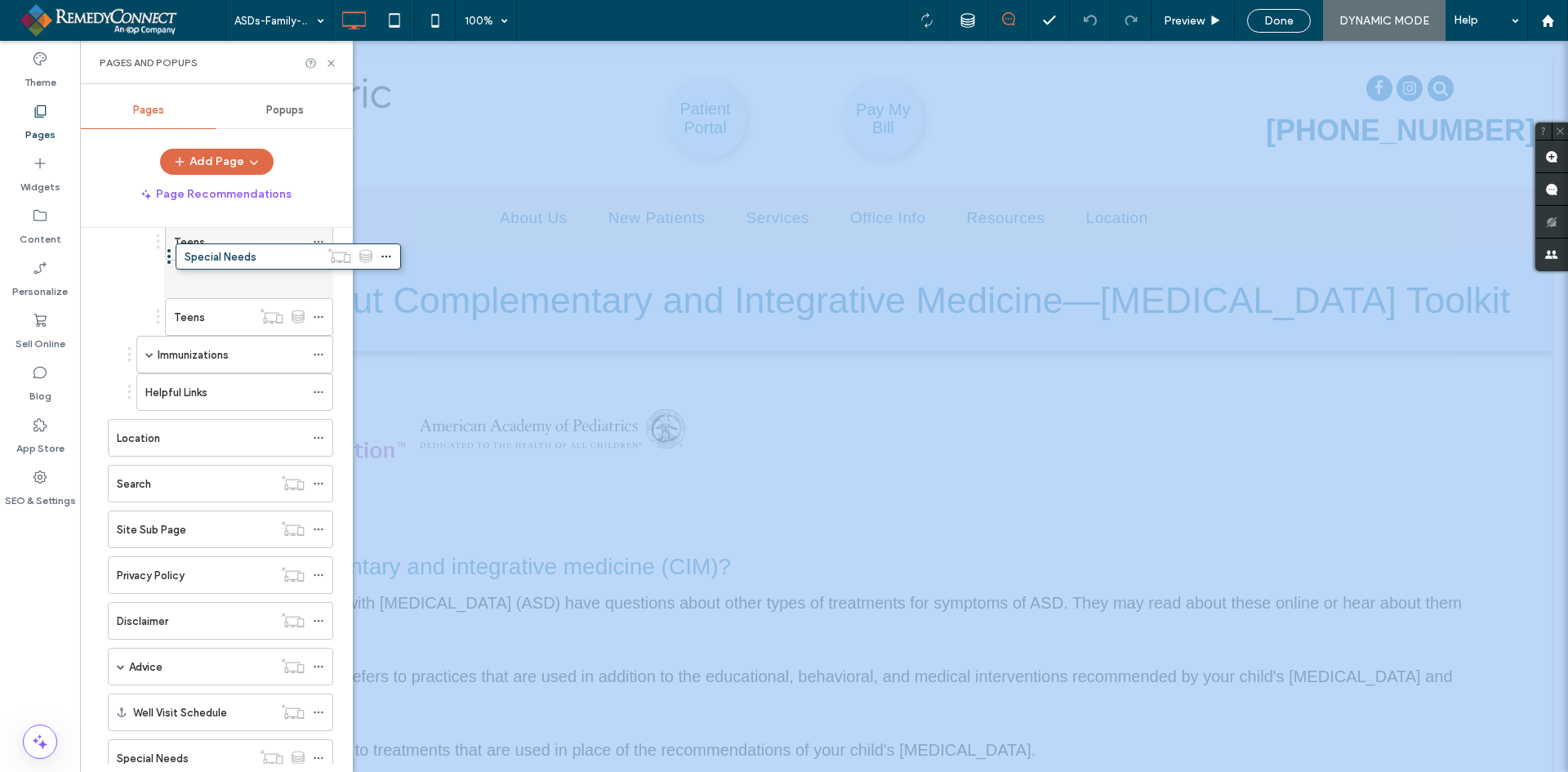
drag, startPoint x: 147, startPoint y: 714, endPoint x: 213, endPoint y: 255, distance: 463.7
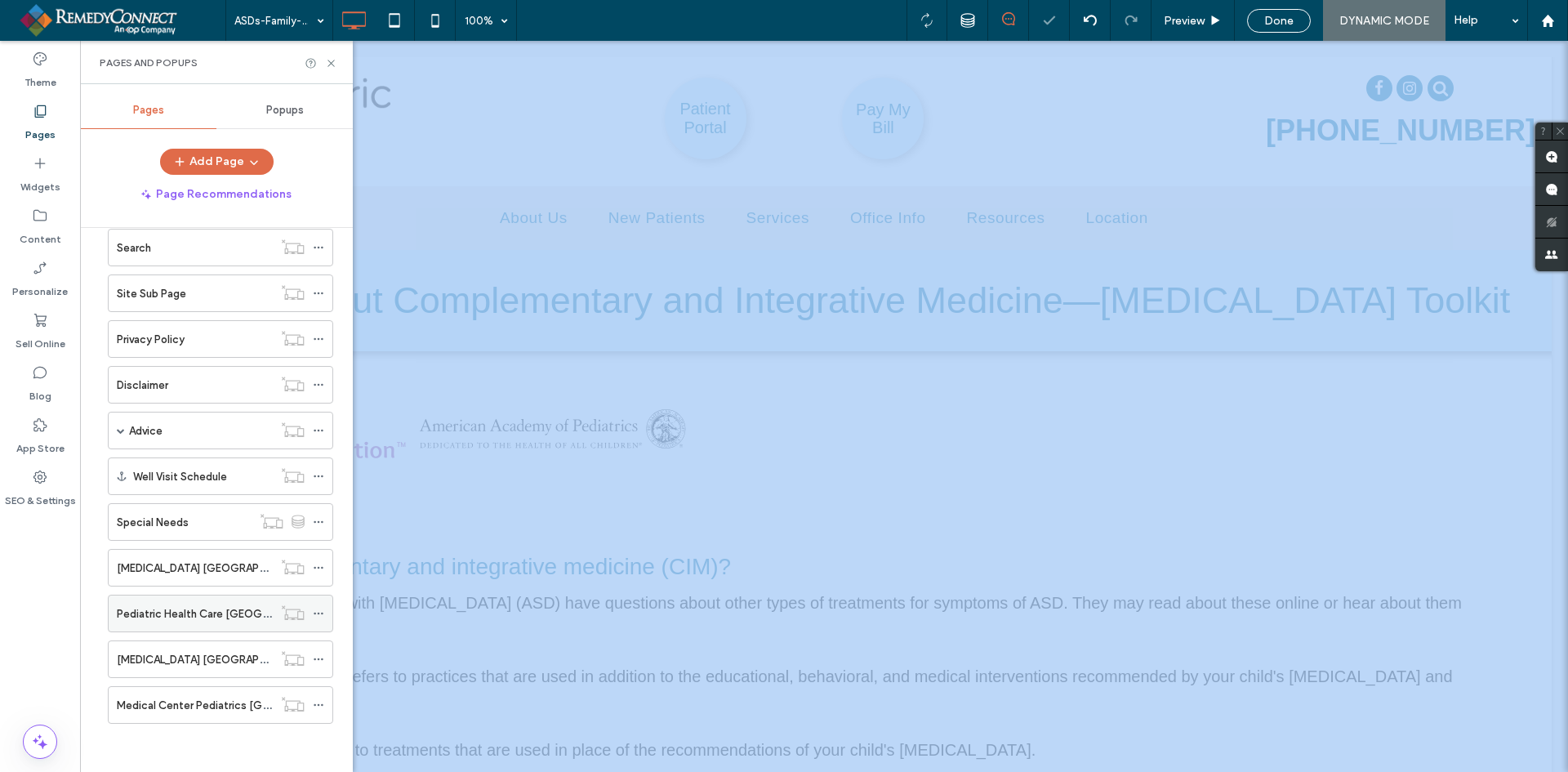
scroll to position [1513, 0]
click at [190, 531] on div "Special Needs" at bounding box center [184, 520] width 134 height 36
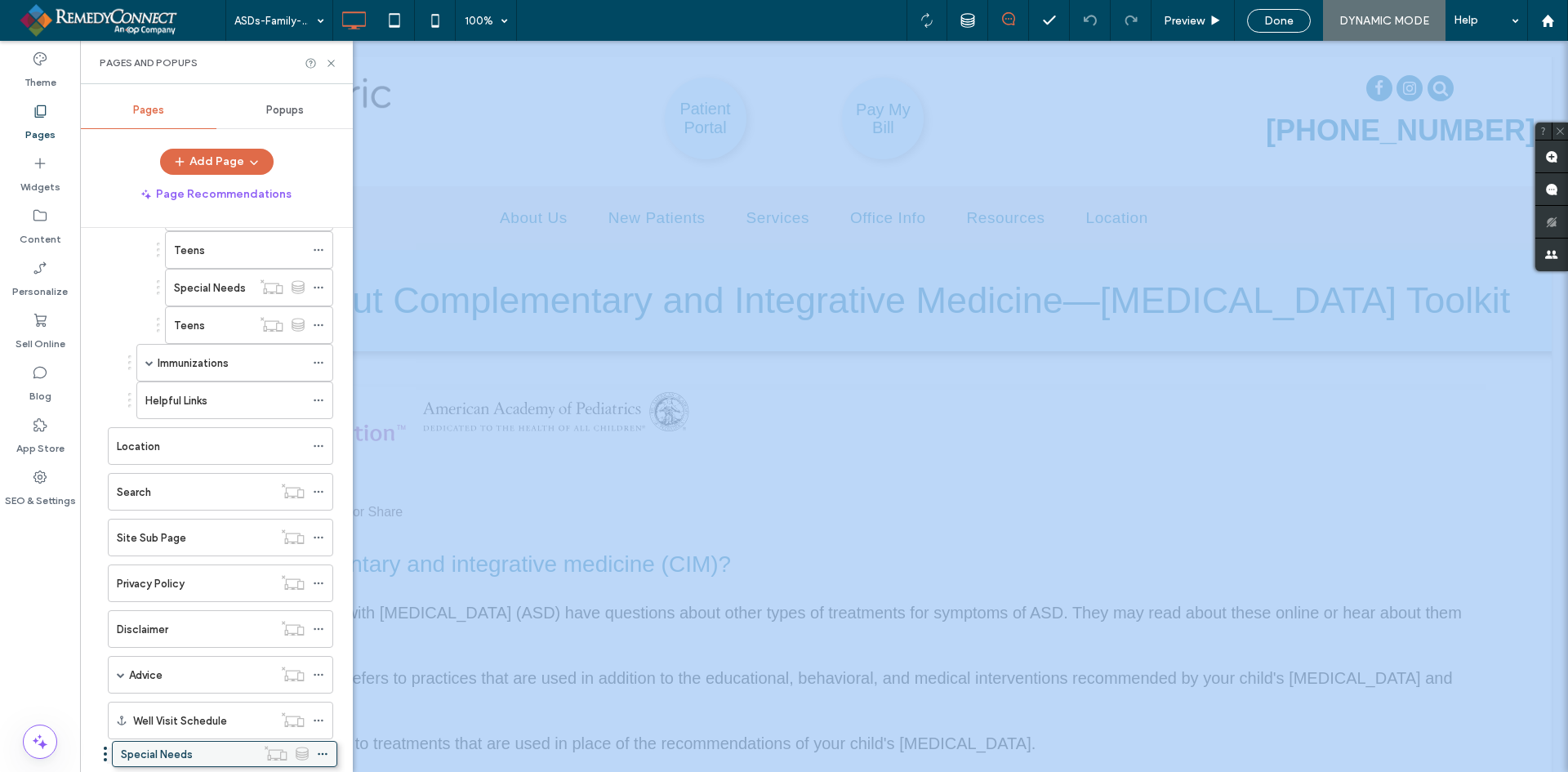
scroll to position [1285, 0]
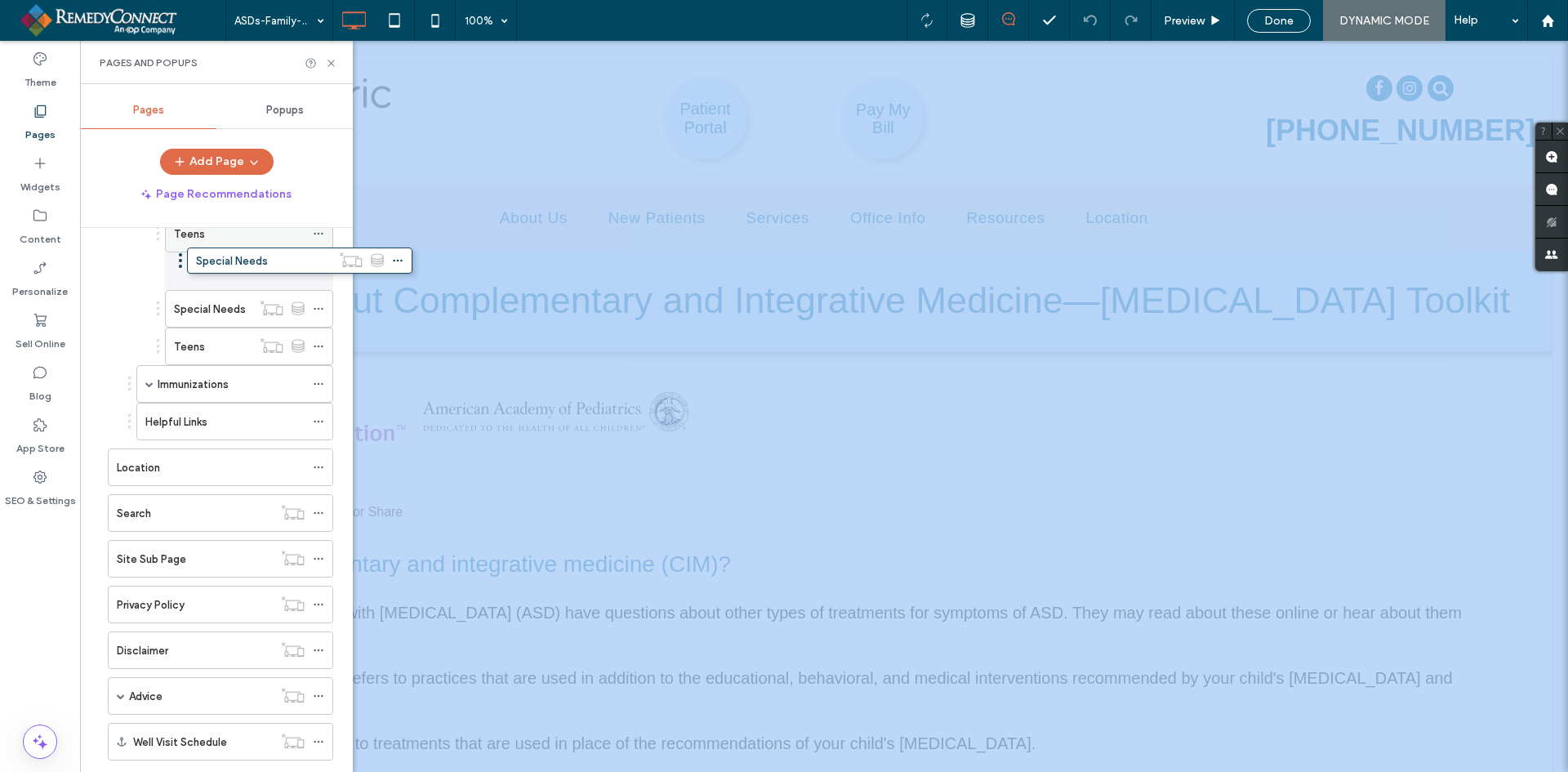
drag, startPoint x: 165, startPoint y: 749, endPoint x: 245, endPoint y: 248, distance: 507.3
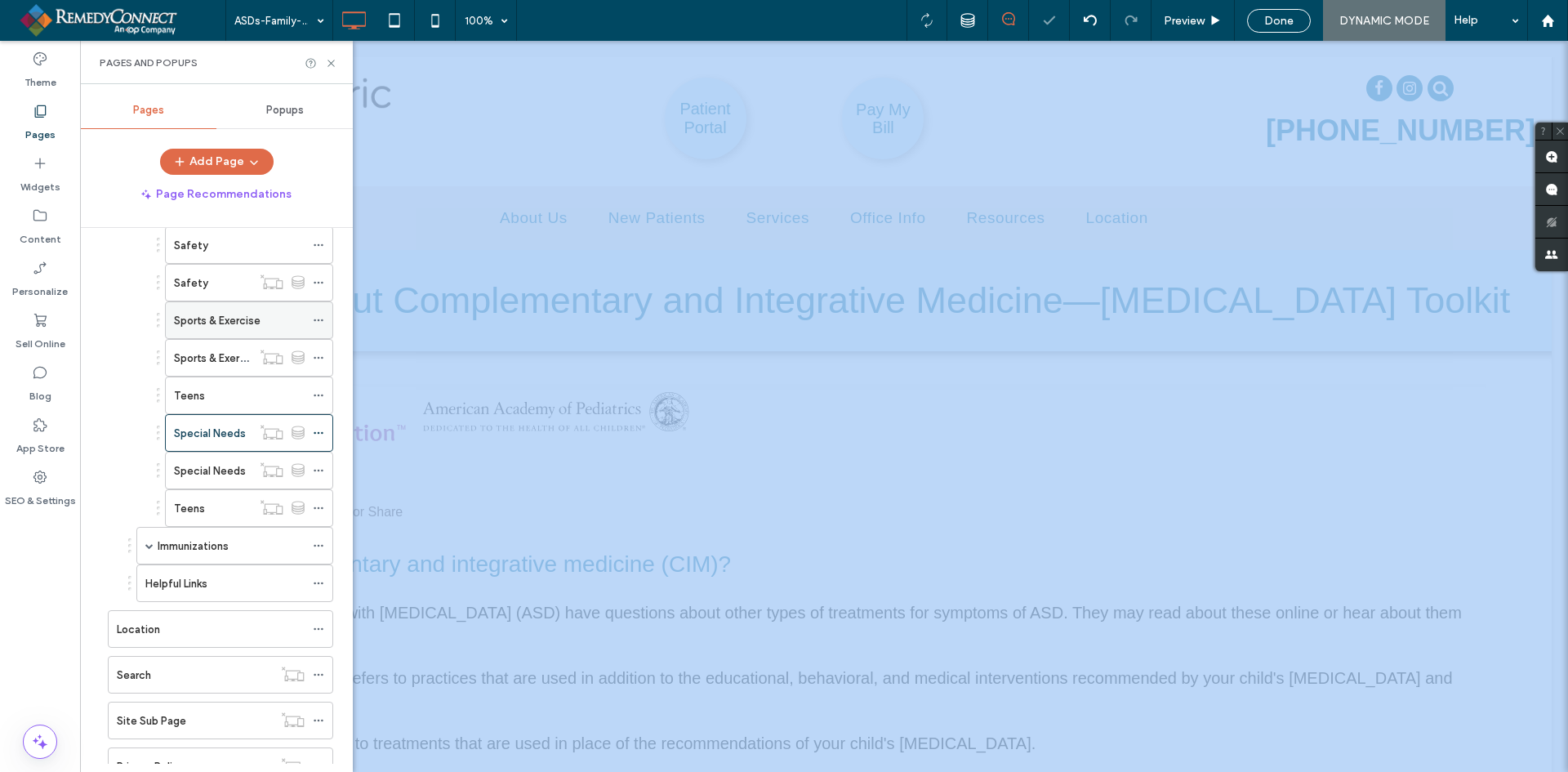
scroll to position [1121, 0]
click at [223, 435] on label "Special Needs" at bounding box center [210, 435] width 72 height 29
click at [219, 475] on div at bounding box center [784, 386] width 1568 height 772
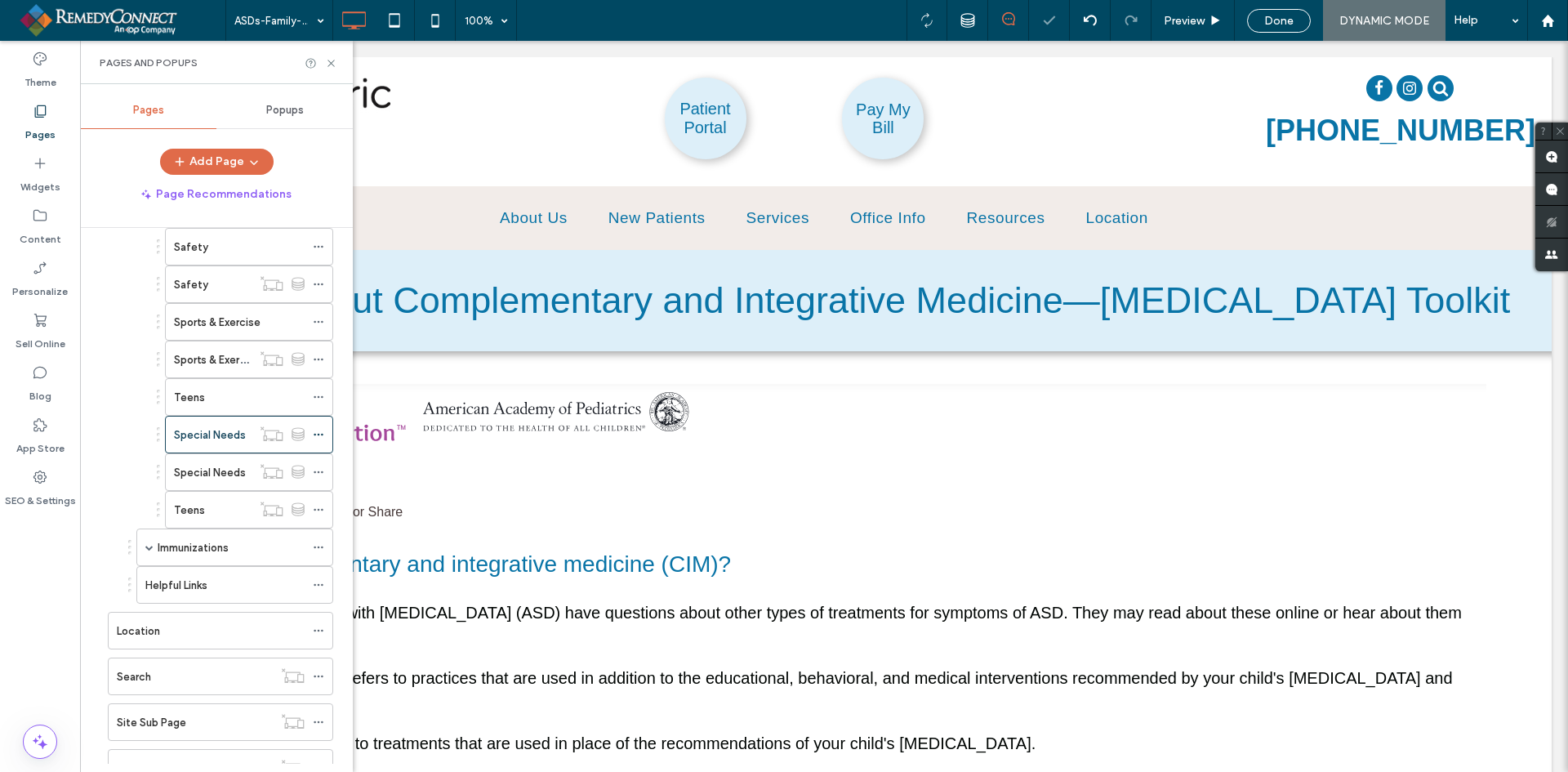
scroll to position [0, 0]
click at [221, 472] on label "Special Needs" at bounding box center [210, 472] width 72 height 29
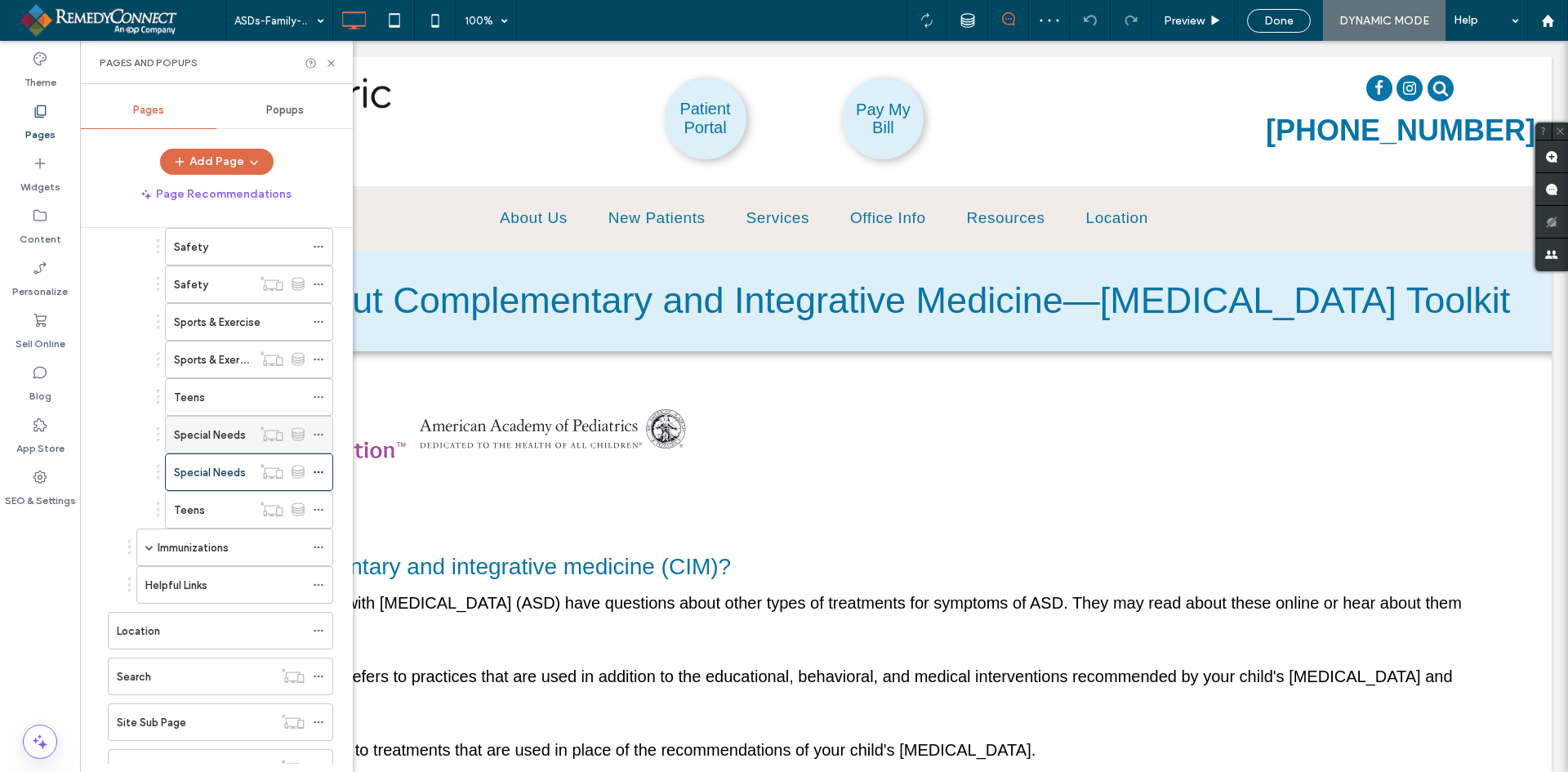
click at [218, 429] on label "Special Needs" at bounding box center [210, 435] width 72 height 29
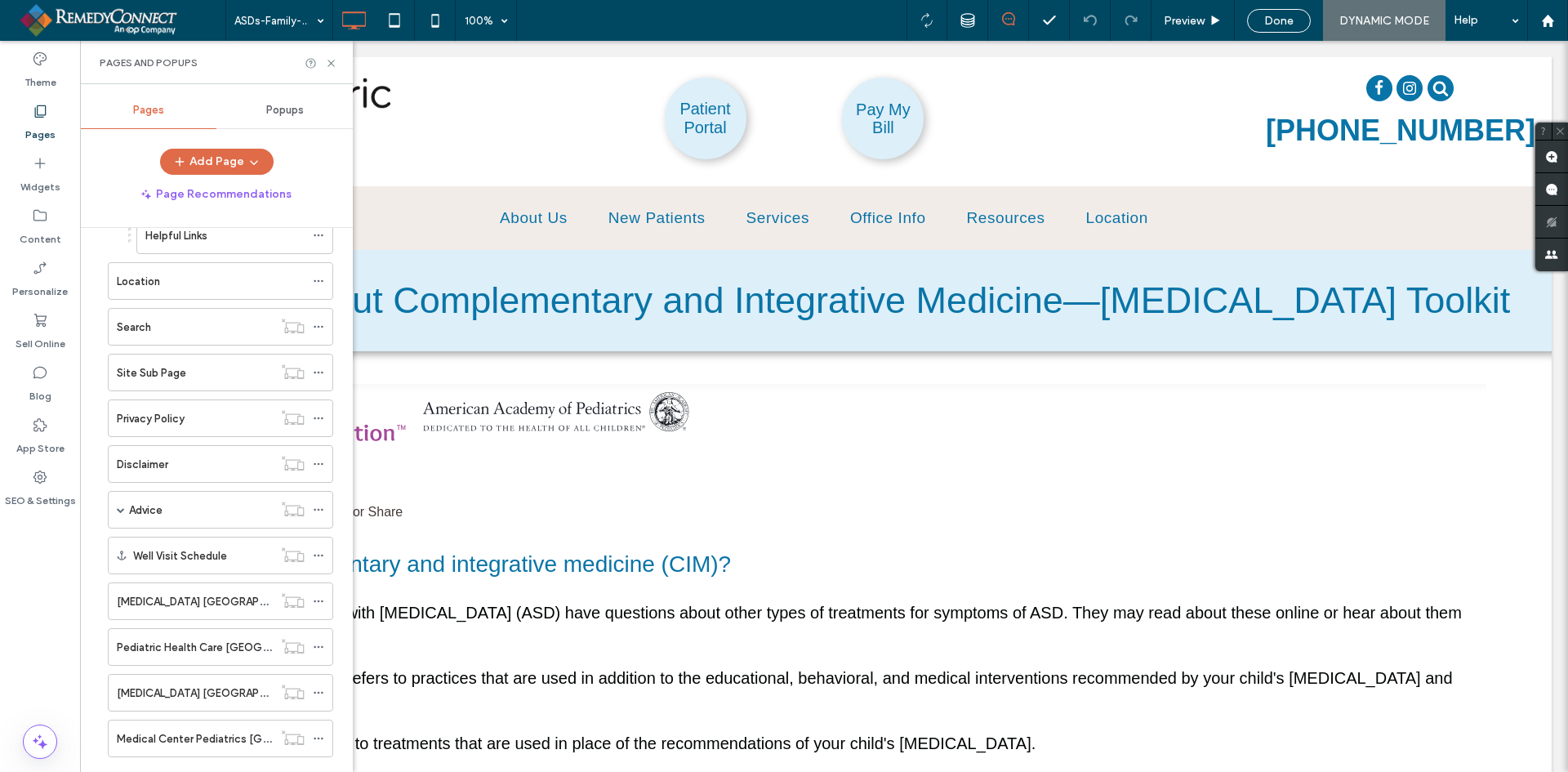
scroll to position [1505, 0]
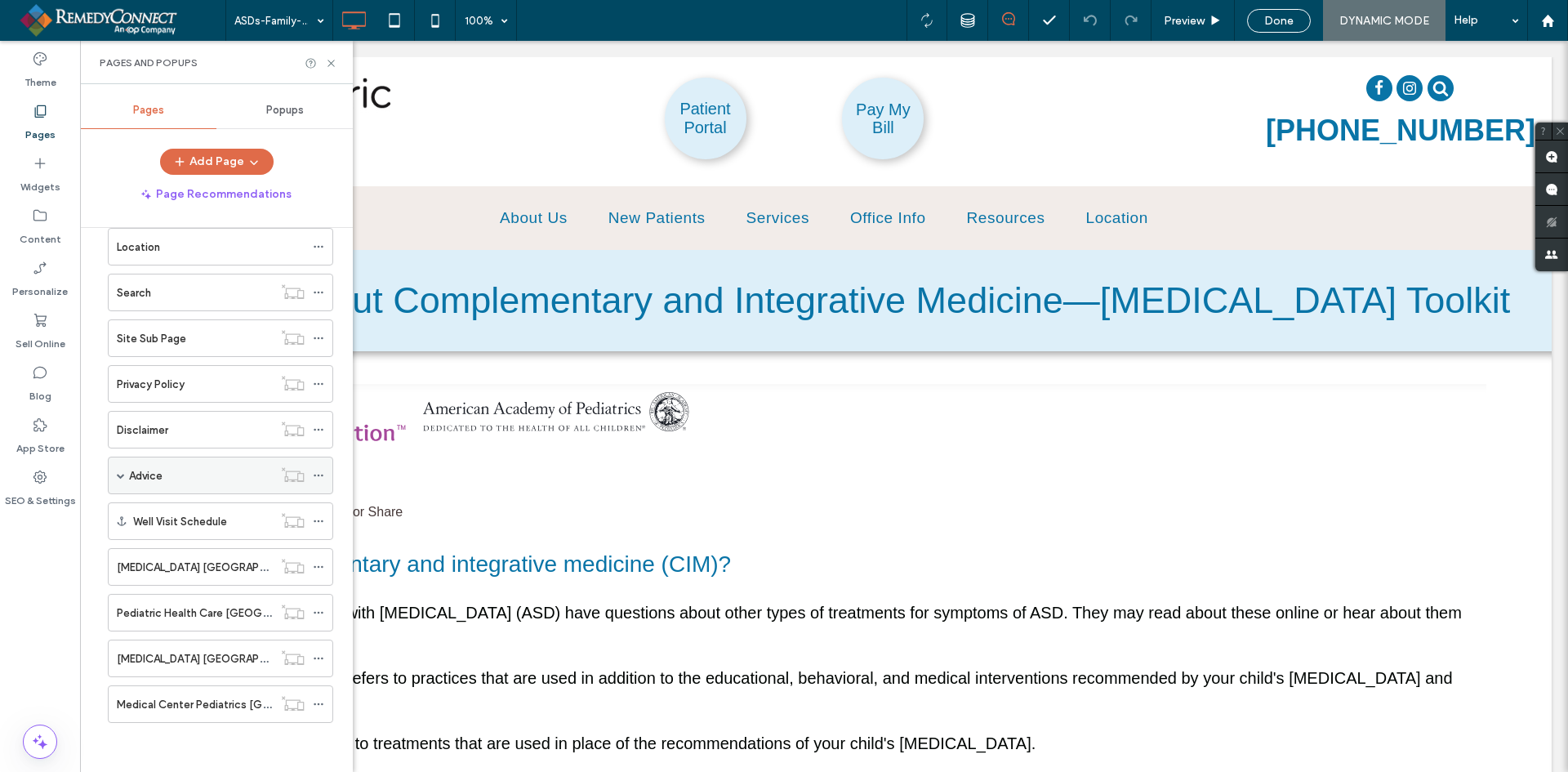
click at [118, 480] on span at bounding box center [121, 474] width 8 height 36
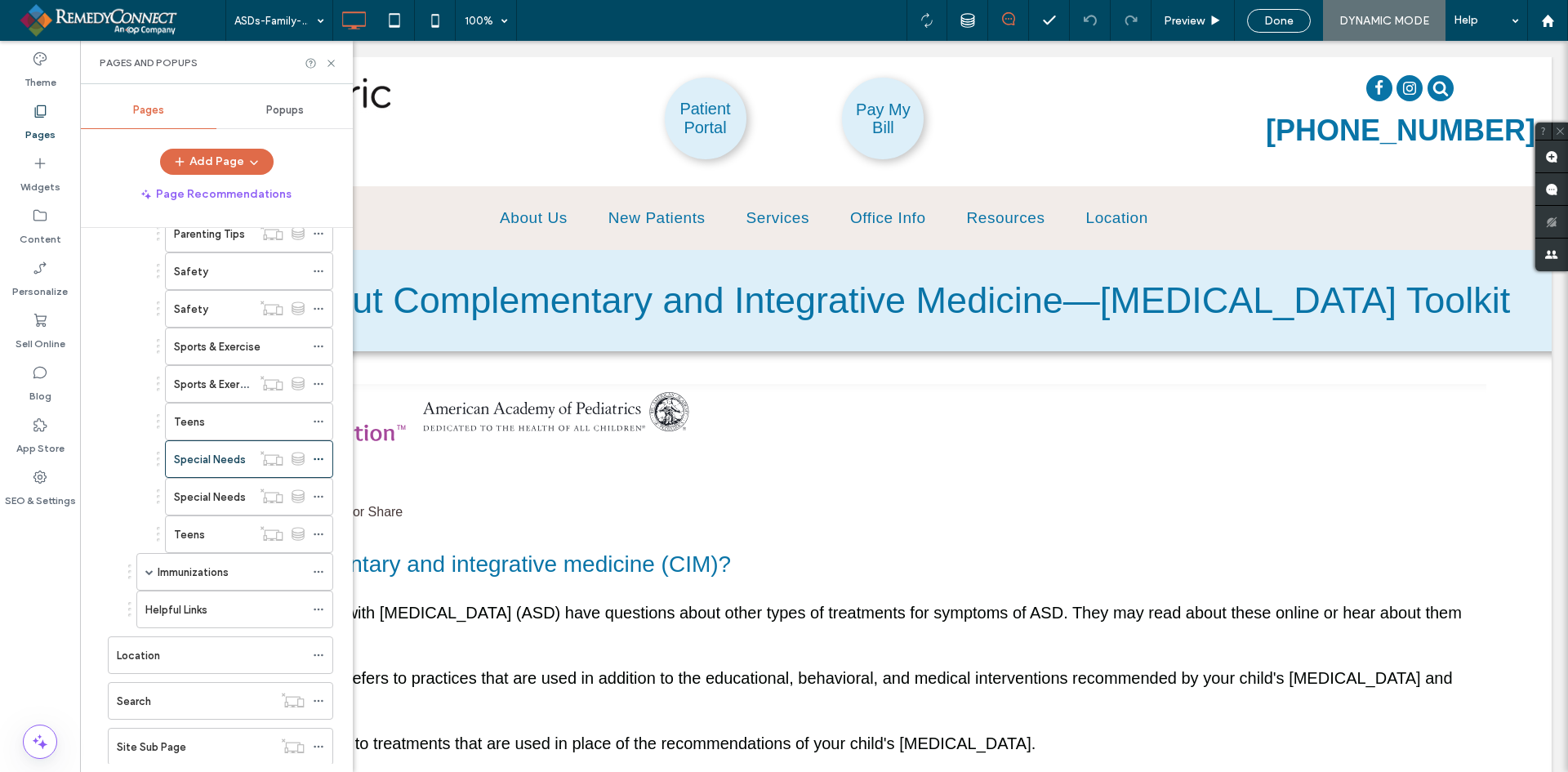
scroll to position [851, 0]
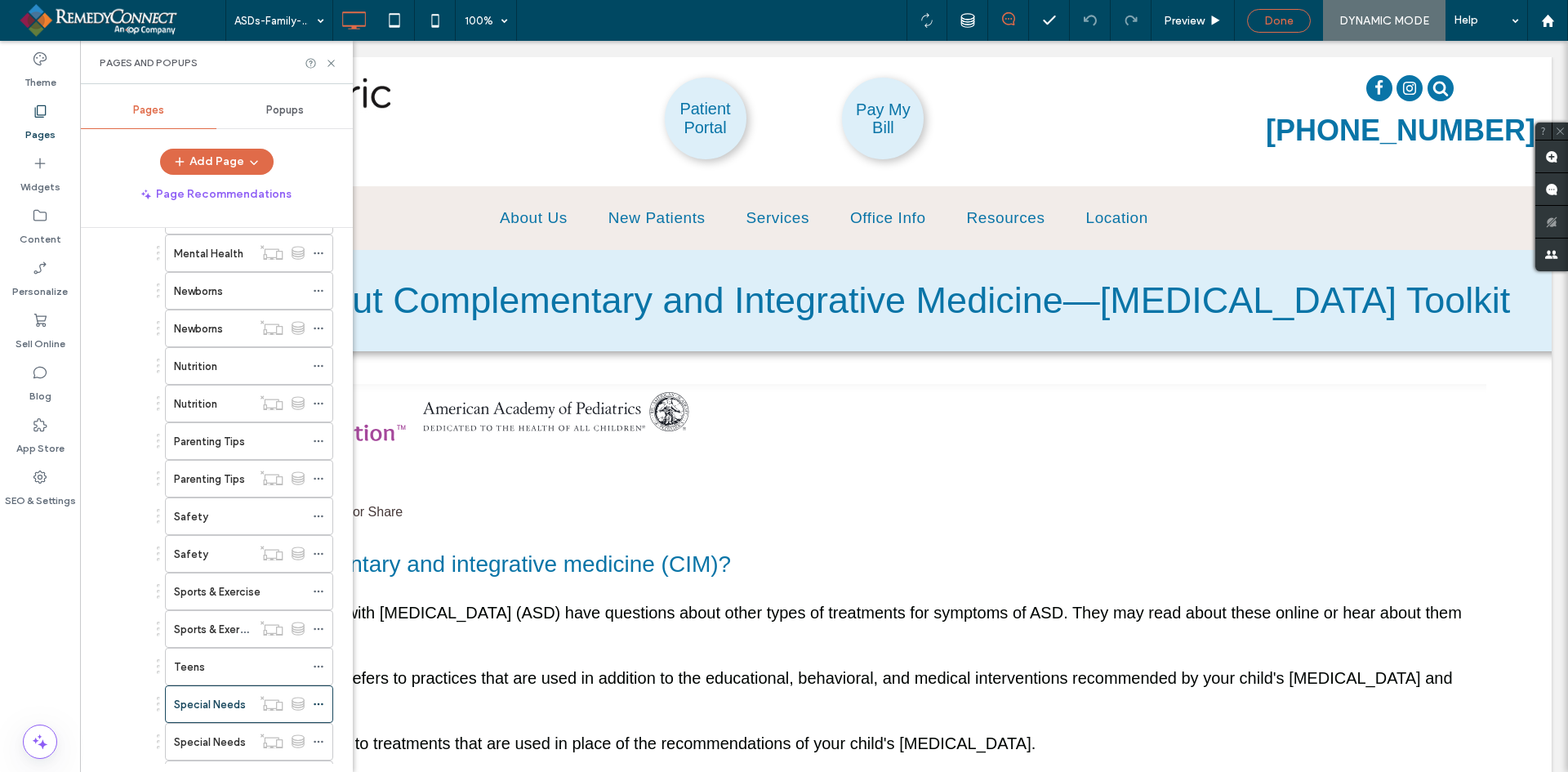
click at [1277, 14] on span "Done" at bounding box center [1279, 21] width 29 height 14
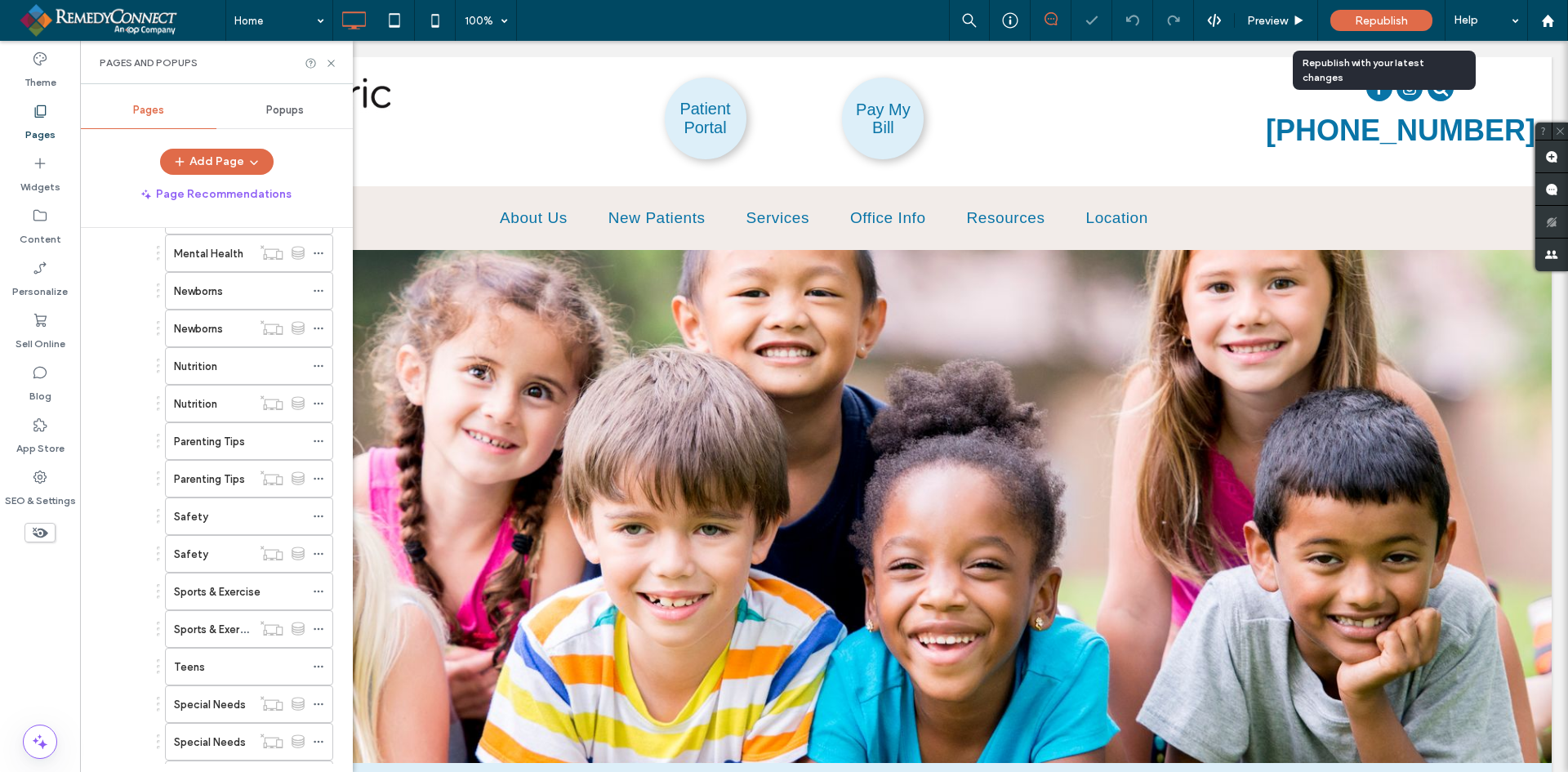
click at [1366, 21] on span "Republish" at bounding box center [1381, 21] width 53 height 14
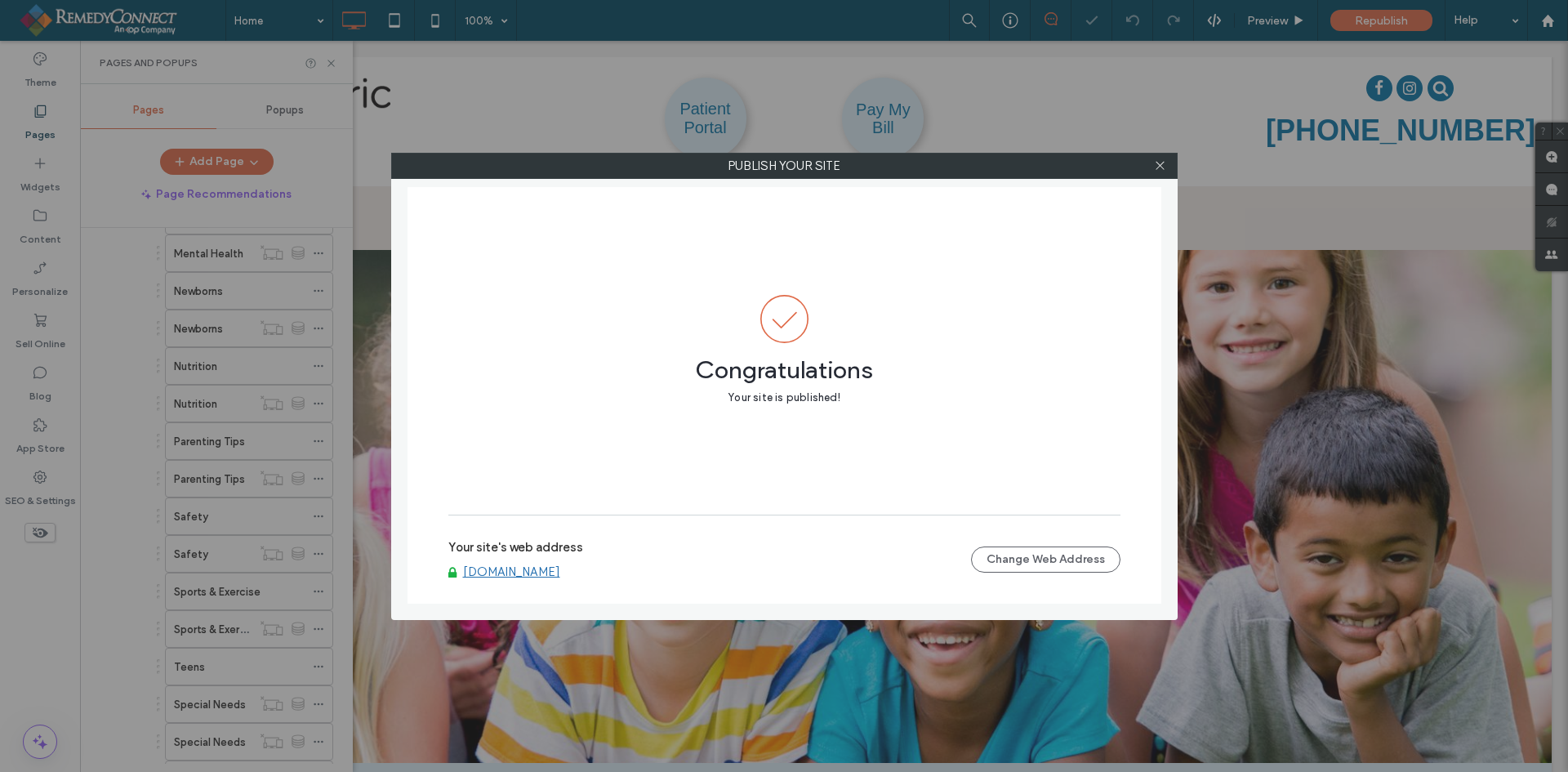
click at [515, 572] on link "[DOMAIN_NAME]" at bounding box center [512, 572] width 97 height 15
click at [1158, 165] on icon at bounding box center [1160, 166] width 12 height 12
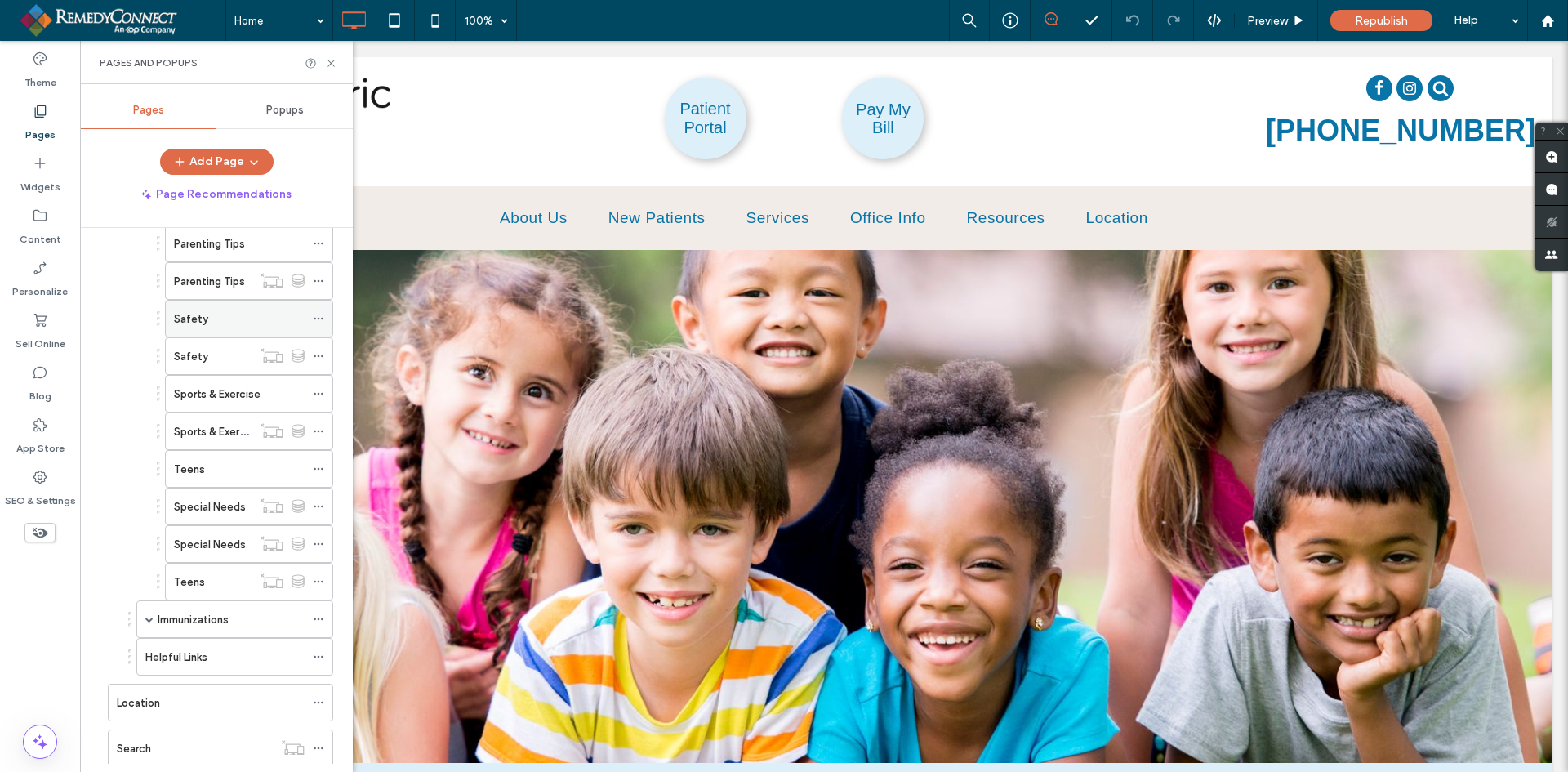
scroll to position [1178, 0]
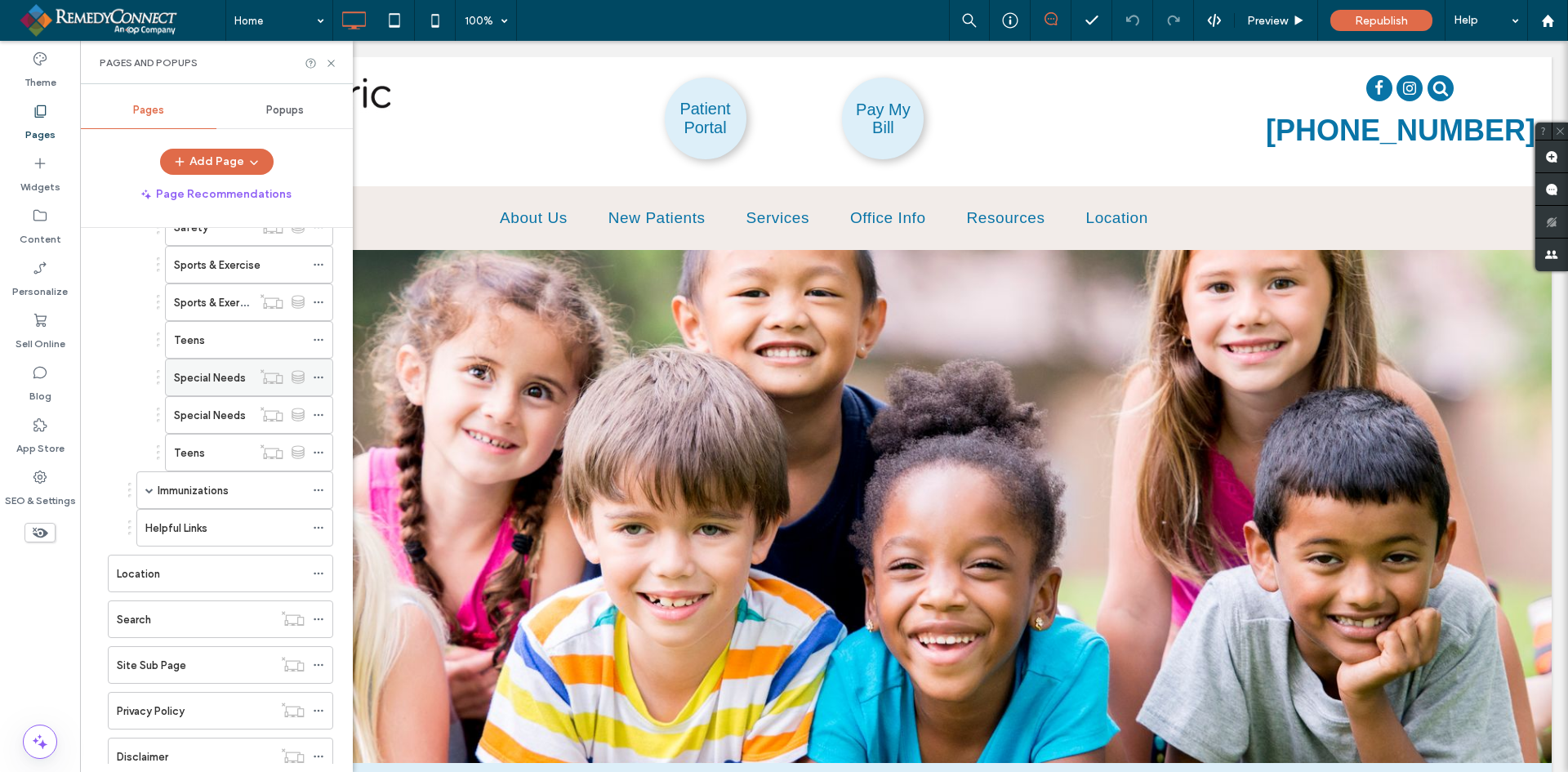
click at [316, 373] on icon at bounding box center [318, 377] width 11 height 11
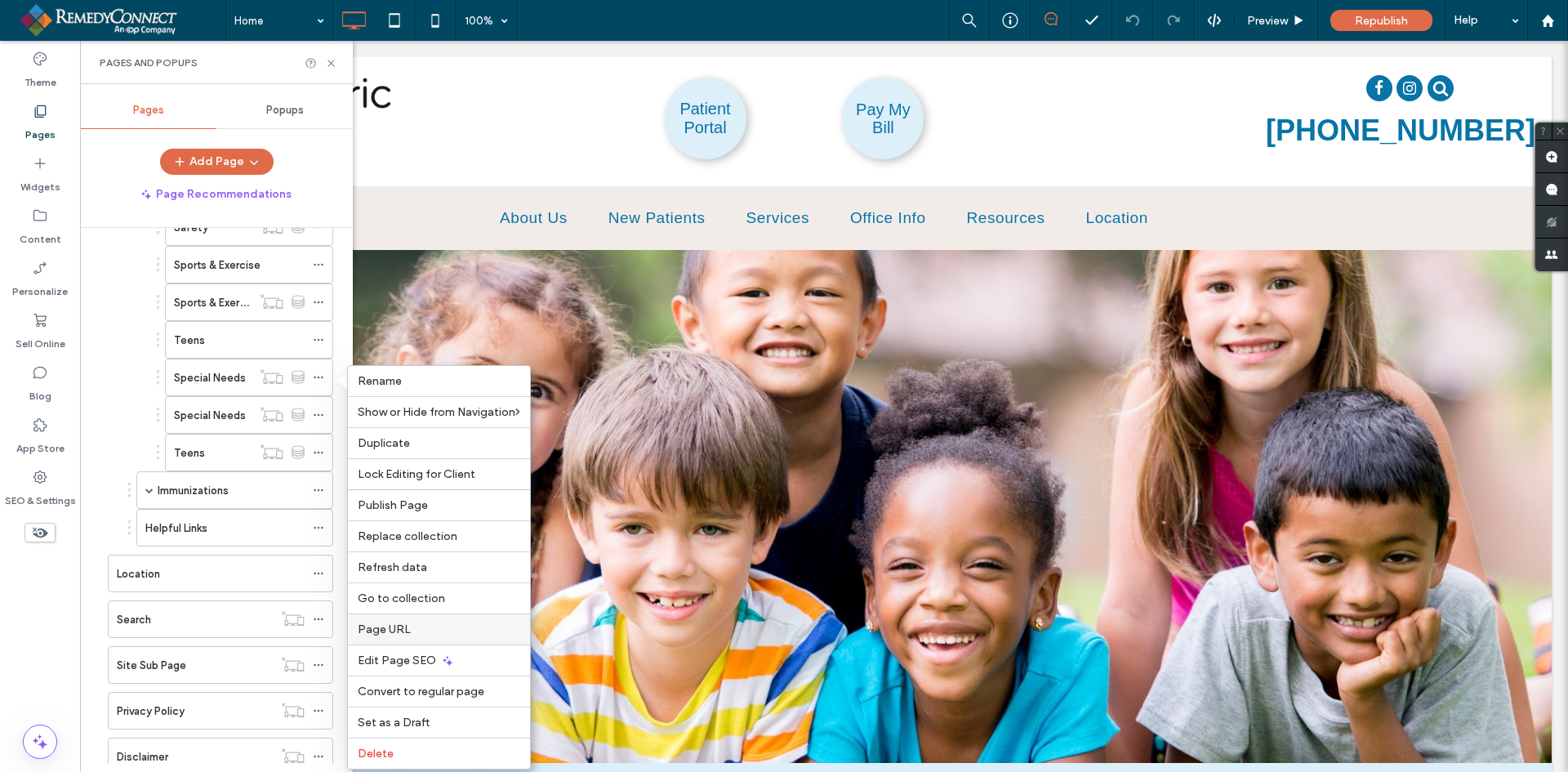
click at [394, 625] on span "Page URL" at bounding box center [384, 630] width 53 height 14
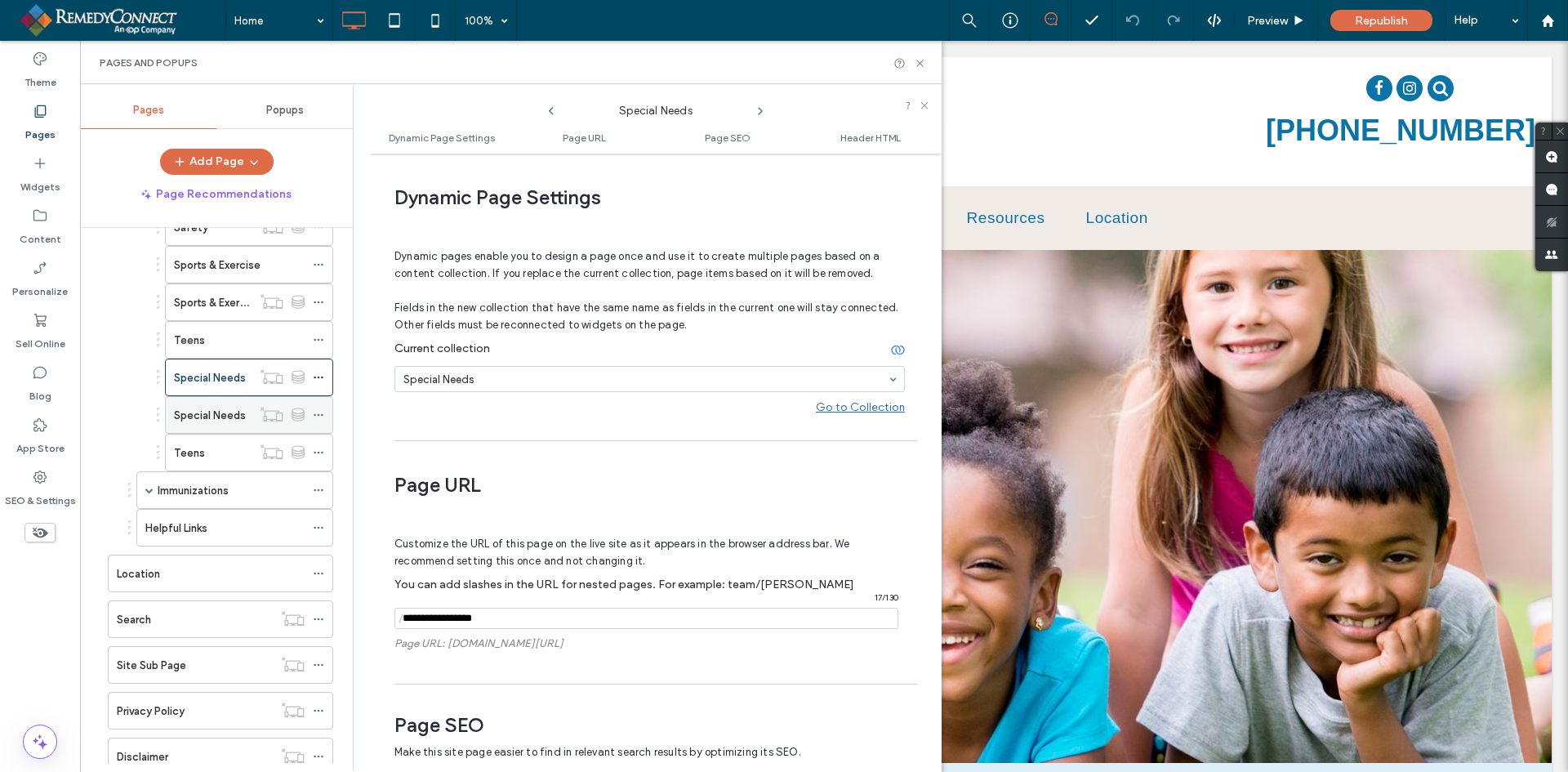
click at [319, 415] on icon at bounding box center [318, 415] width 11 height 11
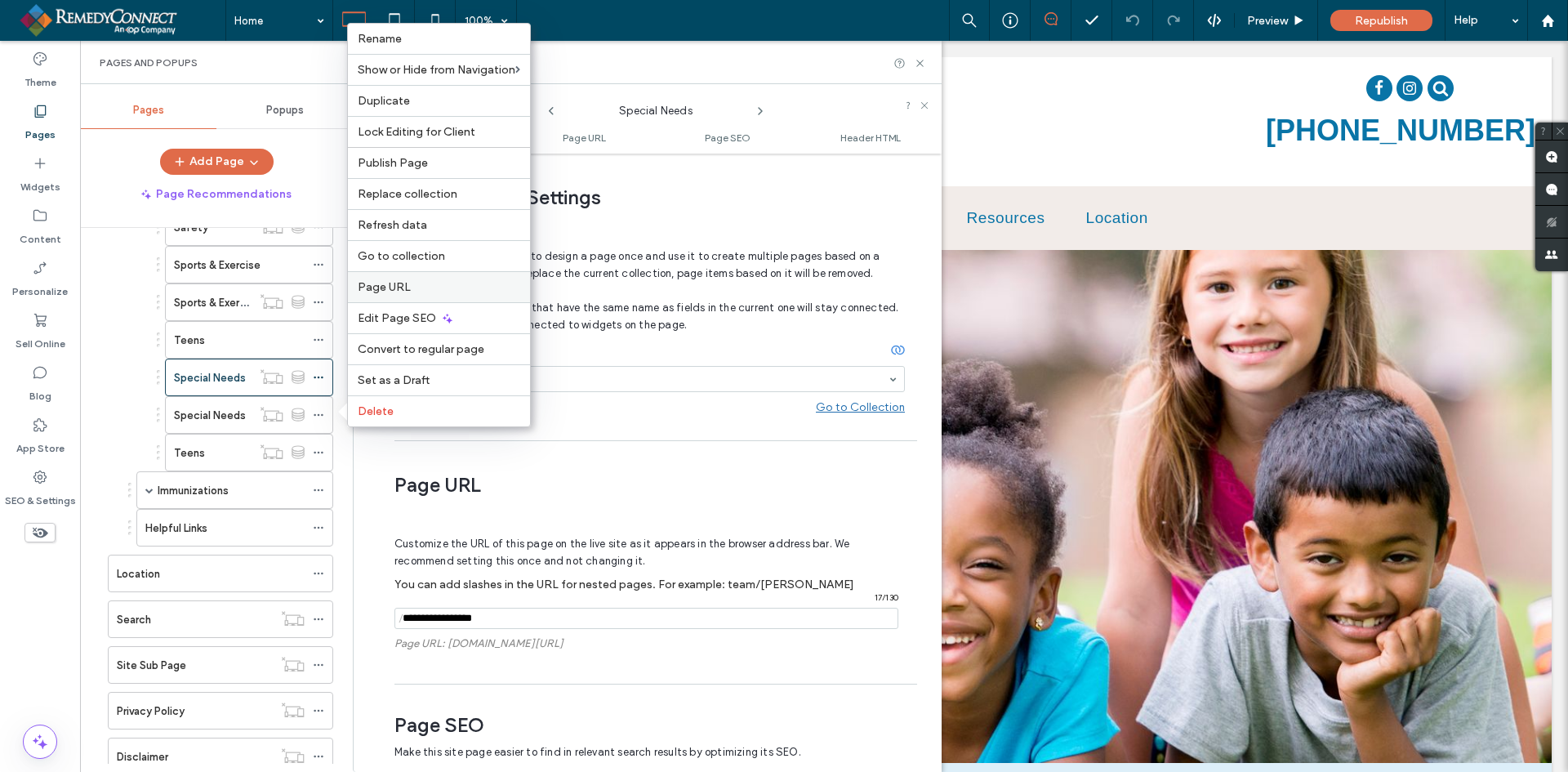
click at [386, 295] on div "Page URL" at bounding box center [439, 287] width 182 height 31
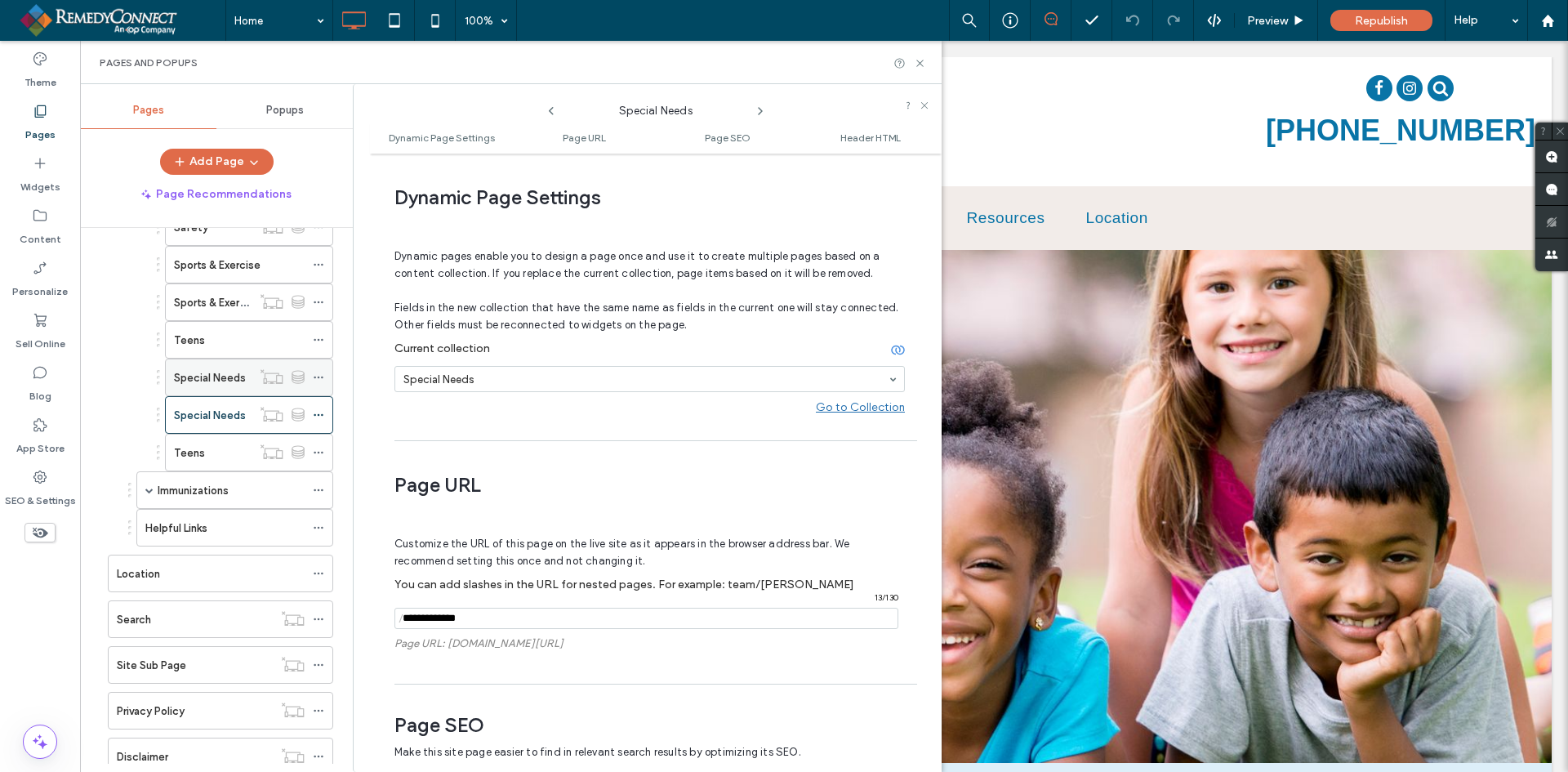
click at [317, 376] on icon at bounding box center [318, 377] width 11 height 11
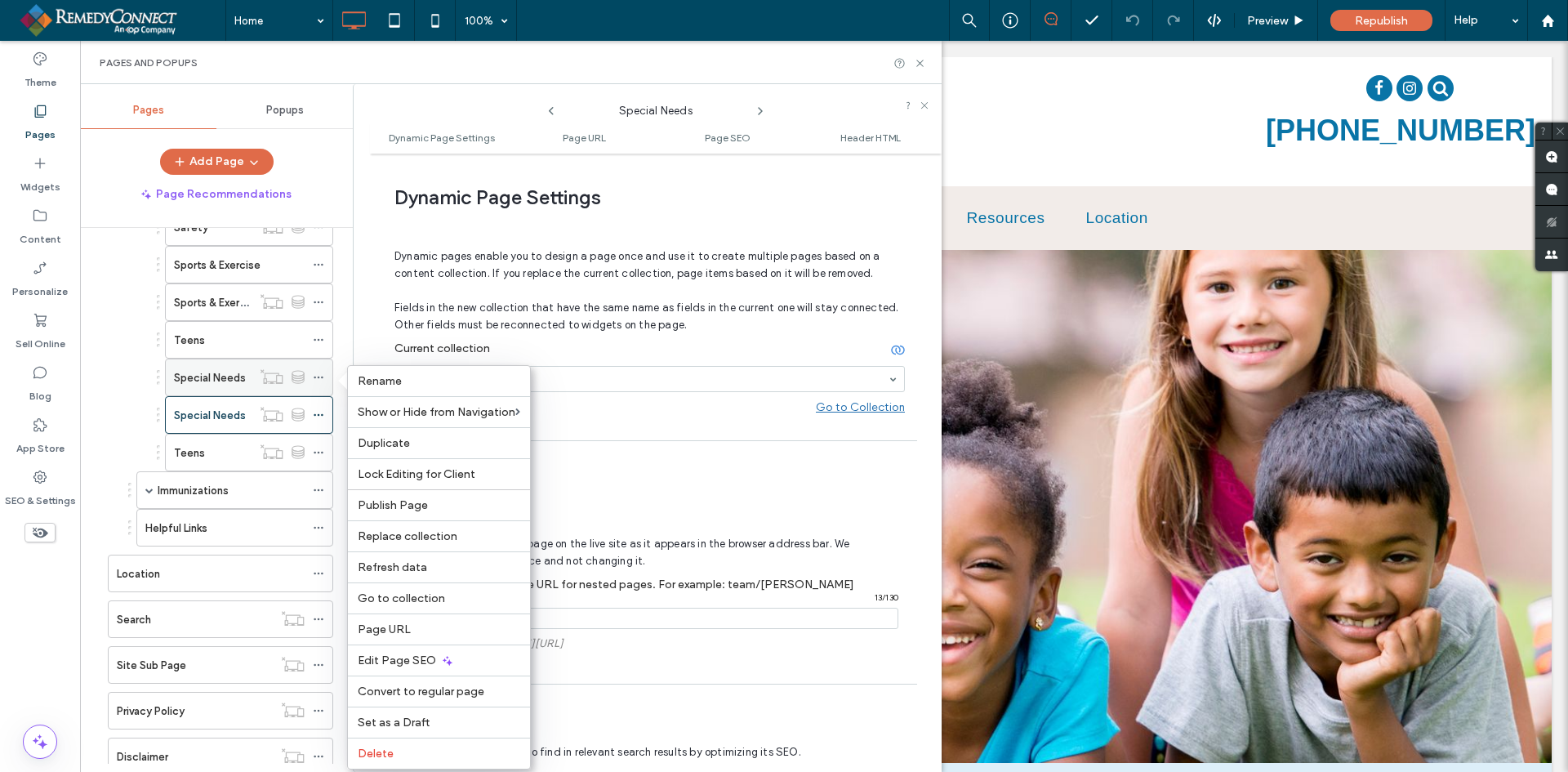
click at [245, 372] on div "Special Needs" at bounding box center [212, 378] width 77 height 17
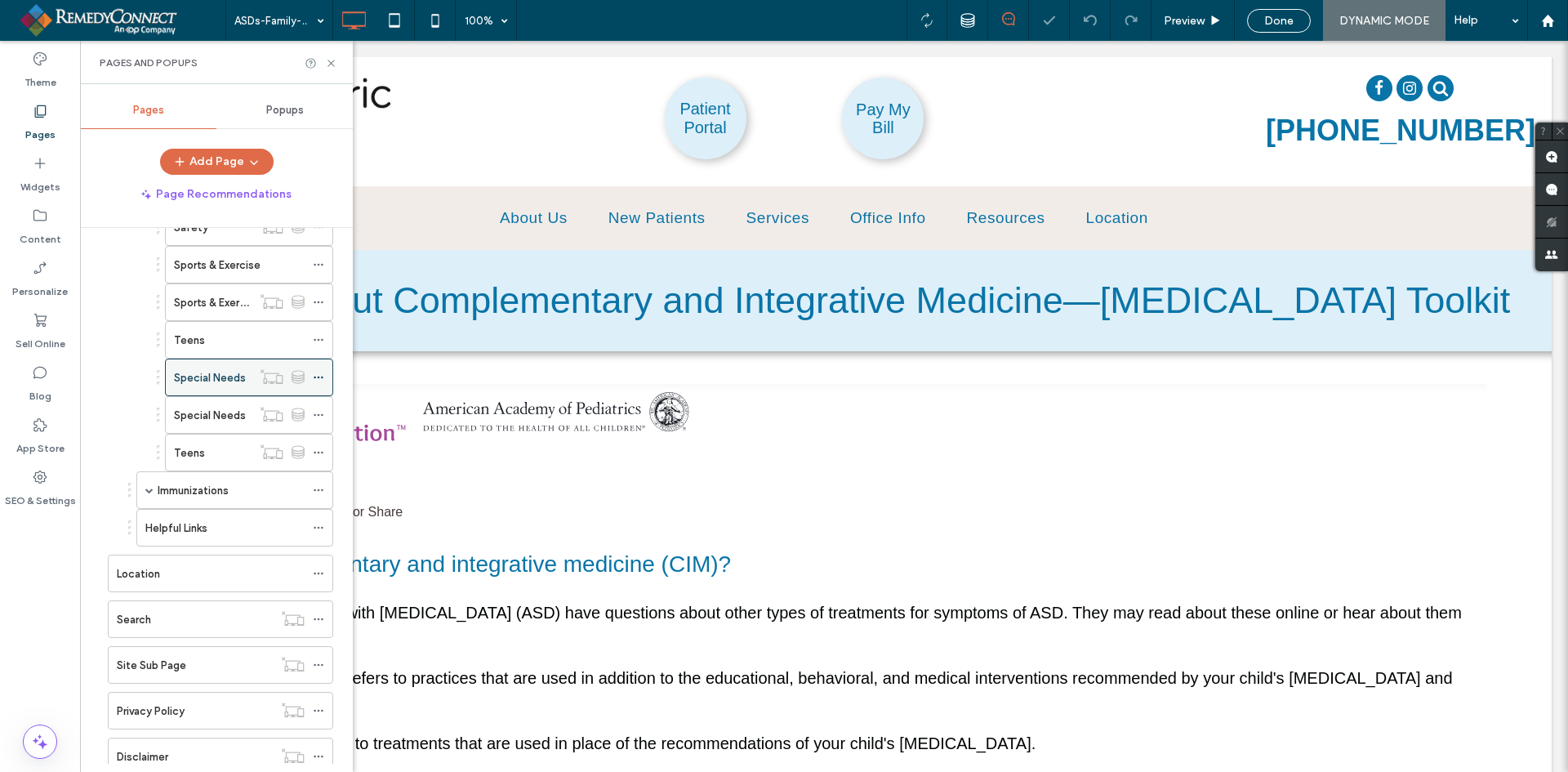
click at [321, 374] on icon at bounding box center [318, 377] width 11 height 11
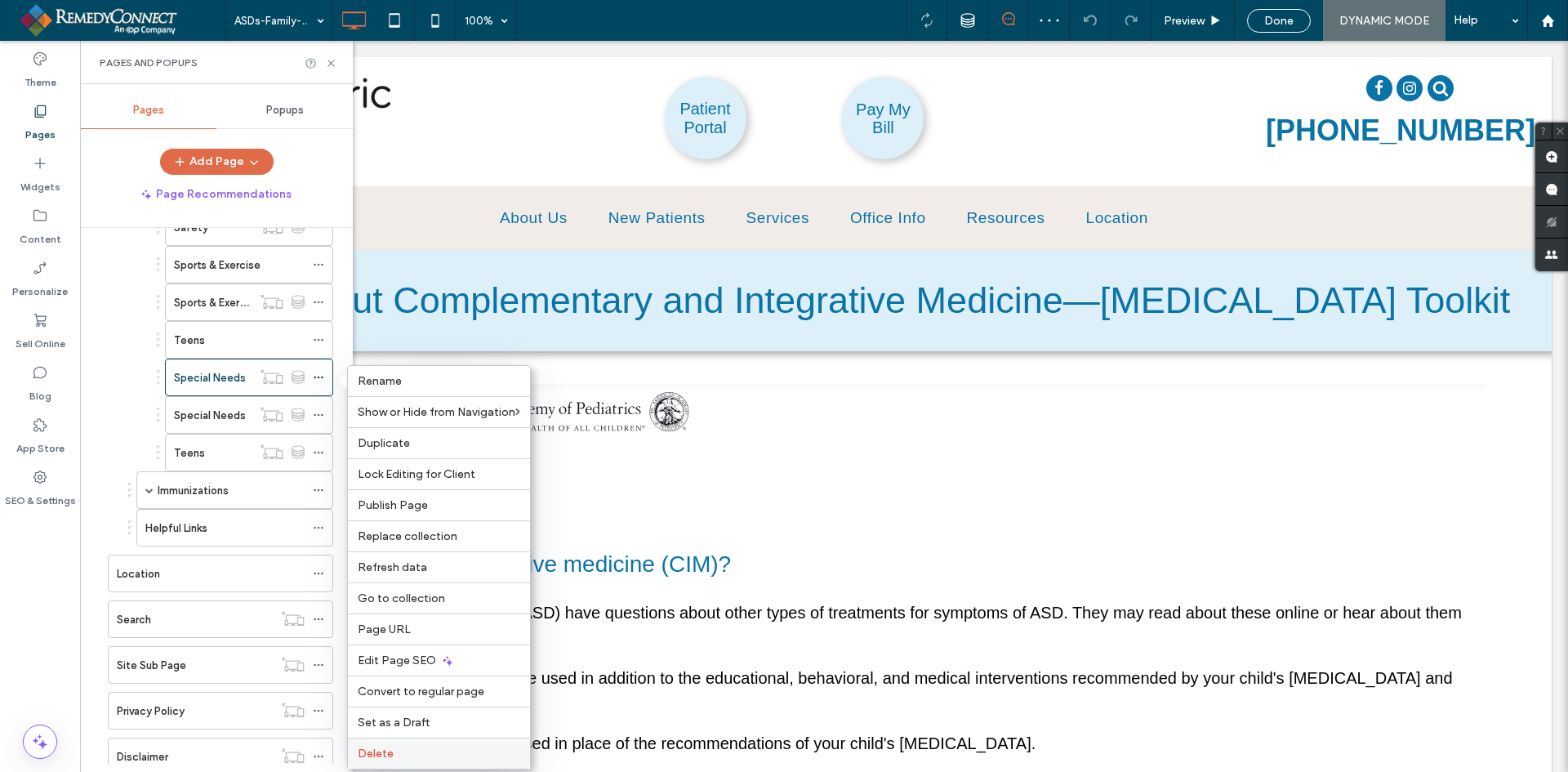
click at [393, 758] on label "Delete" at bounding box center [439, 754] width 162 height 14
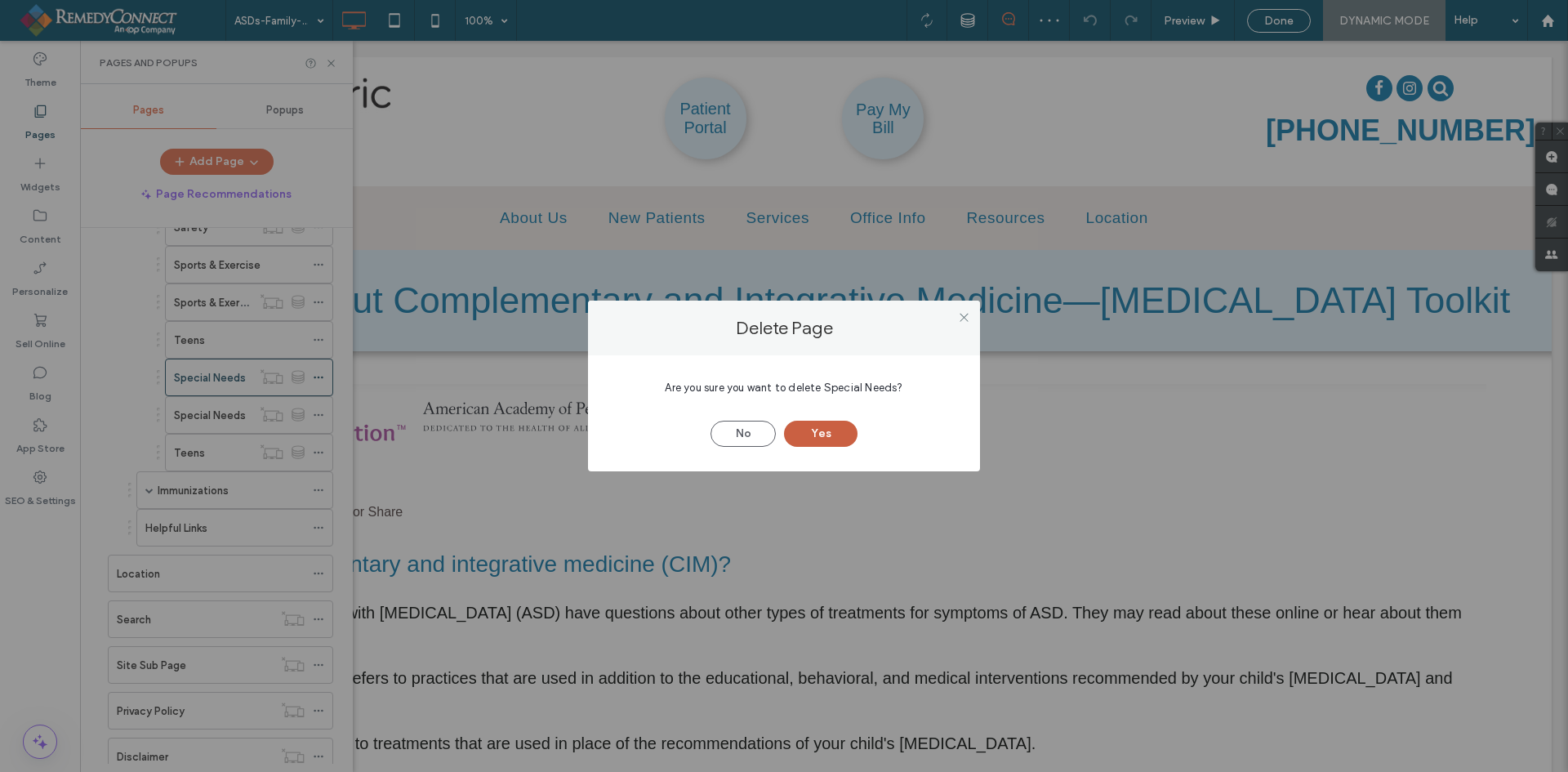
click at [810, 436] on button "Yes" at bounding box center [820, 434] width 74 height 26
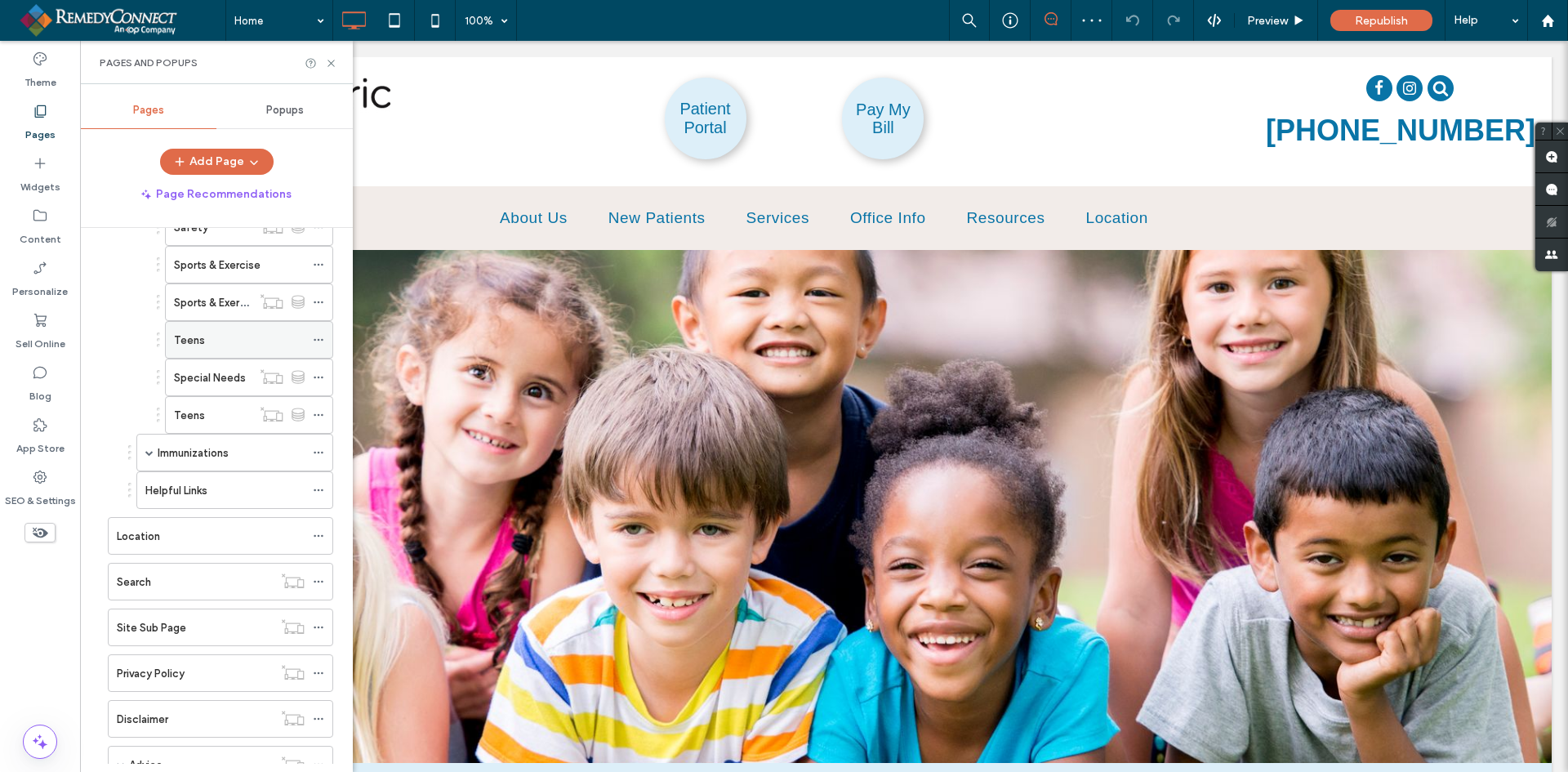
click at [320, 335] on icon at bounding box center [318, 339] width 11 height 11
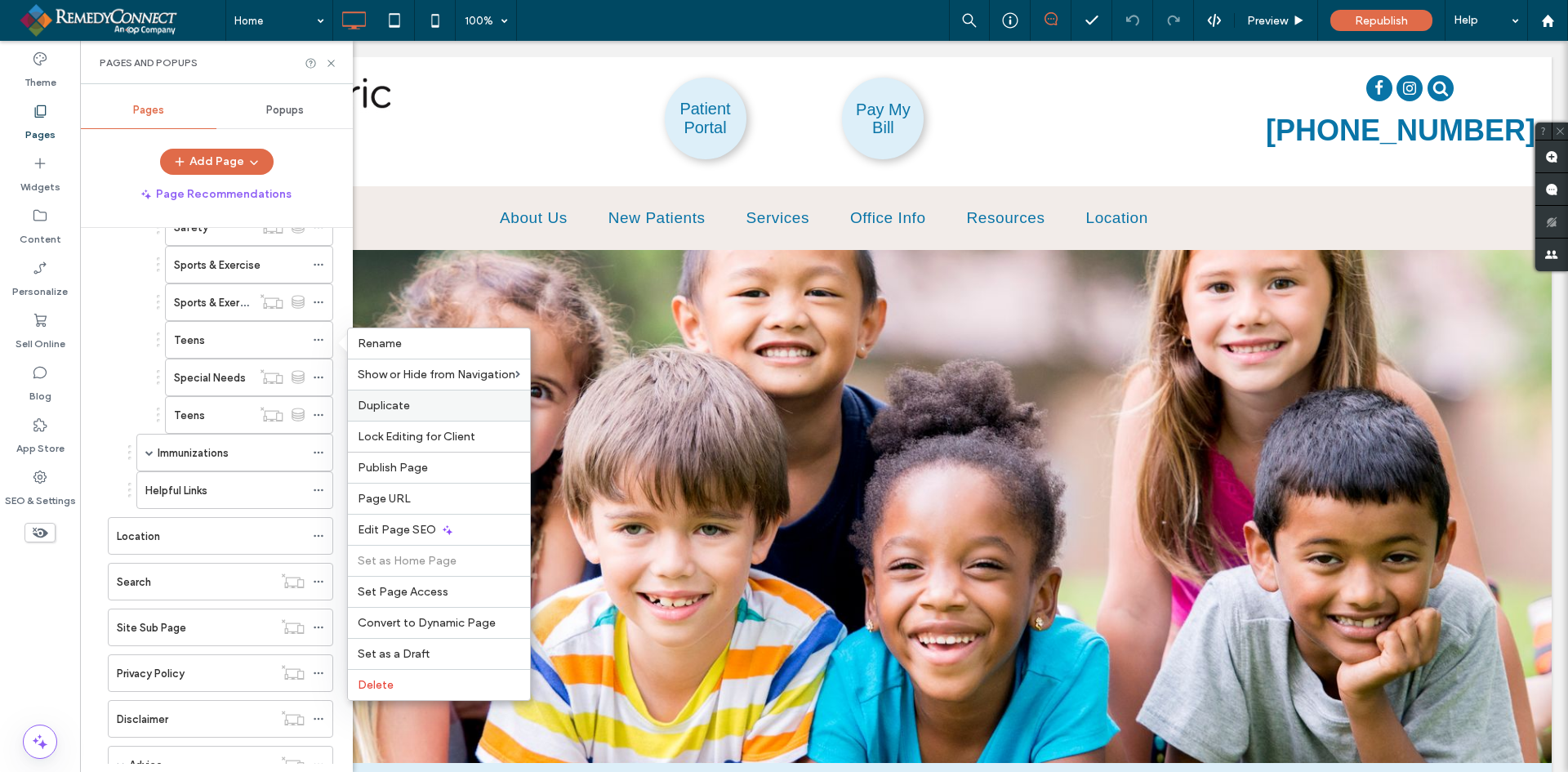
click at [398, 398] on div "Duplicate" at bounding box center [439, 405] width 182 height 31
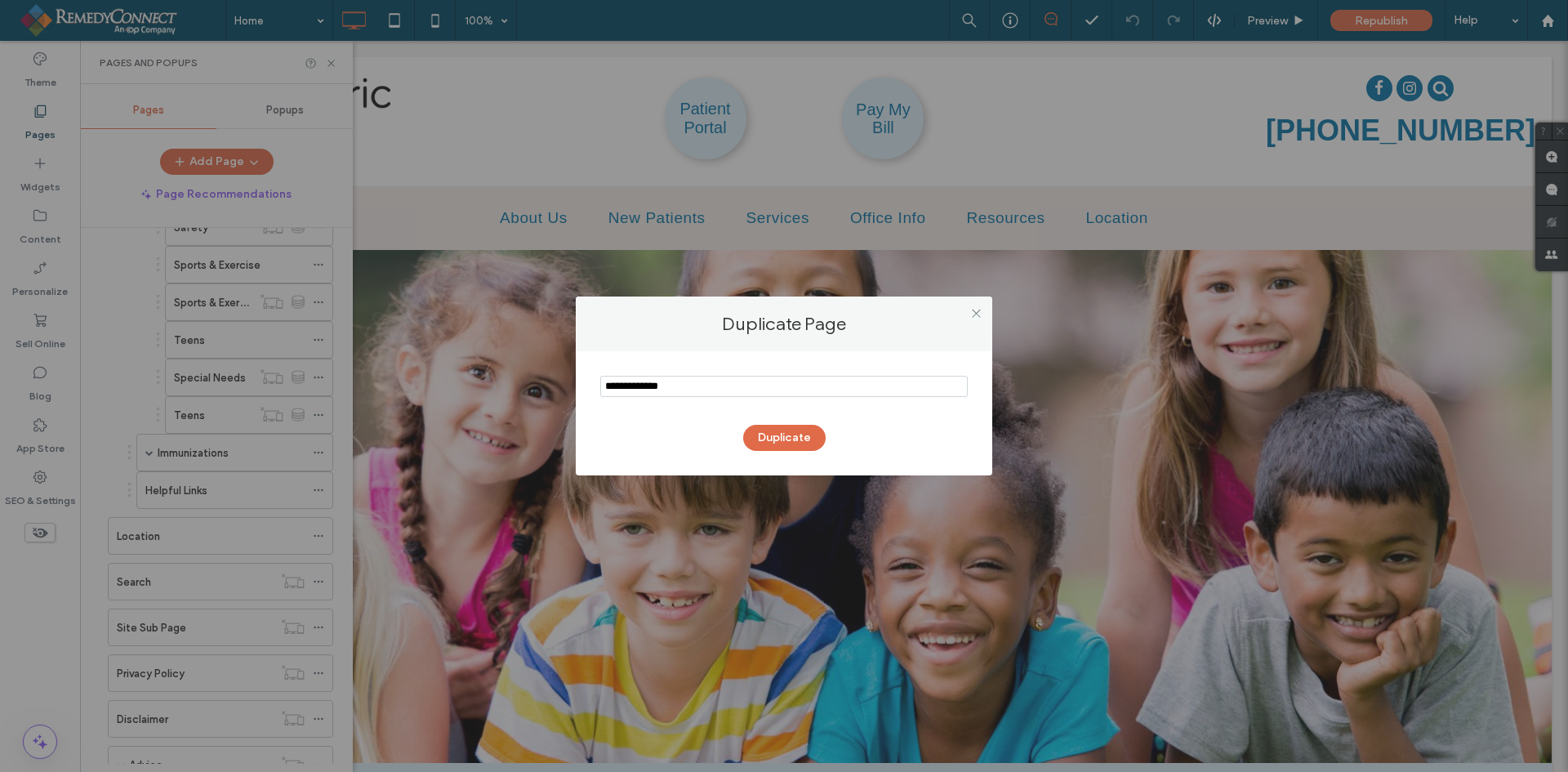
click at [681, 391] on input "notEmpty" at bounding box center [784, 386] width 368 height 21
type input "**********"
click at [781, 442] on button "Duplicate" at bounding box center [784, 438] width 82 height 26
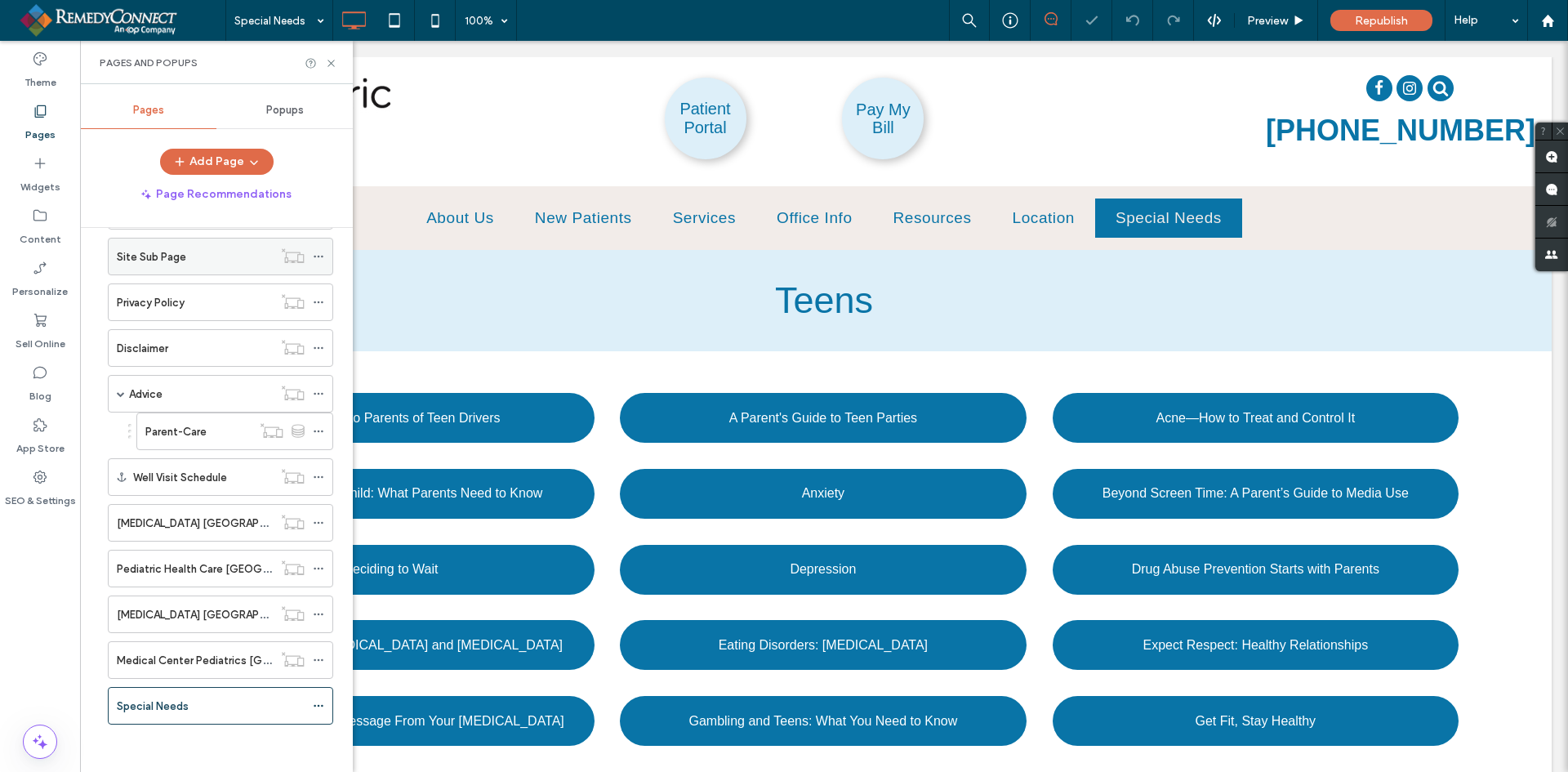
scroll to position [1551, 0]
click at [786, 300] on span "Teens" at bounding box center [824, 300] width 98 height 42
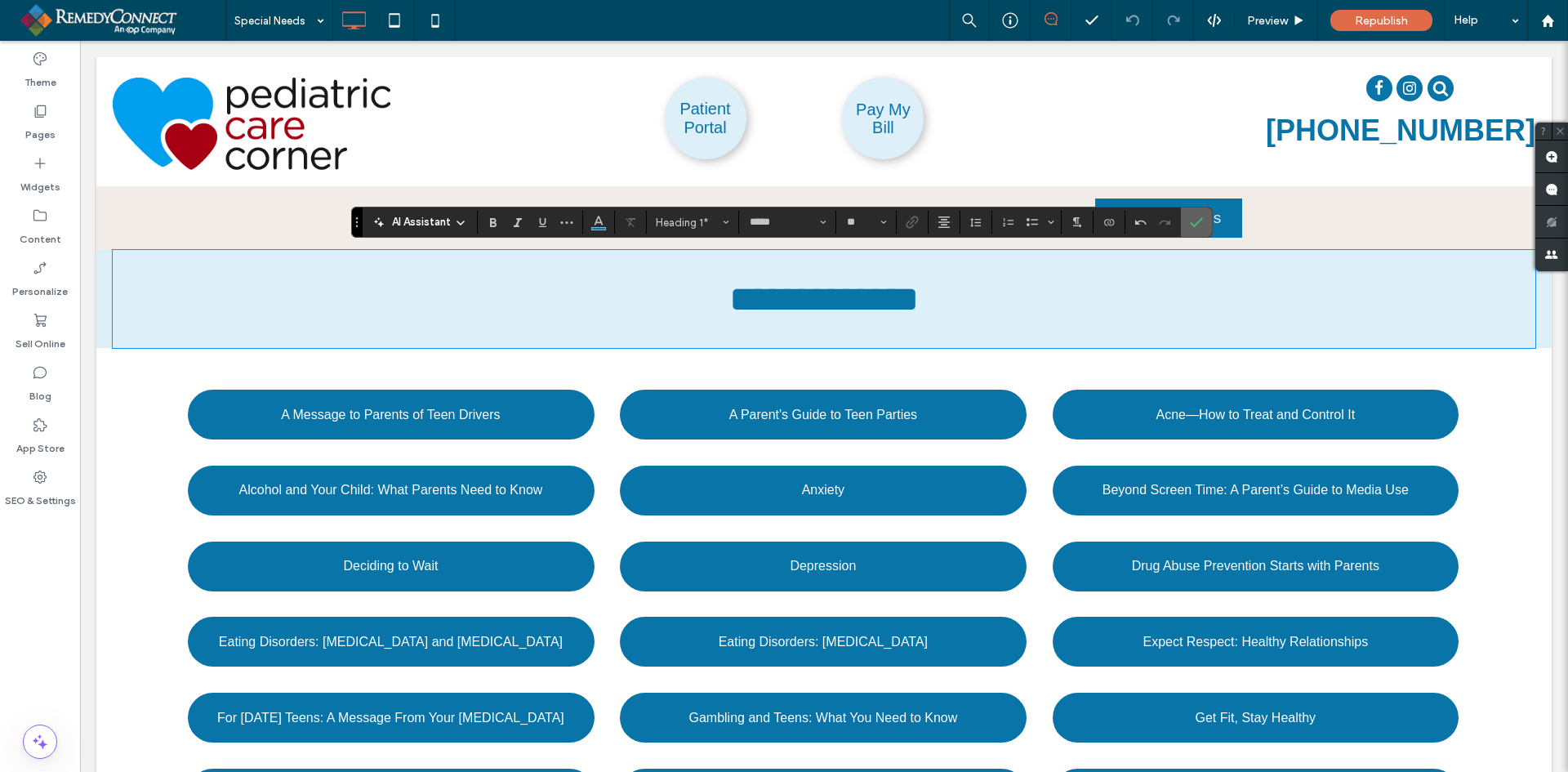
click at [1193, 219] on icon "Confirm" at bounding box center [1196, 222] width 13 height 13
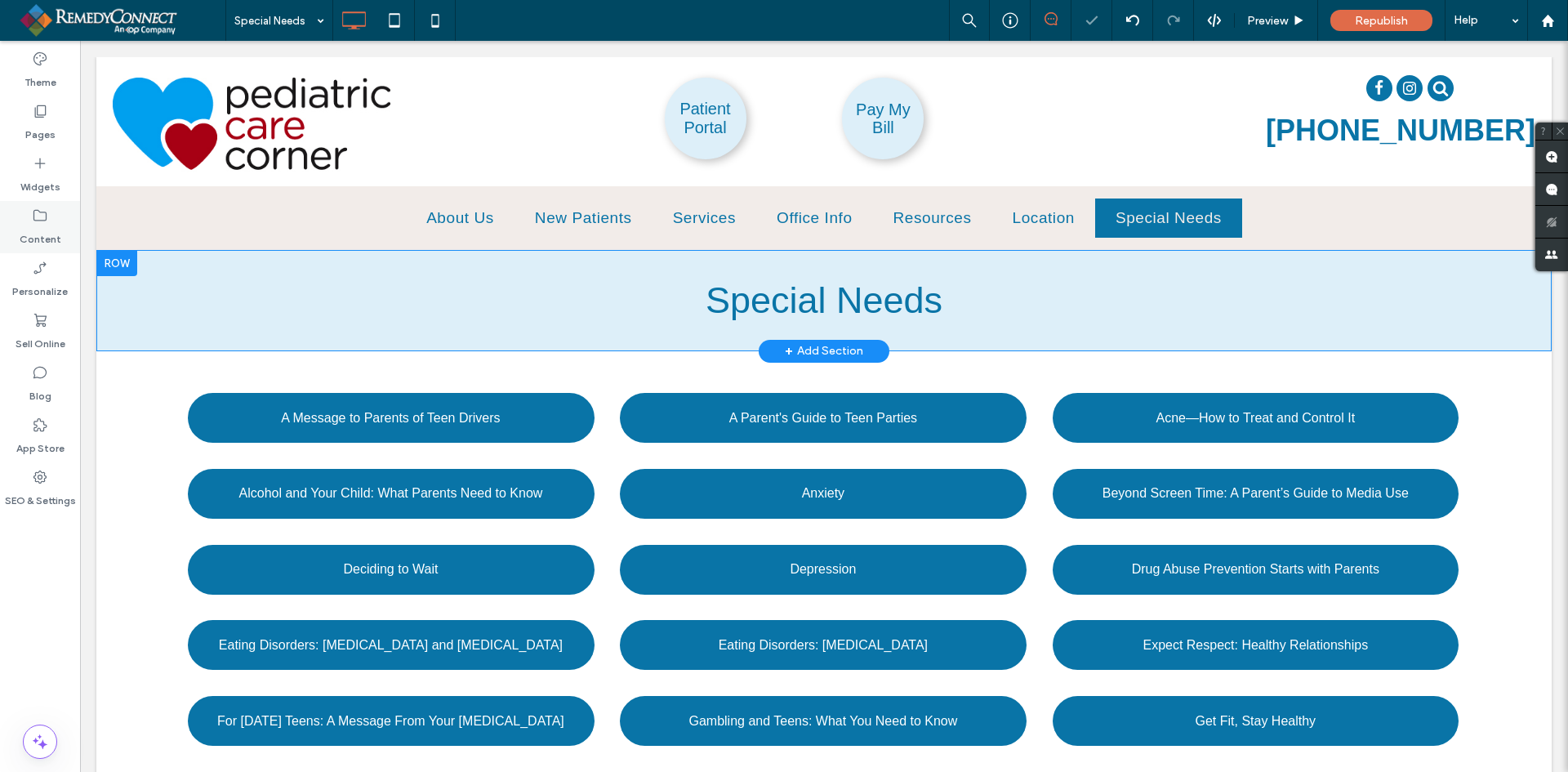
click at [43, 232] on label "Content" at bounding box center [41, 235] width 42 height 23
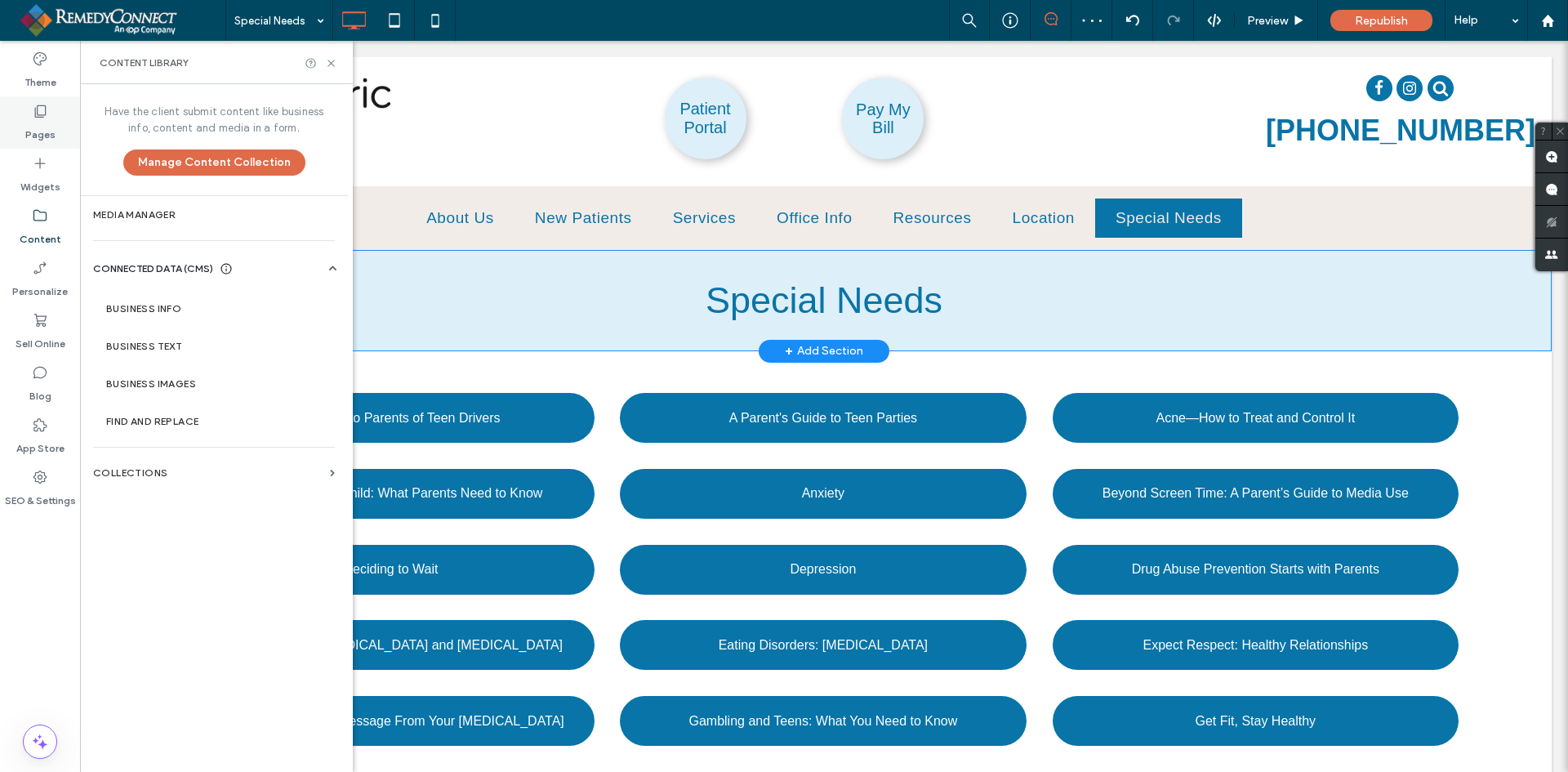
click at [38, 128] on label "Pages" at bounding box center [40, 131] width 30 height 23
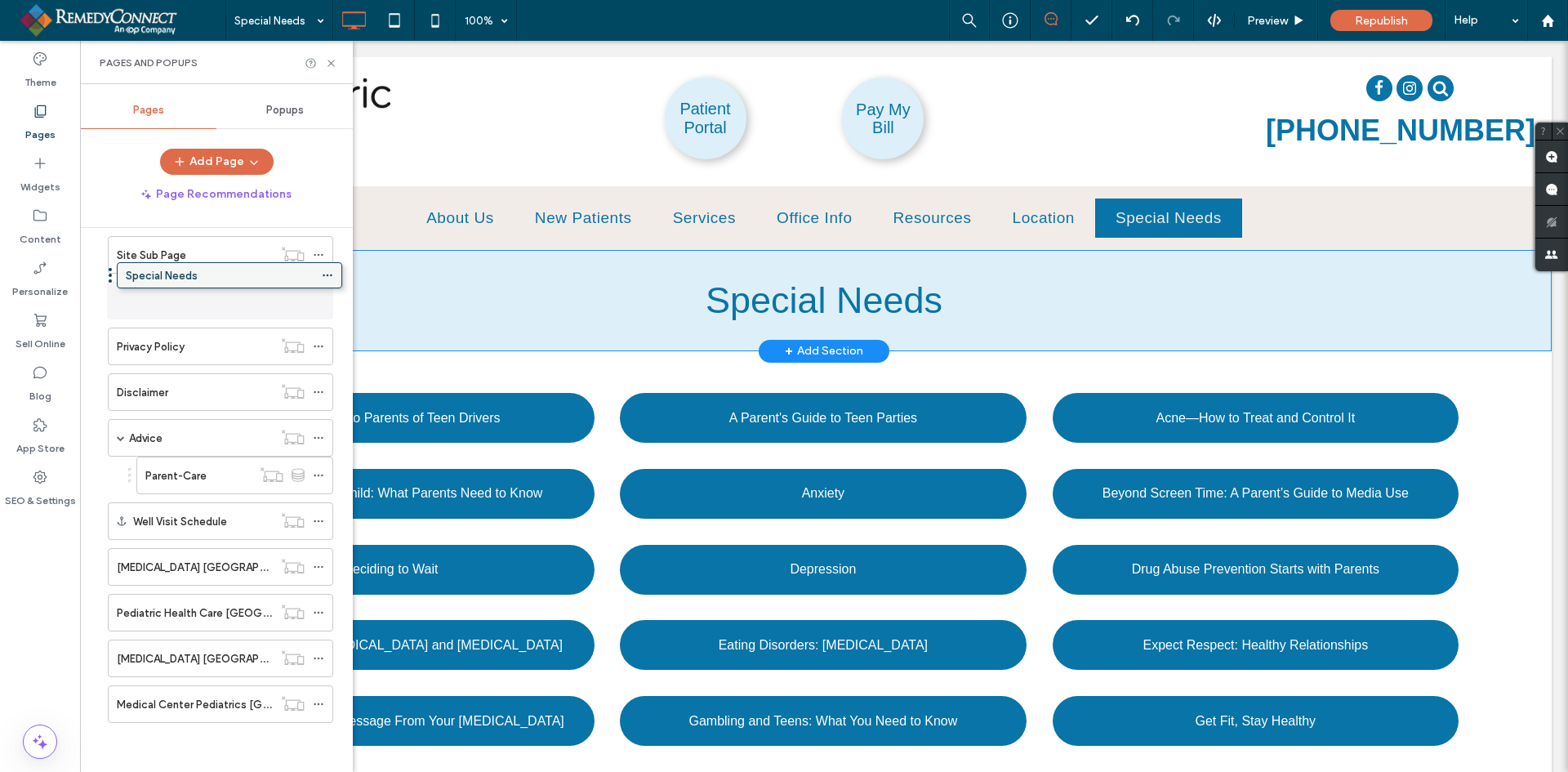
drag, startPoint x: 170, startPoint y: 695, endPoint x: 179, endPoint y: 273, distance: 422.1
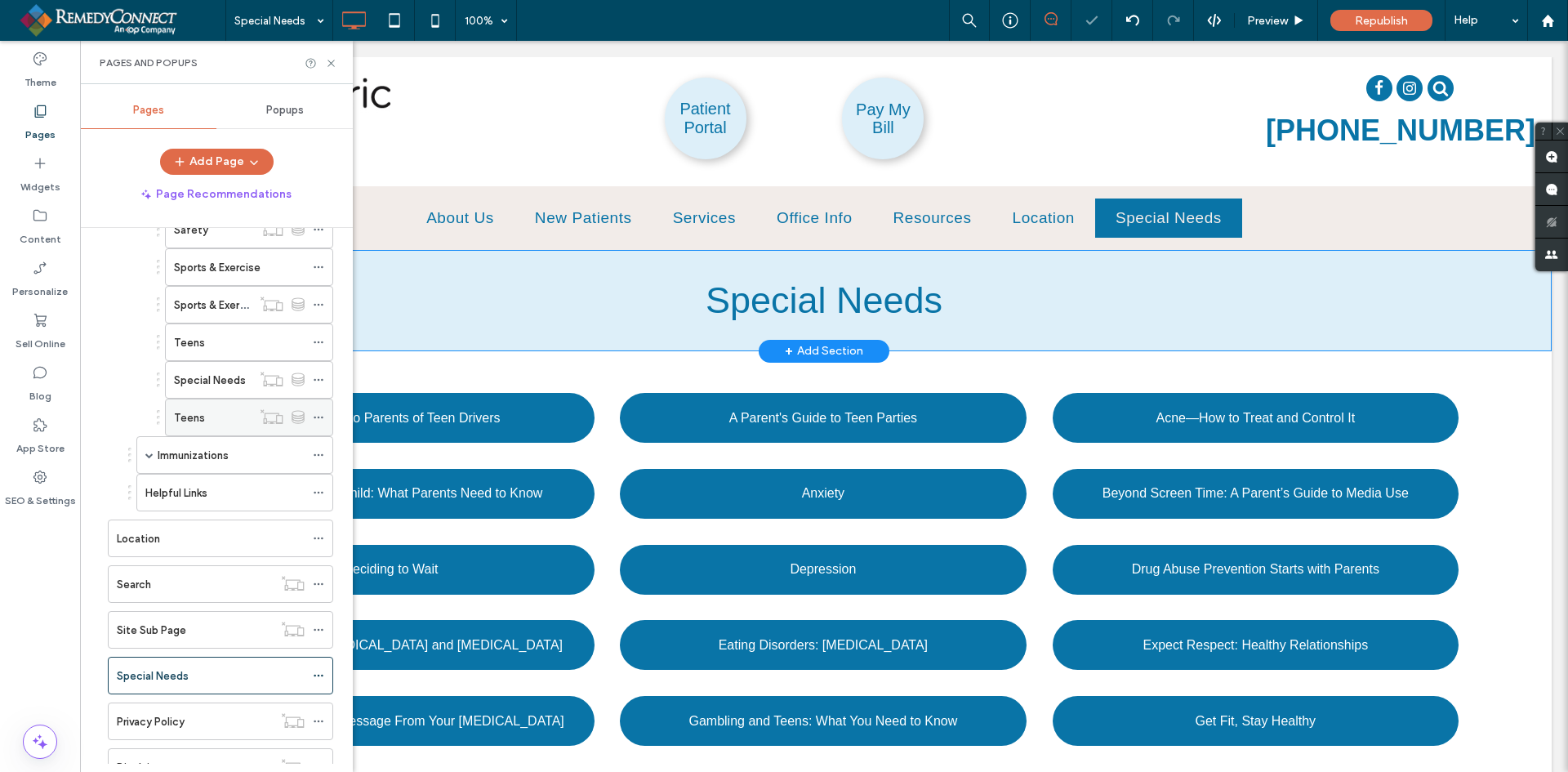
scroll to position [1142, 0]
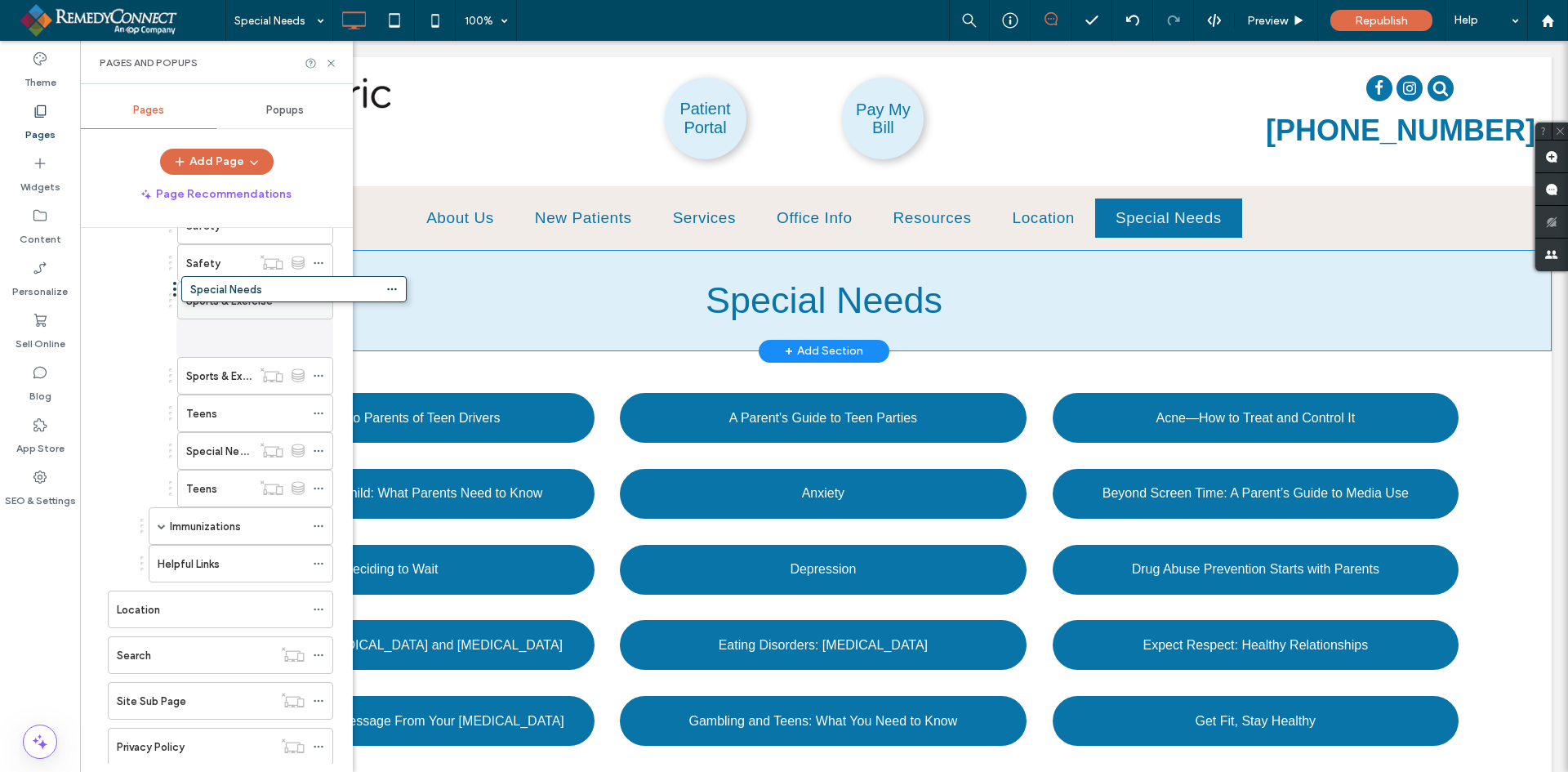
drag, startPoint x: 181, startPoint y: 705, endPoint x: 254, endPoint y: 294, distance: 417.4
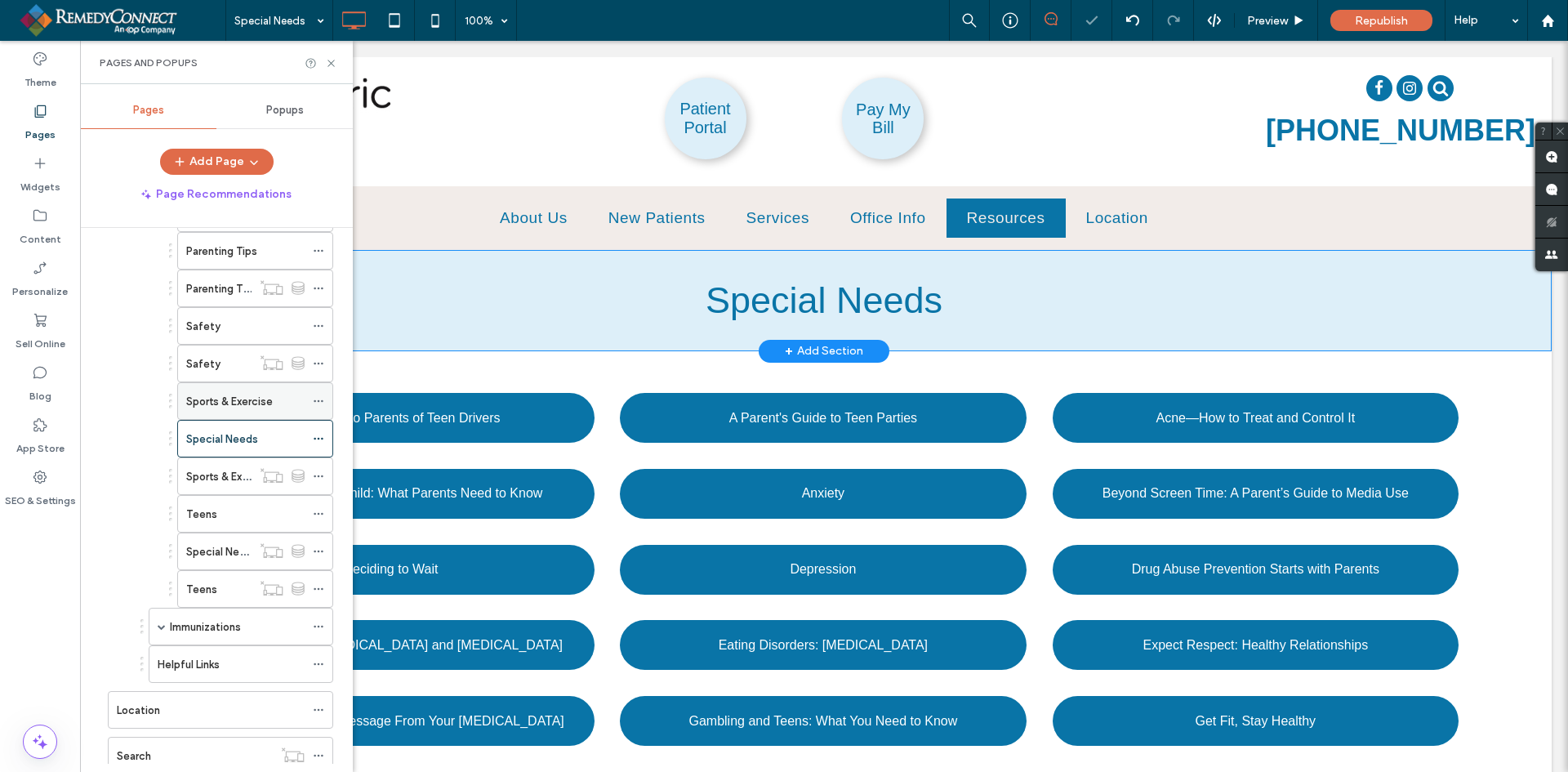
scroll to position [978, 0]
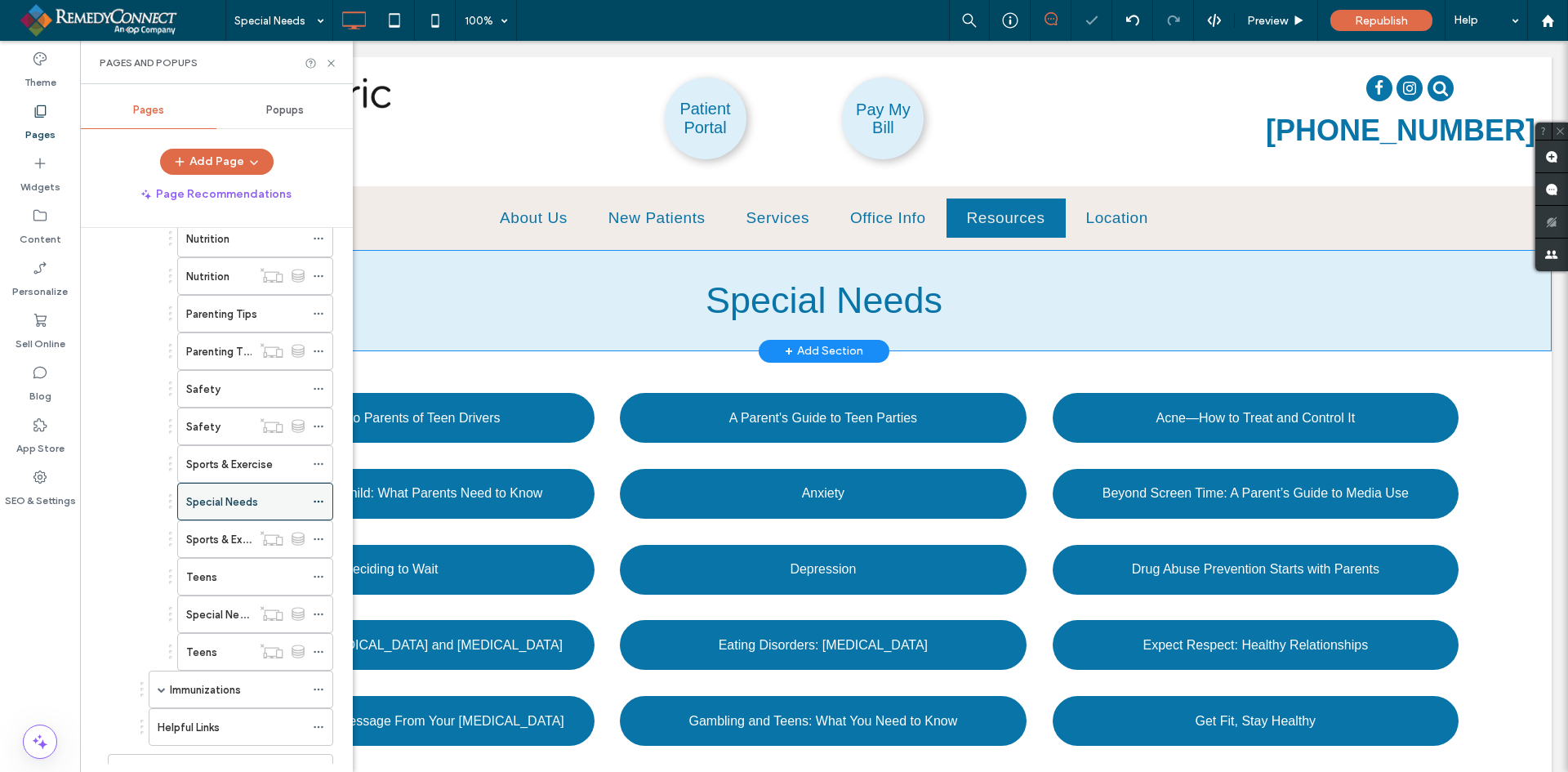
click at [211, 498] on label "Special Needs" at bounding box center [222, 501] width 72 height 29
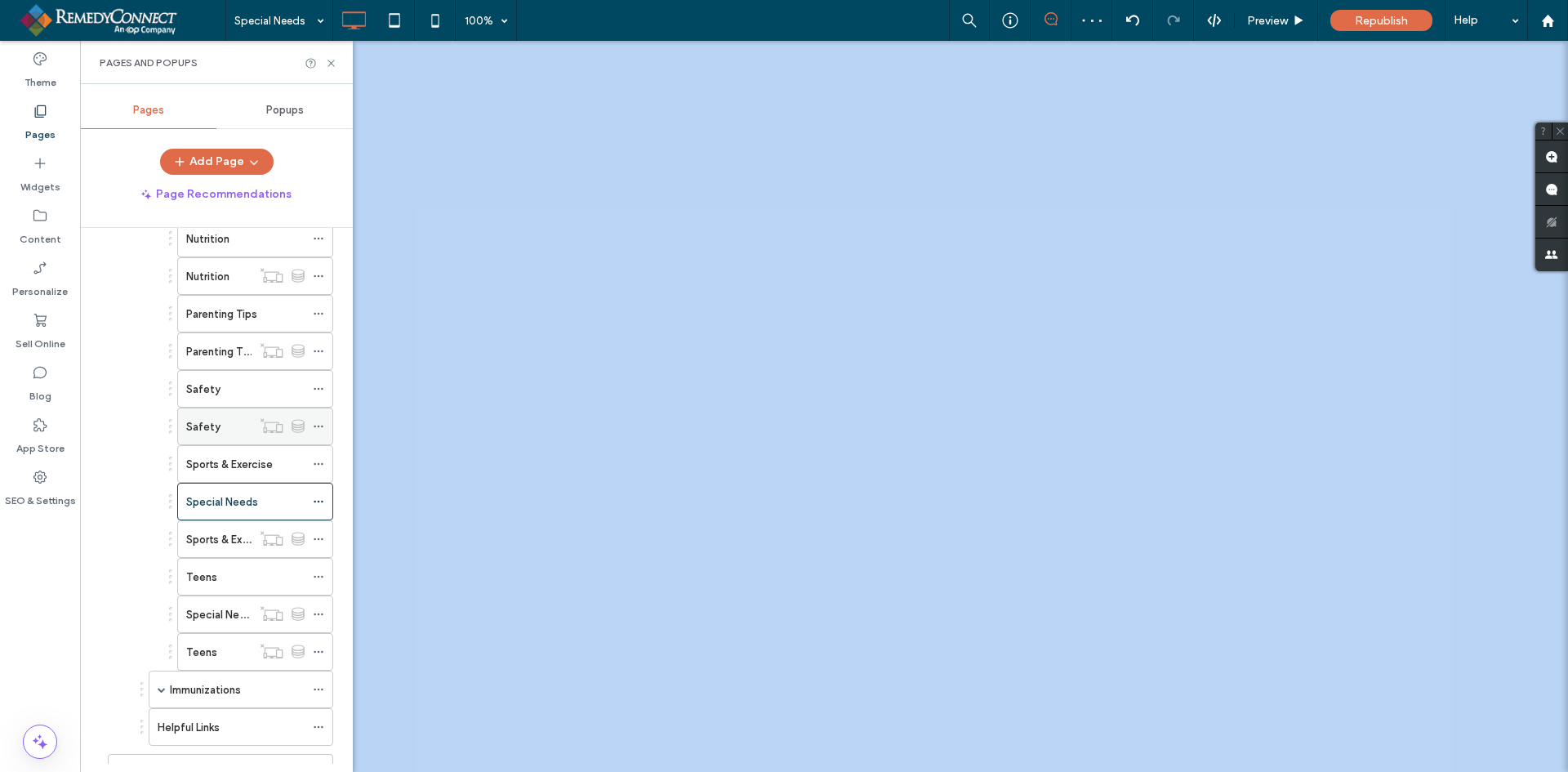
drag, startPoint x: 211, startPoint y: 498, endPoint x: 218, endPoint y: 442, distance: 56.4
click at [218, 442] on div "Special Needs 100% Preview Republish Help Site Comments Team & Clients Automate…" at bounding box center [784, 386] width 1568 height 772
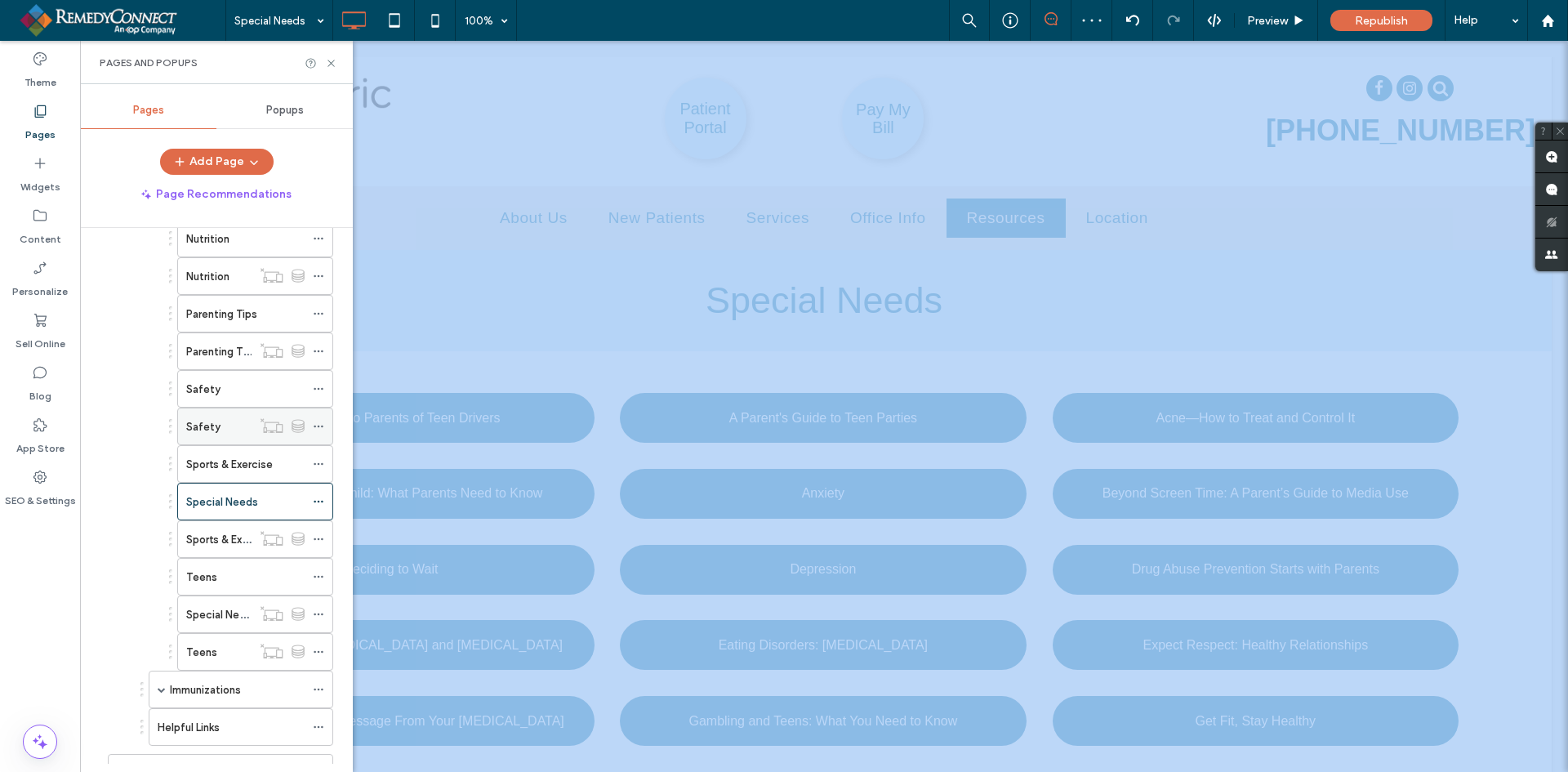
scroll to position [0, 0]
click at [208, 497] on label "Special Needs" at bounding box center [222, 501] width 72 height 29
drag, startPoint x: 207, startPoint y: 497, endPoint x: 219, endPoint y: 570, distance: 74.0
click at [218, 554] on label "Teens" at bounding box center [202, 540] width 31 height 29
click at [238, 574] on label "Special Needs" at bounding box center [222, 577] width 72 height 29
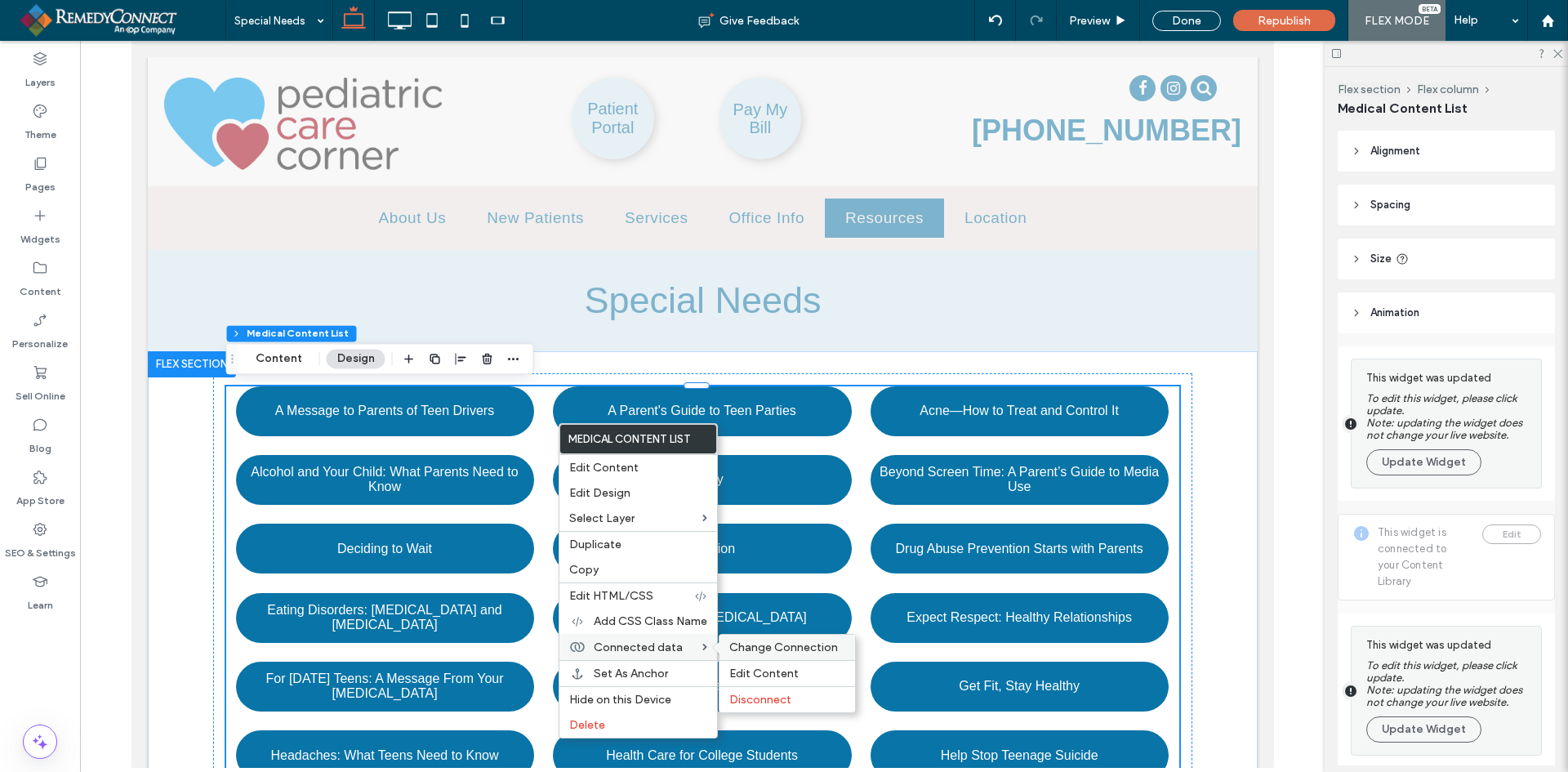
click at [788, 652] on span "Change Connection" at bounding box center [783, 647] width 108 height 14
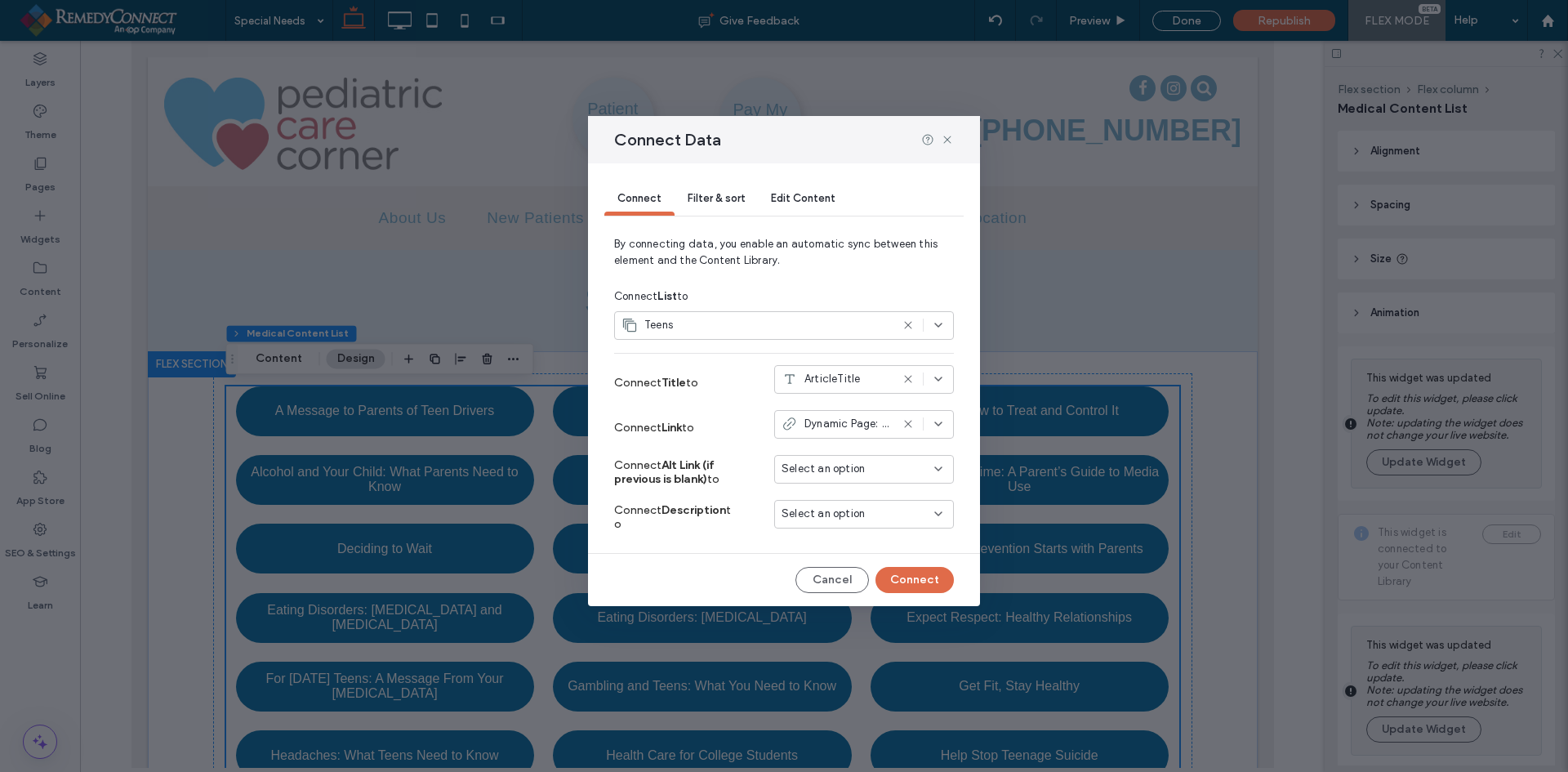
click at [906, 325] on icon at bounding box center [908, 324] width 13 height 13
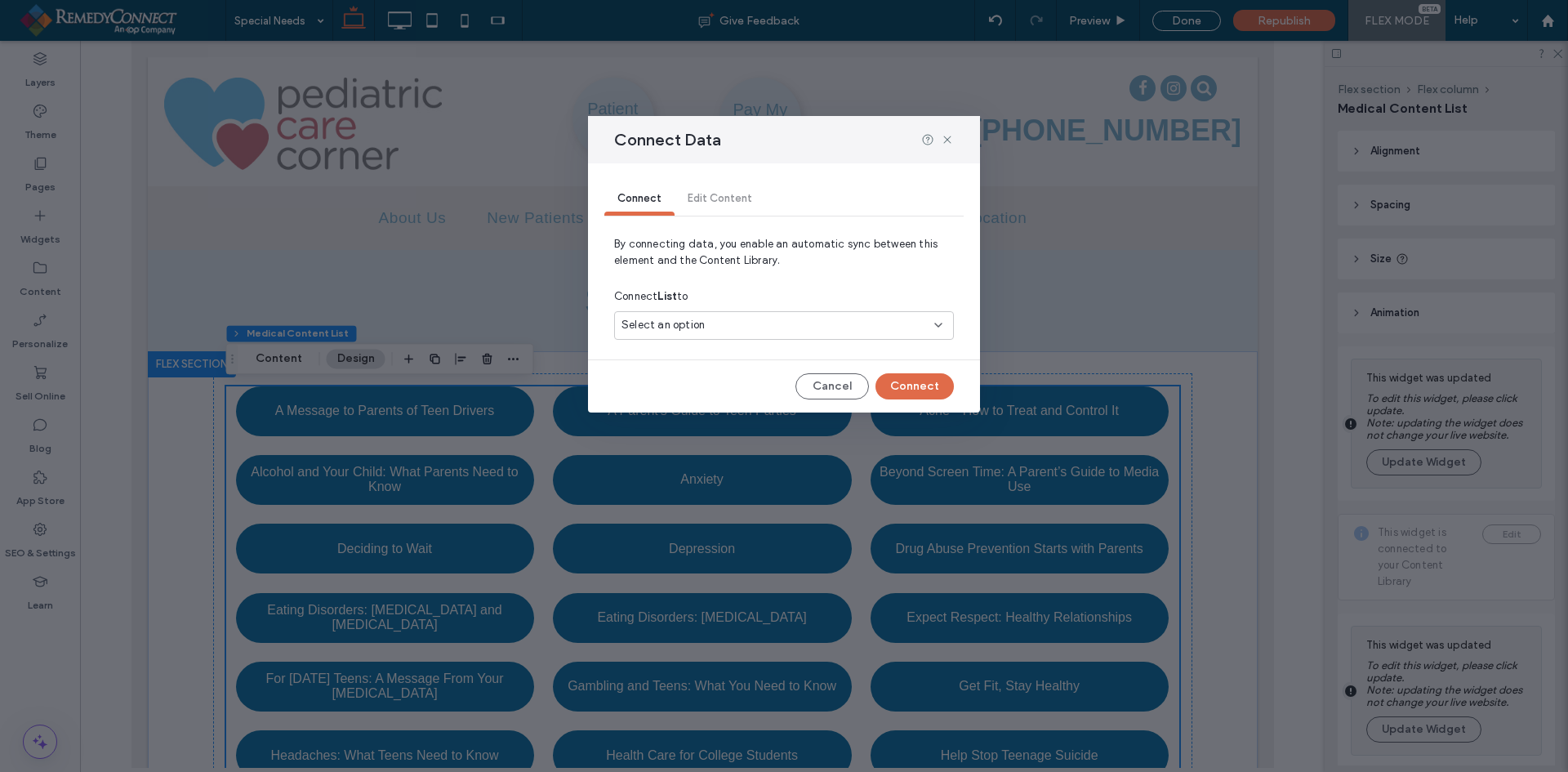
click at [725, 328] on div "Select an option" at bounding box center [774, 324] width 305 height 16
type input "****"
click at [730, 371] on div "Special Needs" at bounding box center [784, 383] width 338 height 29
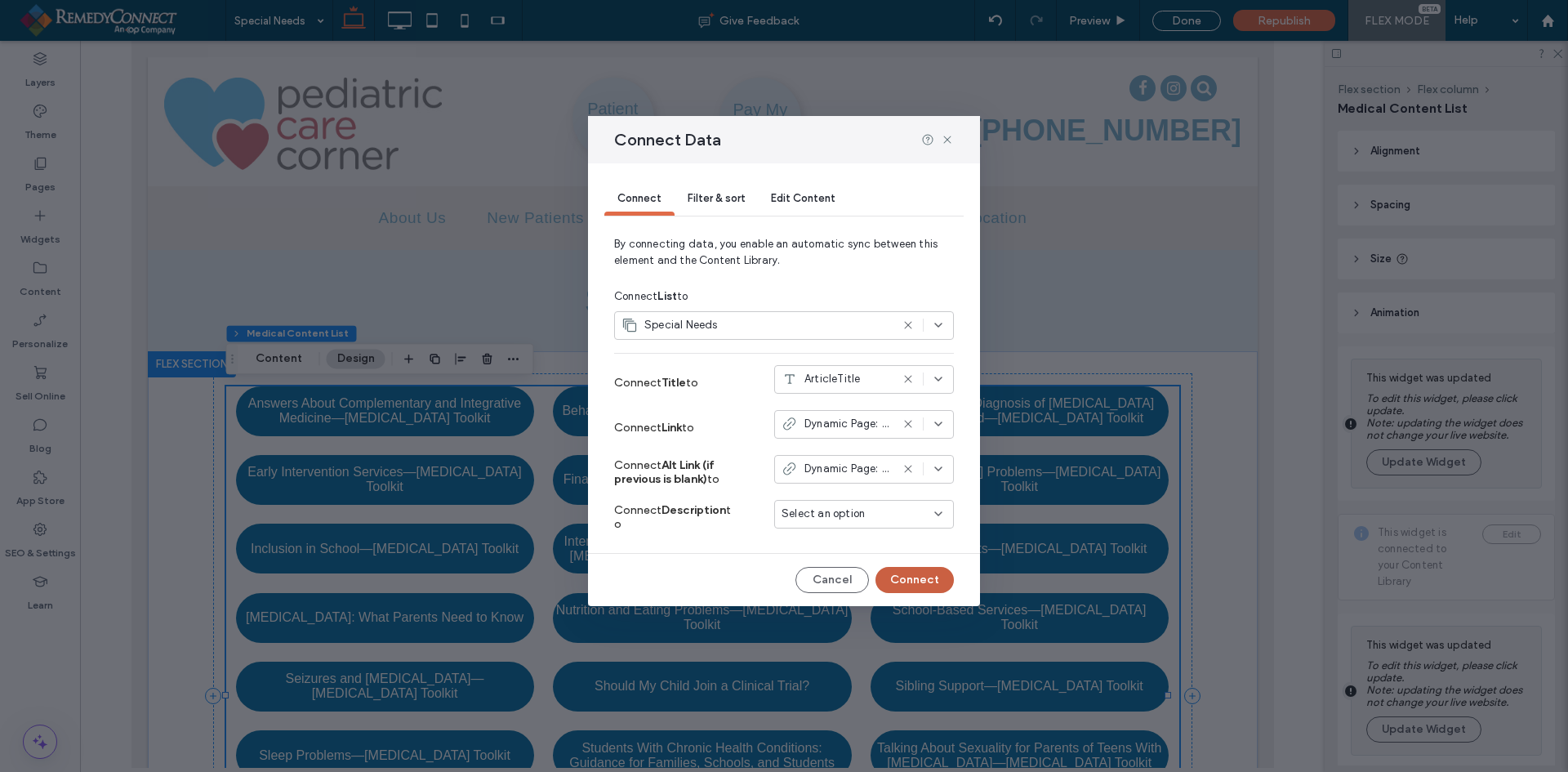
click at [917, 582] on button "Connect" at bounding box center [915, 580] width 78 height 26
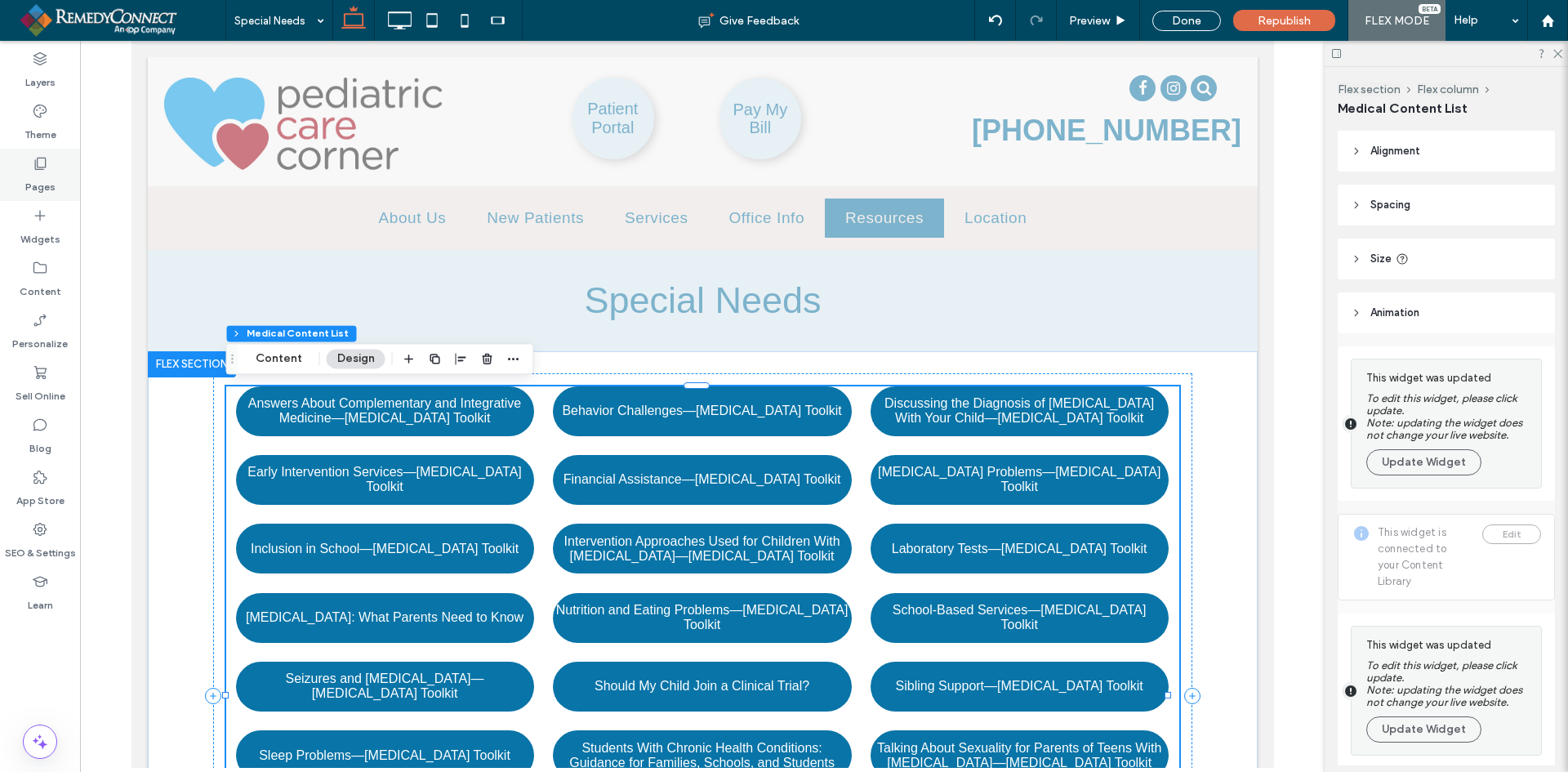
click at [46, 173] on label "Pages" at bounding box center [40, 183] width 30 height 23
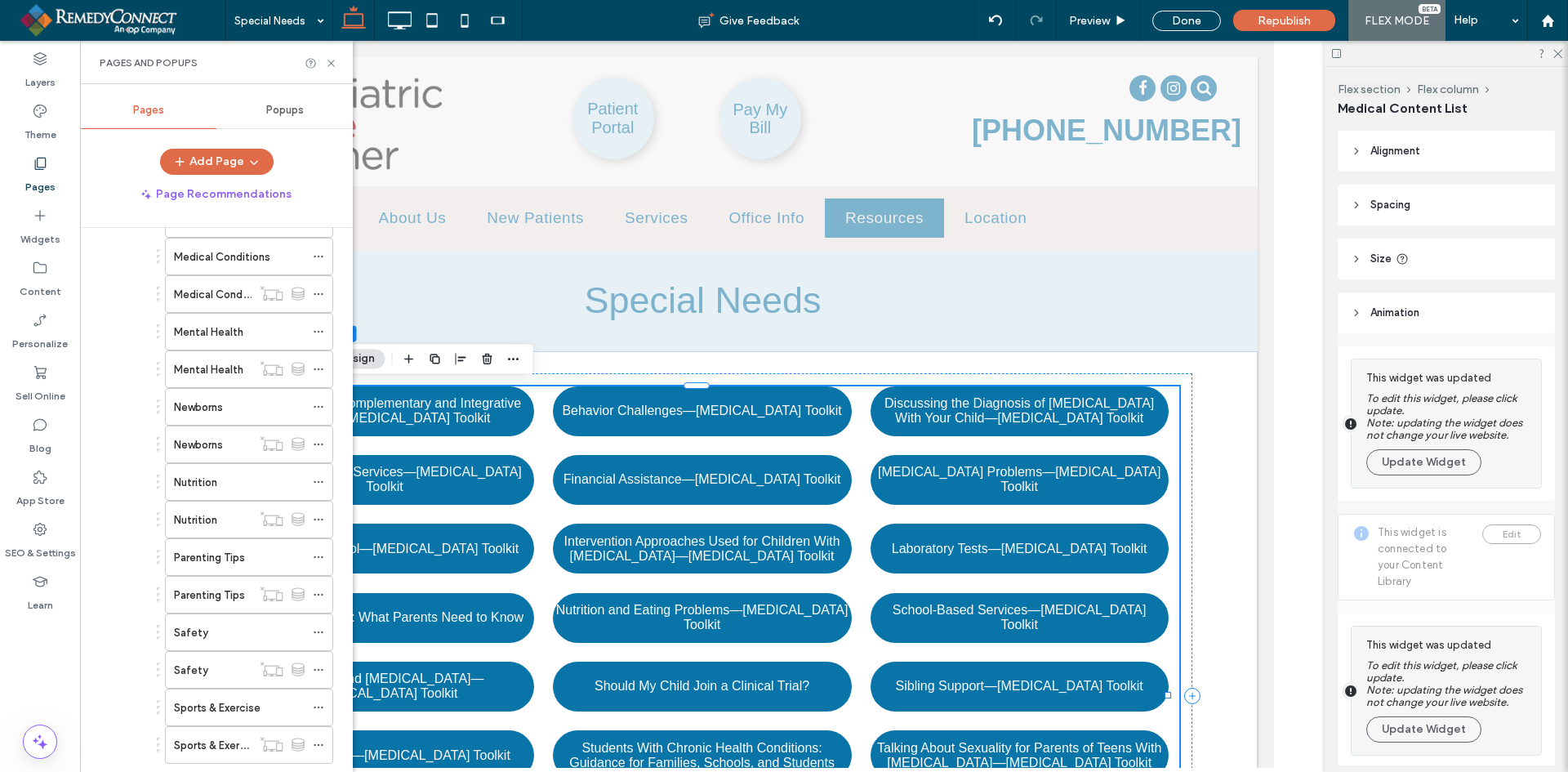
scroll to position [801, 0]
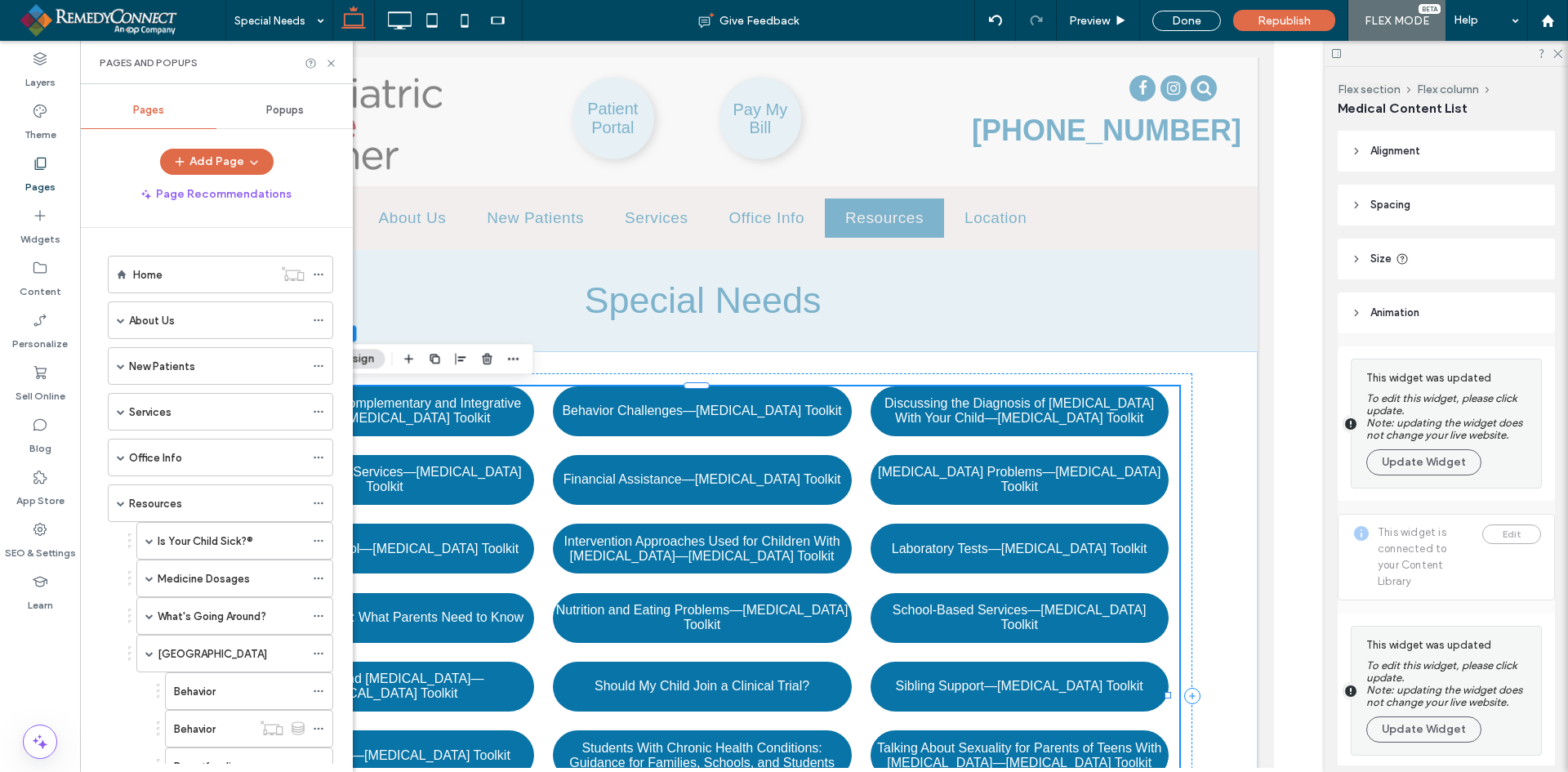
scroll to position [1062, 0]
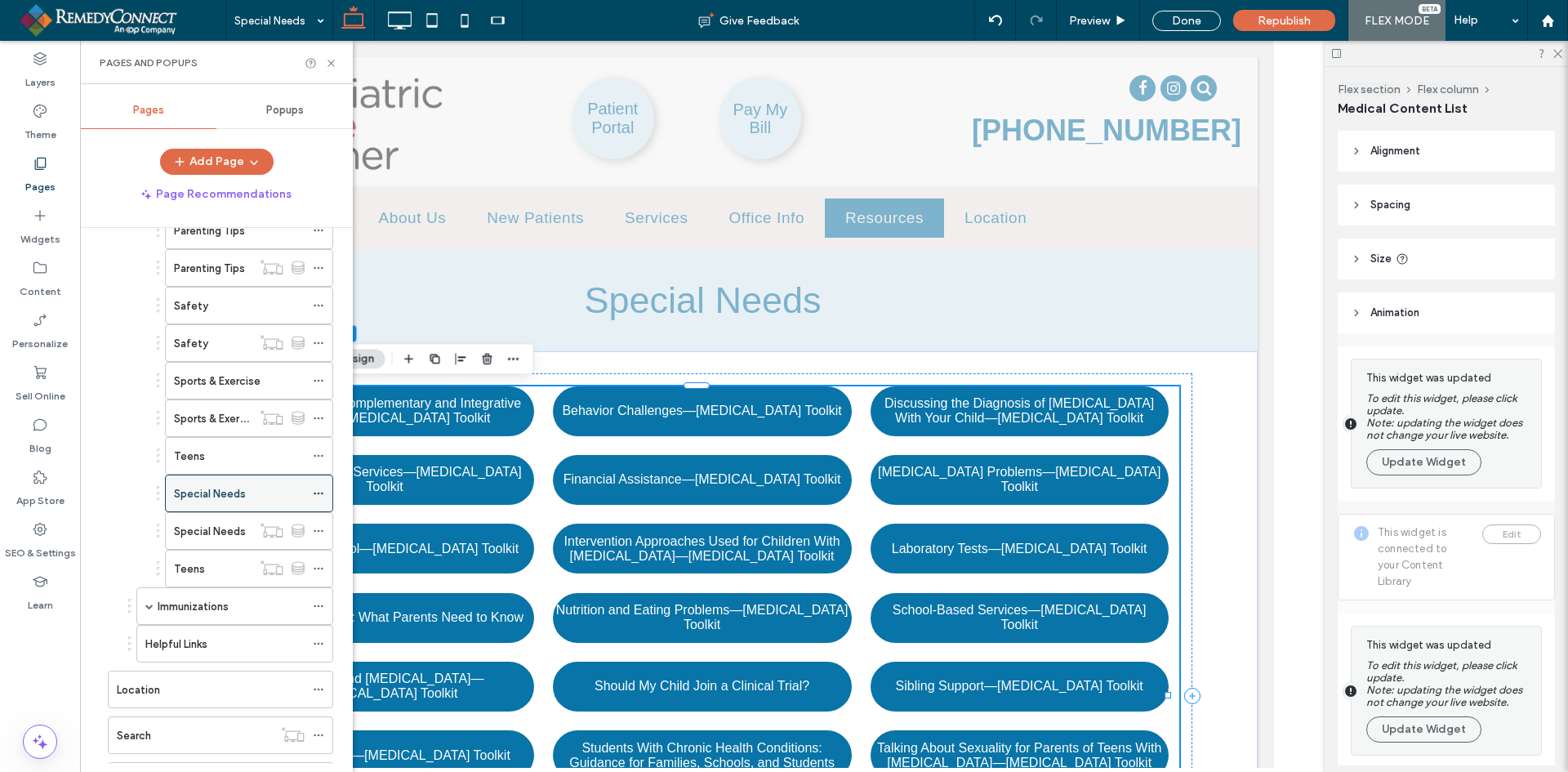
click at [320, 495] on icon at bounding box center [318, 493] width 11 height 11
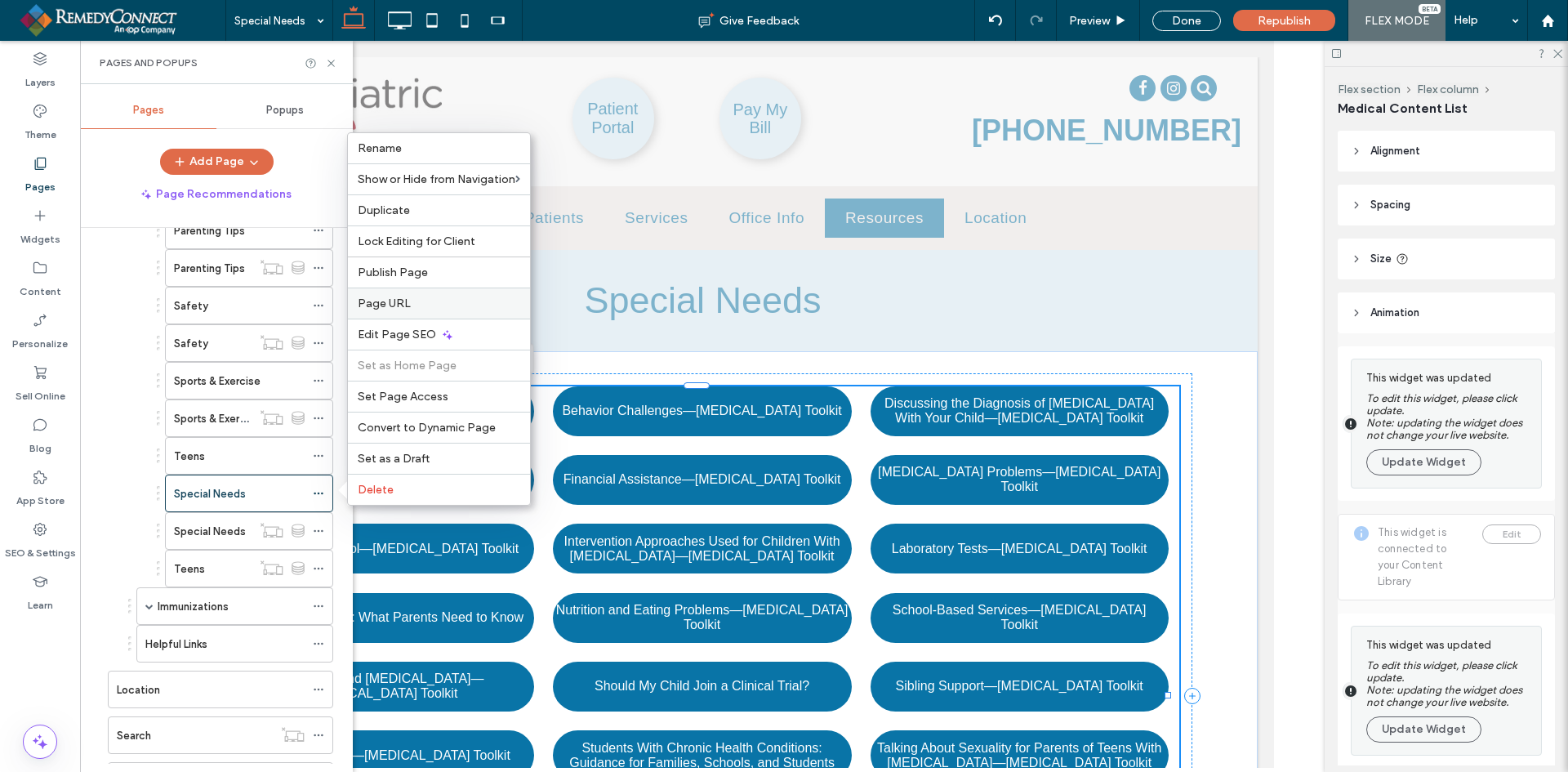
click at [397, 308] on span "Page URL" at bounding box center [384, 304] width 53 height 14
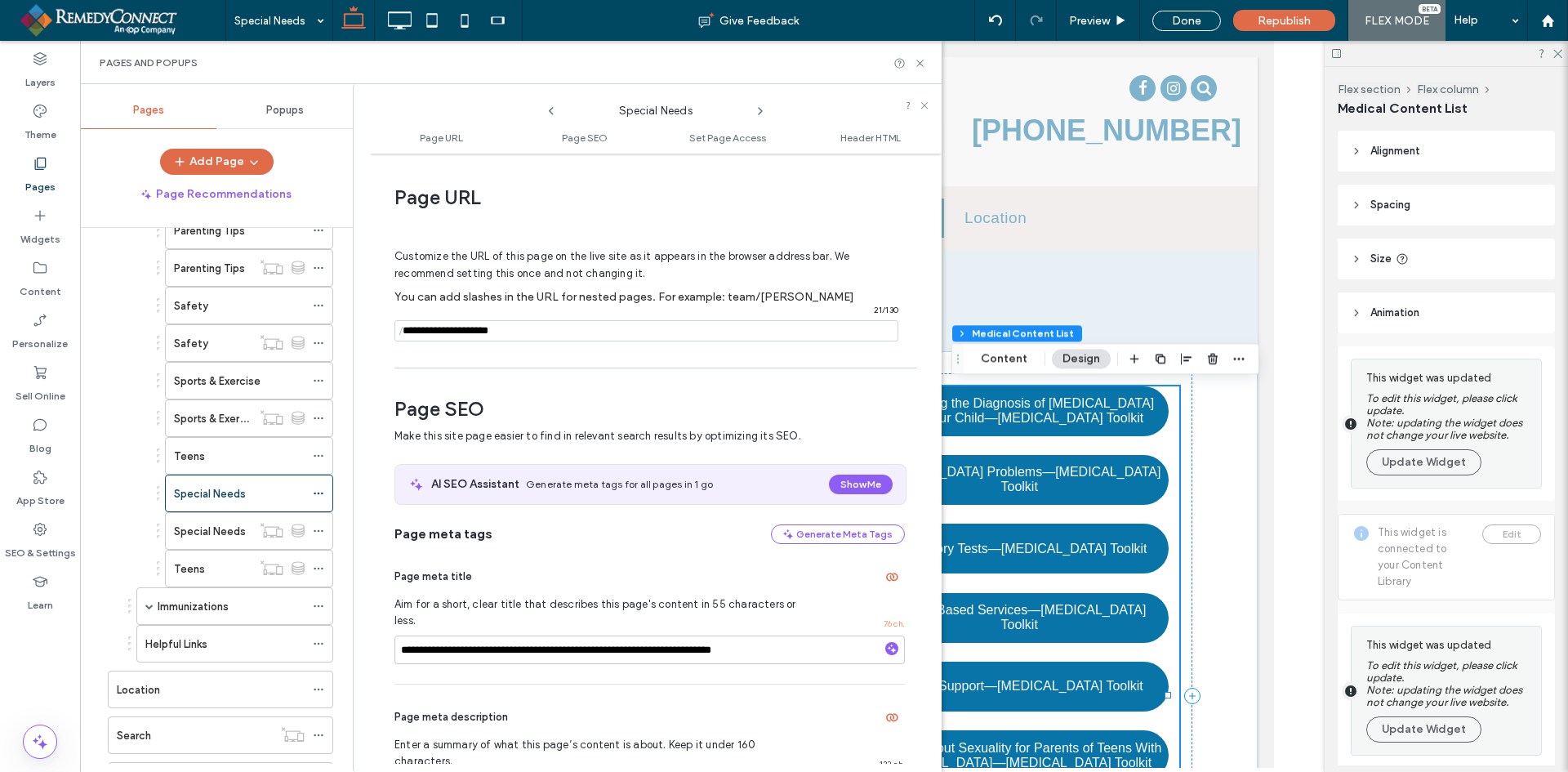
click at [523, 331] on input "notEmpty" at bounding box center [646, 330] width 504 height 21
type input "**********"
click at [0, 0] on div at bounding box center [0, 0] width 0 height 0
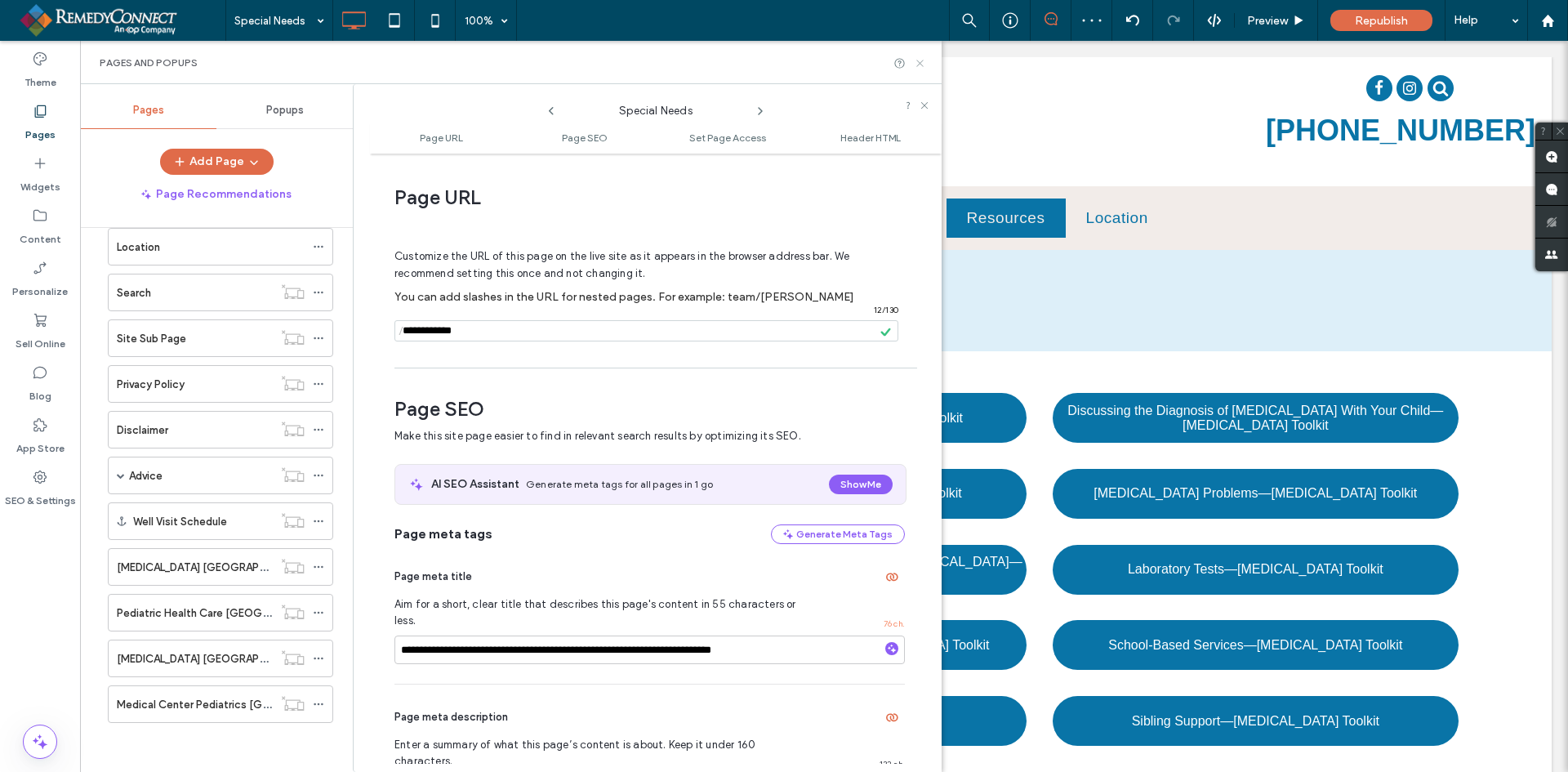
scroll to position [1062, 0]
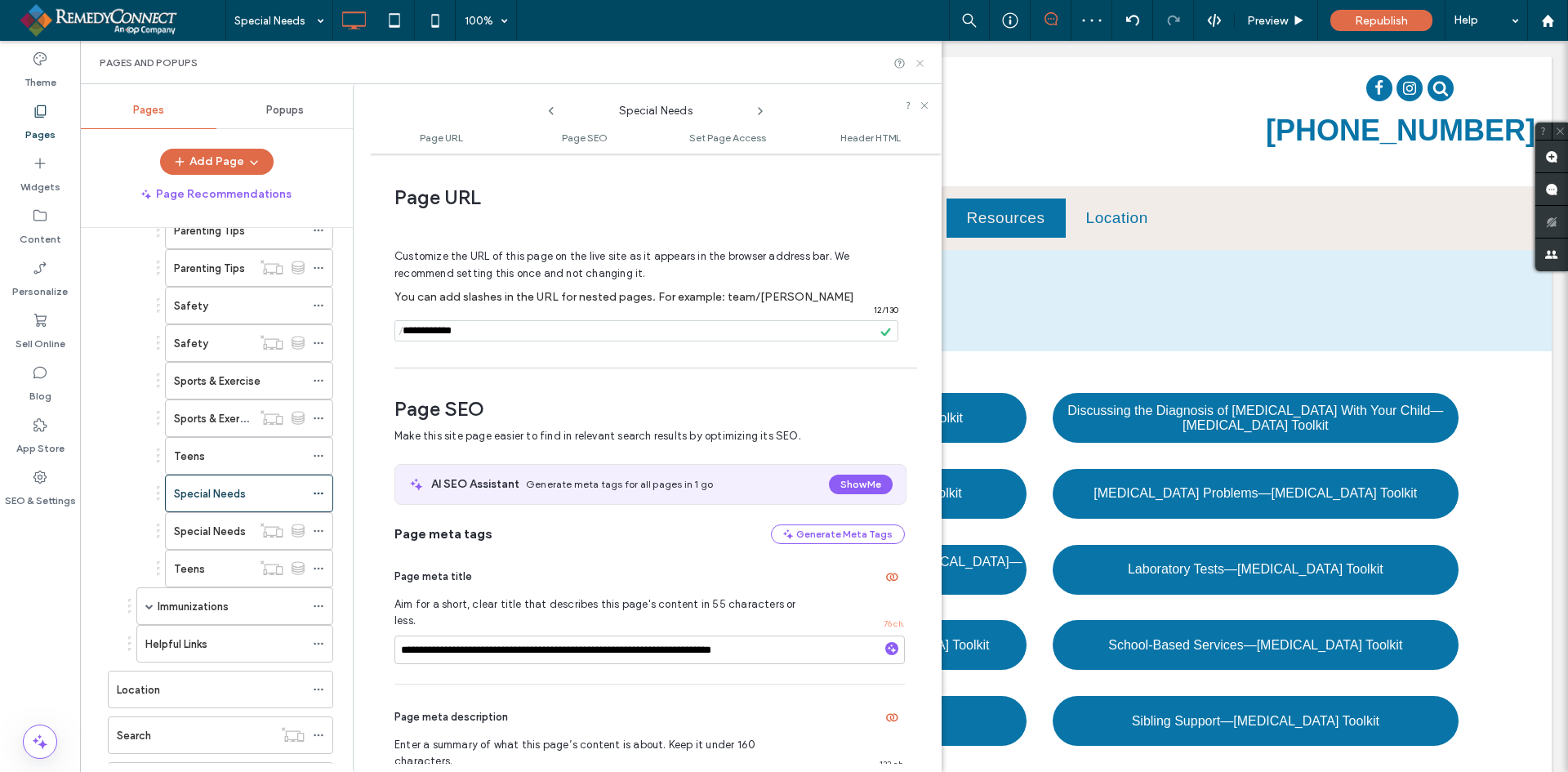
click at [918, 63] on icon at bounding box center [920, 63] width 12 height 12
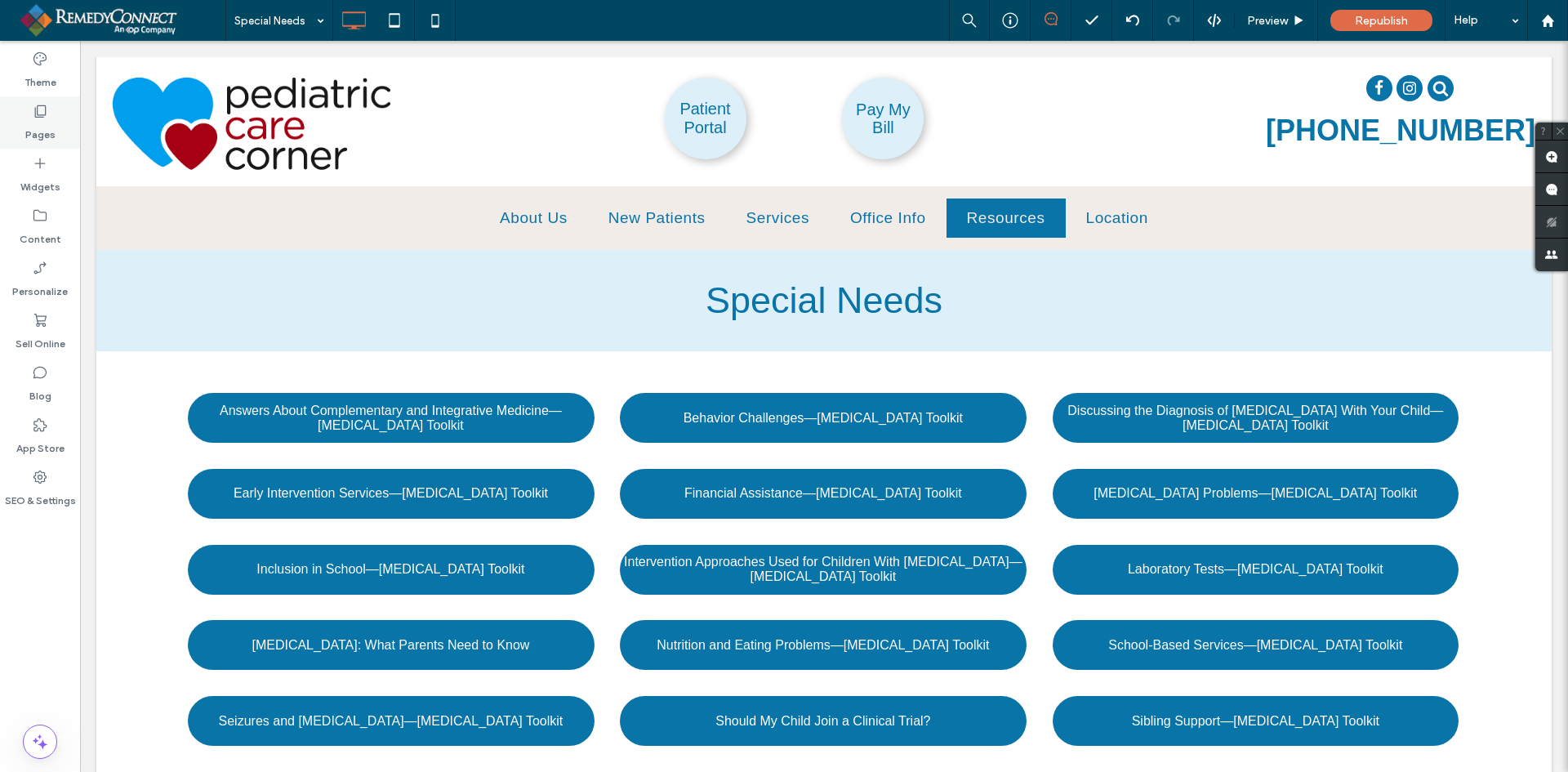
click at [41, 118] on use at bounding box center [40, 111] width 11 height 12
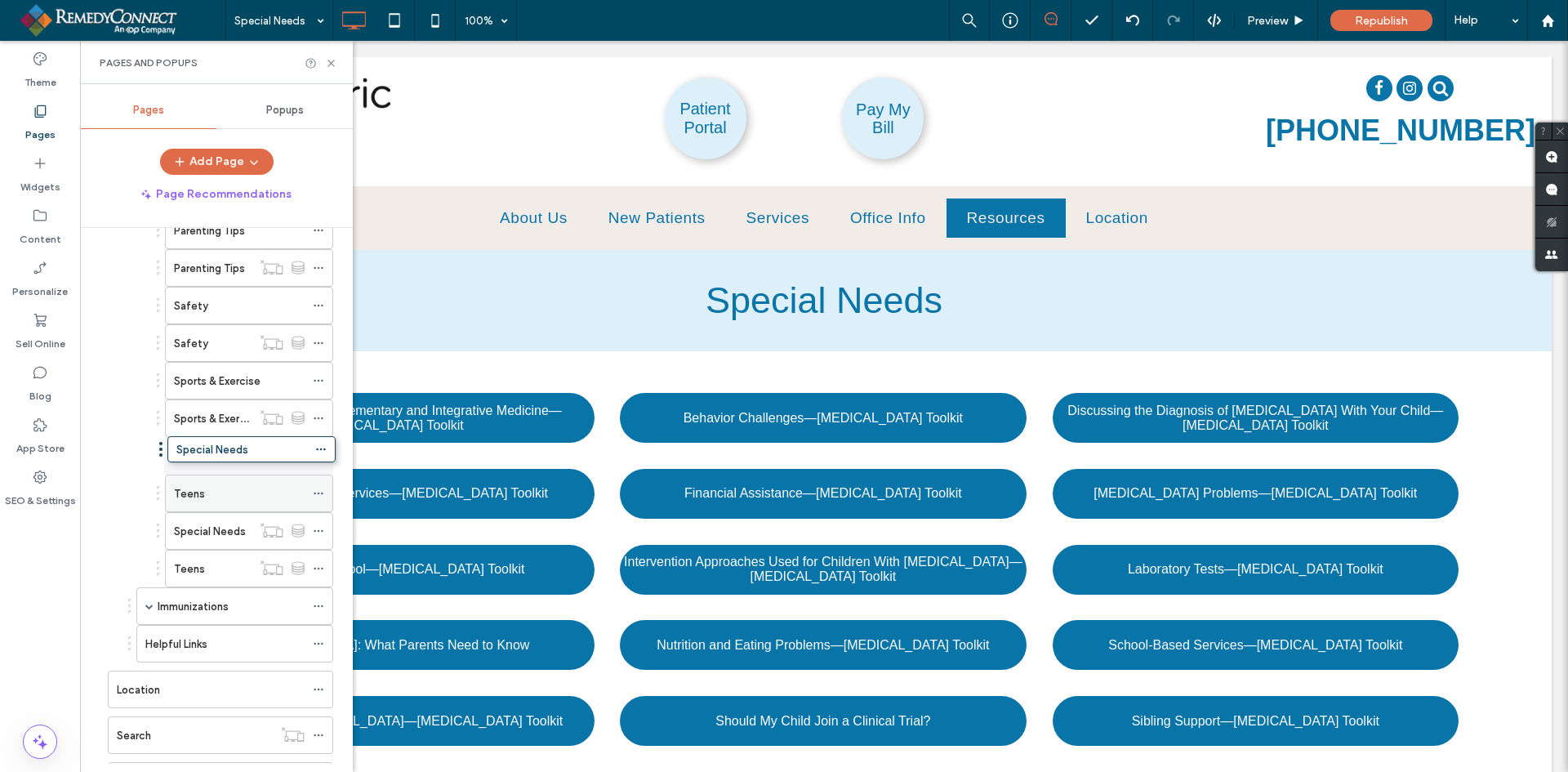
drag, startPoint x: 222, startPoint y: 491, endPoint x: 225, endPoint y: 444, distance: 47.1
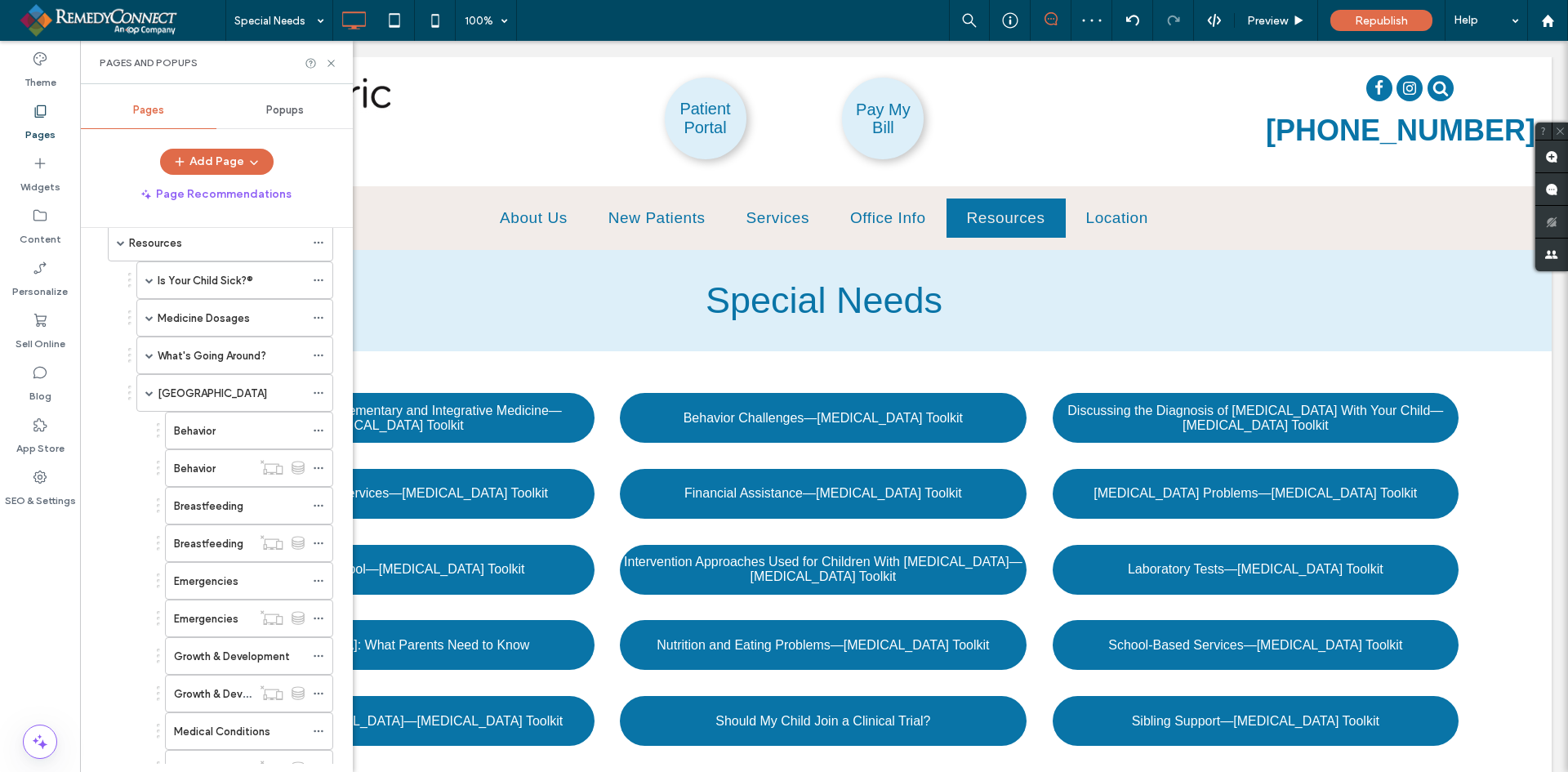
scroll to position [82, 0]
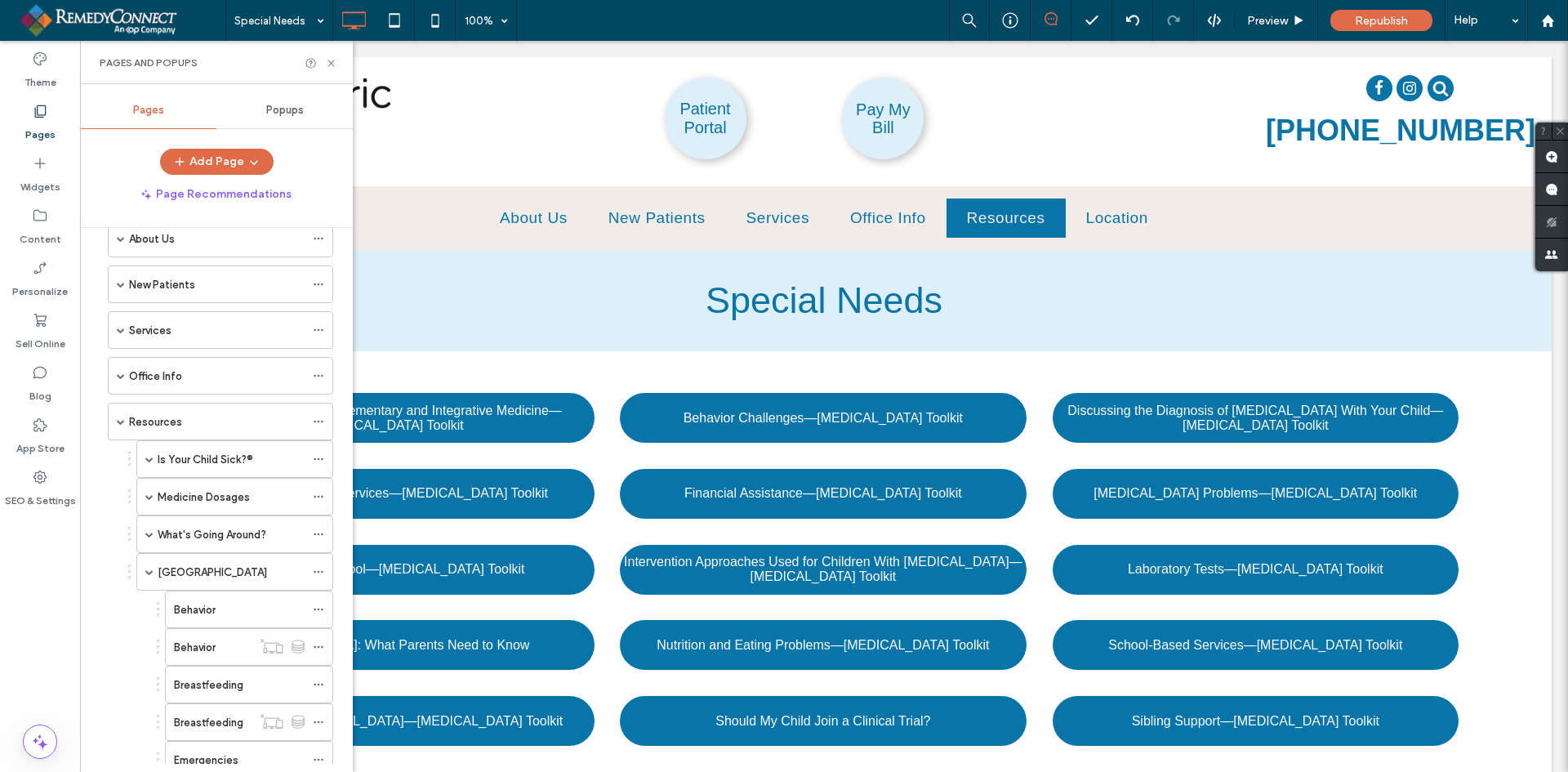
click at [180, 560] on div "[GEOGRAPHIC_DATA]" at bounding box center [232, 572] width 147 height 36
click at [329, 64] on icon at bounding box center [331, 63] width 12 height 12
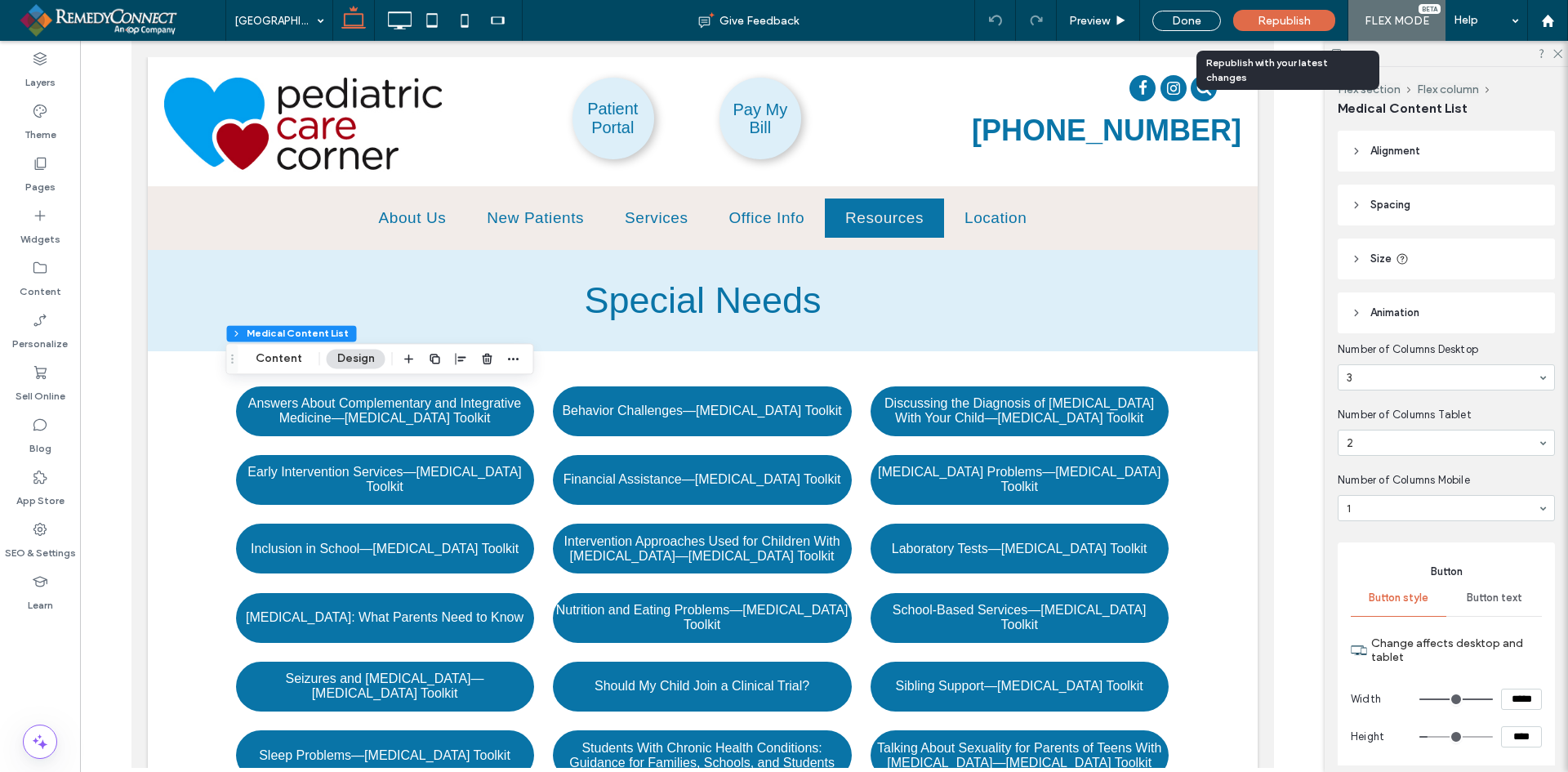
click at [1286, 18] on span "Republish" at bounding box center [1284, 21] width 53 height 14
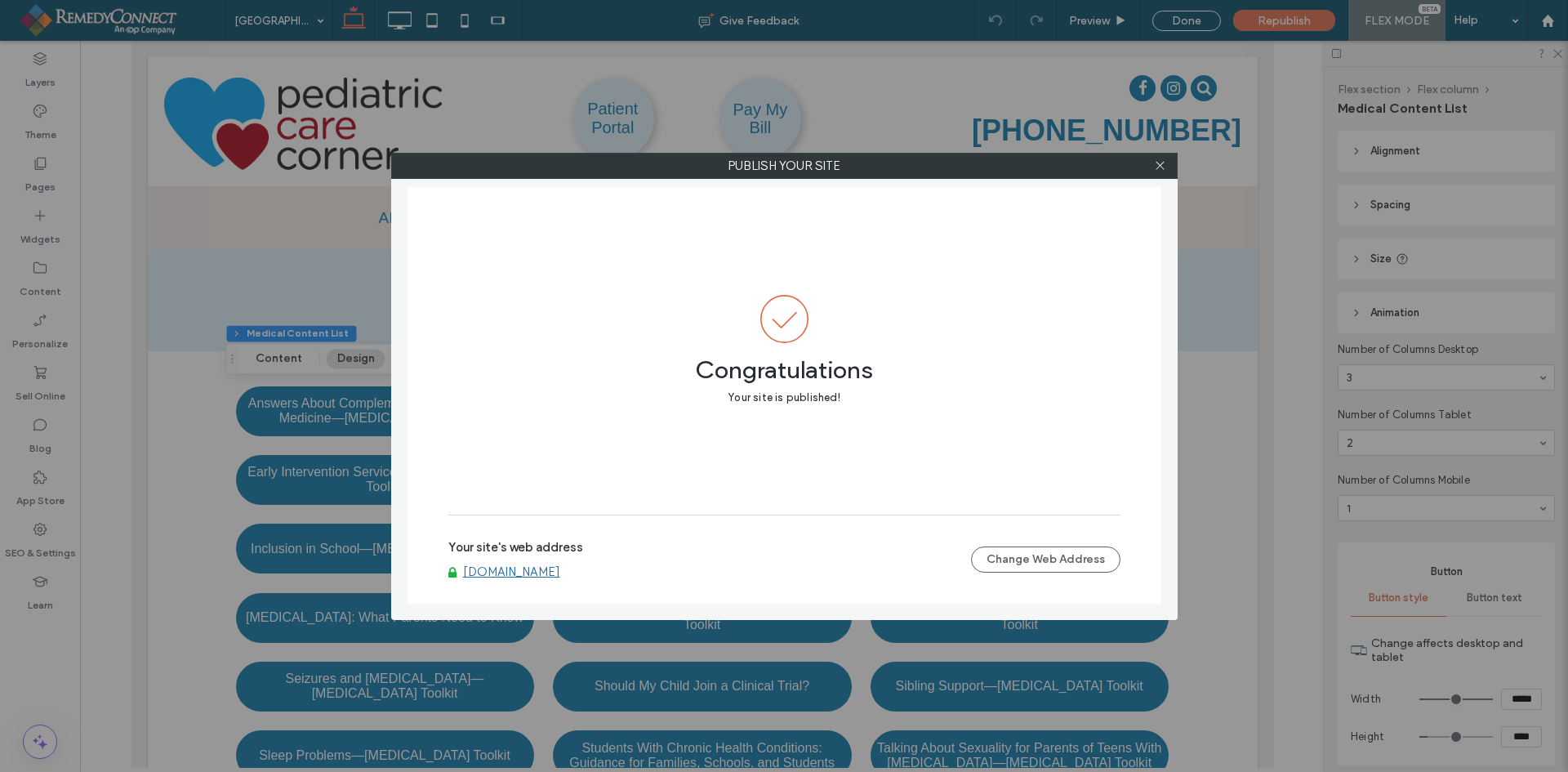
drag, startPoint x: 1162, startPoint y: 162, endPoint x: 1112, endPoint y: 162, distance: 50.0
click at [1162, 162] on icon at bounding box center [1160, 166] width 12 height 12
